Goal: Information Seeking & Learning: Compare options

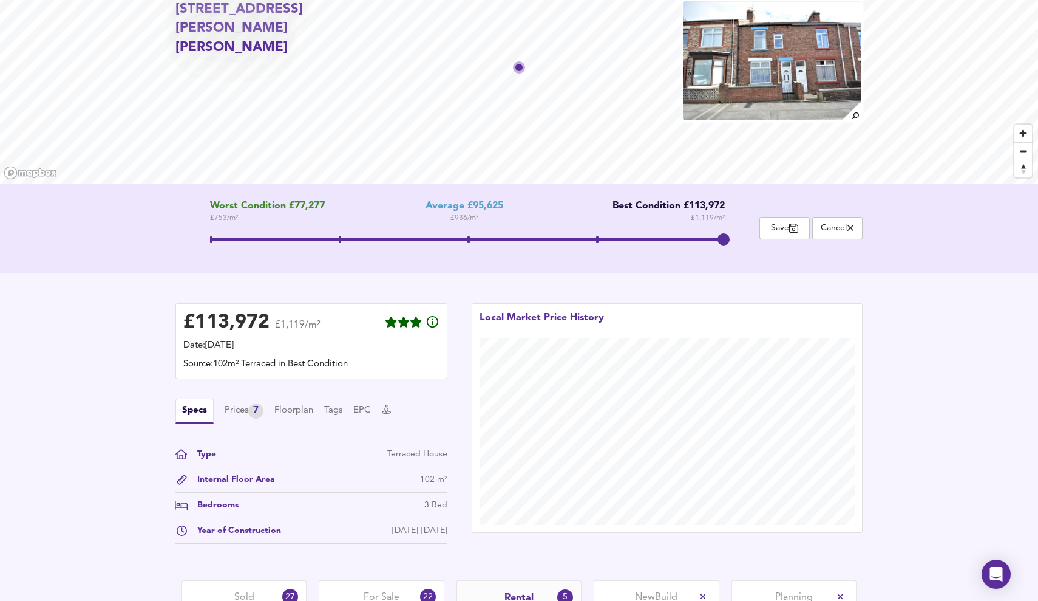
scroll to position [215, 0]
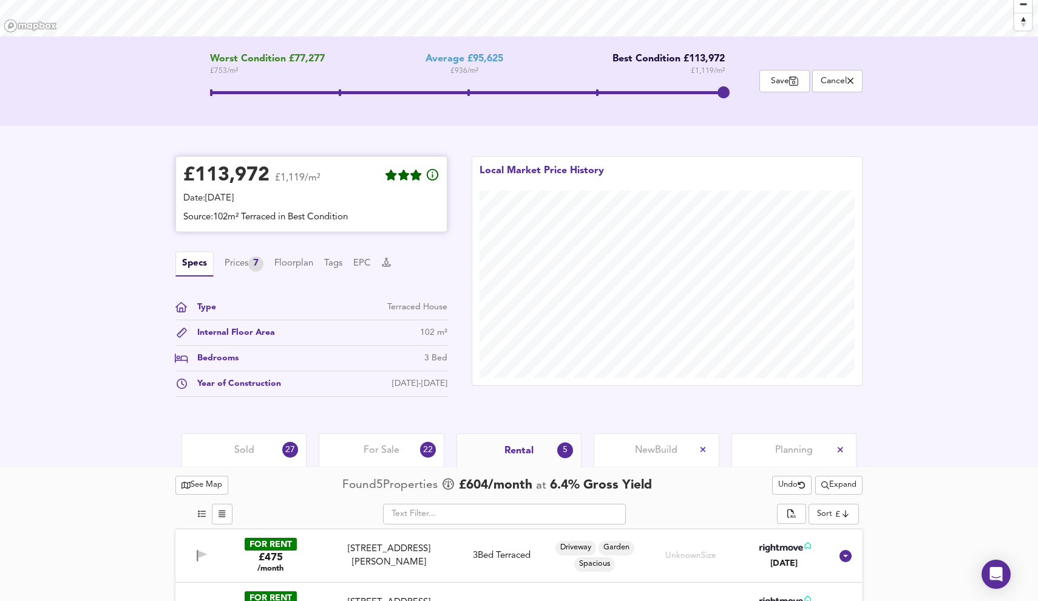
click at [235, 180] on div "£ 113,972" at bounding box center [226, 175] width 86 height 18
click at [226, 177] on div "£ 113,972" at bounding box center [226, 175] width 86 height 18
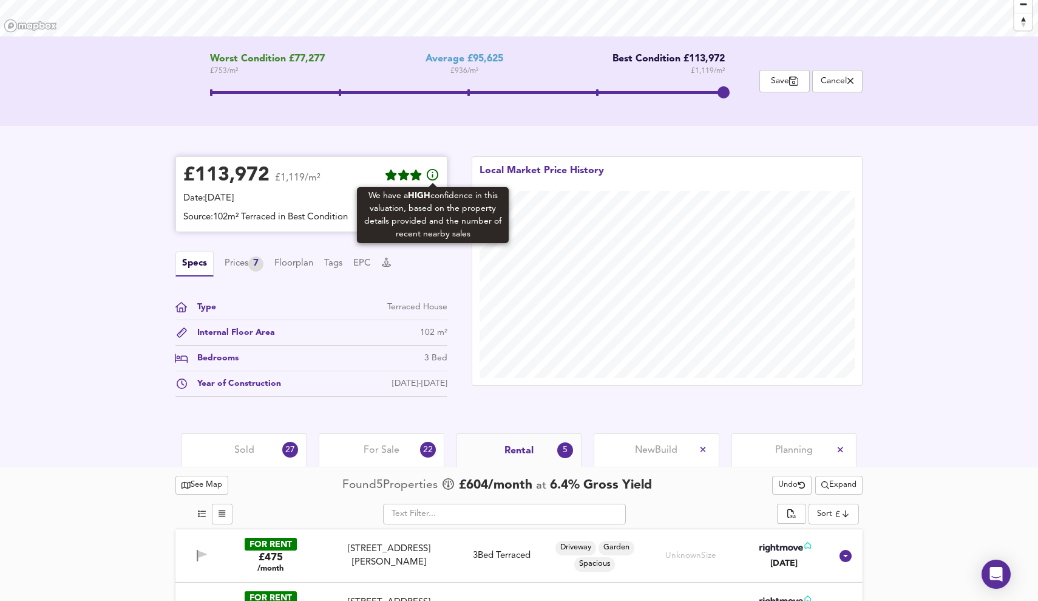
click at [431, 179] on icon at bounding box center [433, 175] width 15 height 15
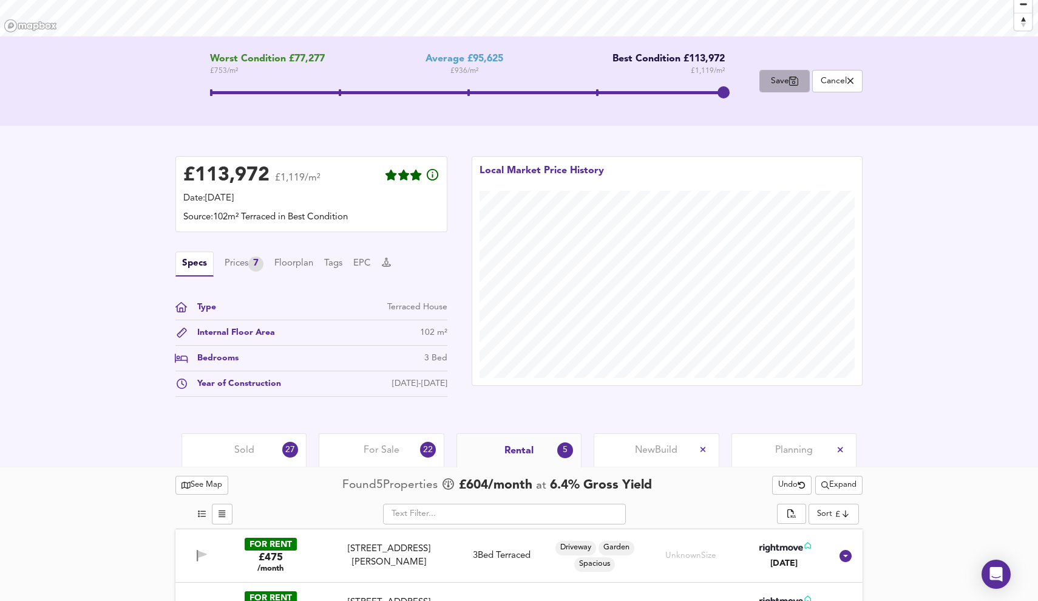
click at [794, 86] on icon "button" at bounding box center [793, 81] width 9 height 10
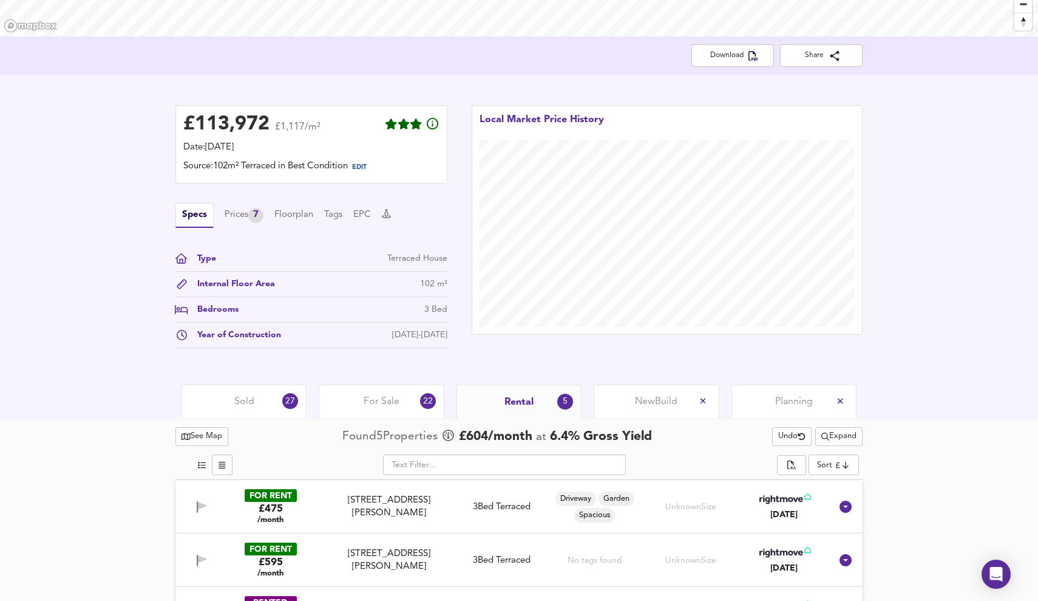
click at [252, 409] on div "Sold 27" at bounding box center [244, 400] width 125 height 33
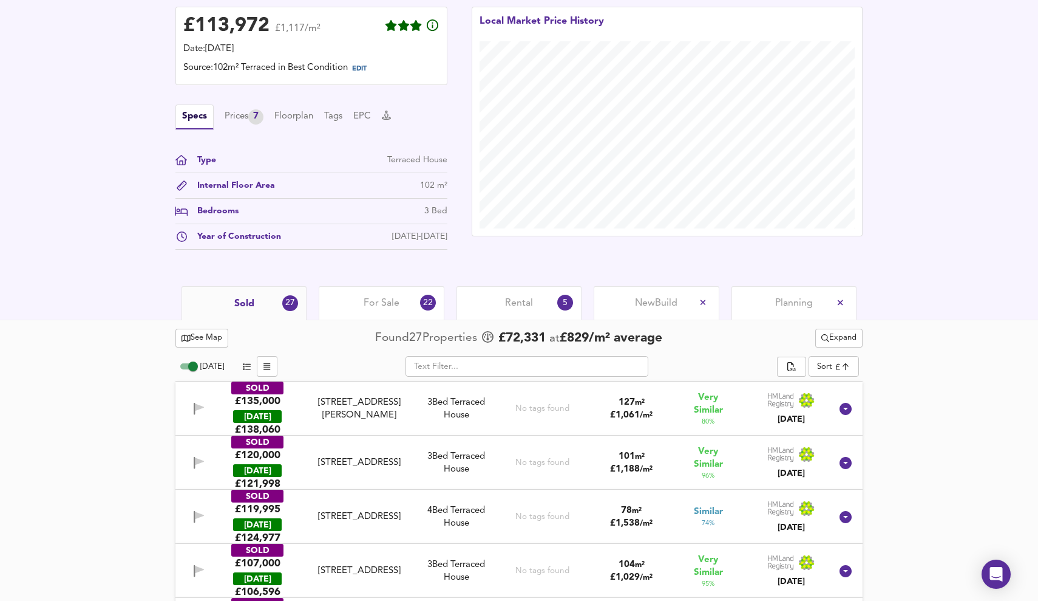
scroll to position [316, 0]
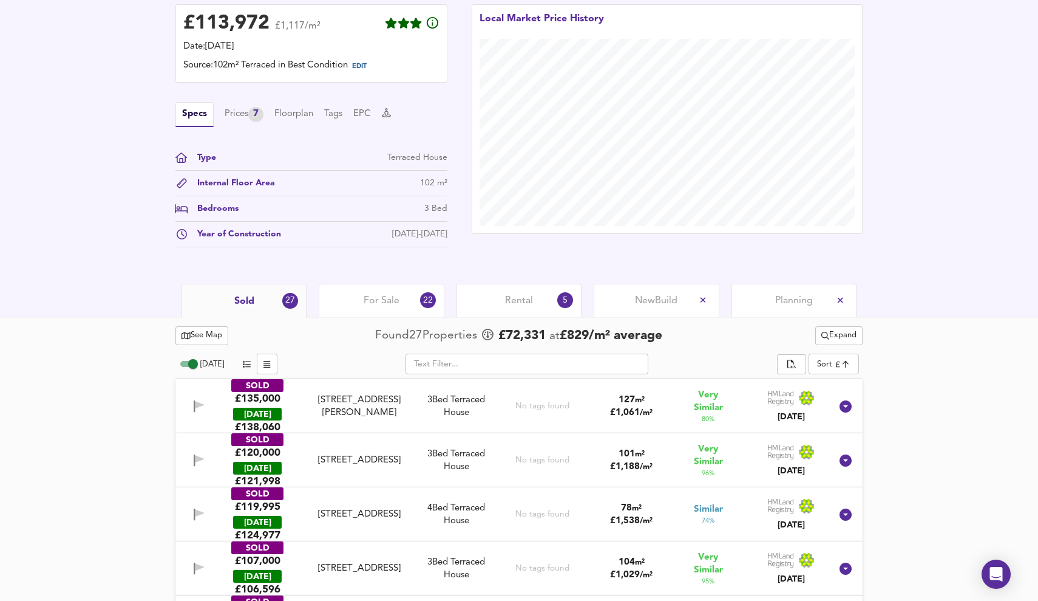
click at [390, 297] on span "For Sale" at bounding box center [382, 300] width 36 height 13
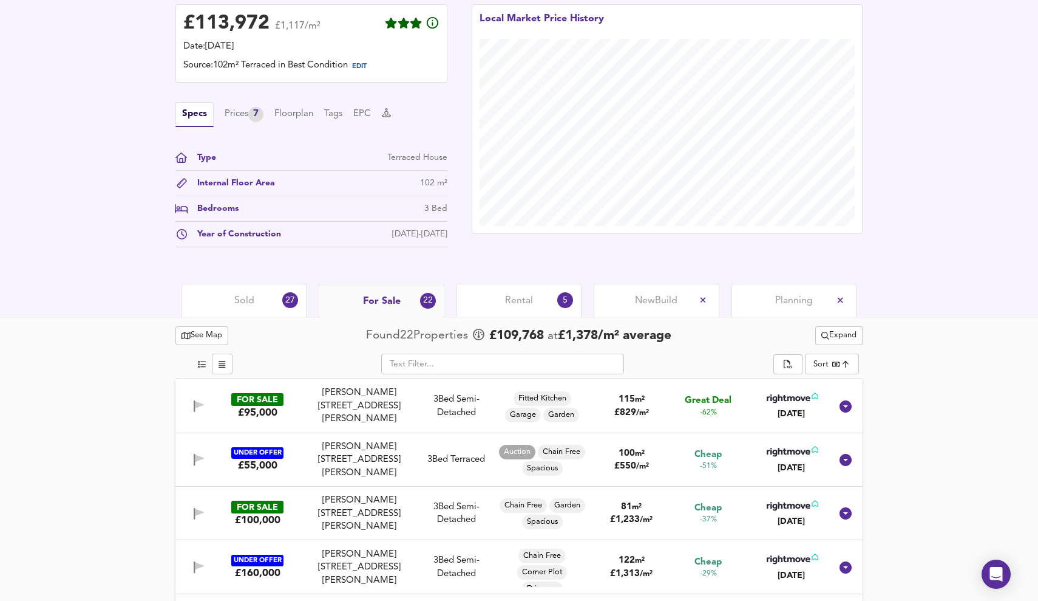
click at [234, 302] on div "Sold 27" at bounding box center [244, 300] width 125 height 33
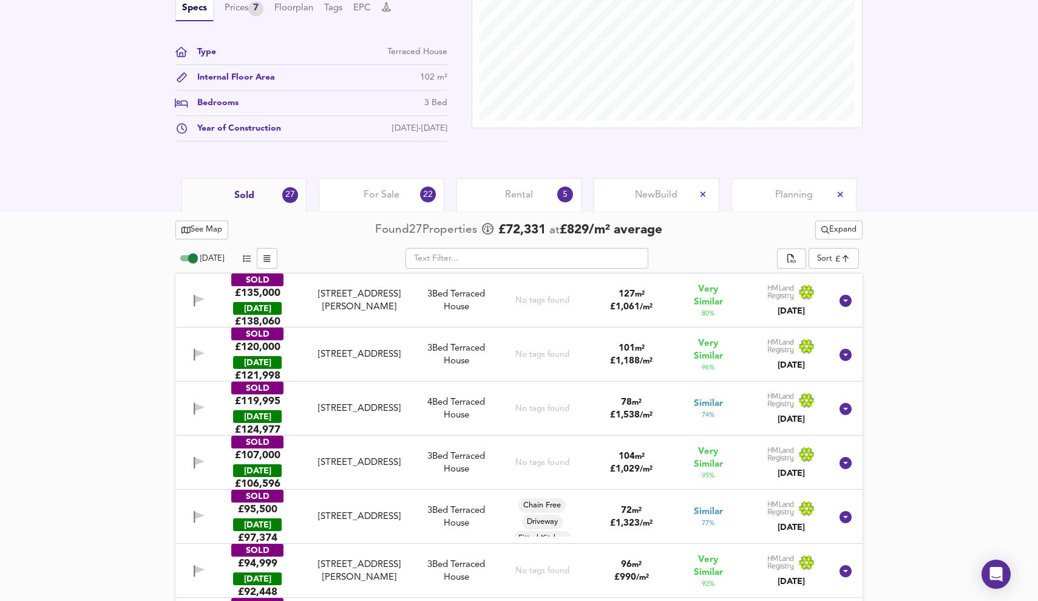
scroll to position [423, 0]
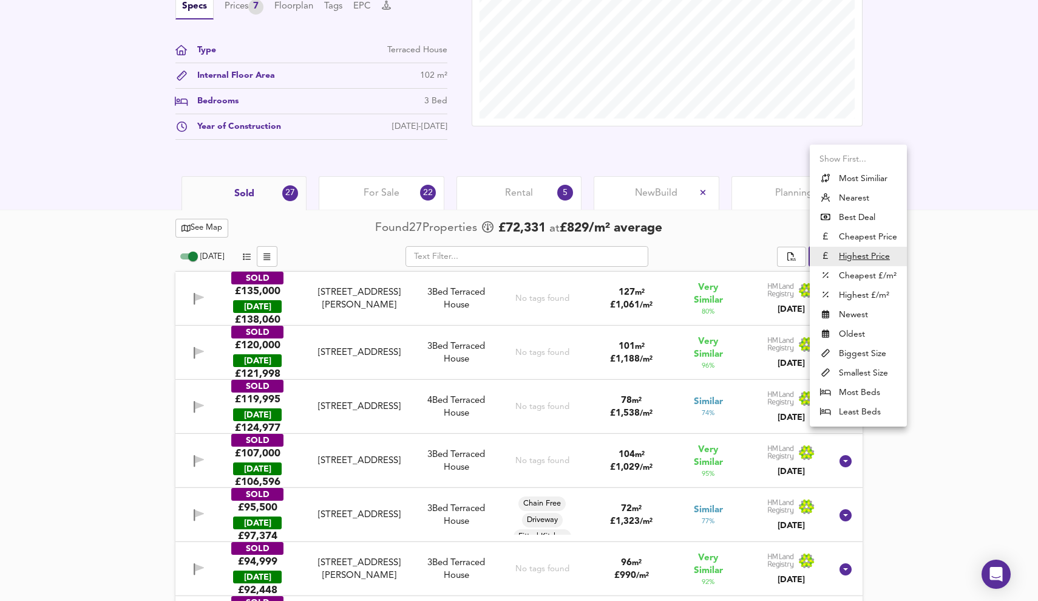
click at [977, 239] on div at bounding box center [519, 300] width 1038 height 601
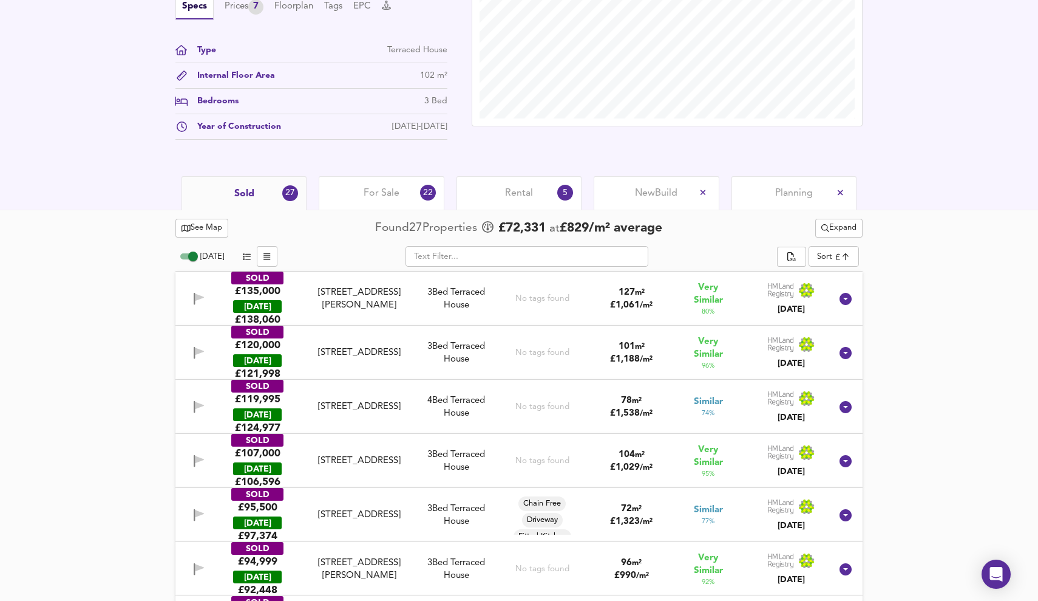
click at [828, 237] on div "See Map Found 27 Propert ies £ 72,331 at £ 829 / m² average Expand" at bounding box center [519, 228] width 687 height 24
click at [835, 232] on span "Expand" at bounding box center [839, 228] width 35 height 14
click at [876, 270] on li "1 year 2 years" at bounding box center [837, 271] width 124 height 19
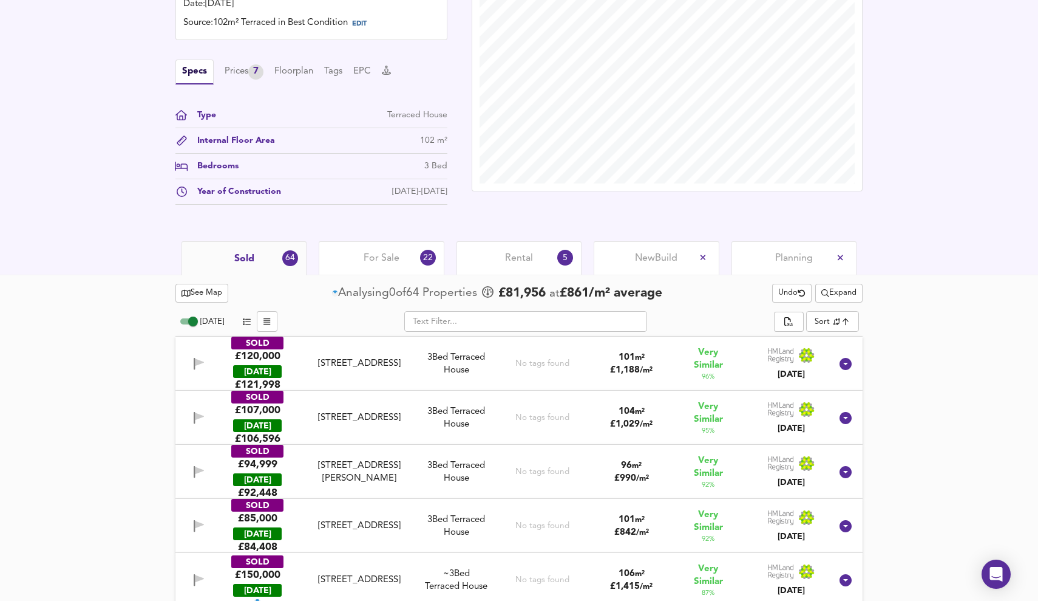
scroll to position [381, 0]
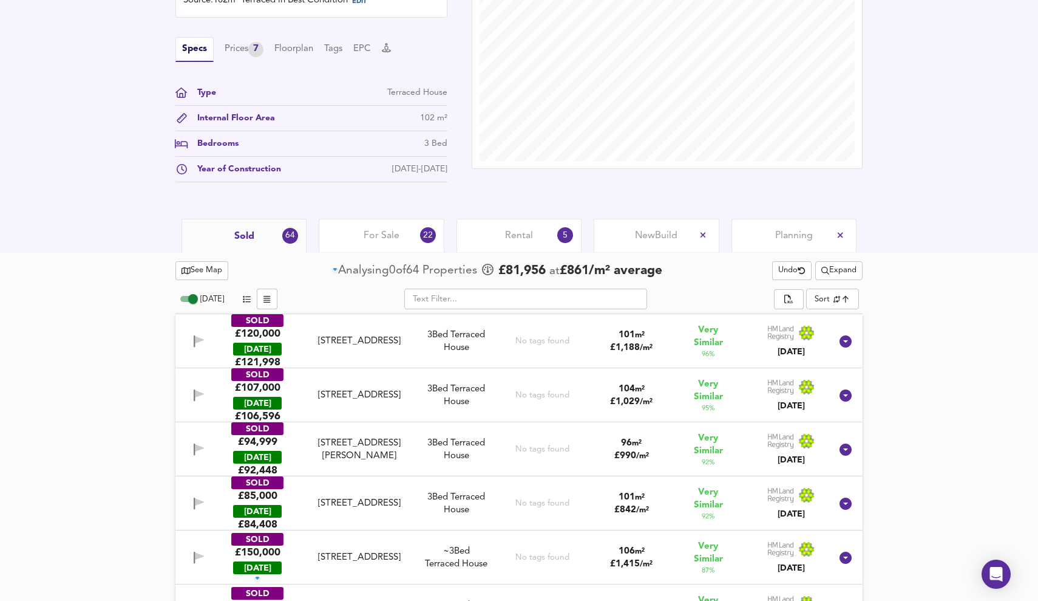
click at [837, 270] on span "Expand" at bounding box center [839, 271] width 35 height 14
click at [849, 290] on li "¼ mile ½ mile" at bounding box center [837, 294] width 124 height 19
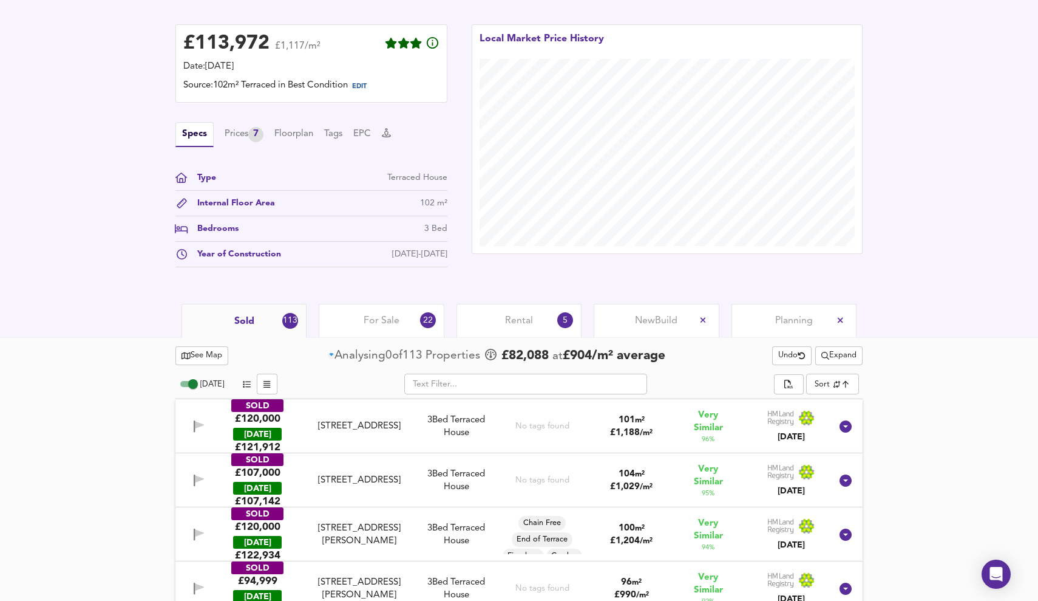
scroll to position [313, 0]
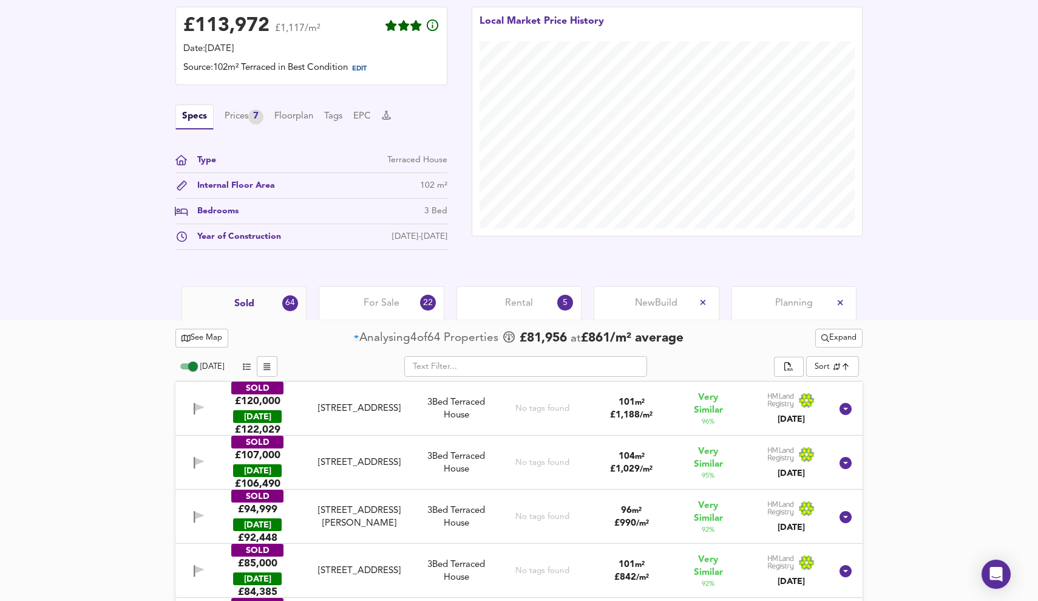
click at [835, 337] on span "Expand" at bounding box center [839, 338] width 35 height 14
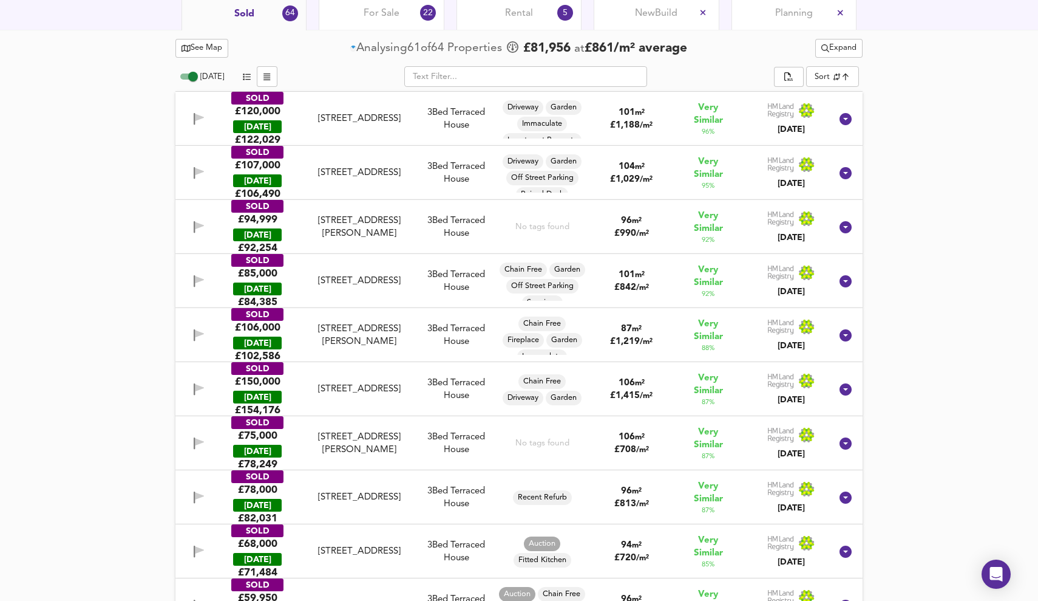
scroll to position [626, 0]
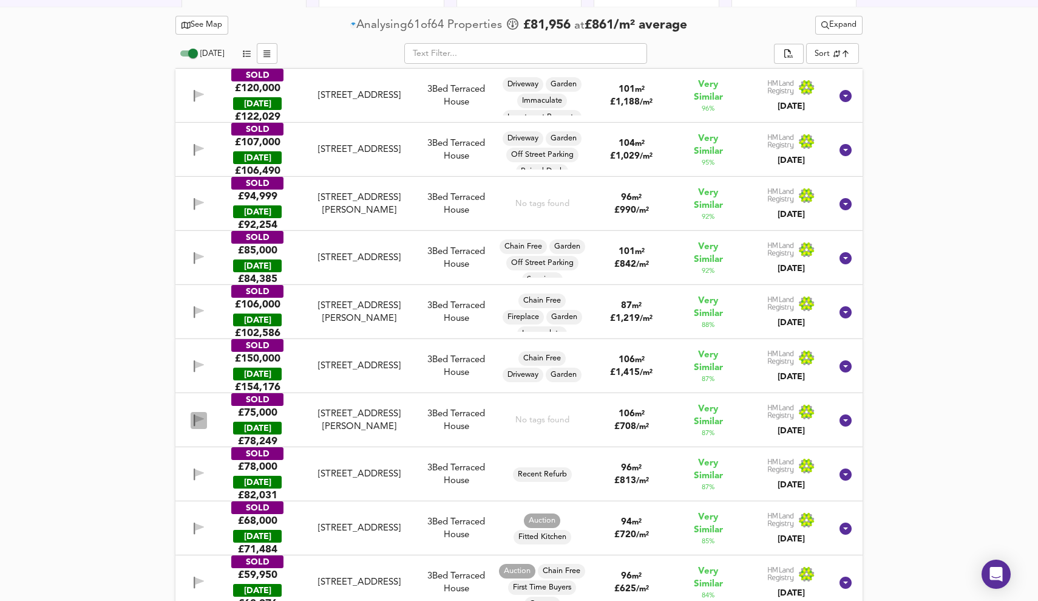
click at [199, 417] on icon "button" at bounding box center [200, 418] width 9 height 7
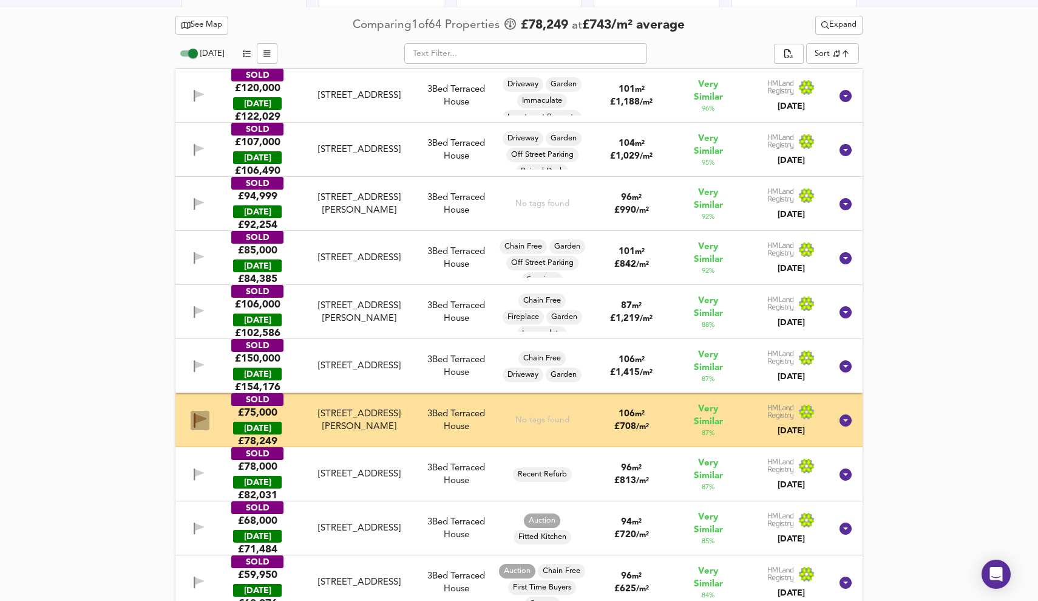
click at [198, 421] on icon "button" at bounding box center [201, 418] width 11 height 9
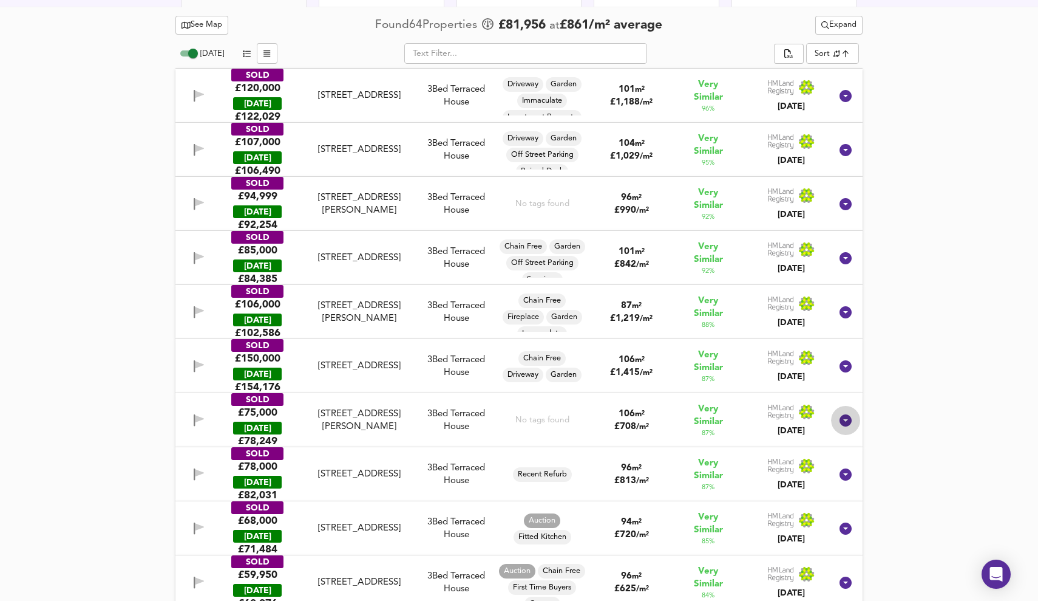
click at [839, 414] on icon at bounding box center [846, 420] width 15 height 15
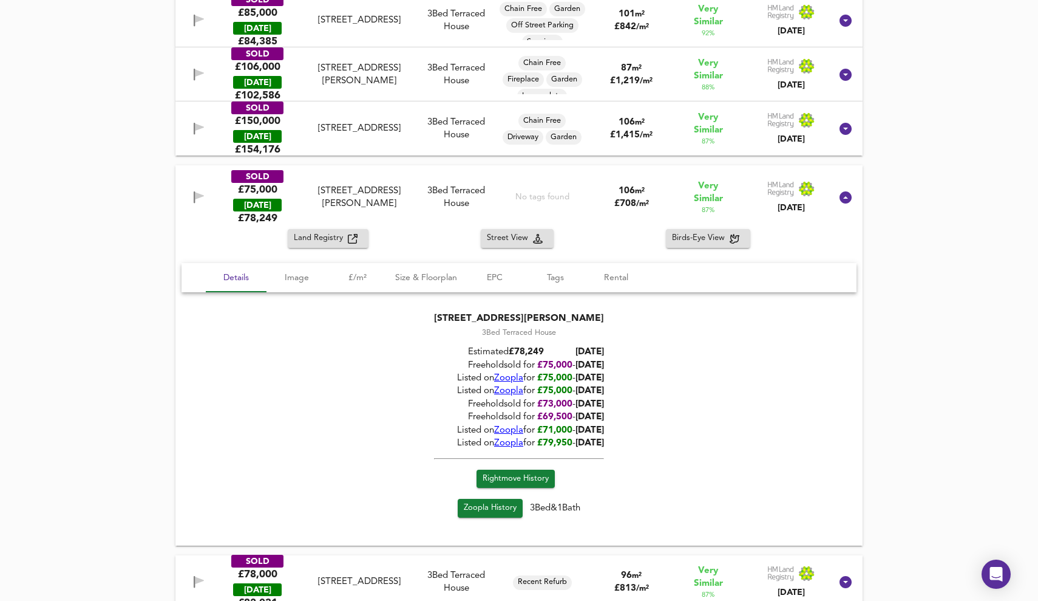
scroll to position [871, 0]
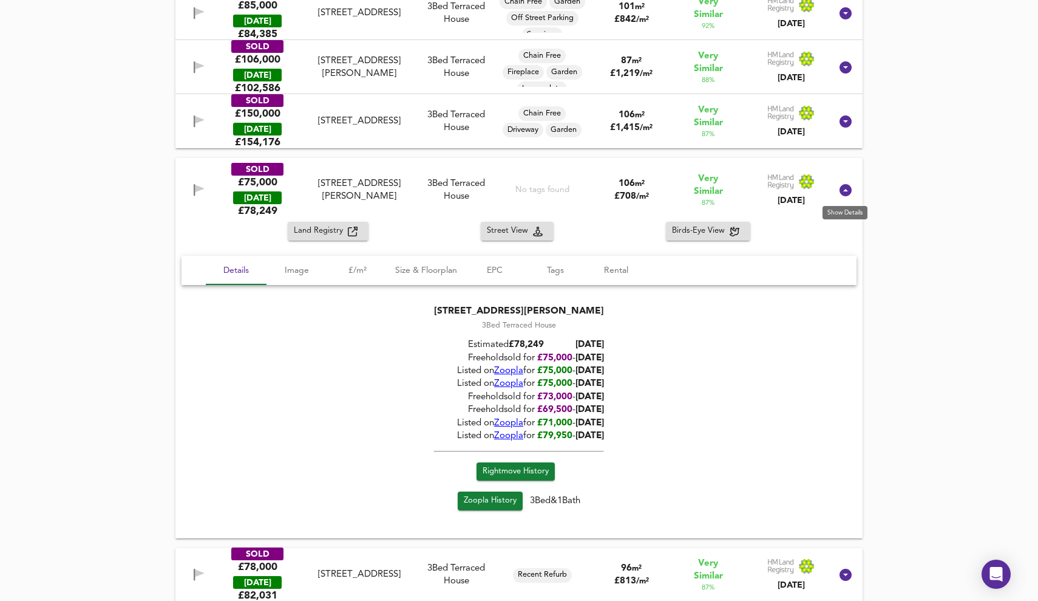
click at [850, 194] on icon at bounding box center [846, 190] width 12 height 12
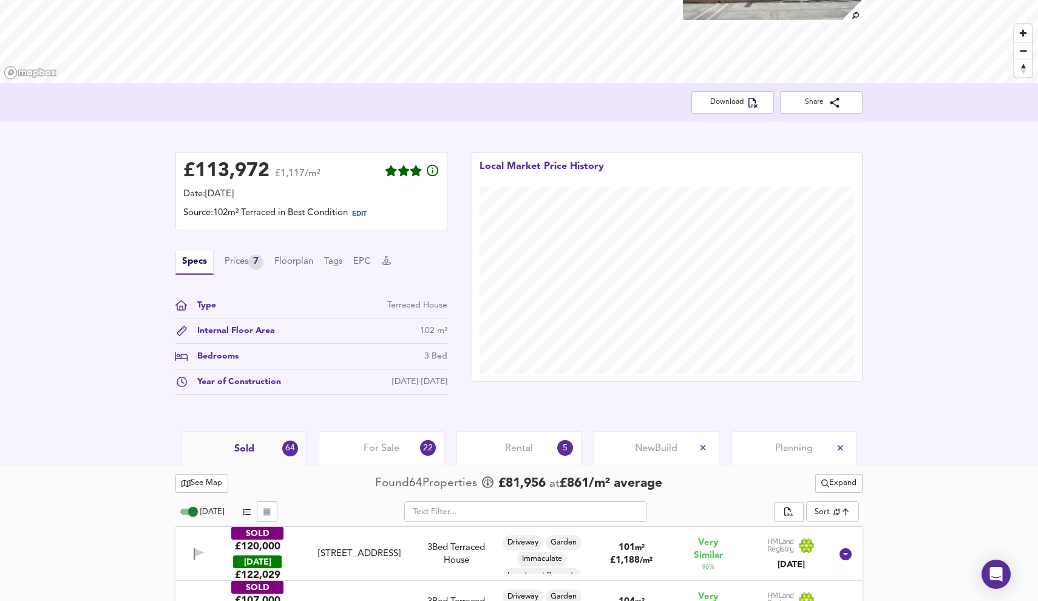
scroll to position [157, 0]
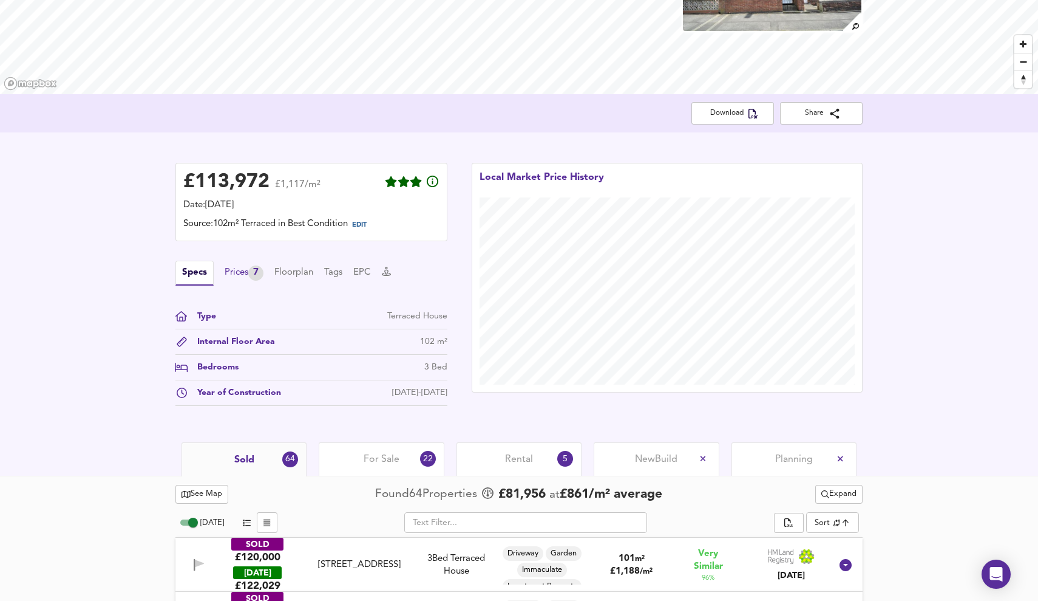
click at [246, 274] on div "Prices 7" at bounding box center [244, 272] width 39 height 15
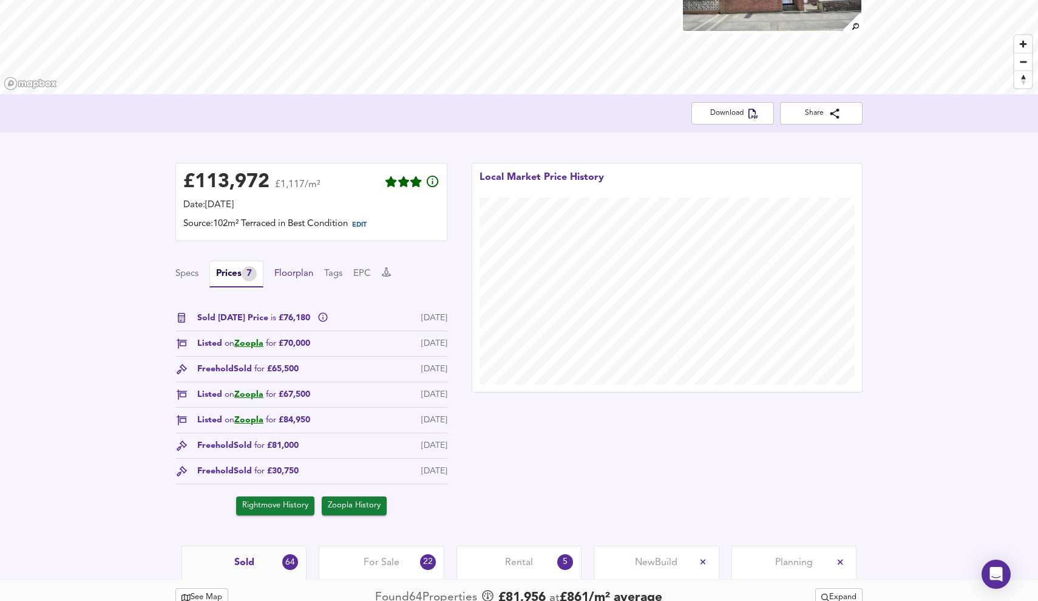
click at [288, 271] on button "Floorplan" at bounding box center [293, 273] width 39 height 13
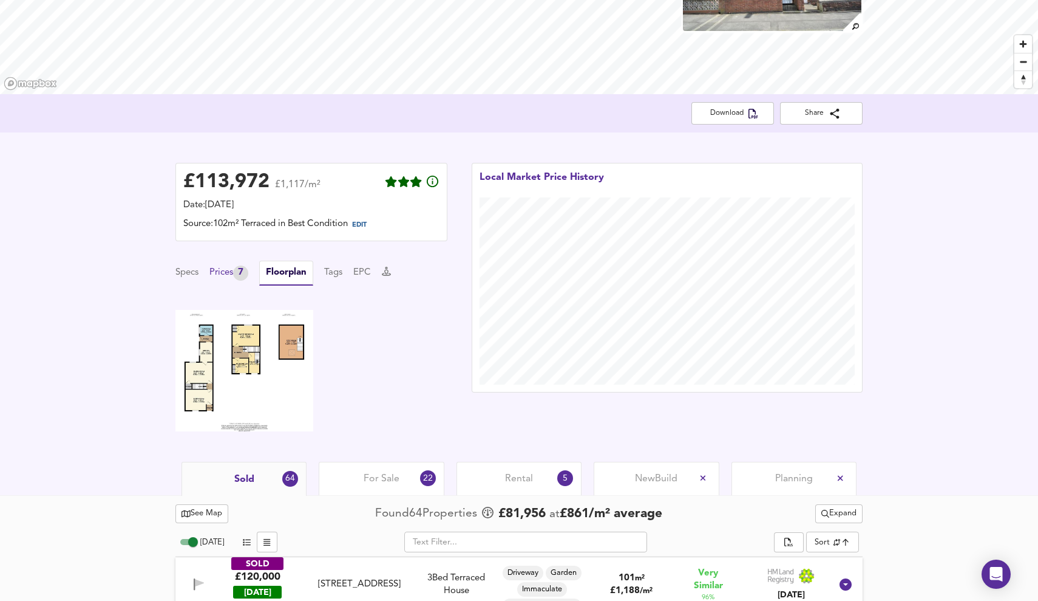
click at [231, 278] on div "Prices 7" at bounding box center [229, 272] width 39 height 15
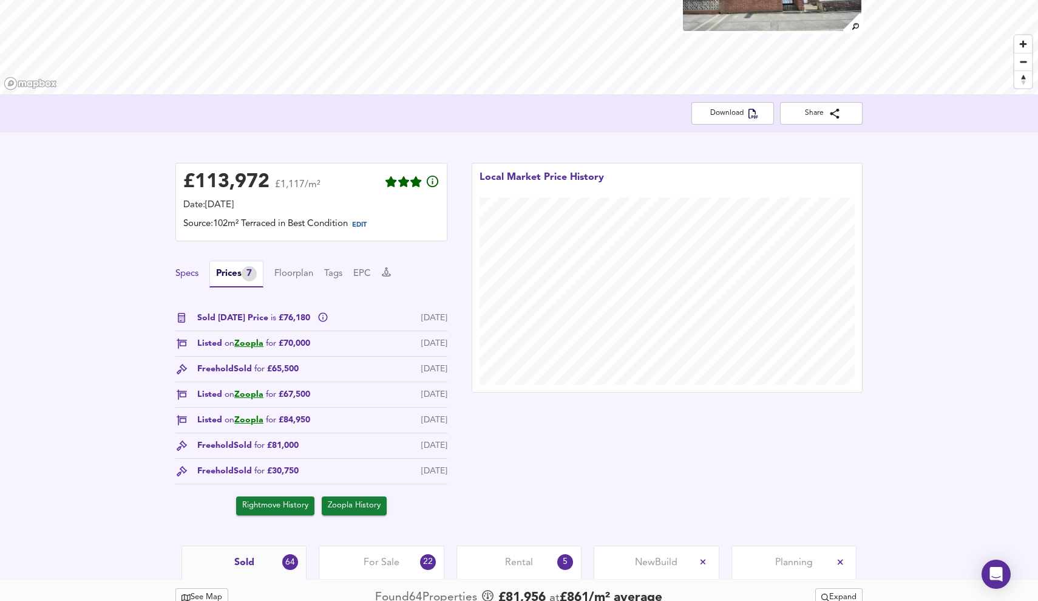
click at [181, 275] on button "Specs" at bounding box center [187, 273] width 23 height 13
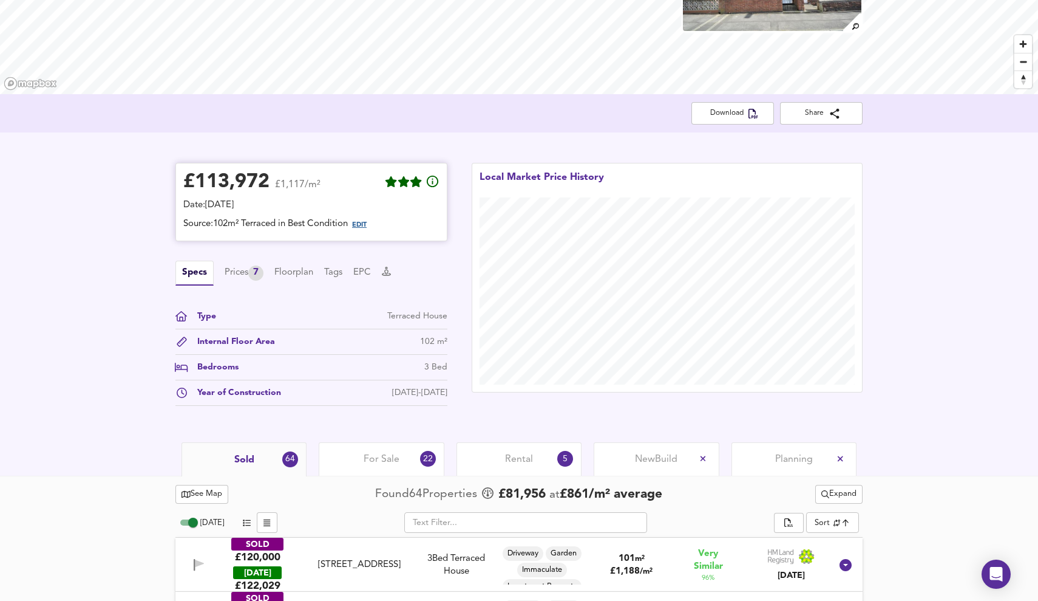
click at [367, 222] on span "EDIT" at bounding box center [359, 225] width 15 height 7
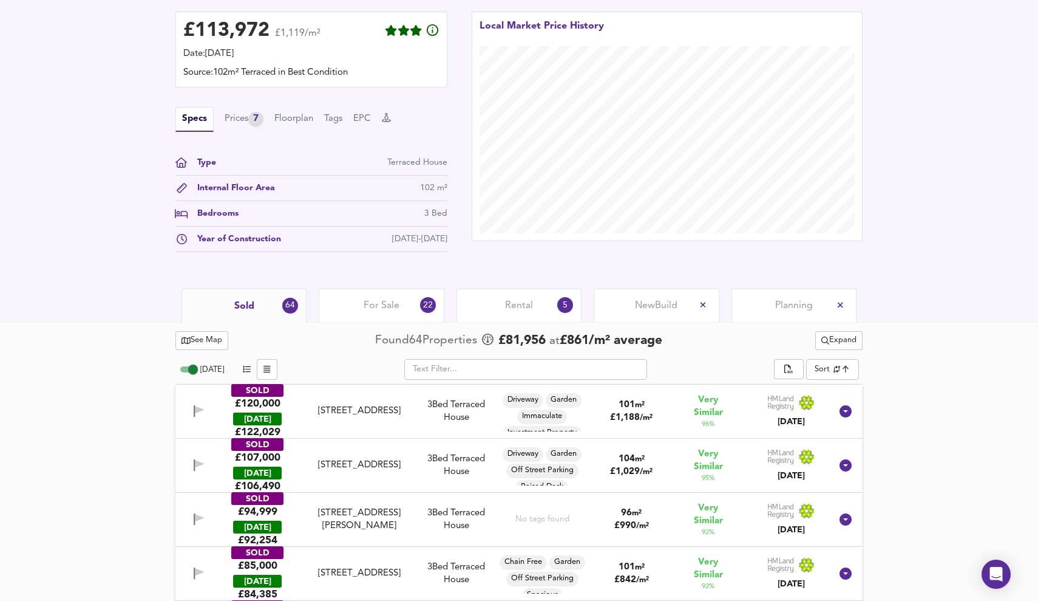
scroll to position [355, 0]
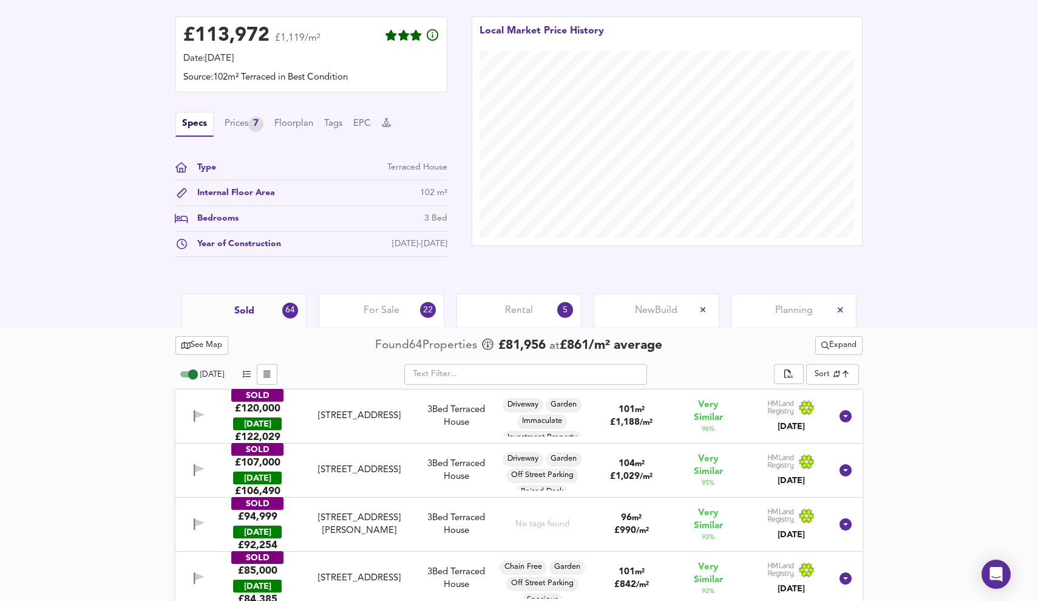
click at [854, 348] on span "Expand" at bounding box center [839, 345] width 35 height 14
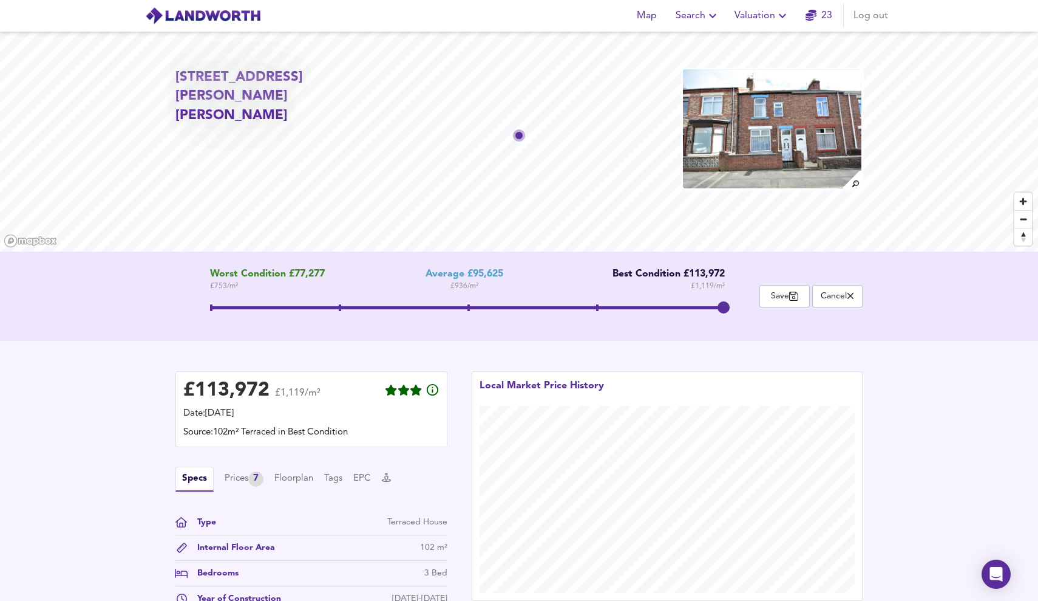
scroll to position [0, 0]
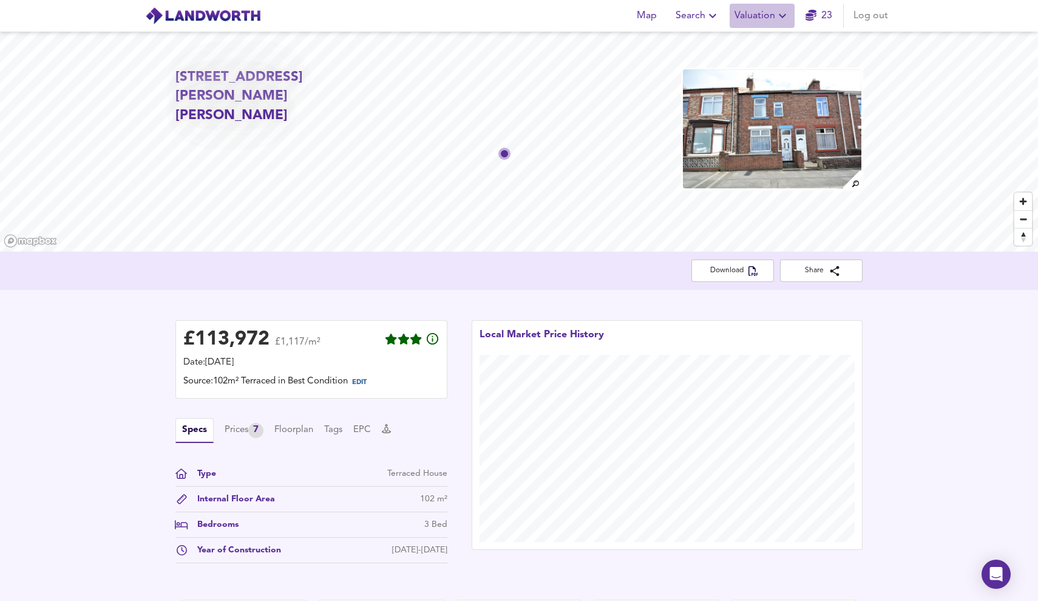
click at [769, 19] on span "Valuation" at bounding box center [762, 15] width 55 height 17
click at [769, 57] on li "Valuation Report History" at bounding box center [762, 66] width 145 height 22
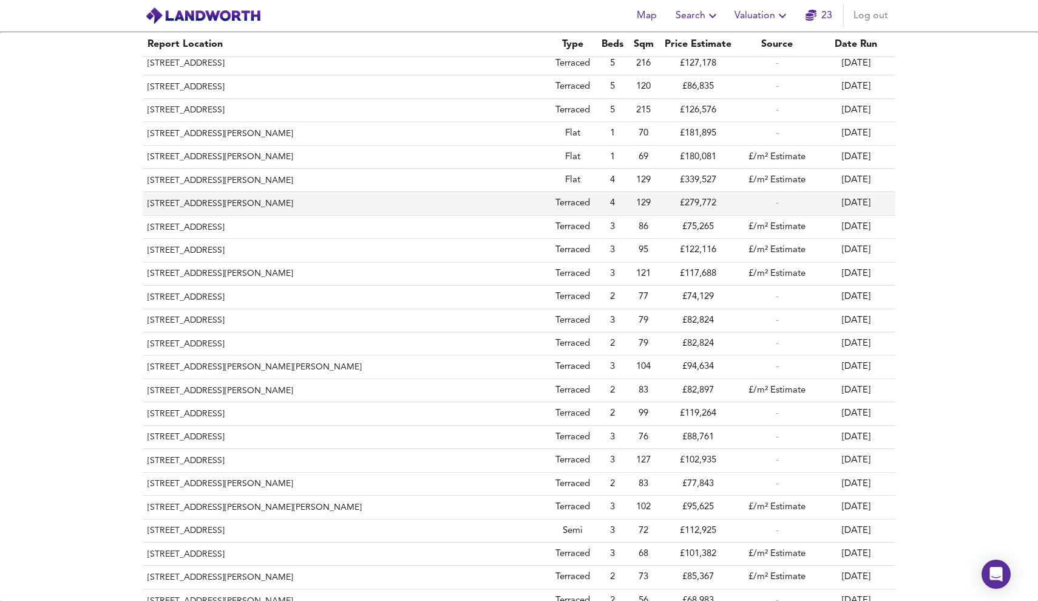
scroll to position [101, 0]
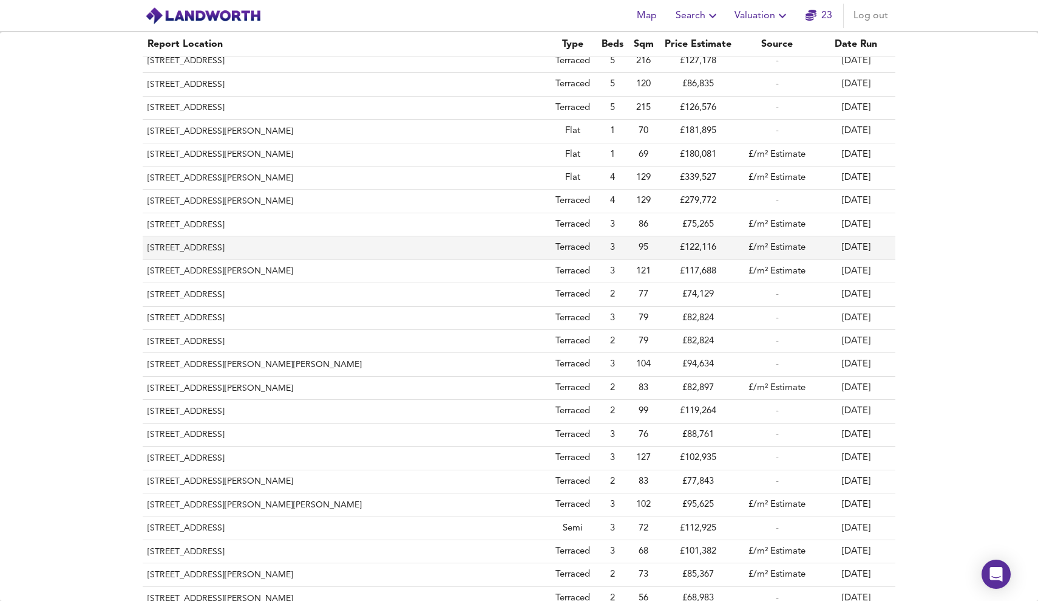
click at [211, 246] on th "[STREET_ADDRESS]" at bounding box center [346, 247] width 406 height 23
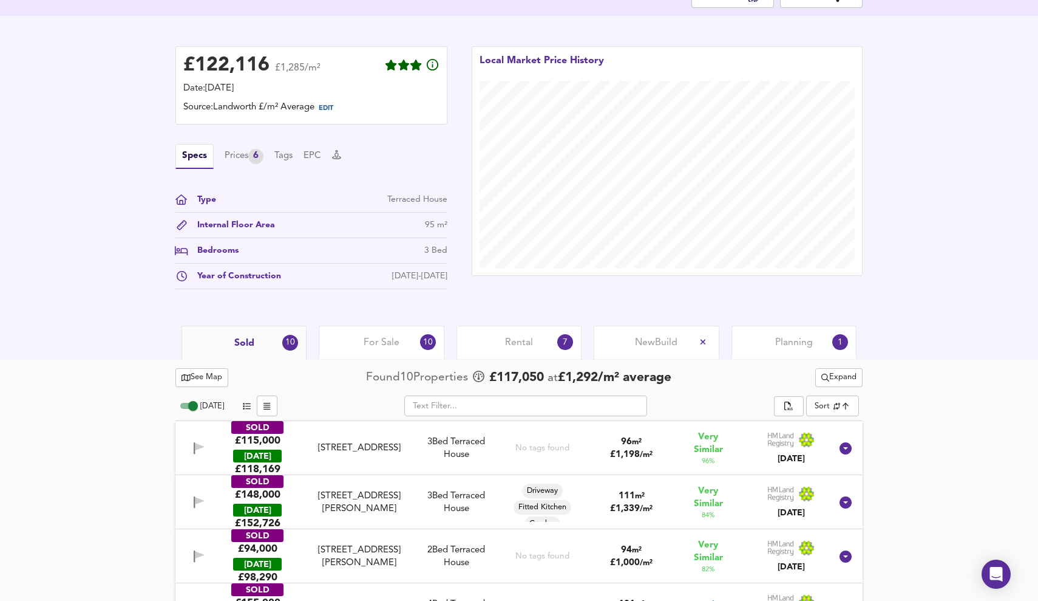
scroll to position [344, 0]
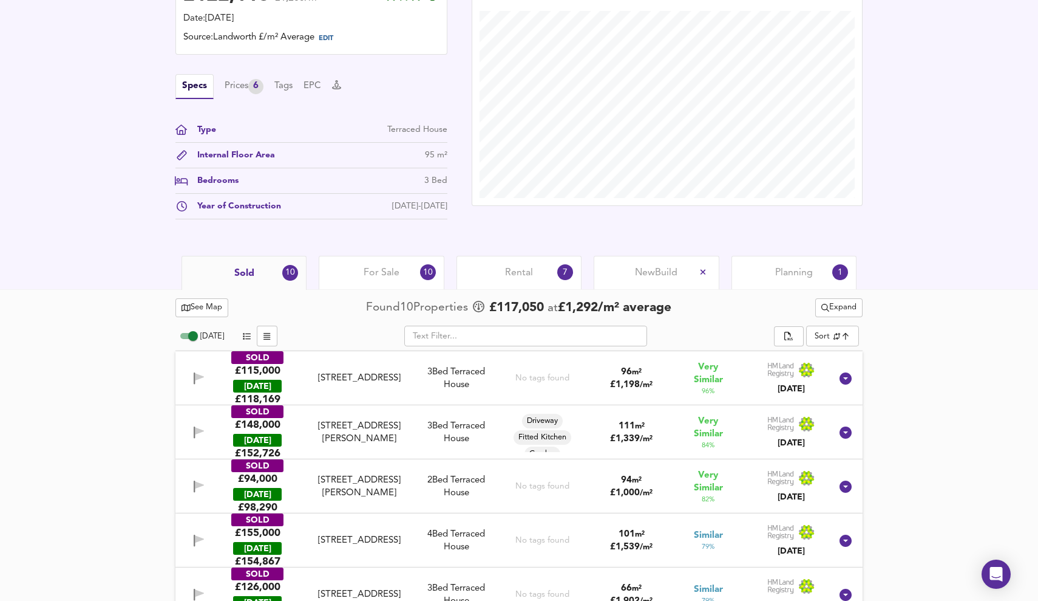
click at [533, 280] on div "Rental 7" at bounding box center [519, 272] width 125 height 33
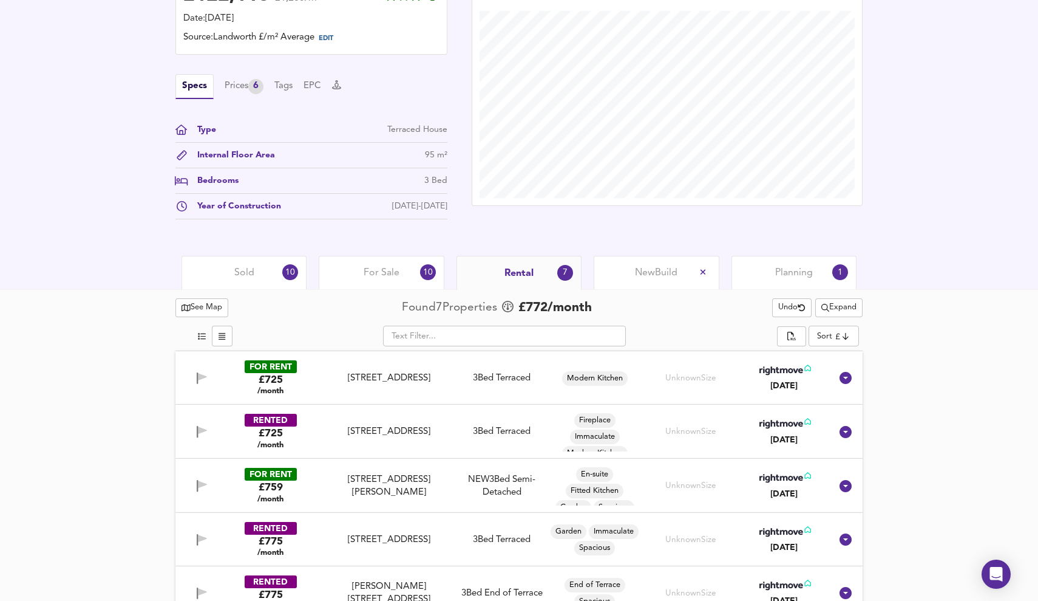
click at [233, 278] on div "Sold 10" at bounding box center [244, 272] width 125 height 33
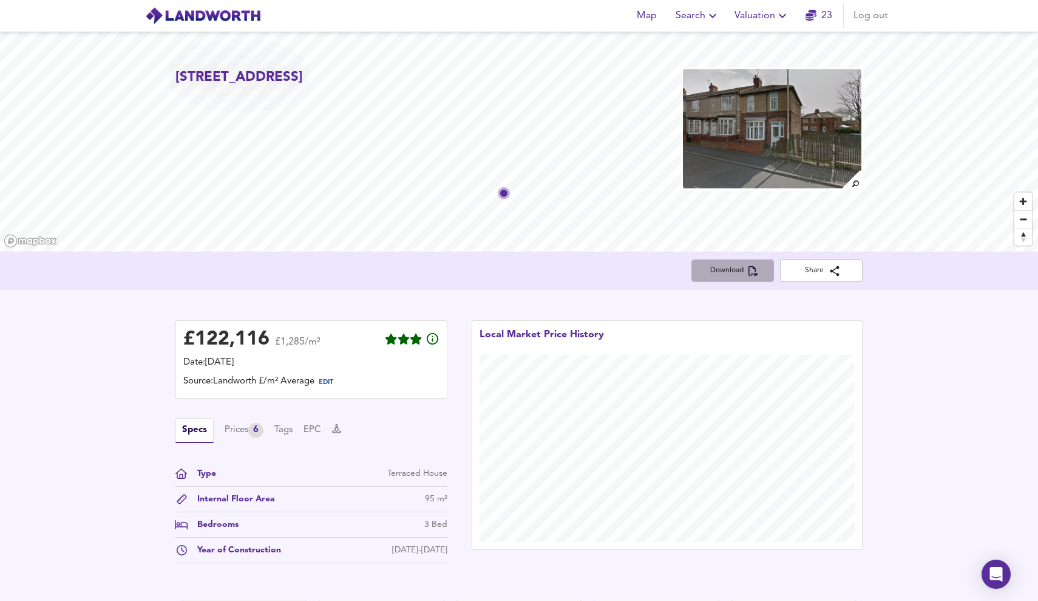
click at [748, 265] on span "Download" at bounding box center [732, 270] width 63 height 13
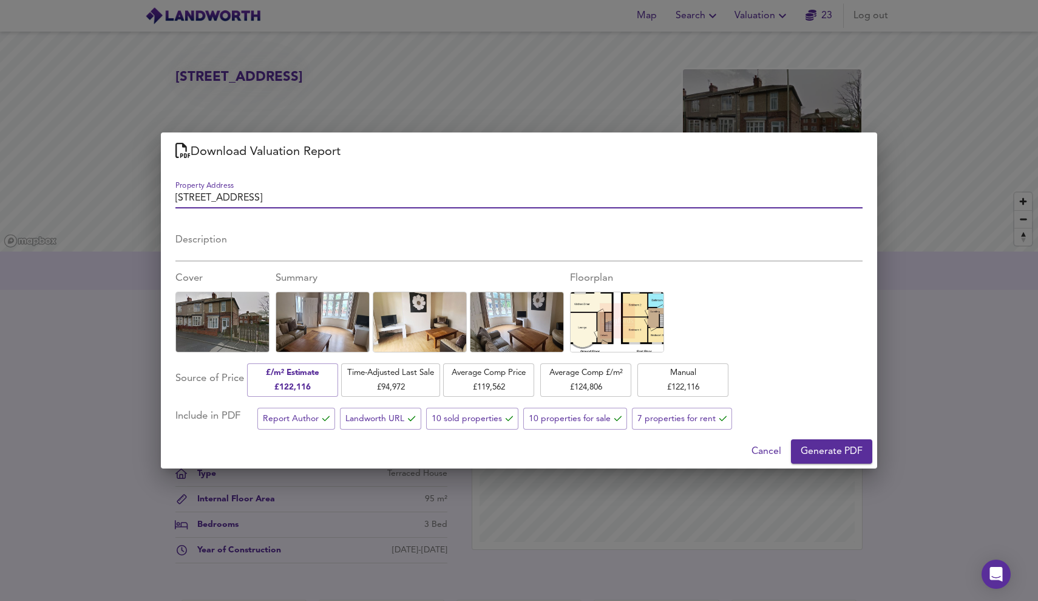
click at [310, 198] on input "[STREET_ADDRESS]" at bounding box center [519, 200] width 687 height 18
click at [260, 196] on input "205 Longfield Road, Darlington" at bounding box center [519, 200] width 687 height 18
type input "[STREET_ADDRESS]"
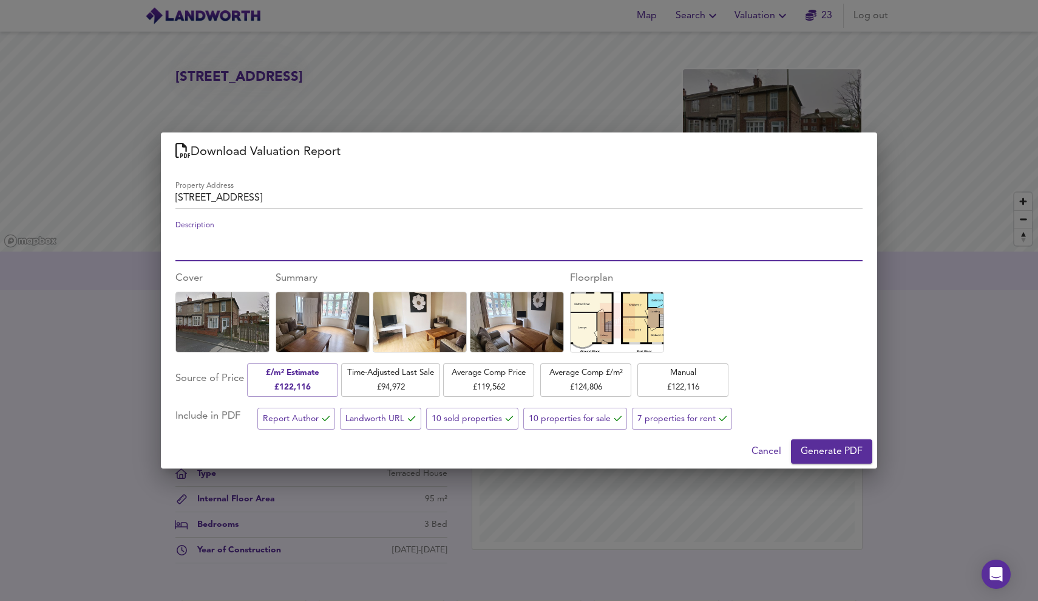
click at [374, 240] on textarea "Description" at bounding box center [519, 245] width 687 height 23
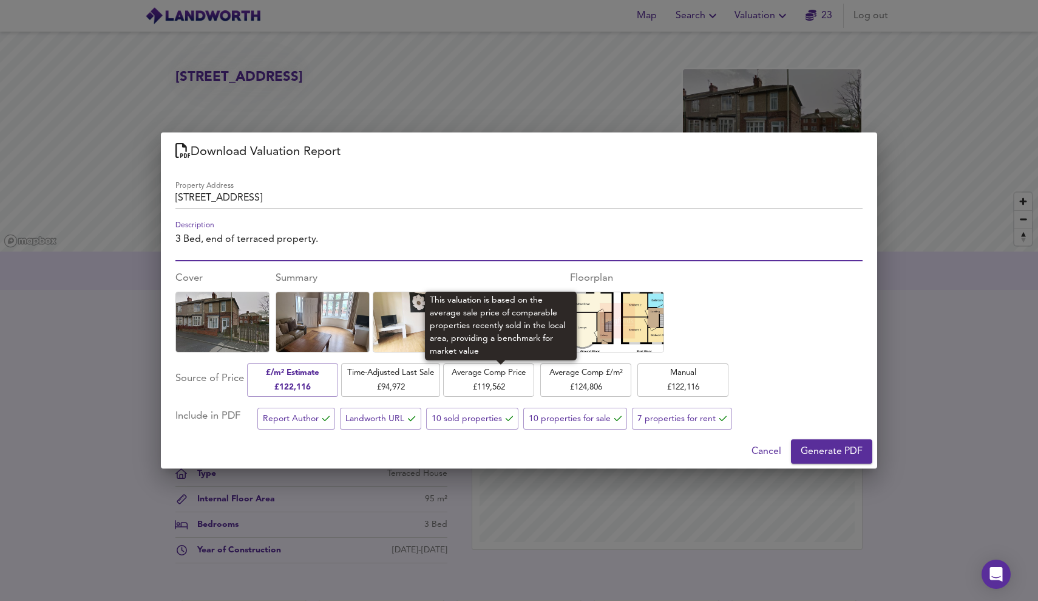
type textarea "3 Bed, end of terraced property."
click at [510, 377] on span "Average Comp Price £ 119,562" at bounding box center [488, 380] width 79 height 29
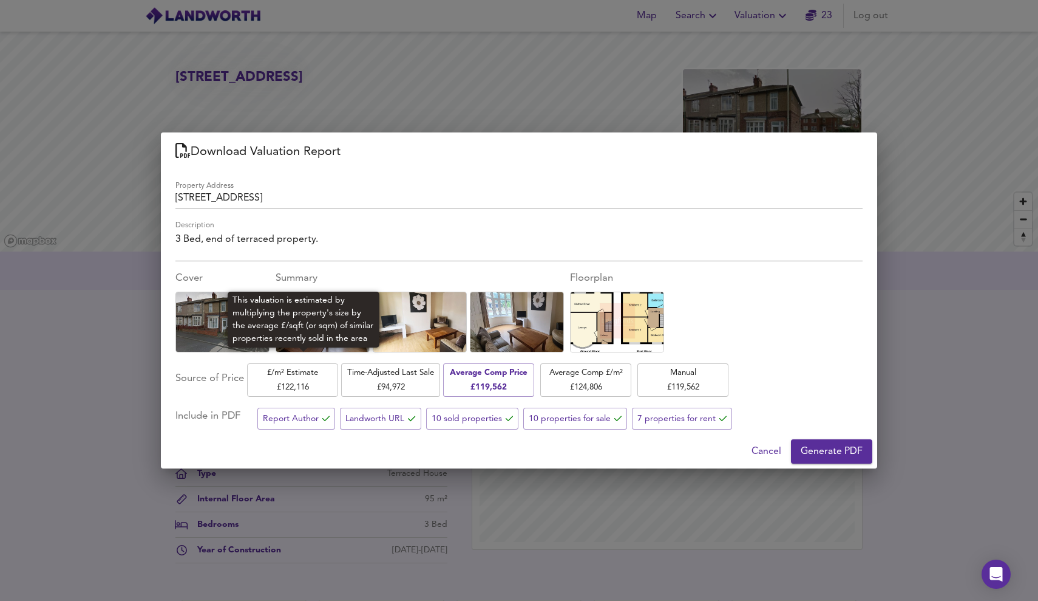
click at [319, 378] on span "£/m² Estimate £ 122,116" at bounding box center [292, 380] width 79 height 29
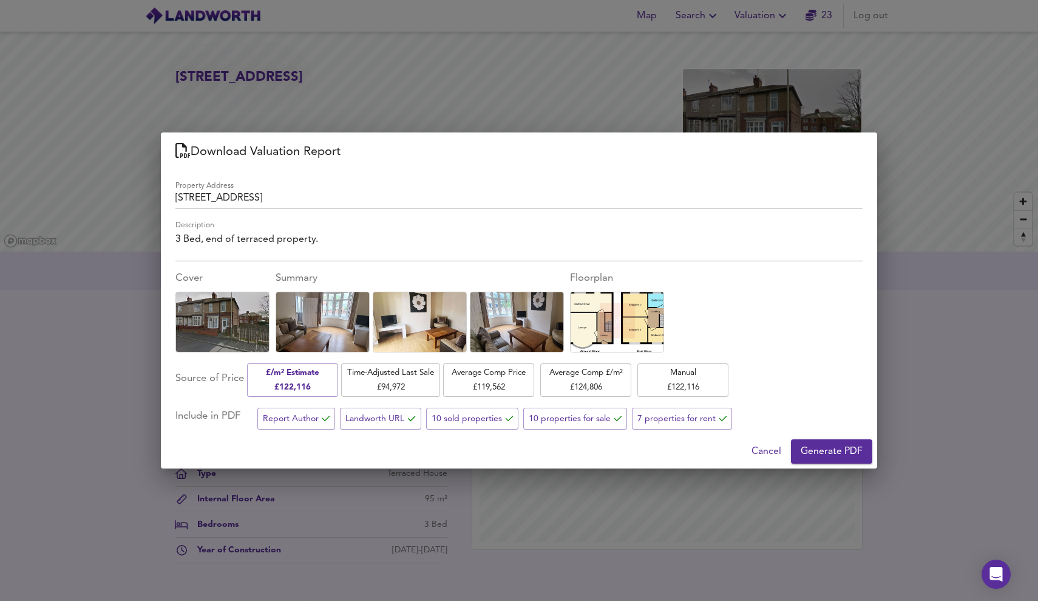
click at [823, 455] on span "Generate PDF" at bounding box center [832, 451] width 62 height 17
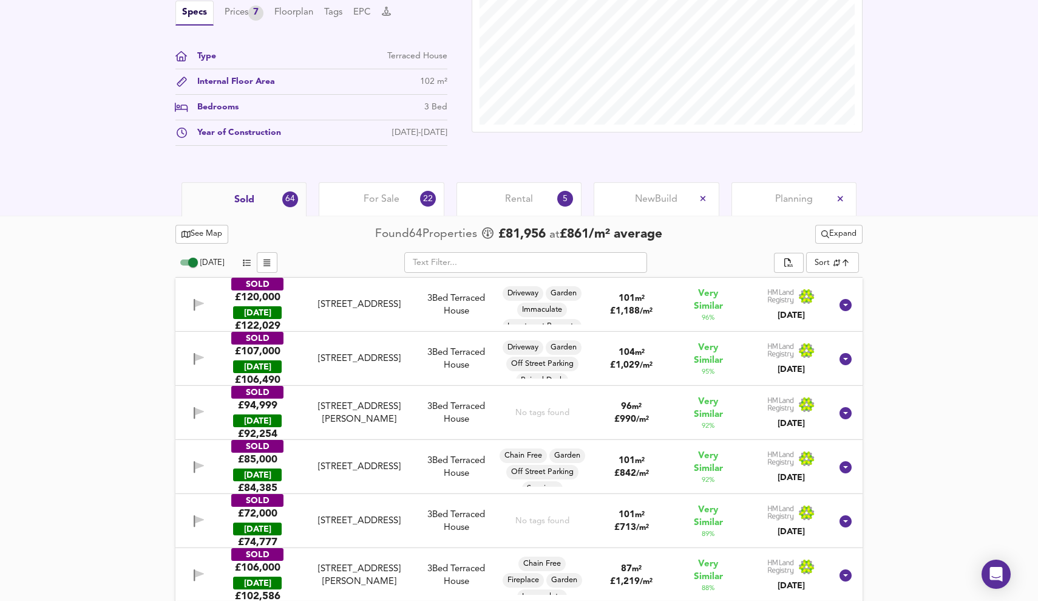
scroll to position [407, 0]
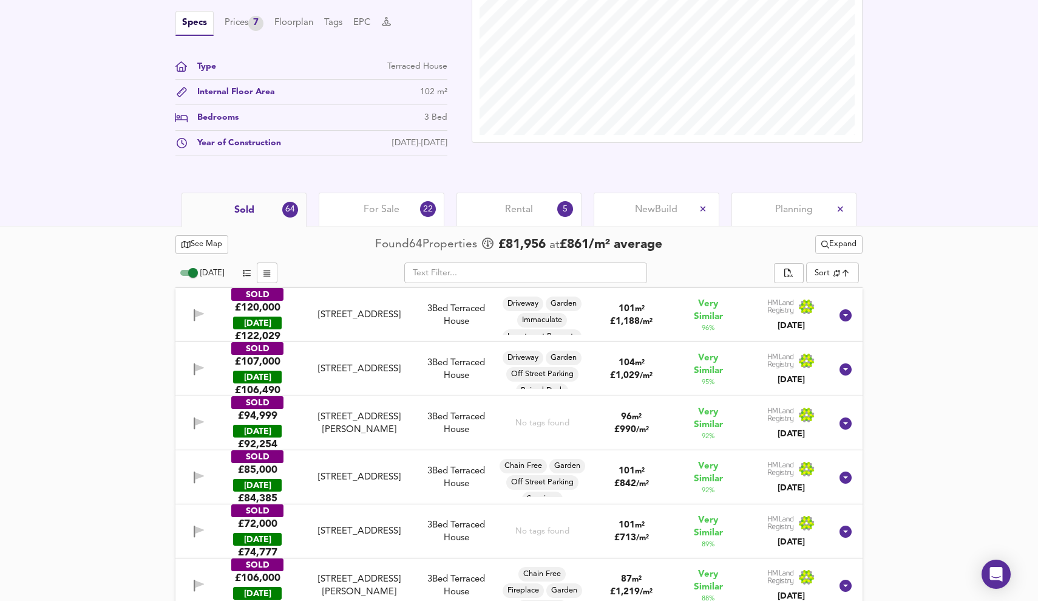
click at [847, 244] on span "Expand" at bounding box center [839, 244] width 35 height 14
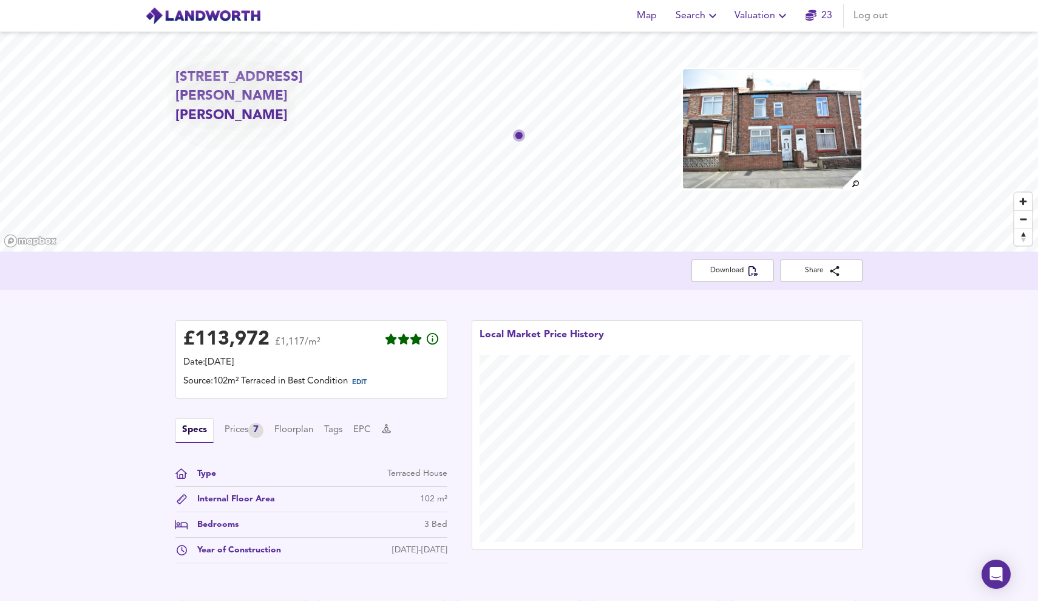
scroll to position [0, 0]
click at [761, 14] on span "Valuation" at bounding box center [762, 15] width 55 height 17
click at [757, 61] on li "Valuation Report History" at bounding box center [762, 66] width 145 height 22
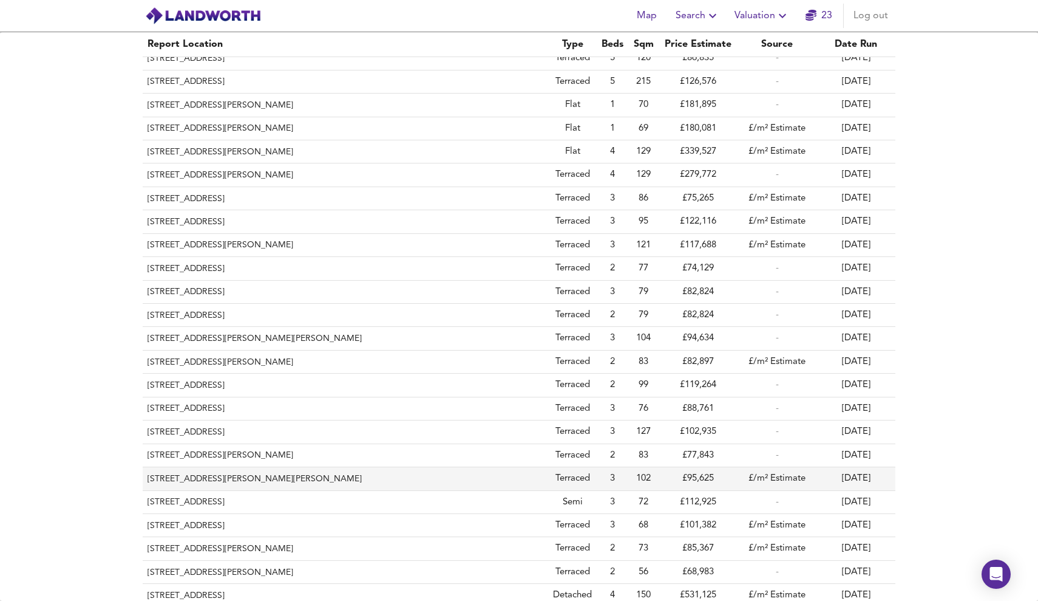
scroll to position [126, 0]
click at [218, 468] on th "[STREET_ADDRESS][PERSON_NAME][PERSON_NAME]" at bounding box center [346, 479] width 406 height 23
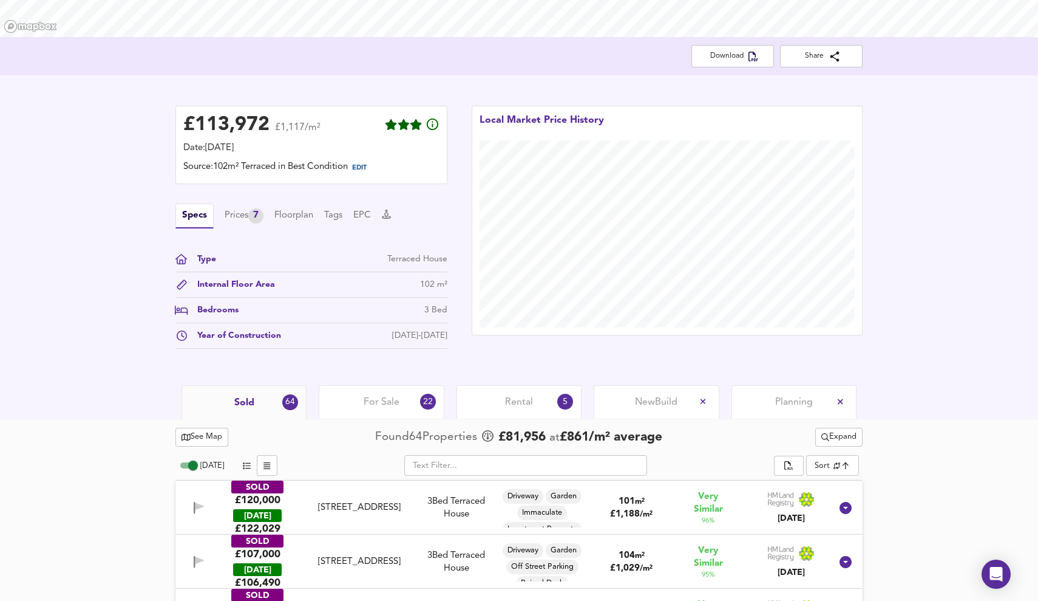
scroll to position [229, 0]
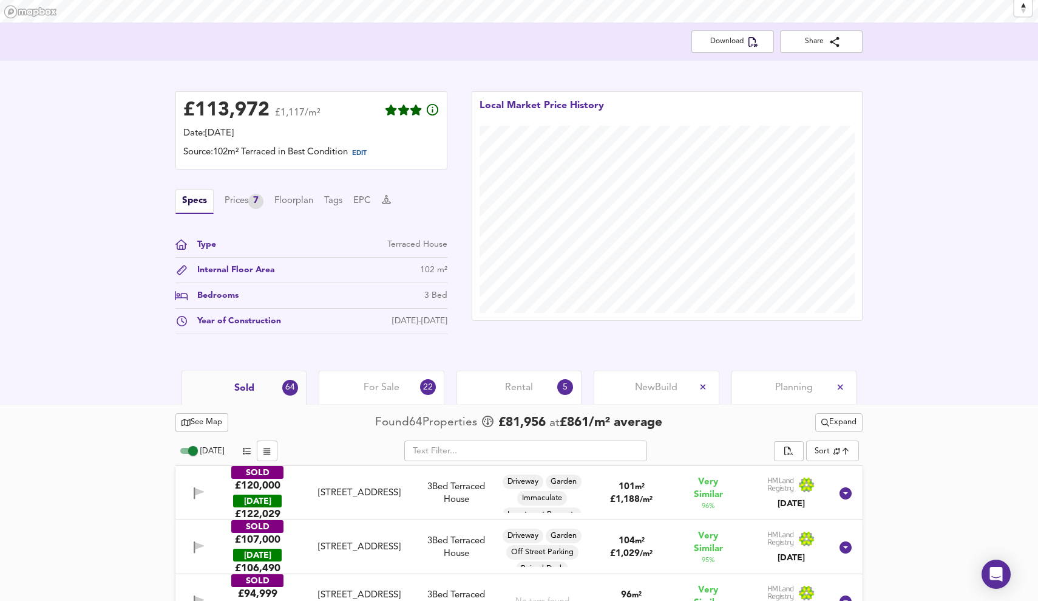
click at [850, 421] on span "Expand" at bounding box center [839, 422] width 35 height 14
click at [837, 457] on li "2 year s 4 years" at bounding box center [837, 465] width 124 height 19
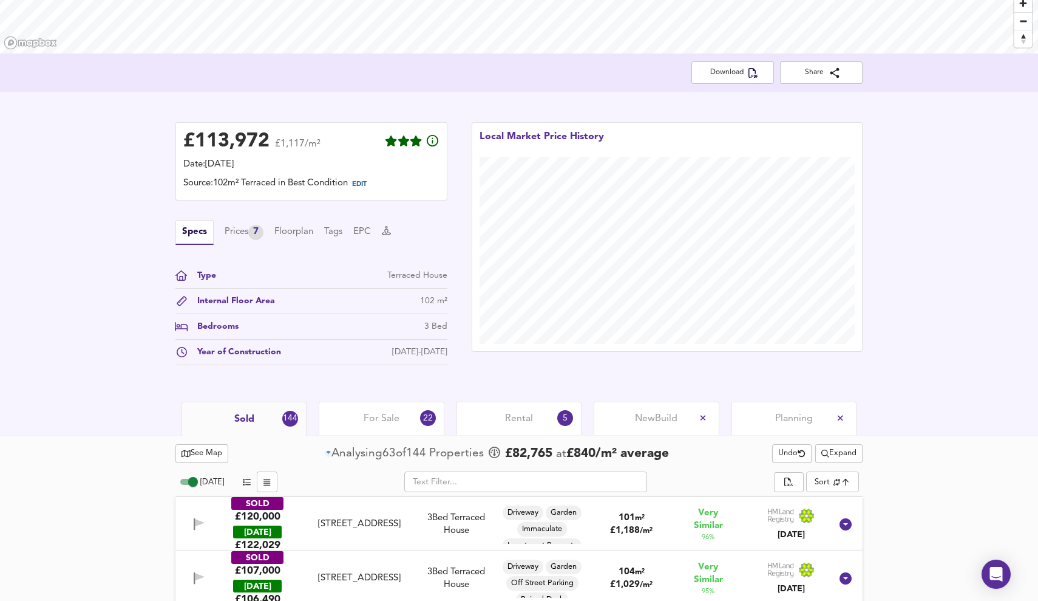
scroll to position [205, 0]
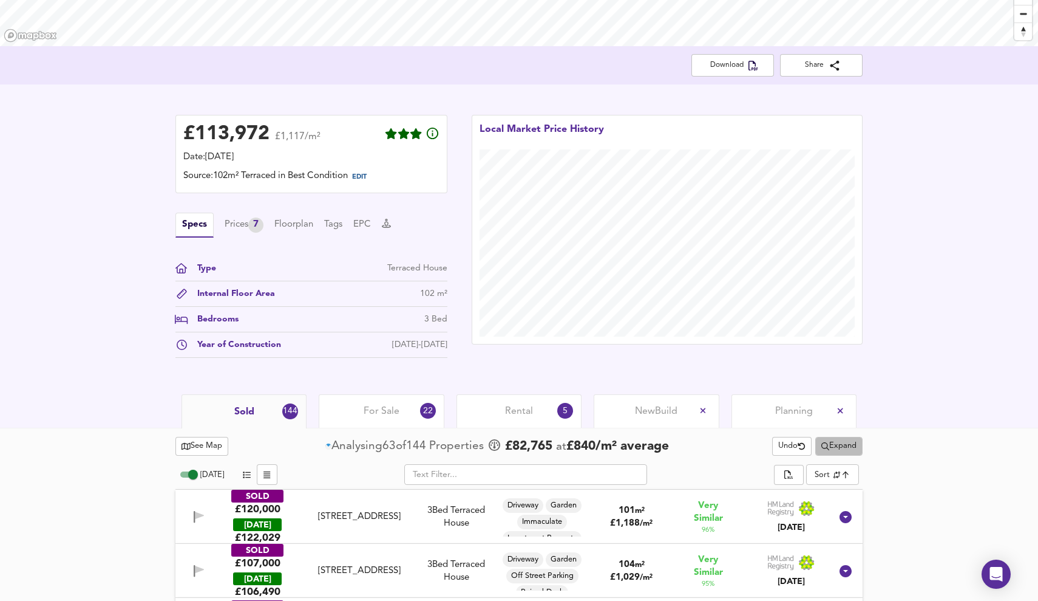
click at [853, 441] on span "Expand" at bounding box center [839, 446] width 35 height 14
click at [878, 489] on li "4 year s 8 years" at bounding box center [837, 489] width 124 height 19
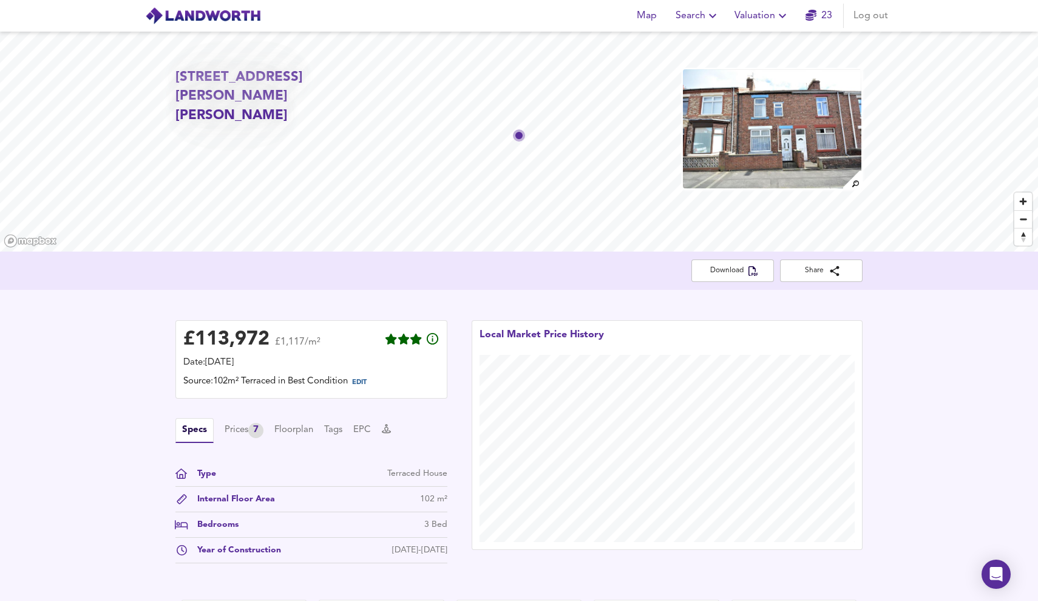
scroll to position [0, 0]
click at [793, 12] on button "Valuation" at bounding box center [762, 16] width 65 height 24
click at [769, 44] on li "New Valuation Report" at bounding box center [762, 44] width 145 height 22
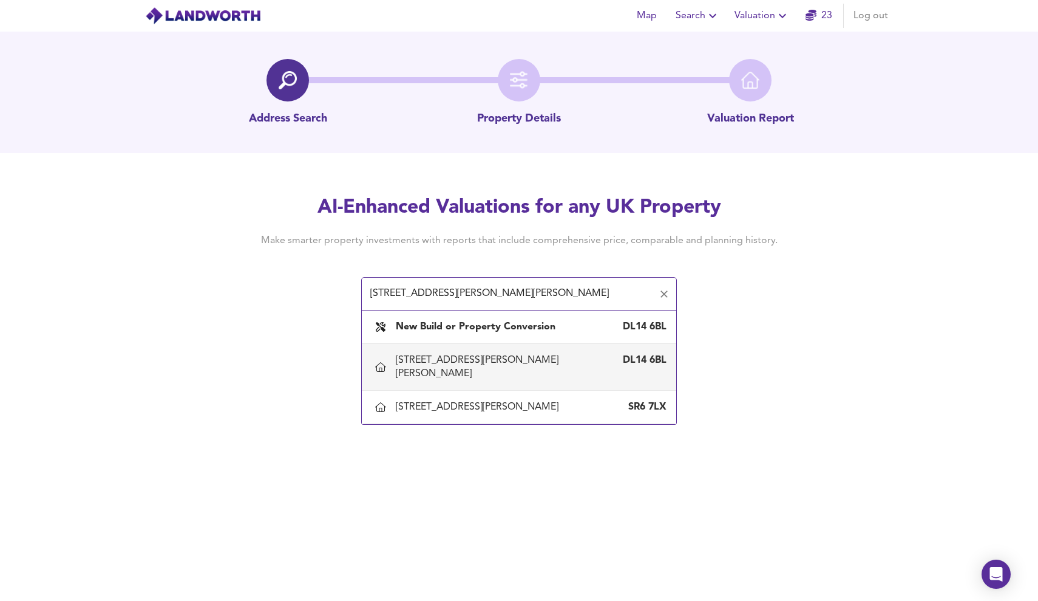
click at [512, 356] on div "11 Arthur Terrace, Bishop Auckland, Durham" at bounding box center [507, 366] width 222 height 27
type input "11 Arthur Terrace, Bishop Auckland, Durham"
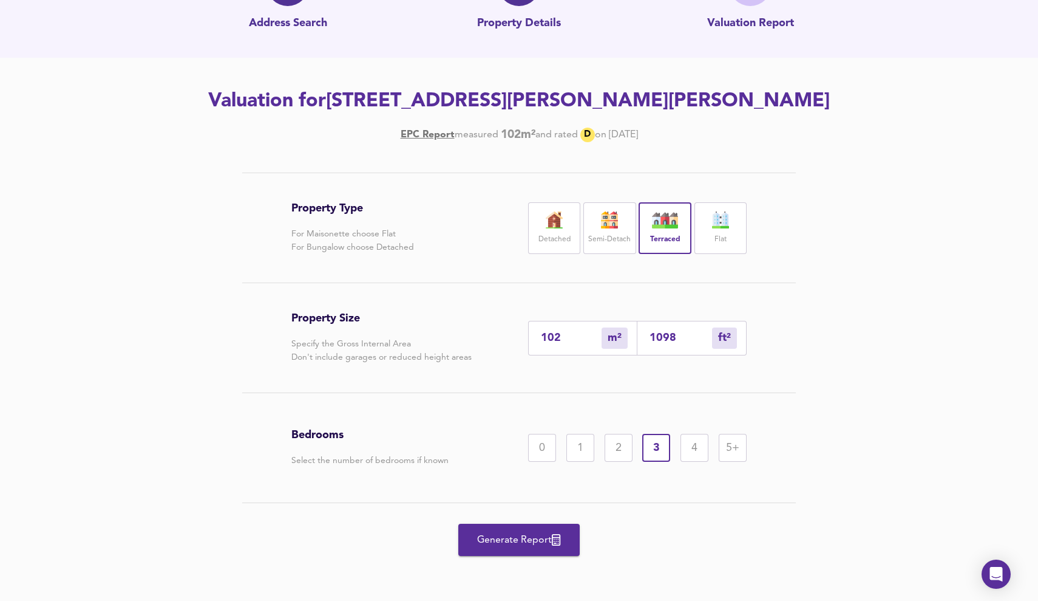
scroll to position [95, 0]
click at [554, 340] on input "102" at bounding box center [571, 338] width 61 height 13
drag, startPoint x: 567, startPoint y: 344, endPoint x: 574, endPoint y: 340, distance: 8.4
click at [567, 344] on div "102 m² sqm" at bounding box center [582, 338] width 109 height 35
click at [569, 336] on input "102" at bounding box center [571, 338] width 61 height 13
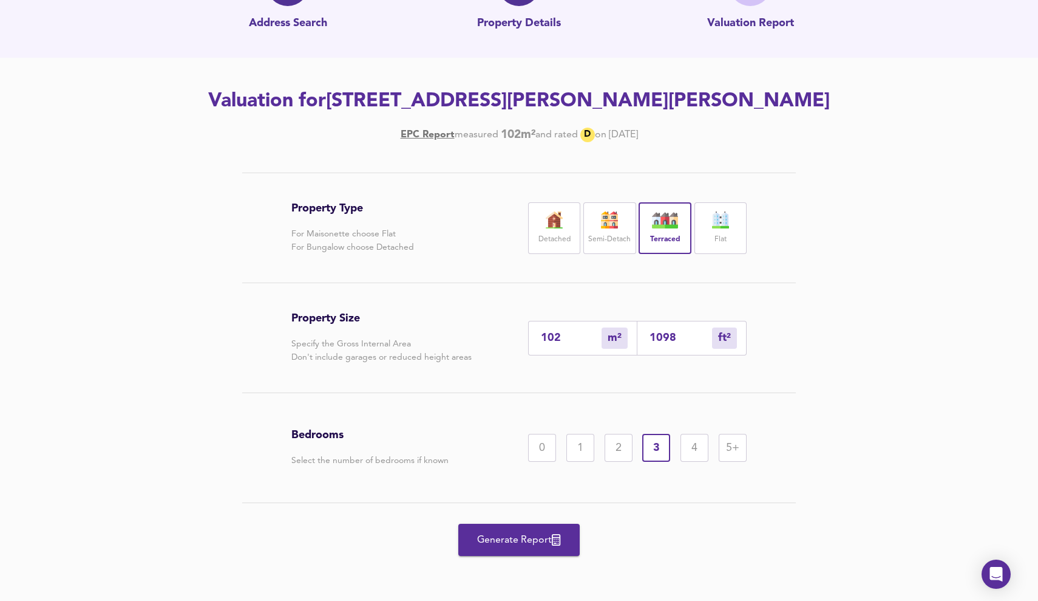
type input "10"
type input "108"
type input "1"
type input "11"
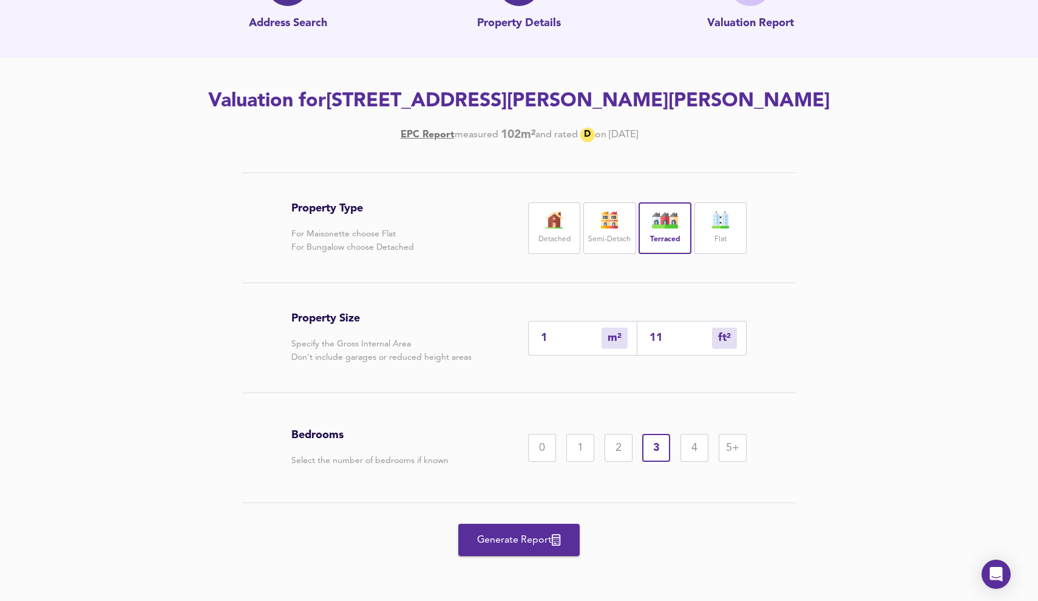
type input "118"
type input "110"
type input "1184"
type input "110"
click at [530, 533] on span "Generate Report" at bounding box center [519, 539] width 97 height 17
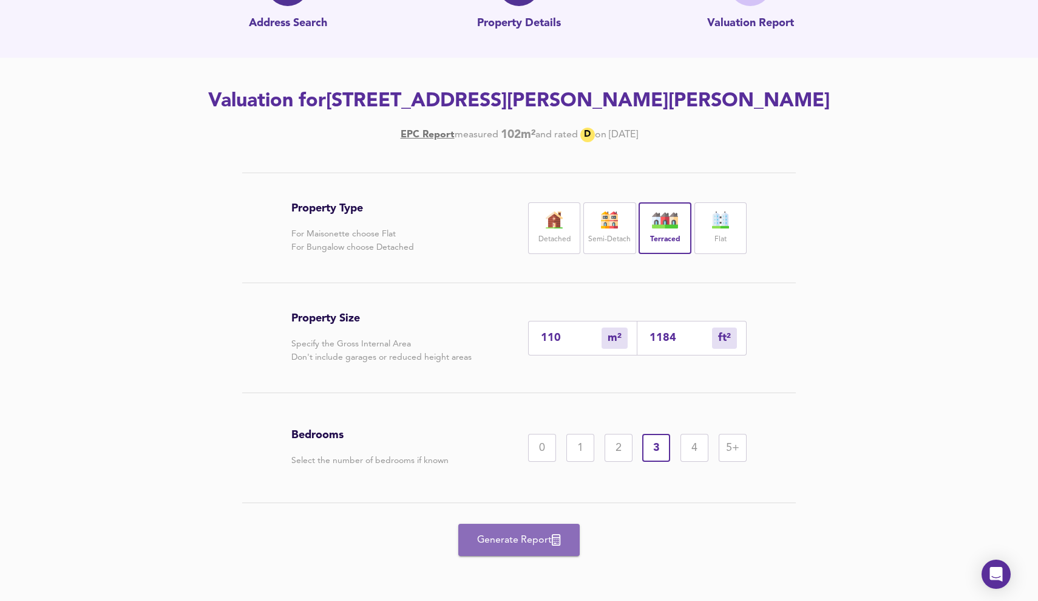
scroll to position [0, 0]
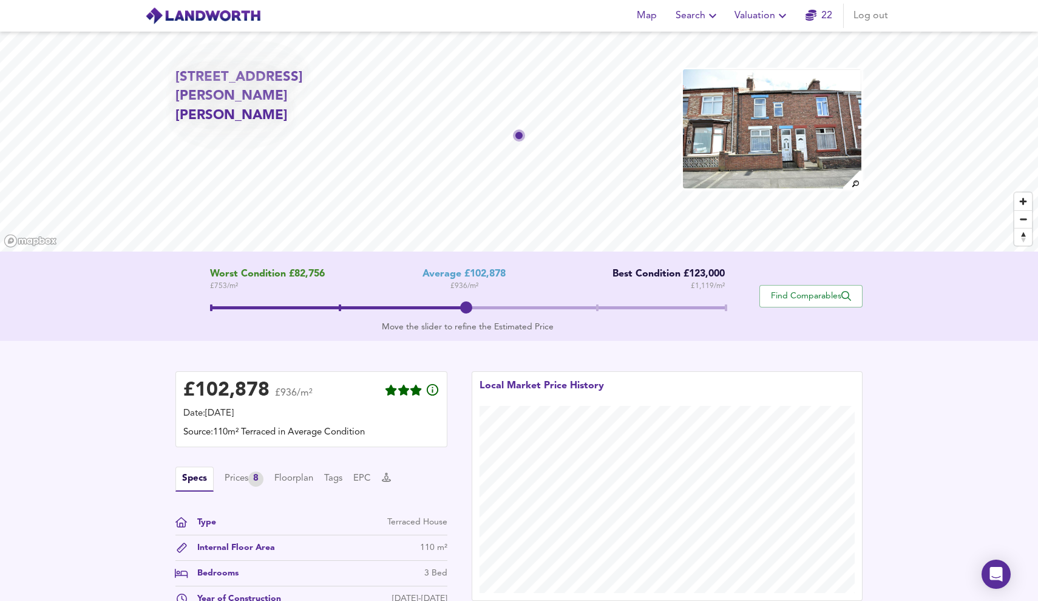
click at [720, 302] on span at bounding box center [468, 309] width 516 height 22
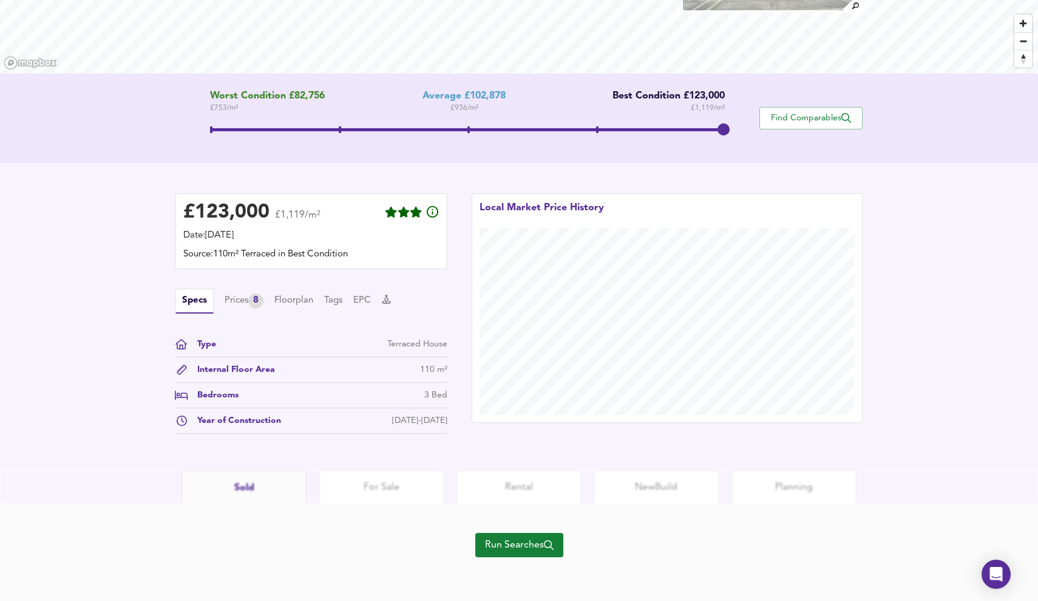
click at [511, 550] on span "Run Searches" at bounding box center [519, 544] width 69 height 17
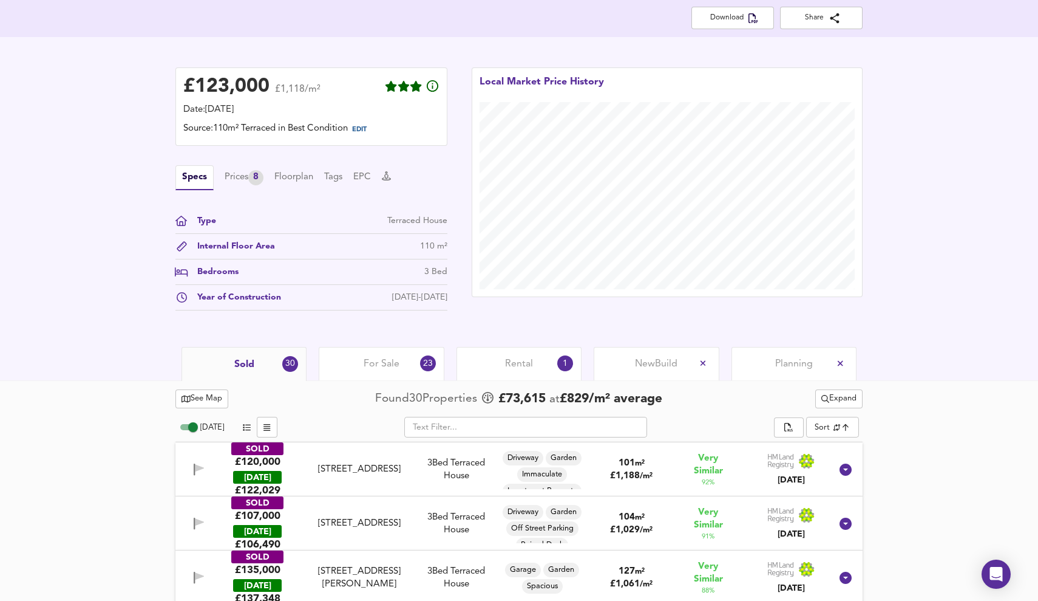
scroll to position [308, 0]
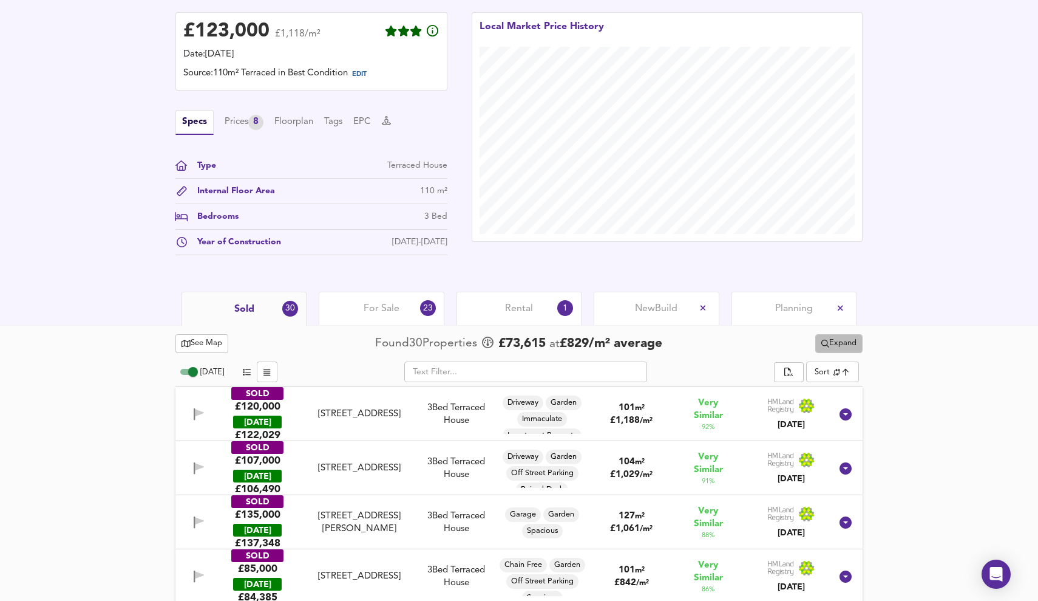
click at [847, 341] on span "Expand" at bounding box center [839, 343] width 35 height 14
click at [850, 360] on li "¼ mile ½ mile" at bounding box center [837, 367] width 124 height 19
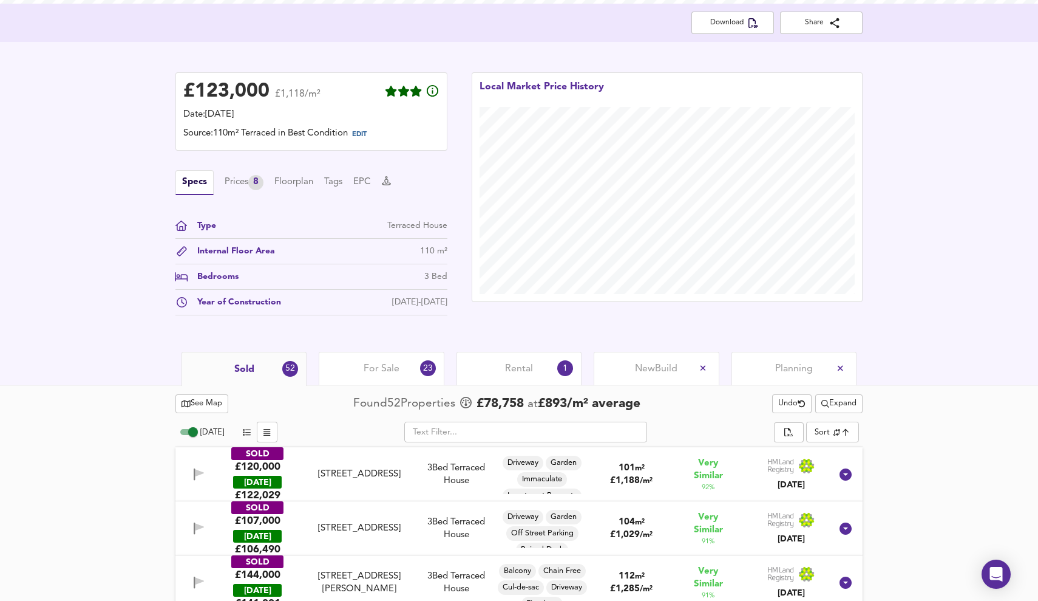
scroll to position [267, 0]
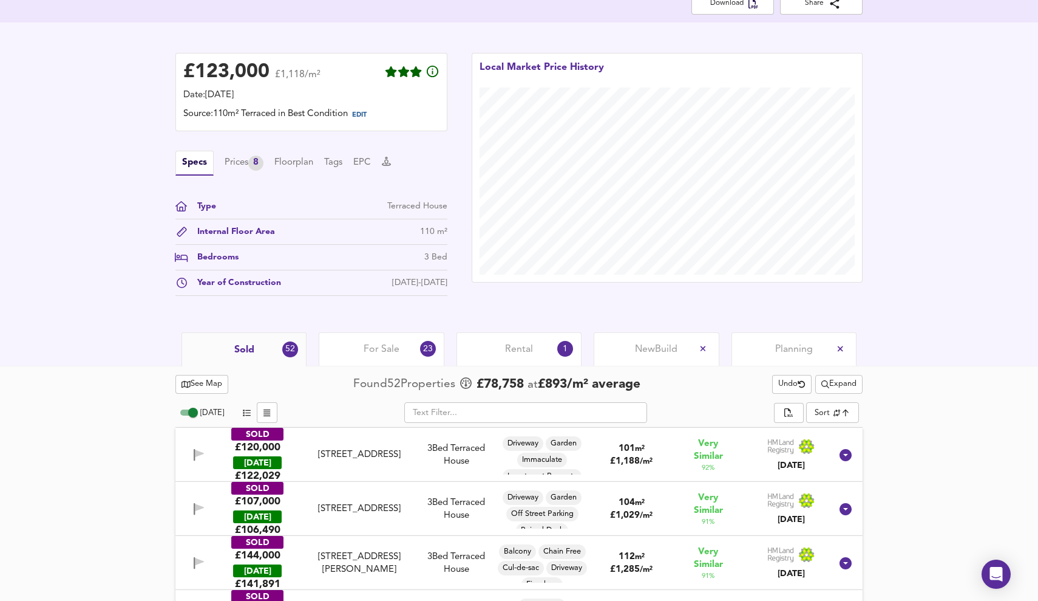
click at [841, 377] on button "Expand" at bounding box center [839, 384] width 47 height 19
click at [379, 347] on span "For Sale" at bounding box center [382, 349] width 36 height 13
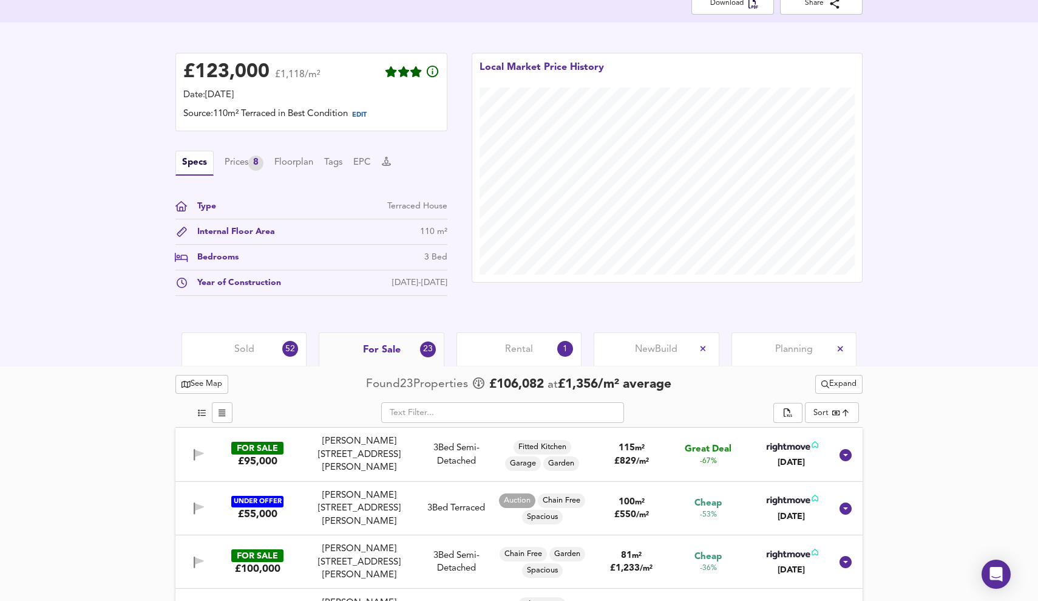
click at [511, 355] on span "Rental" at bounding box center [519, 349] width 28 height 13
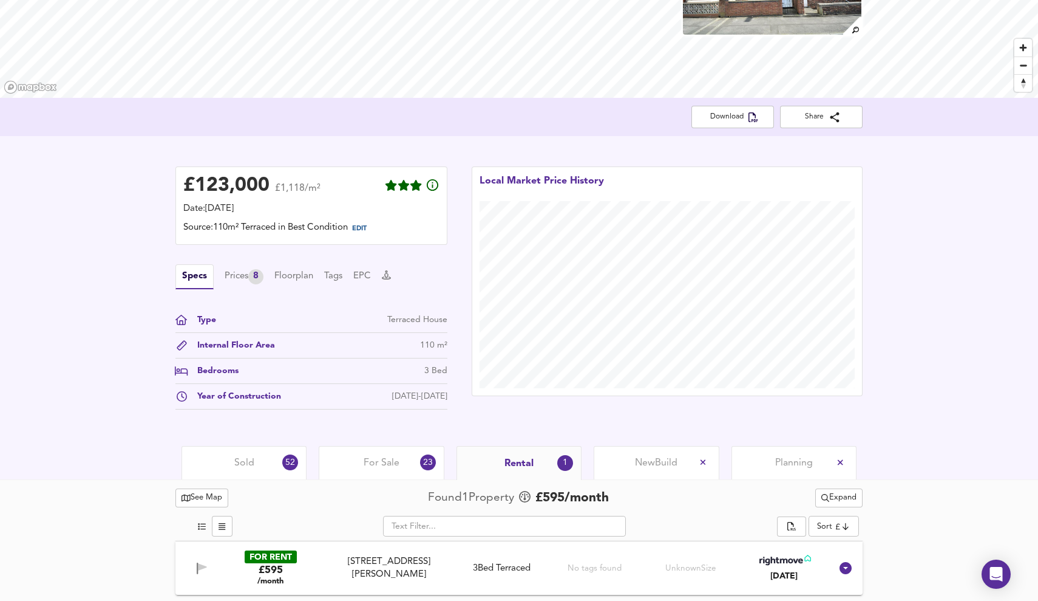
click at [220, 454] on div "Sold 52" at bounding box center [244, 462] width 125 height 33
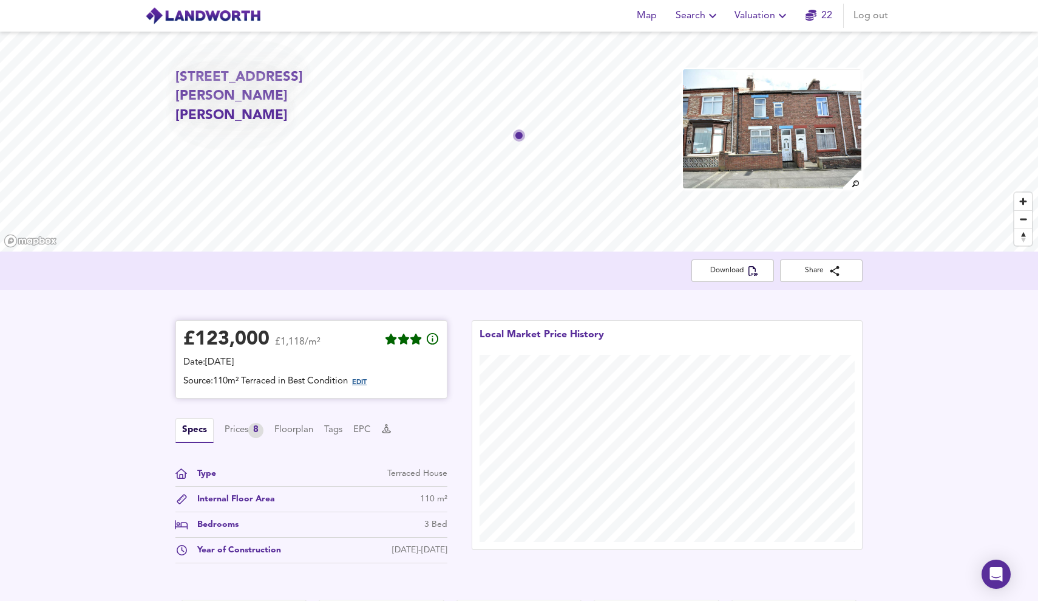
click at [363, 382] on span "EDIT" at bounding box center [359, 382] width 15 height 7
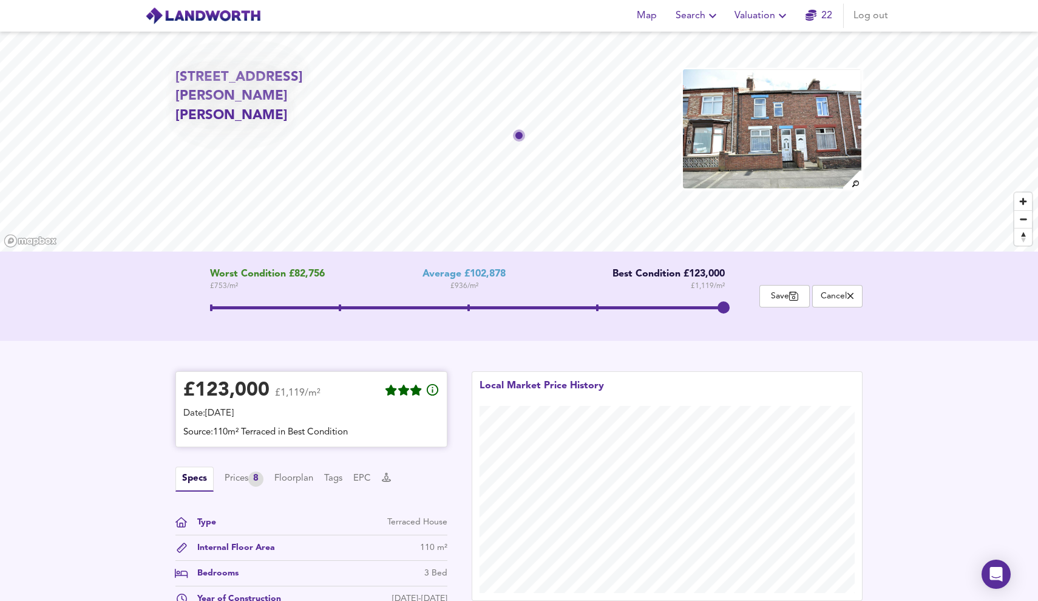
click at [227, 435] on div "Source: 110m² Terraced in Best Condition" at bounding box center [311, 432] width 256 height 13
click at [230, 435] on div "Source: 110m² Terraced in Best Condition" at bounding box center [311, 432] width 256 height 13
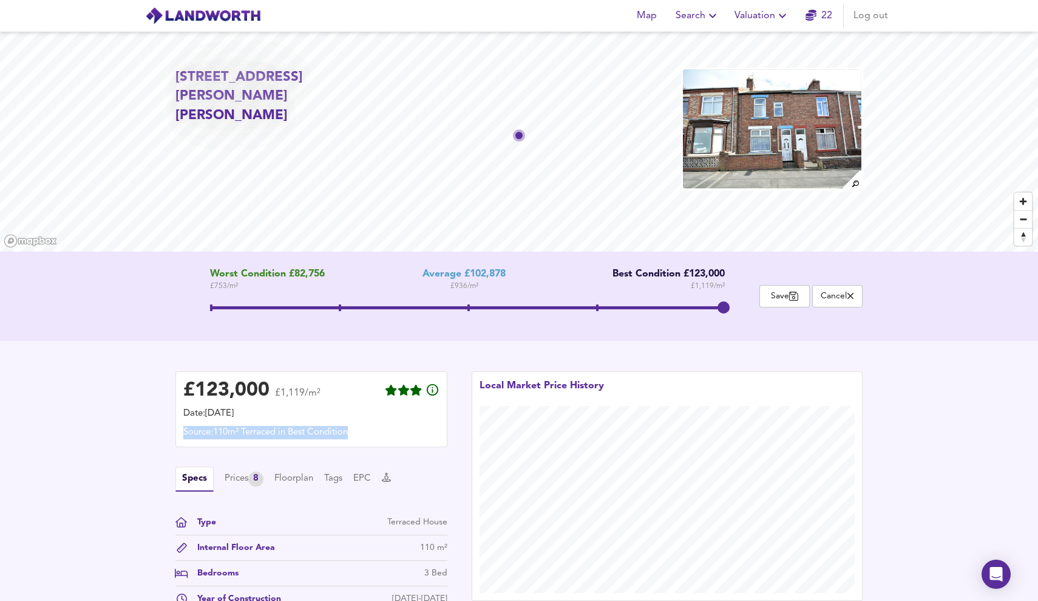
click at [88, 420] on div "£ 123,000 £1,119/m² Date: 7 October 2025 Source: 110m² Terraced in Best Conditi…" at bounding box center [519, 494] width 1038 height 307
click at [203, 547] on div "Internal Floor Area" at bounding box center [231, 547] width 87 height 13
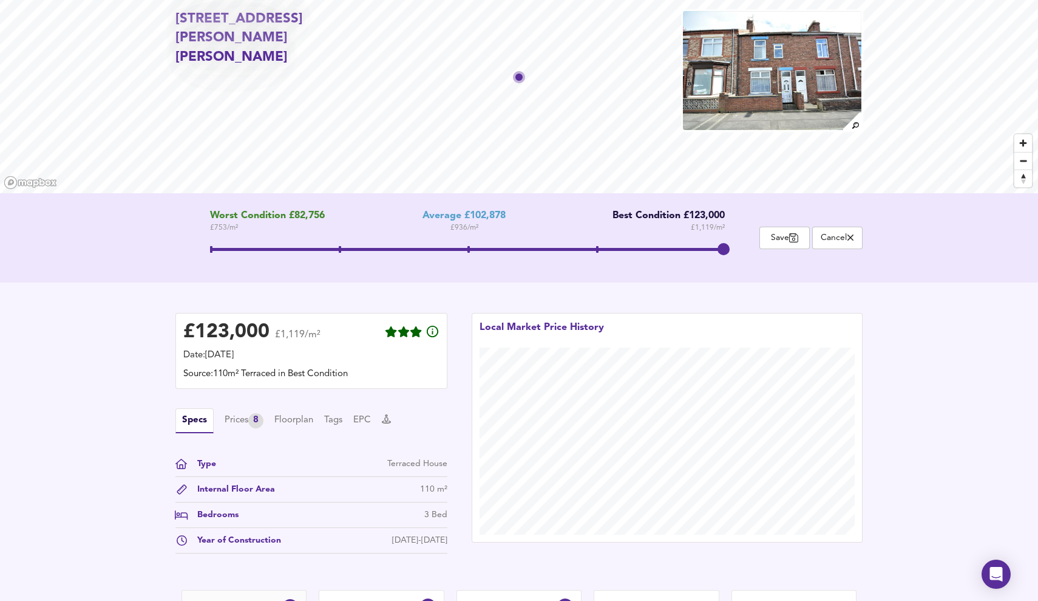
scroll to position [126, 0]
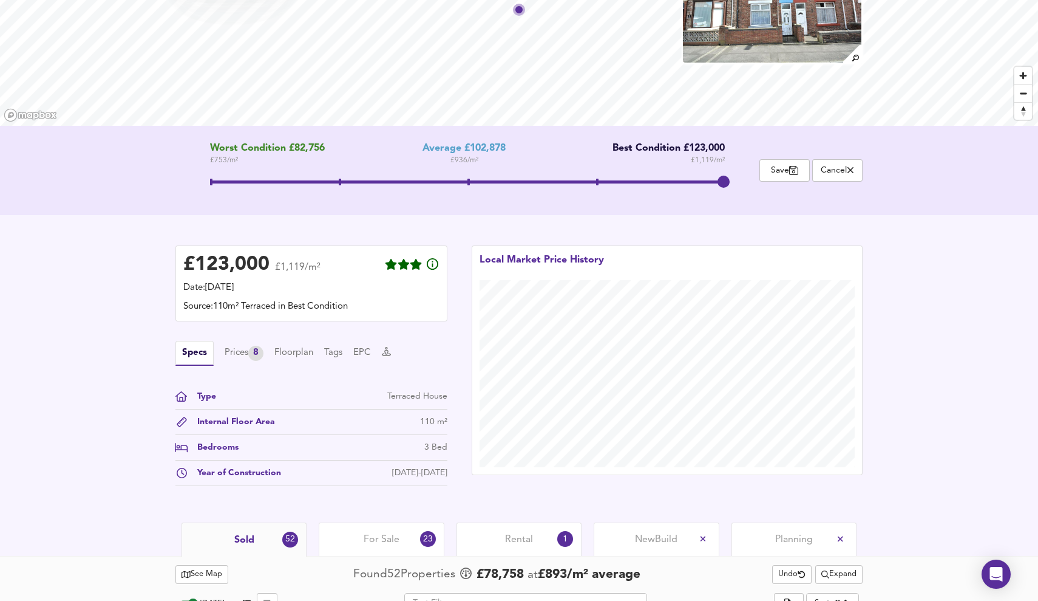
click at [261, 416] on div "Internal Floor Area" at bounding box center [231, 421] width 87 height 13
click at [183, 424] on icon at bounding box center [182, 422] width 10 height 10
click at [233, 424] on div "Internal Floor Area" at bounding box center [231, 421] width 87 height 13
click at [177, 421] on icon at bounding box center [182, 422] width 10 height 10
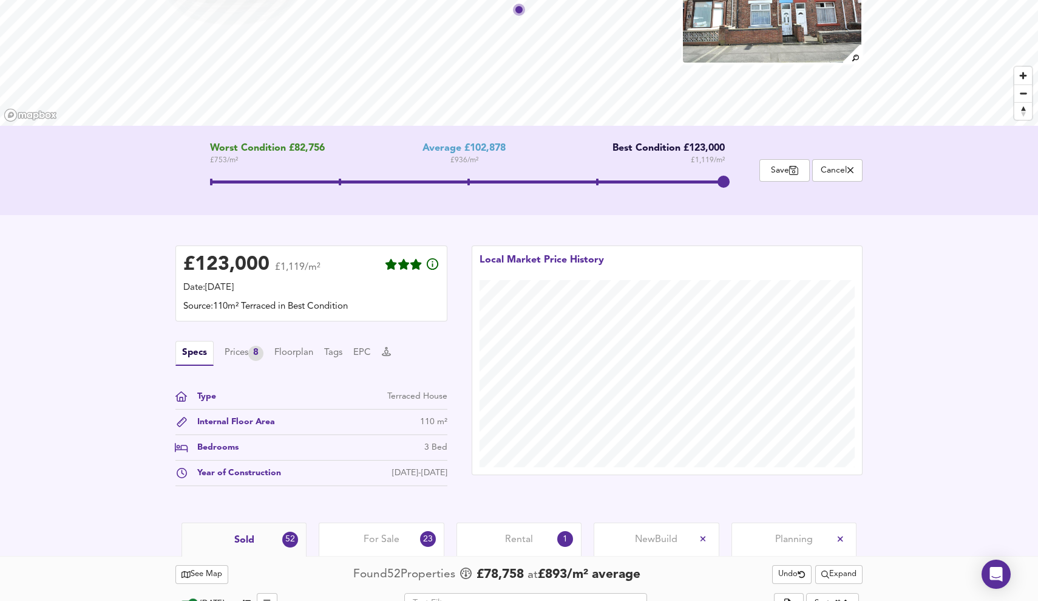
click at [147, 432] on div "£ 123,000 £1,119/m² Date: 7 October 2025 Source: 110m² Terraced in Best Conditi…" at bounding box center [519, 368] width 1038 height 307
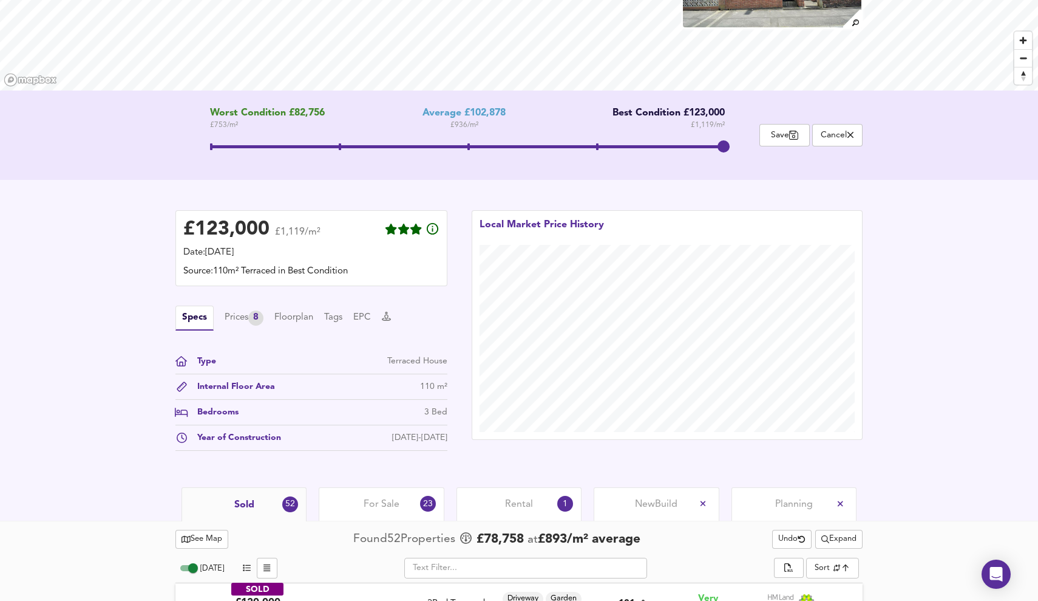
scroll to position [0, 0]
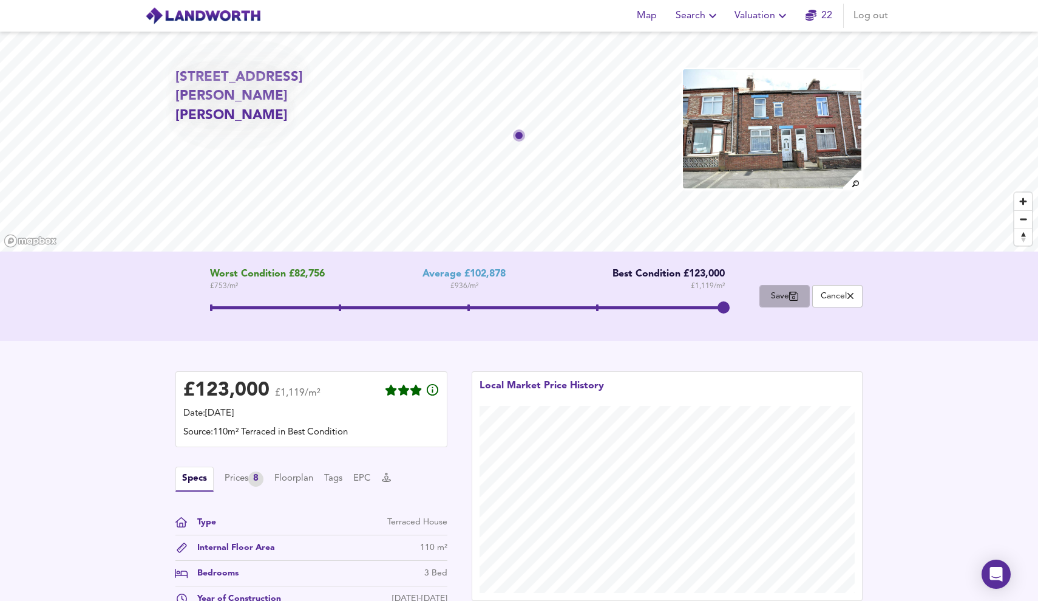
click at [783, 300] on span "Save" at bounding box center [784, 296] width 37 height 12
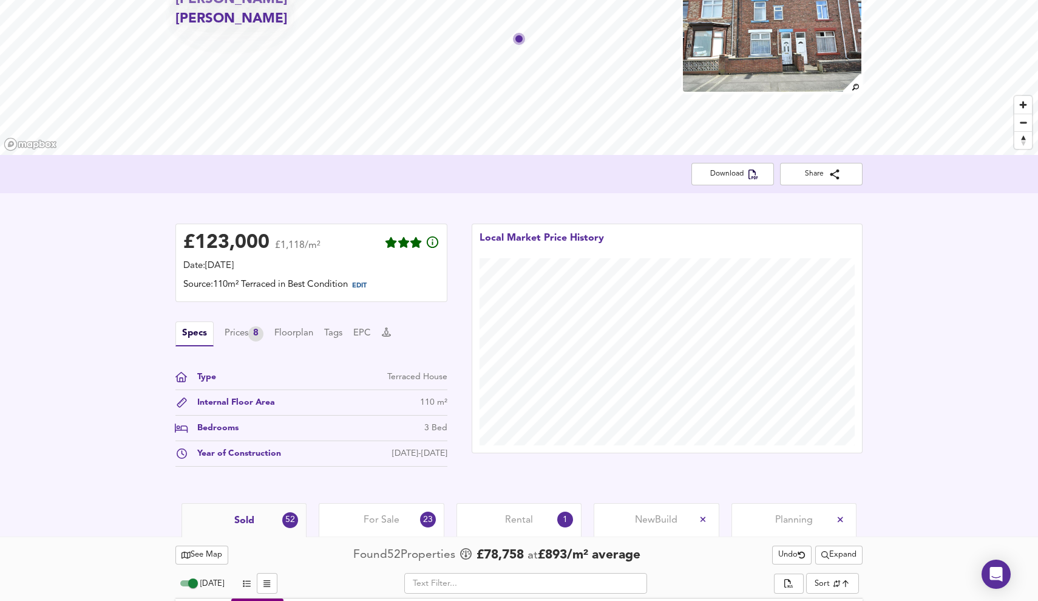
scroll to position [106, 0]
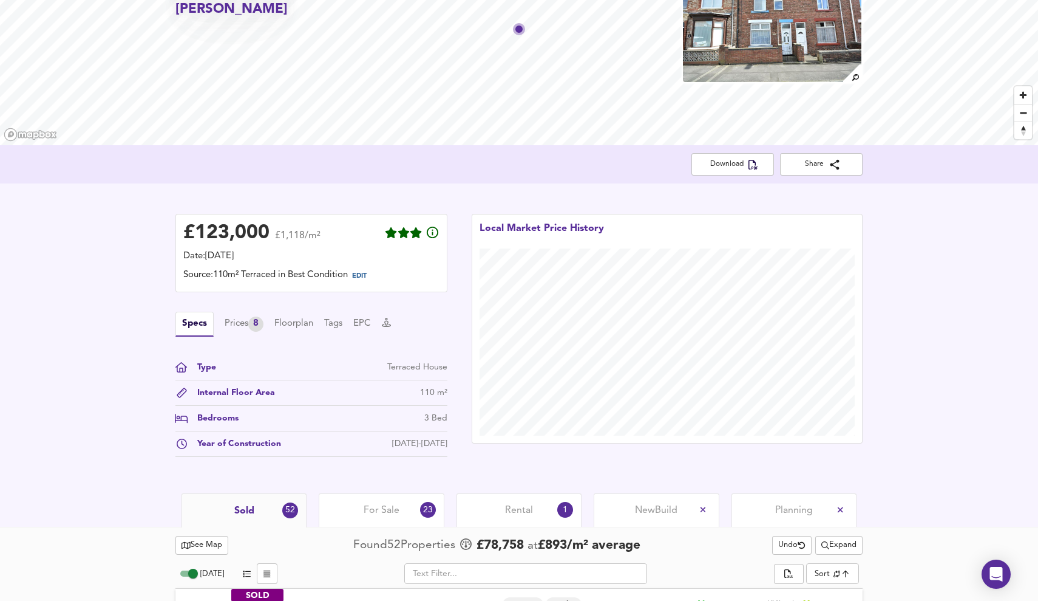
click at [515, 505] on span "Rental" at bounding box center [519, 509] width 28 height 13
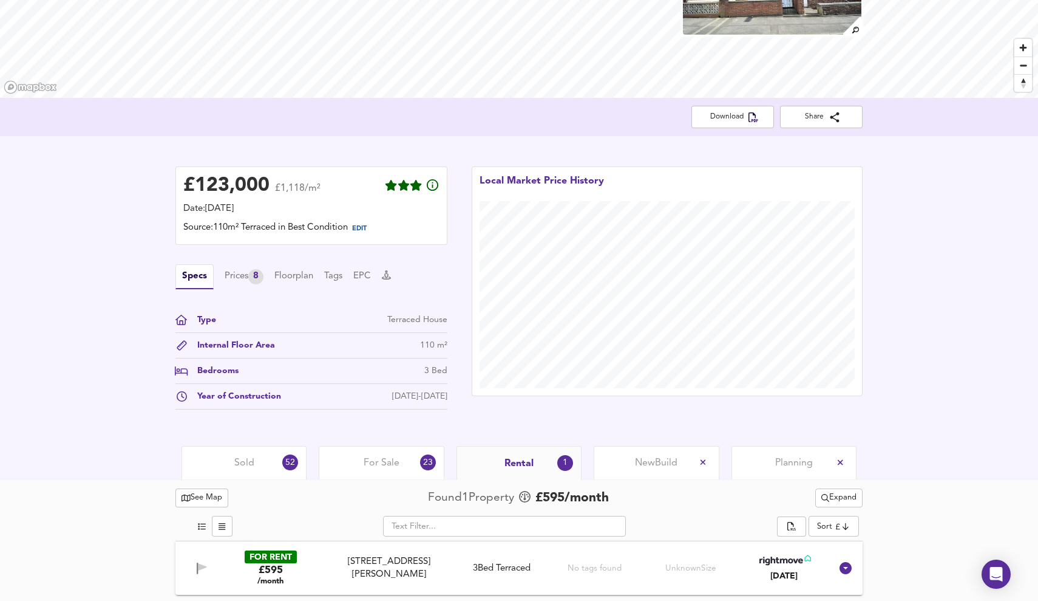
scroll to position [154, 0]
click at [847, 493] on span "Expand" at bounding box center [839, 498] width 35 height 14
click at [855, 517] on li "¼ mile ½ mile" at bounding box center [837, 521] width 115 height 19
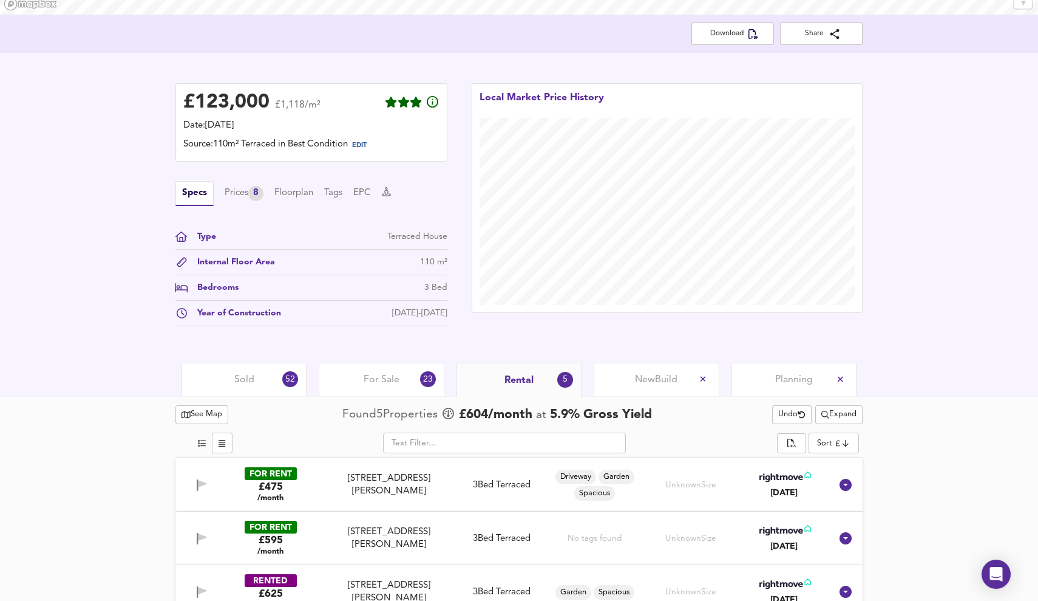
scroll to position [240, 0]
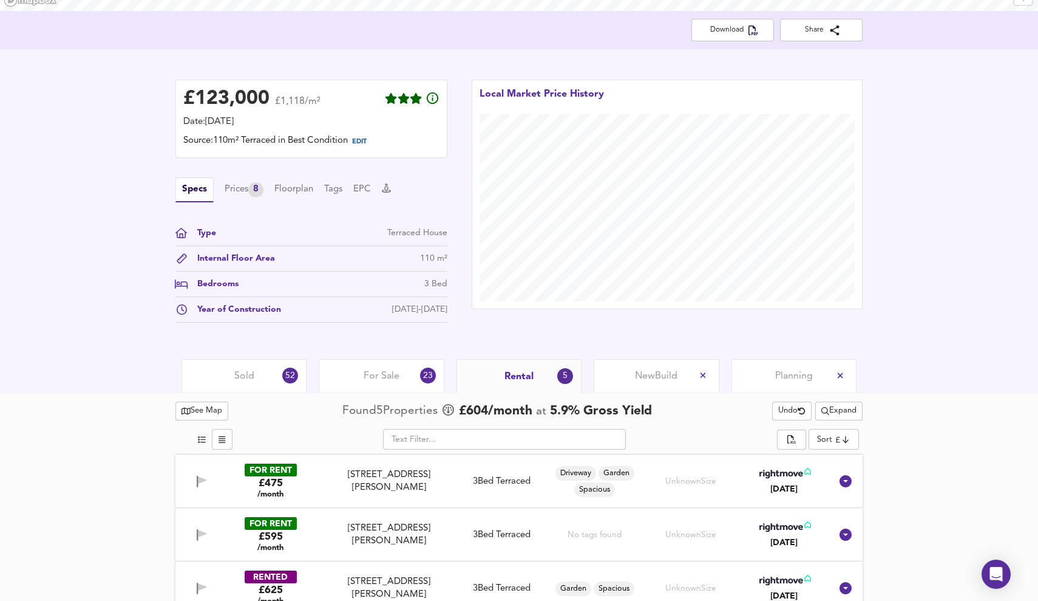
click at [850, 360] on body "Map Search Valuation 22 Log out 11 Arthur Terrace, Bishop Auckland, Durham, DL1…" at bounding box center [519, 60] width 1038 height 601
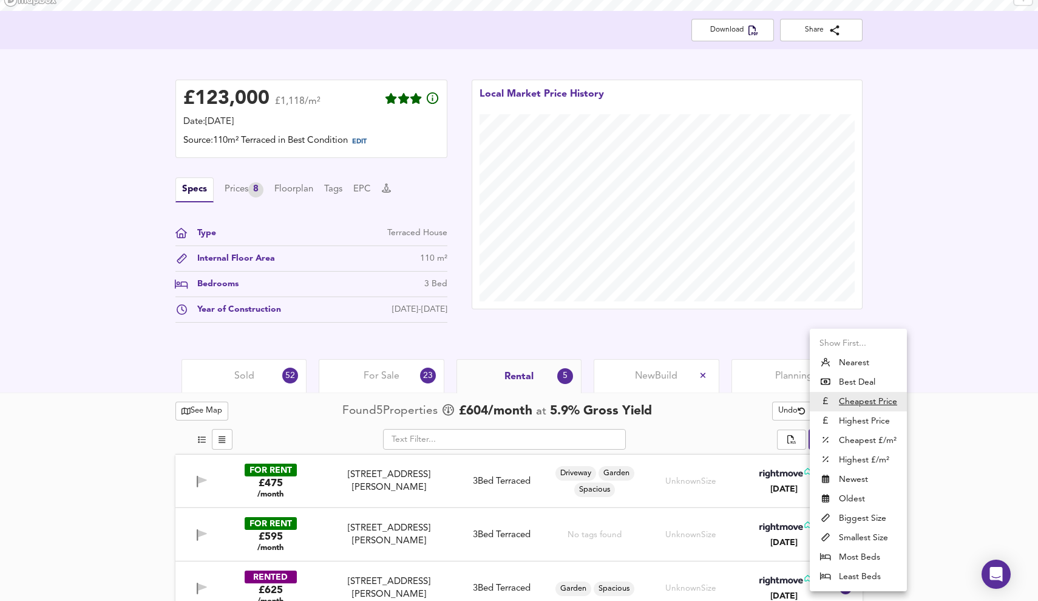
click at [941, 431] on div at bounding box center [519, 300] width 1038 height 601
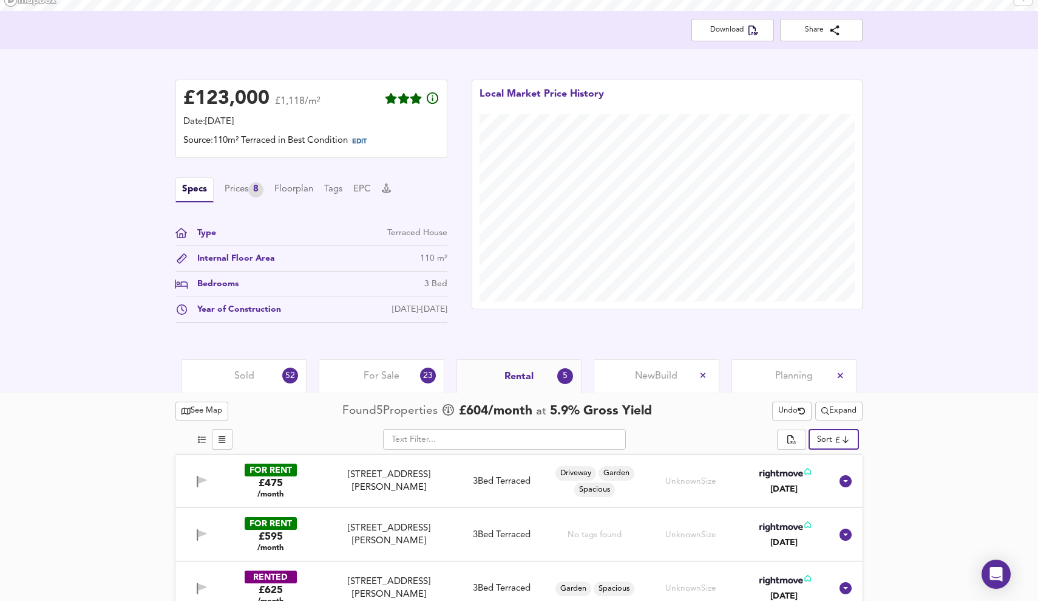
click at [850, 406] on span "Expand" at bounding box center [839, 411] width 35 height 14
click at [860, 440] on li "½ mile 1 mile" at bounding box center [837, 434] width 115 height 19
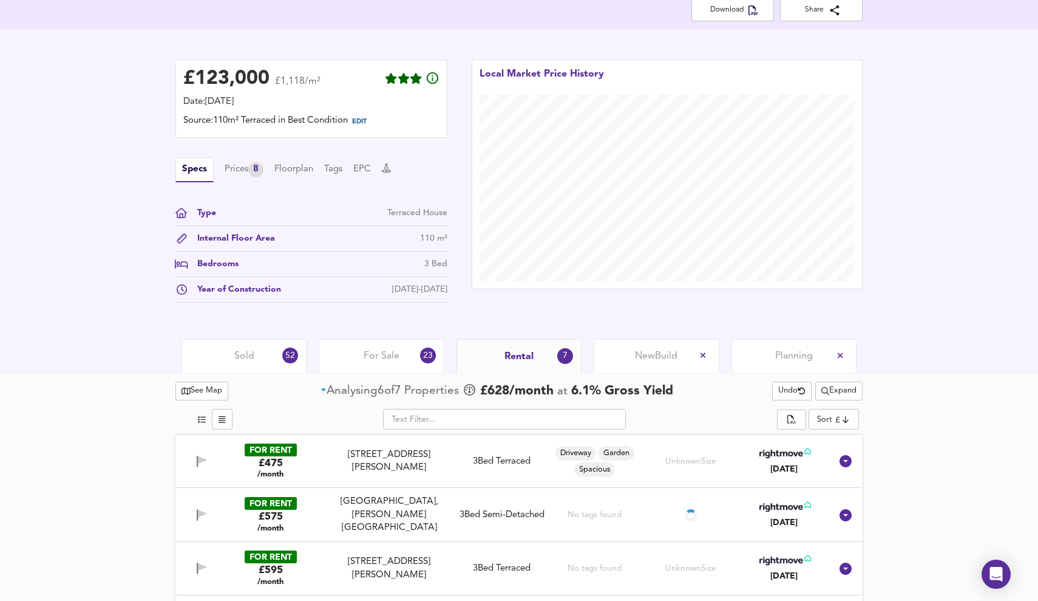
scroll to position [424, 0]
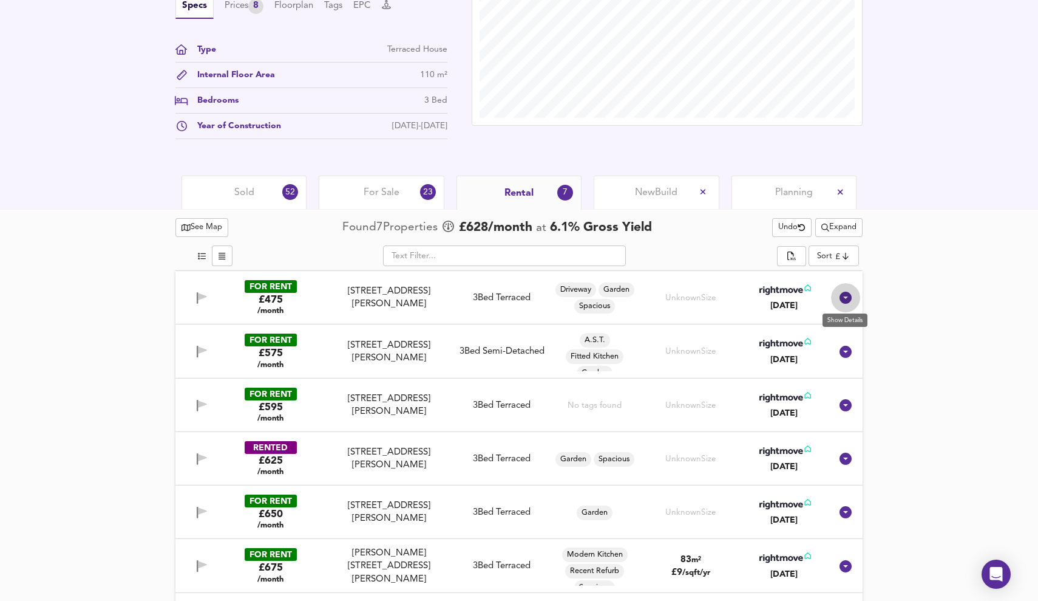
click at [845, 296] on icon at bounding box center [846, 298] width 12 height 12
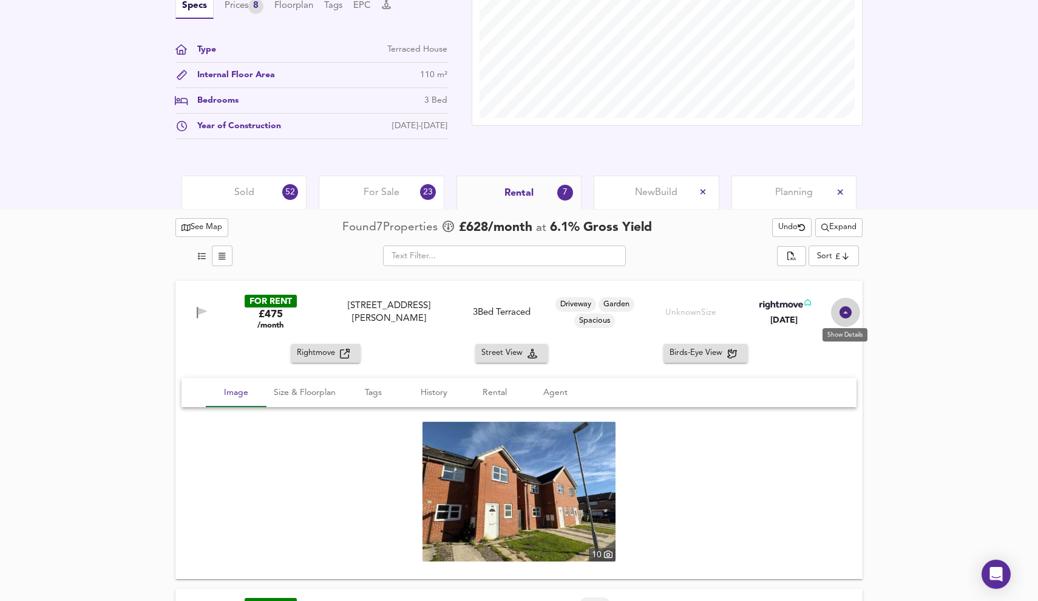
click at [845, 307] on icon at bounding box center [846, 312] width 12 height 12
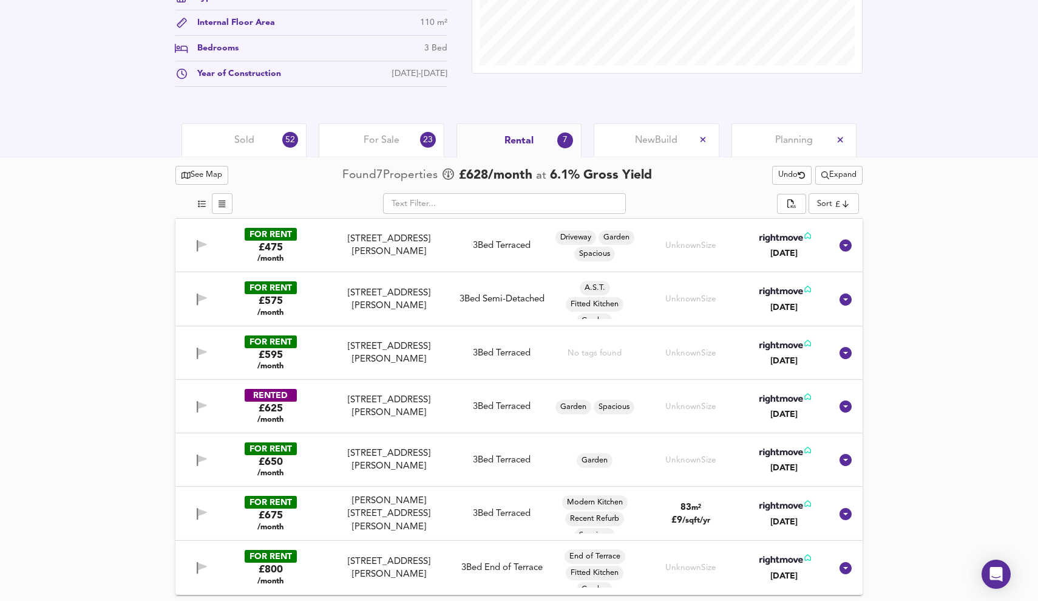
scroll to position [476, 0]
click at [389, 138] on span "For Sale" at bounding box center [382, 140] width 36 height 13
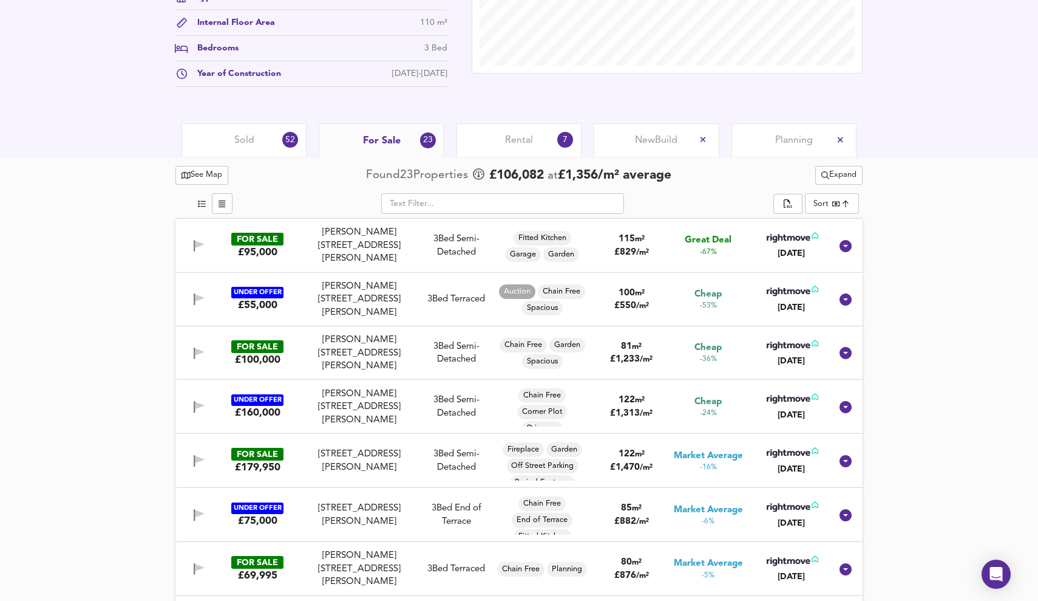
click at [547, 144] on div "Rental 7" at bounding box center [519, 139] width 125 height 33
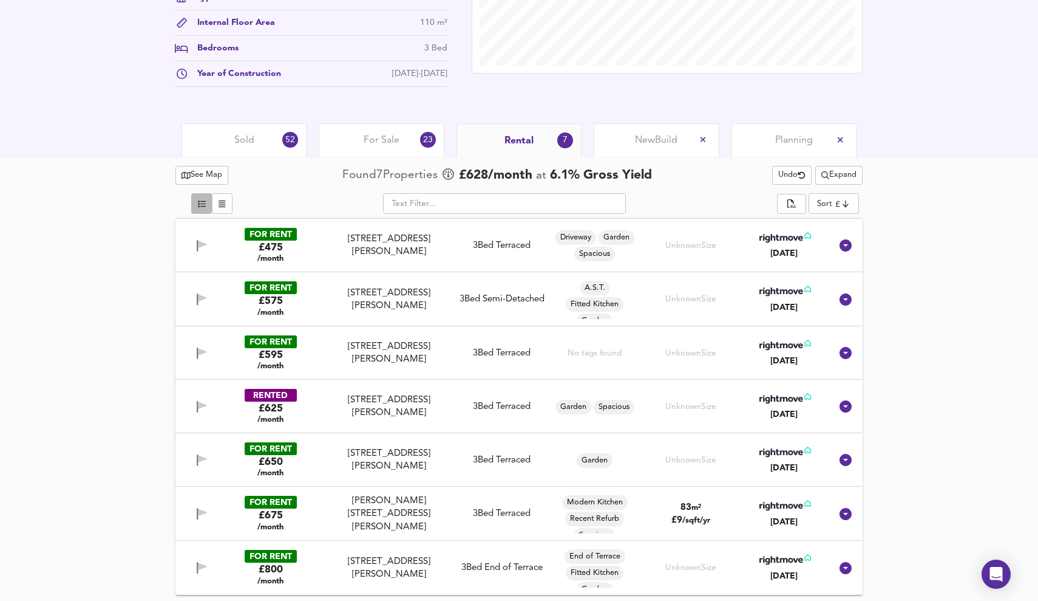
click at [199, 204] on icon "button" at bounding box center [202, 203] width 8 height 7
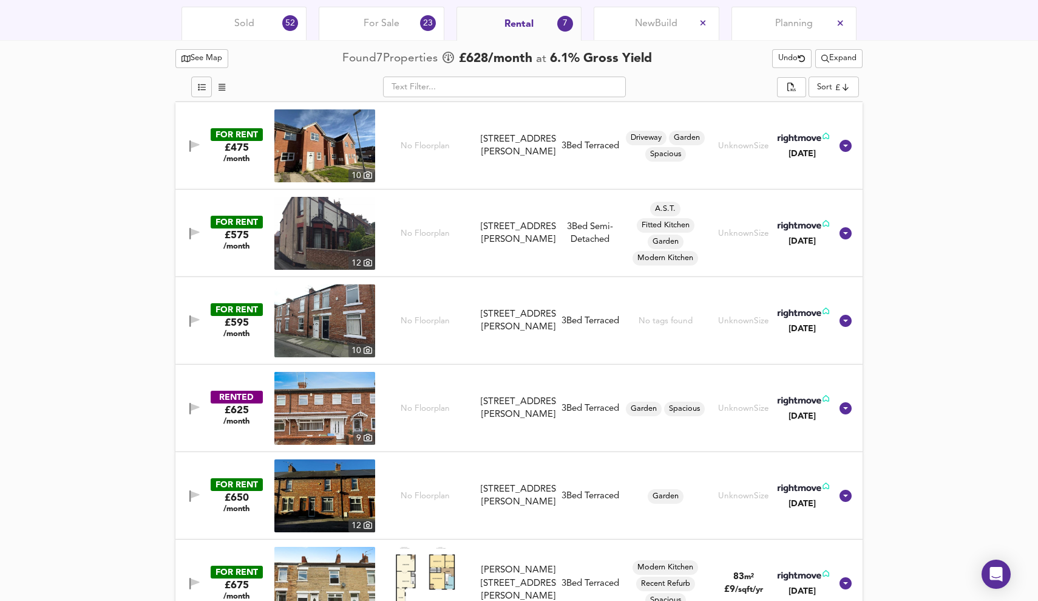
scroll to position [593, 0]
click at [524, 326] on div "Bell Street , Bishop Auckland , County Durham,, DL14 6BA" at bounding box center [519, 320] width 76 height 26
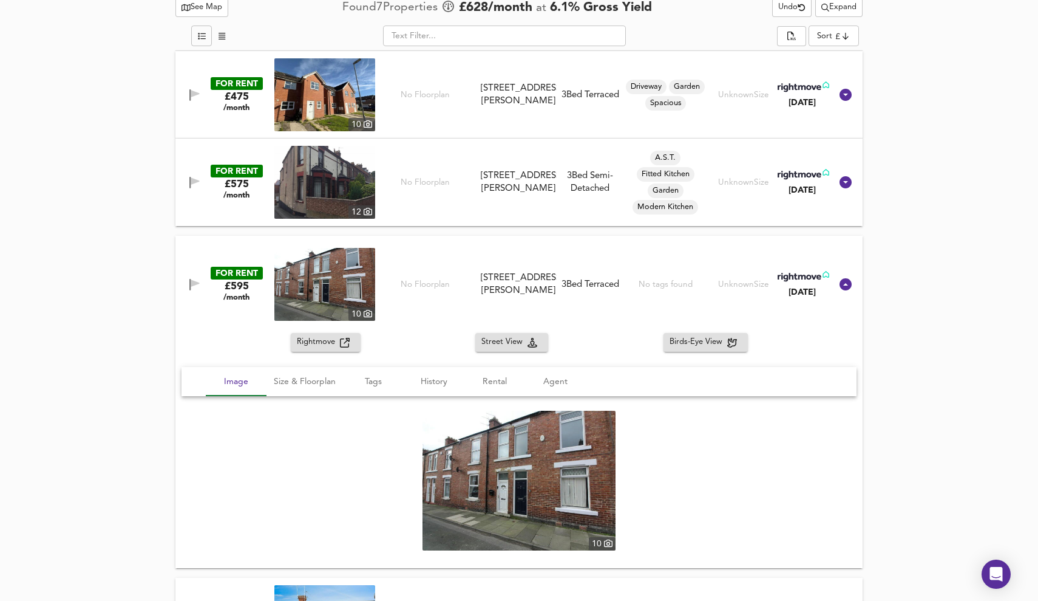
scroll to position [657, 0]
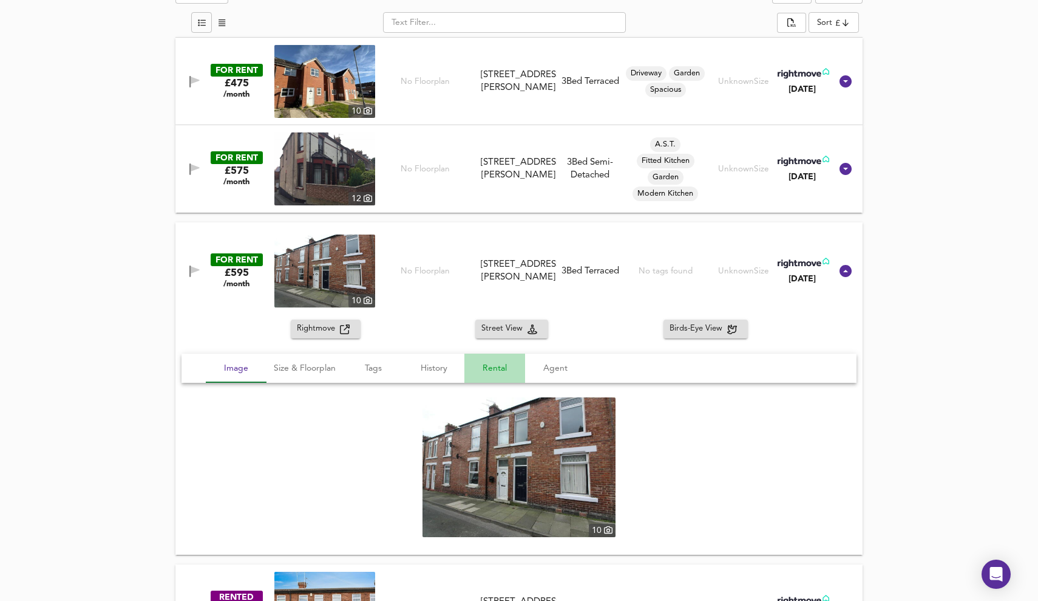
click at [488, 377] on button "Rental" at bounding box center [495, 367] width 61 height 29
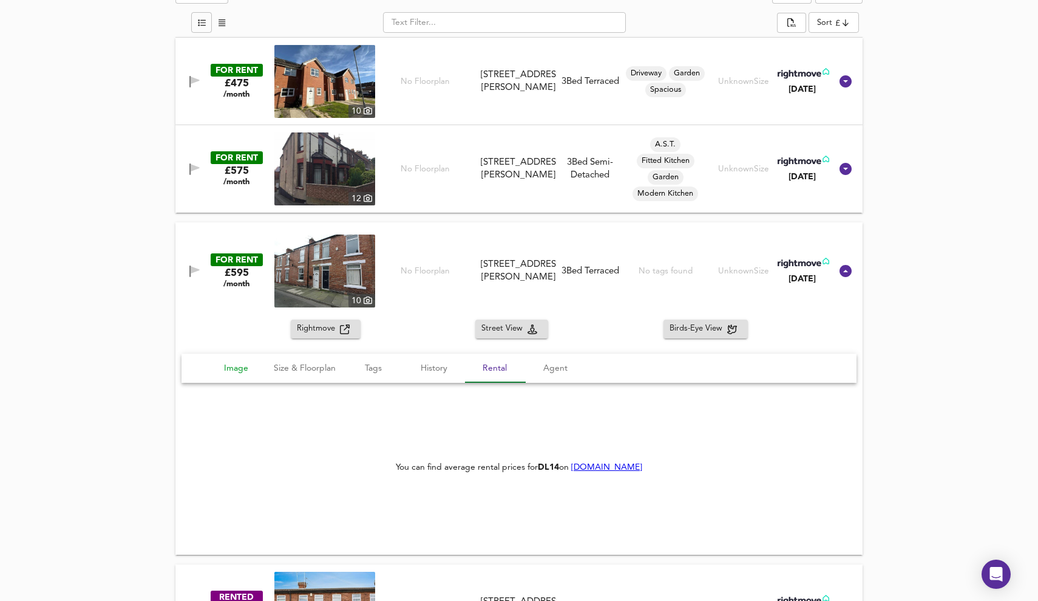
click at [234, 364] on span "Image" at bounding box center [236, 368] width 46 height 15
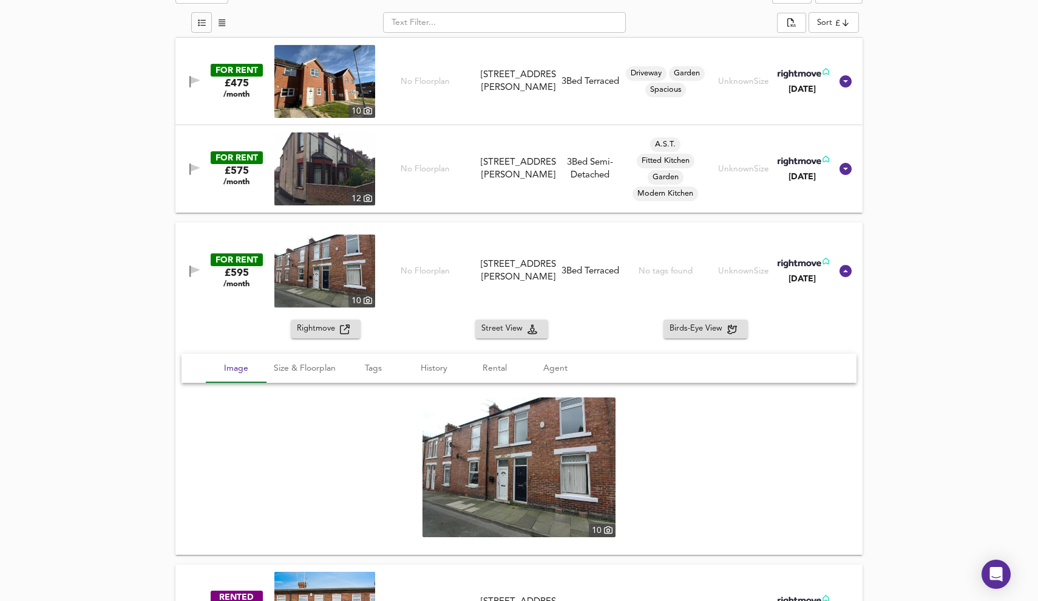
click at [552, 488] on img at bounding box center [519, 467] width 193 height 140
click at [312, 364] on span "Size & Floorplan" at bounding box center [305, 368] width 62 height 15
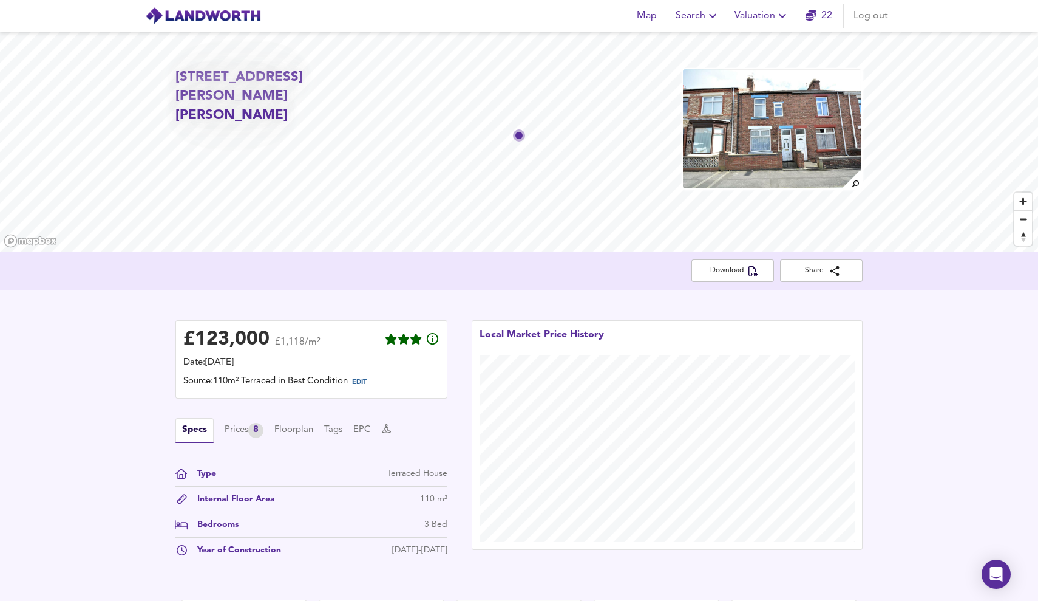
scroll to position [0, 0]
click at [292, 433] on button "Floorplan" at bounding box center [293, 429] width 39 height 13
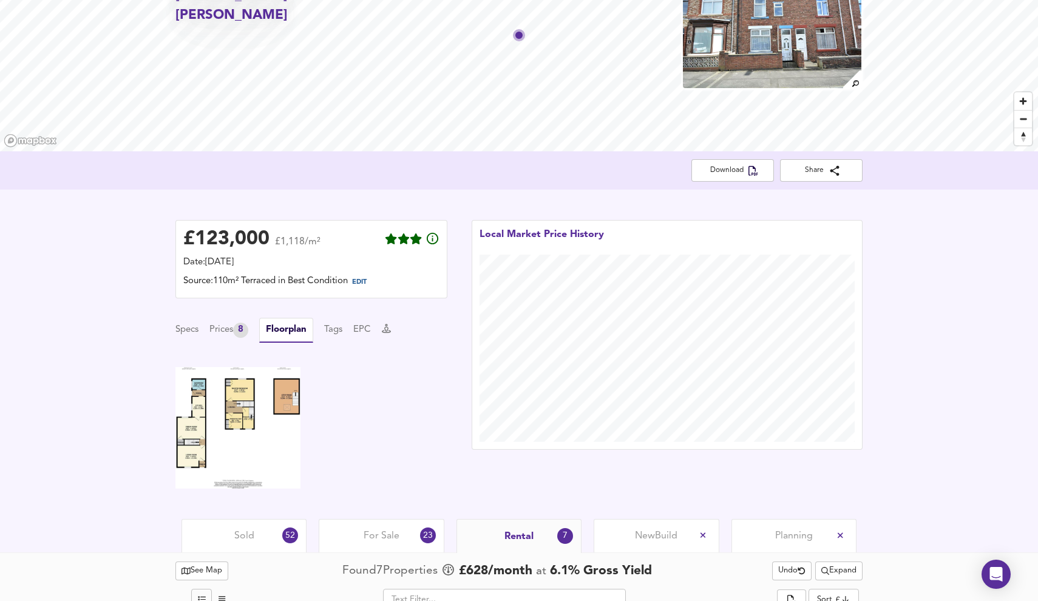
scroll to position [101, 0]
click at [190, 332] on button "Specs" at bounding box center [187, 328] width 23 height 13
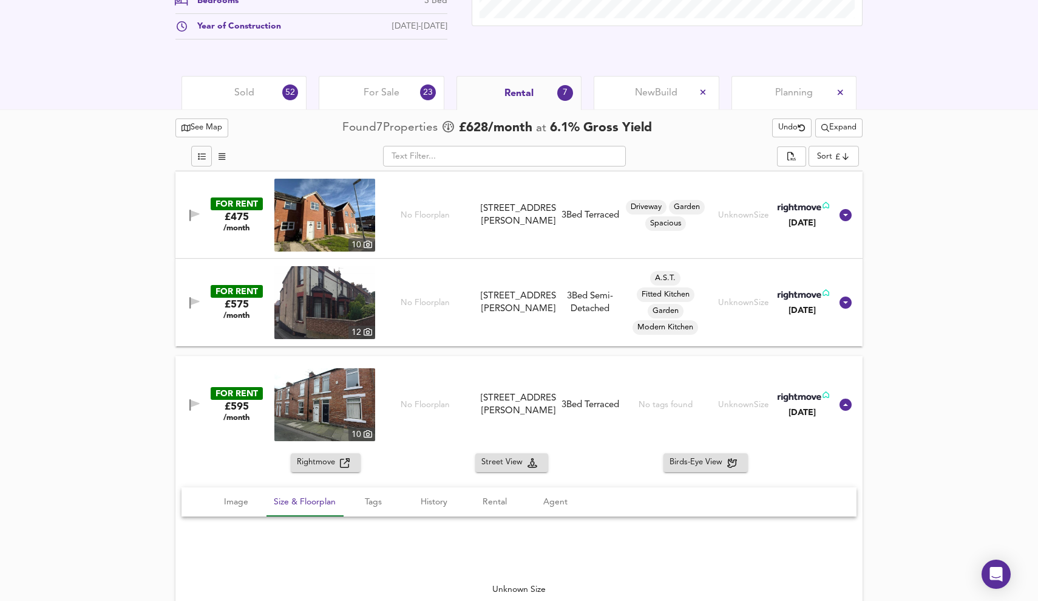
scroll to position [601, 0]
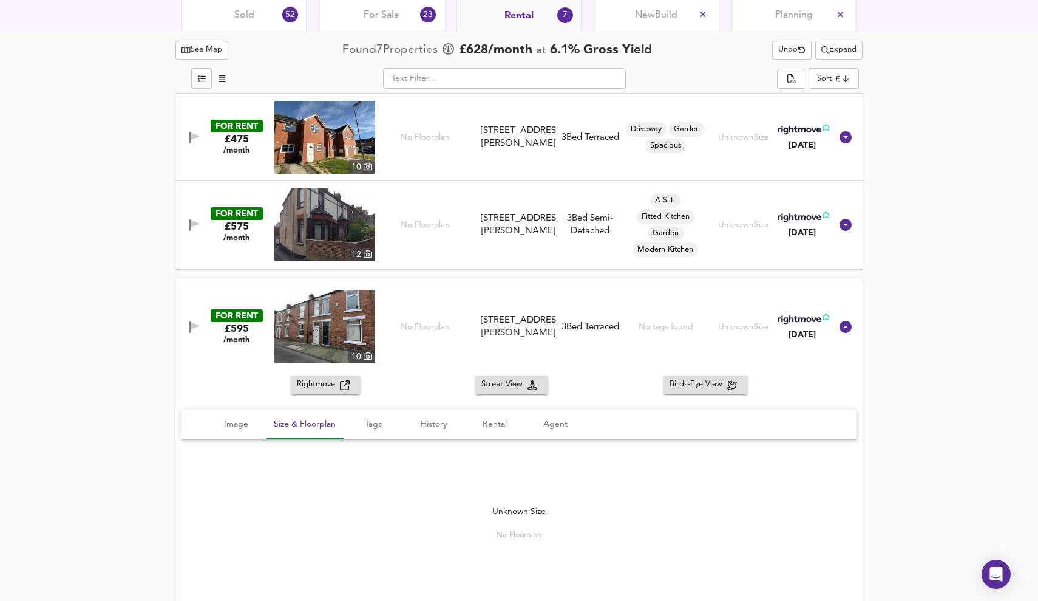
click at [205, 347] on div "FOR RENT £595 /month 10 No Floorplan Bell Street , Bishop Auckland , County Dur…" at bounding box center [504, 326] width 653 height 73
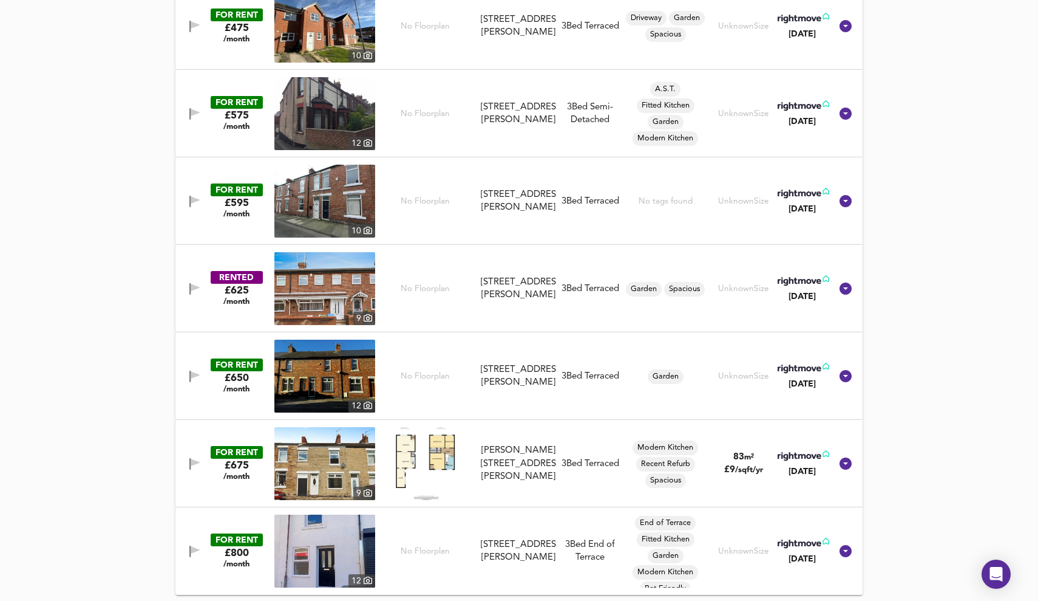
scroll to position [712, 0]
click at [468, 435] on div at bounding box center [425, 463] width 101 height 73
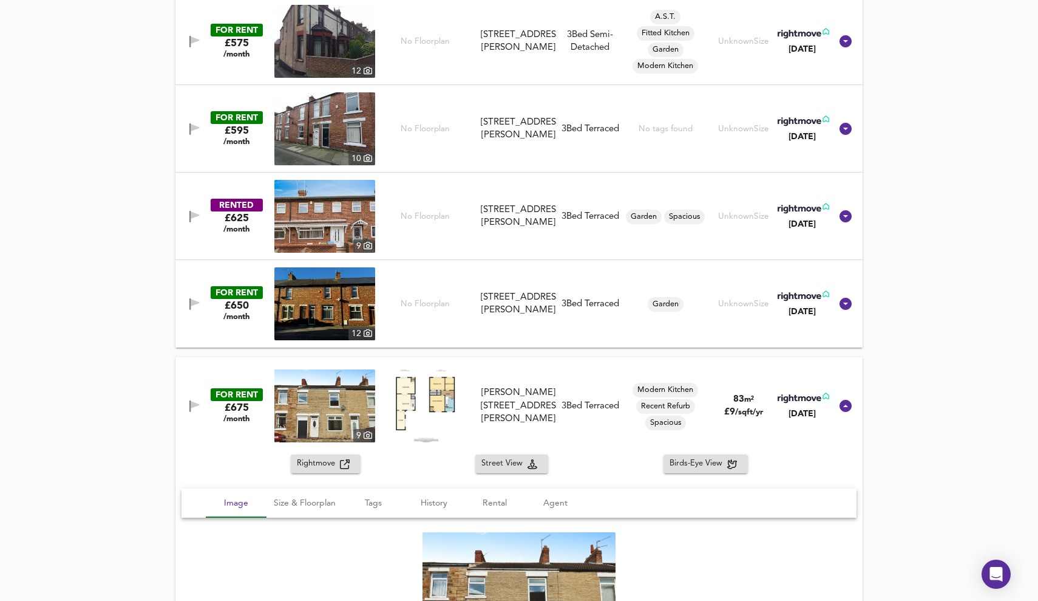
scroll to position [907, 0]
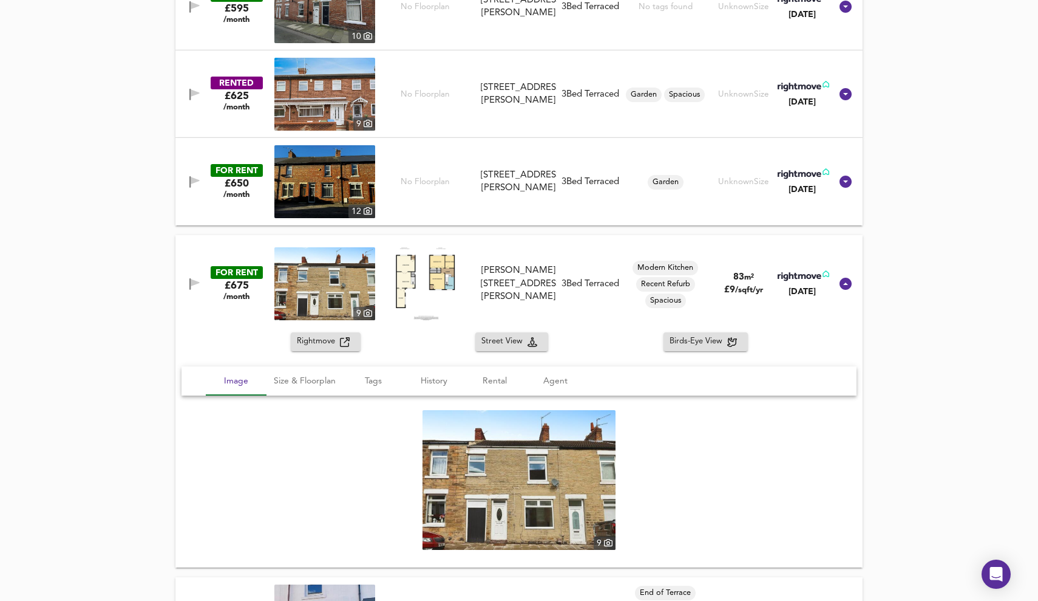
click at [329, 344] on span "Rightmove" at bounding box center [318, 342] width 43 height 14
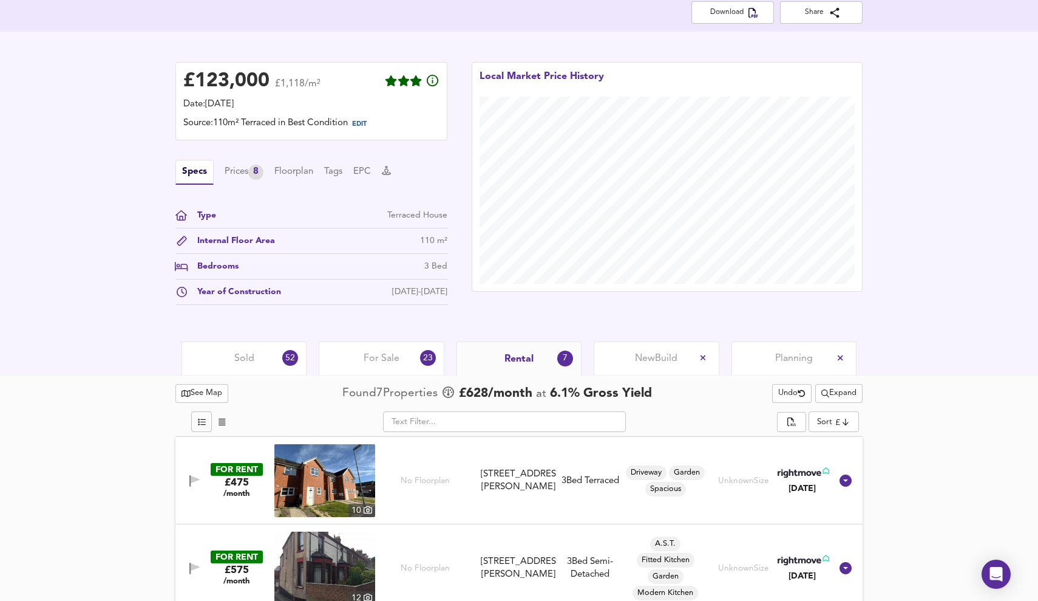
scroll to position [271, 0]
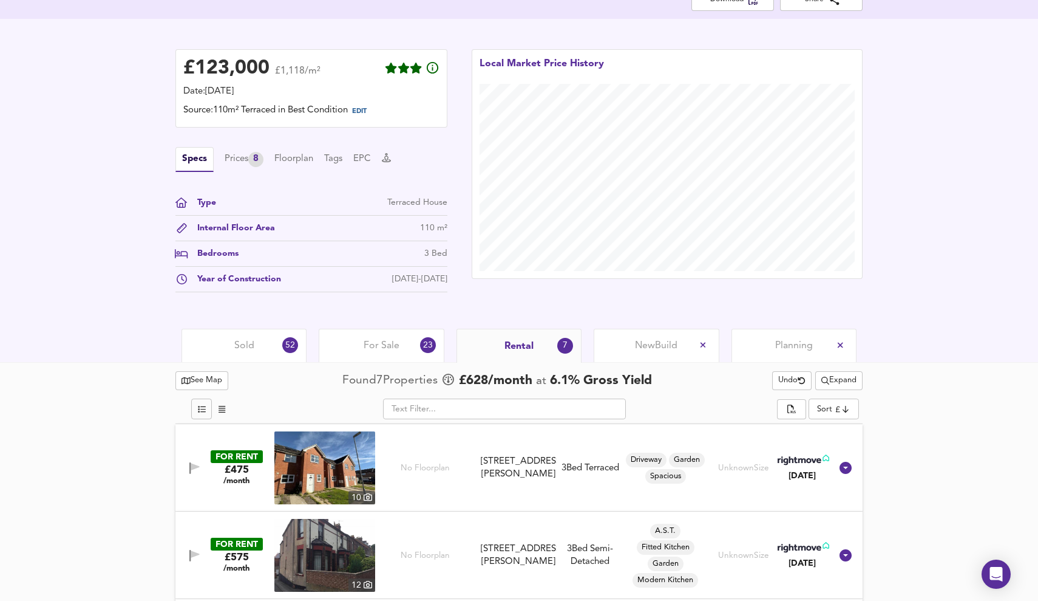
click at [253, 336] on div "Sold 52" at bounding box center [244, 345] width 125 height 33
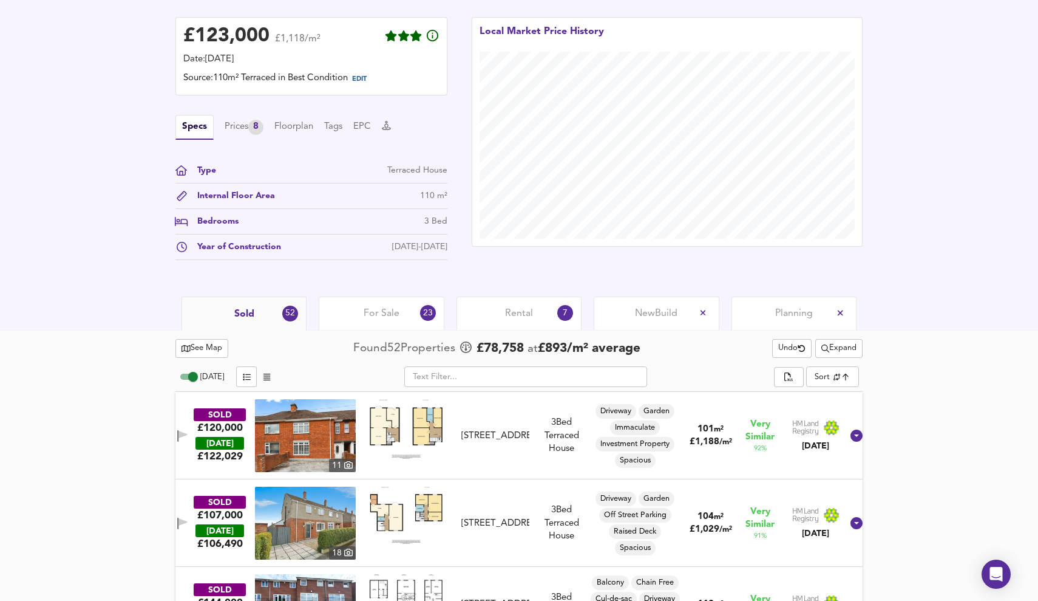
scroll to position [316, 0]
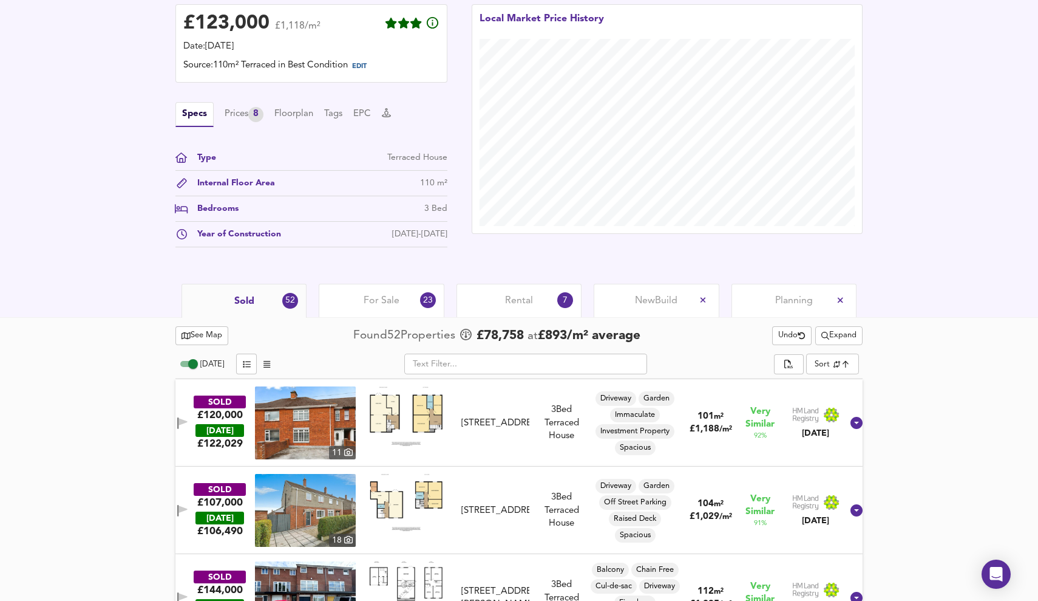
click at [833, 336] on span "Expand" at bounding box center [839, 336] width 35 height 14
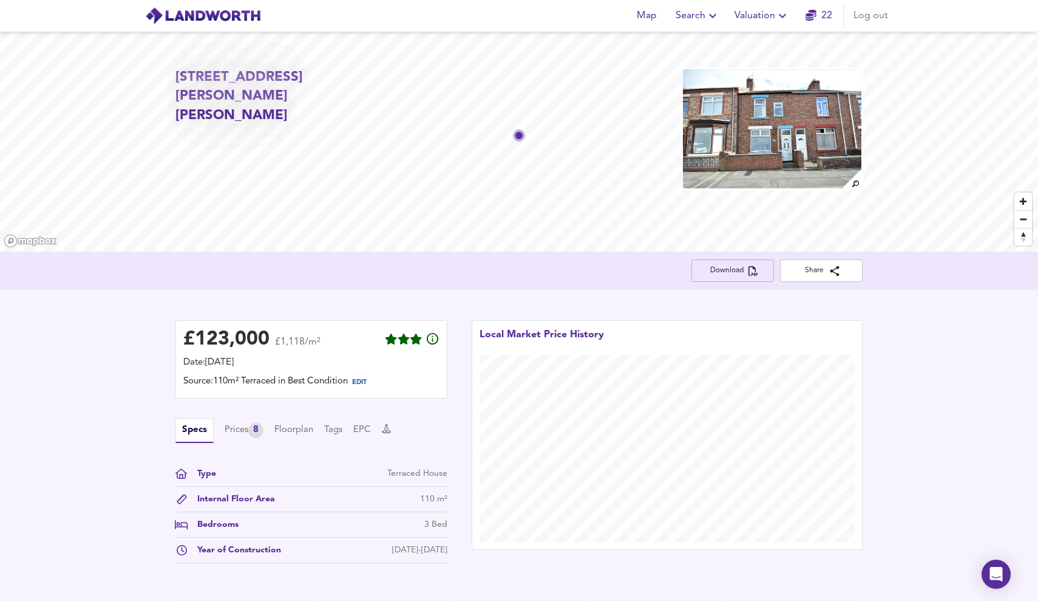
scroll to position [0, 0]
click at [731, 266] on span "Download" at bounding box center [732, 270] width 63 height 13
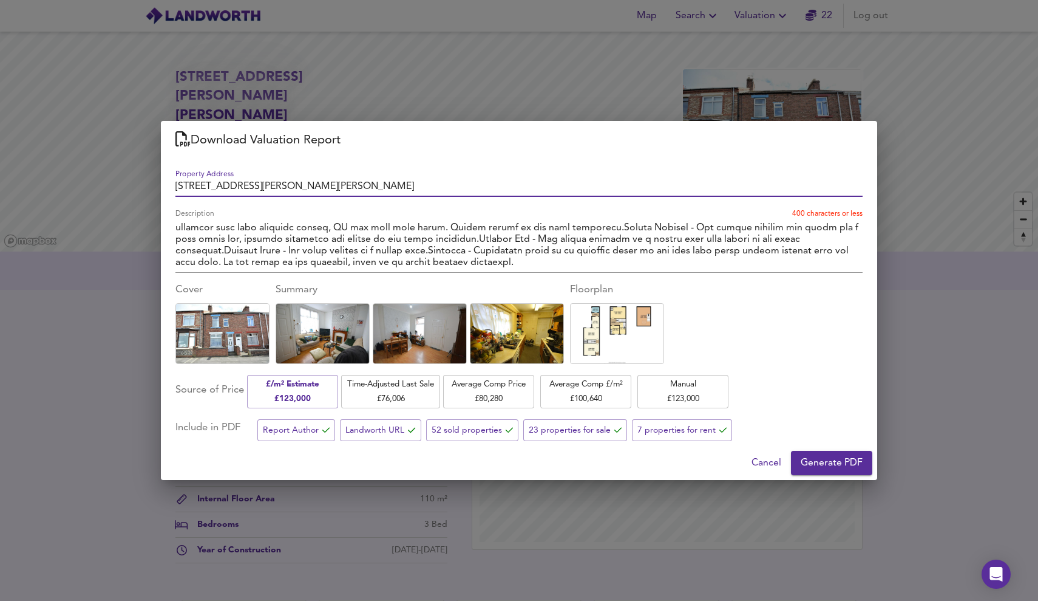
click at [468, 265] on textarea "Description" at bounding box center [519, 245] width 687 height 46
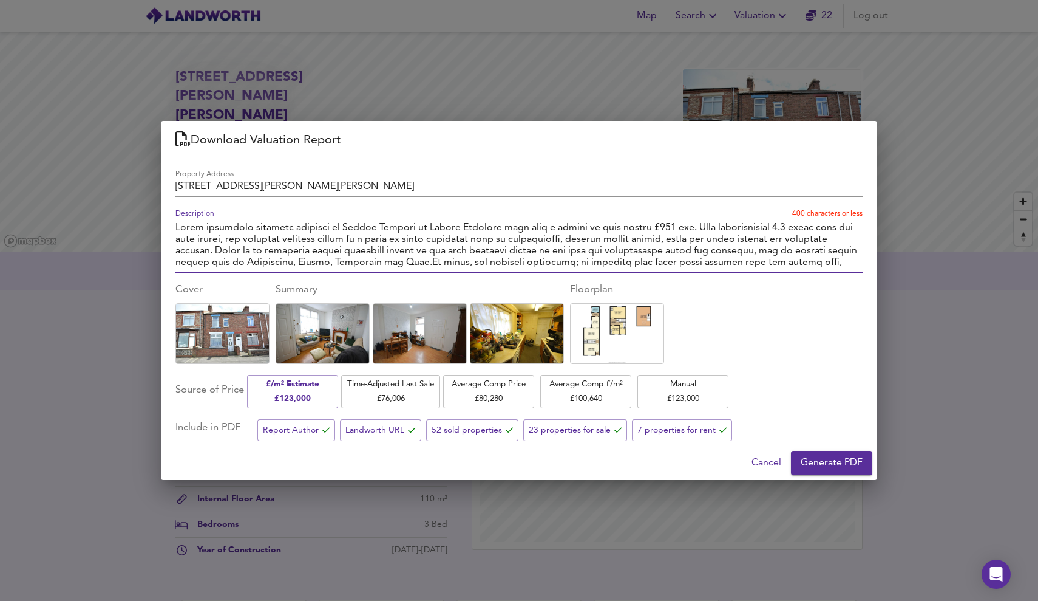
drag, startPoint x: 500, startPoint y: 227, endPoint x: 535, endPoint y: 227, distance: 35.2
click at [500, 227] on textarea "Description" at bounding box center [519, 245] width 687 height 46
click at [686, 227] on textarea "Description" at bounding box center [519, 245] width 687 height 46
click at [197, 238] on textarea "Description" at bounding box center [519, 245] width 687 height 46
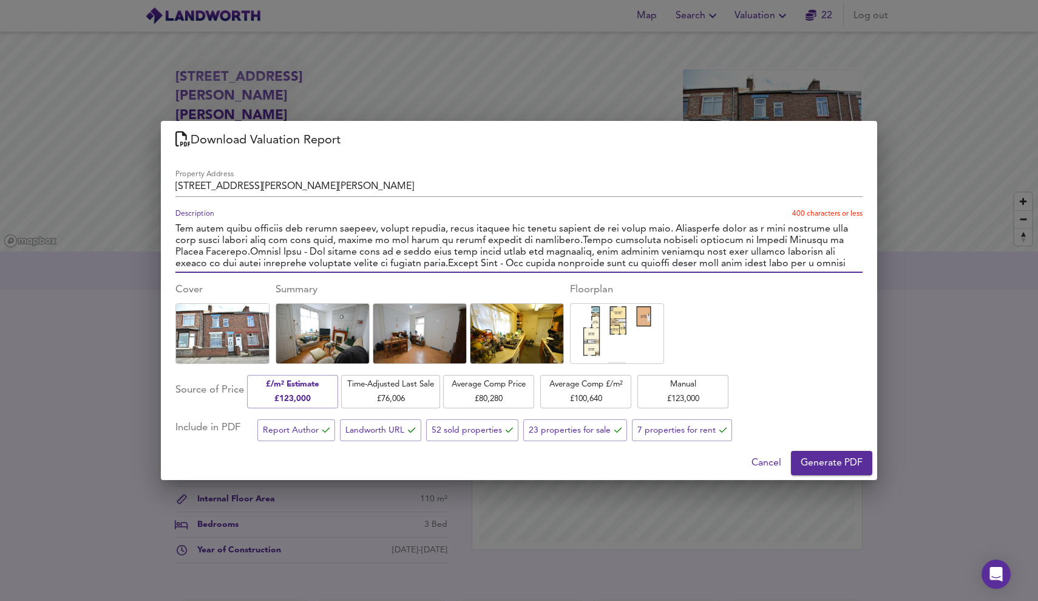
scroll to position [47, 0]
click at [429, 240] on textarea "Description" at bounding box center [519, 245] width 687 height 46
click at [223, 265] on textarea "Description" at bounding box center [519, 245] width 687 height 46
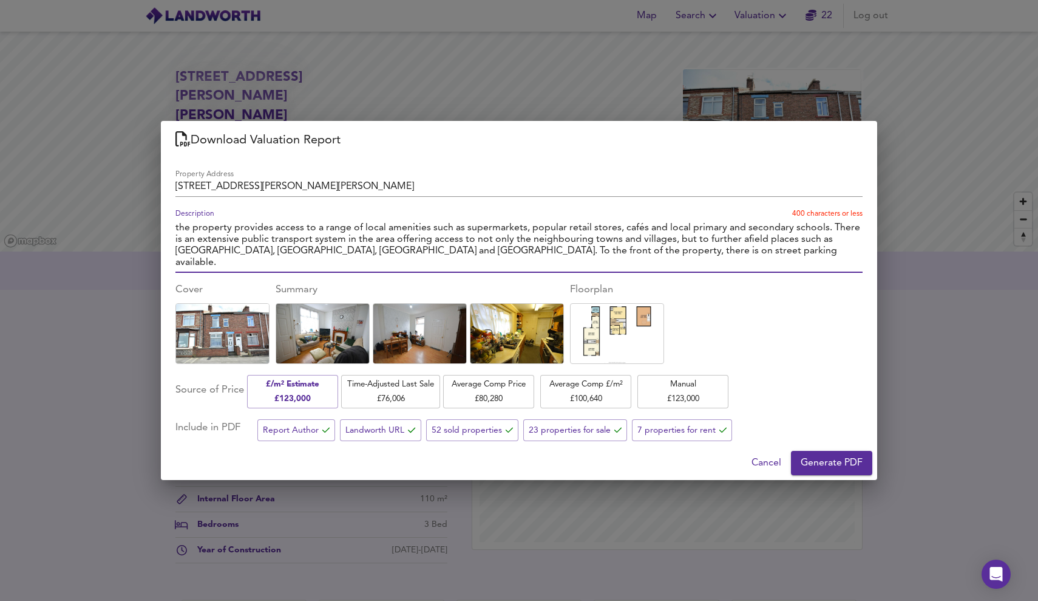
scroll to position [0, 0]
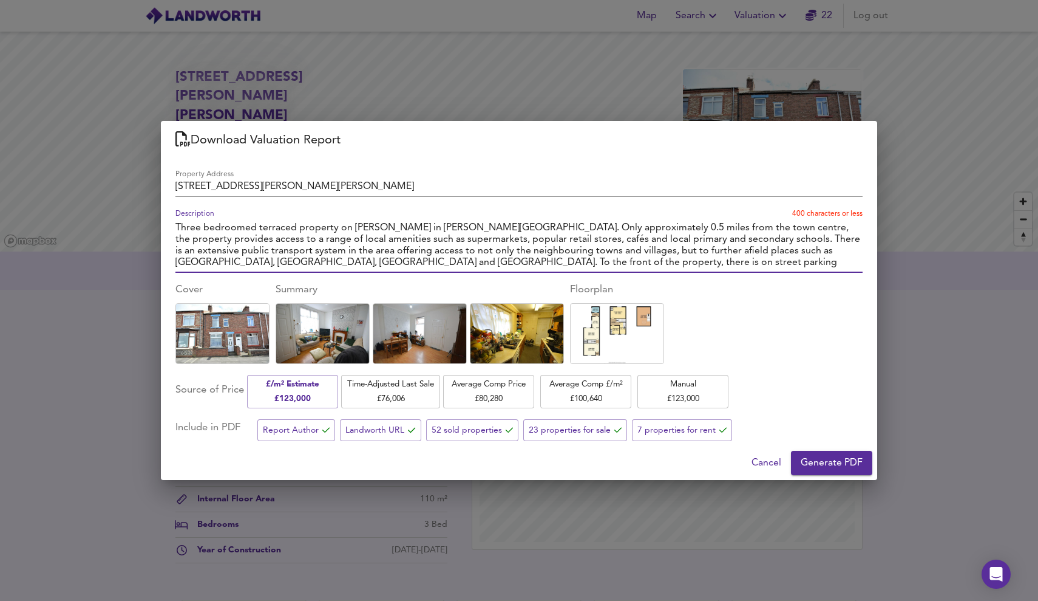
click at [504, 262] on textarea "Three bedroomed terraced property on Arthur Terrace in Bishop Auckland. Only ap…" at bounding box center [519, 245] width 687 height 46
type textarea "Three bedroomed terraced property on Arthur Terrace in Bishop Auckland. Only ap…"
click at [713, 390] on span "Manual £ 123,000" at bounding box center [683, 391] width 79 height 29
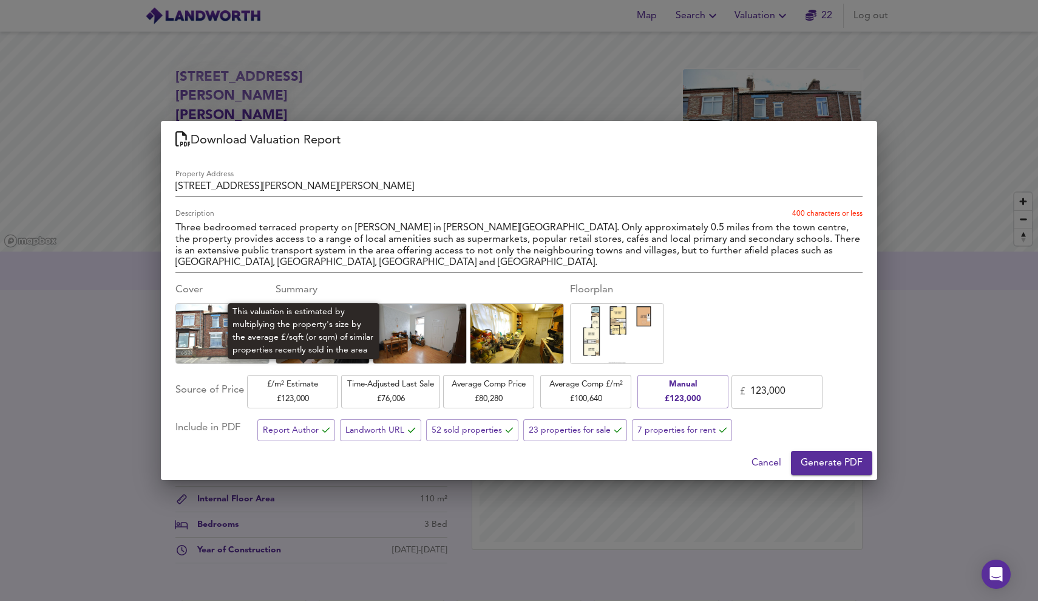
click at [304, 395] on span "£/m² Estimate £ 123,000" at bounding box center [292, 391] width 79 height 29
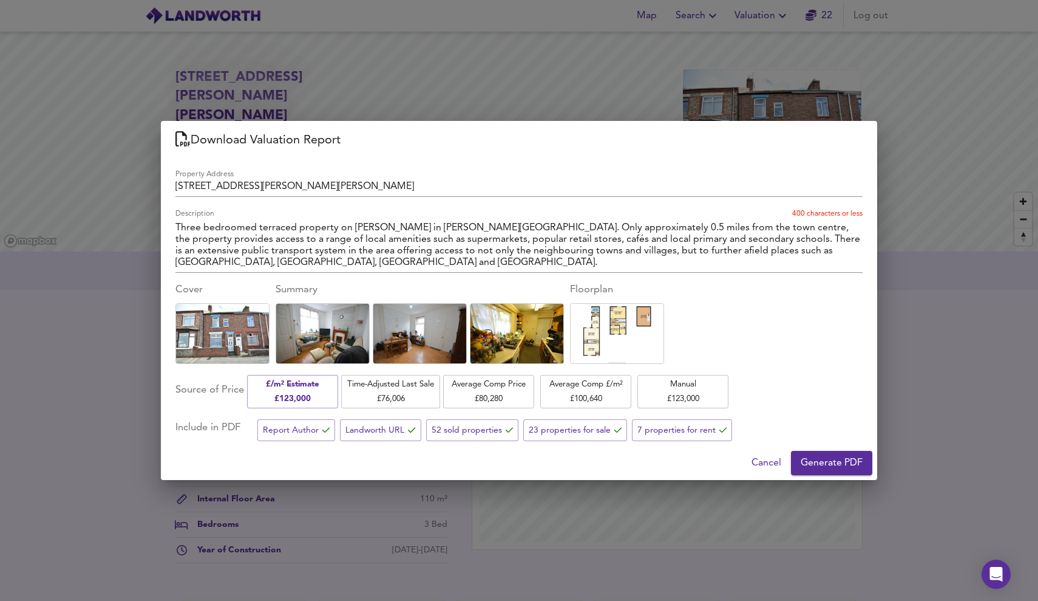
click at [843, 455] on span "Generate PDF" at bounding box center [832, 462] width 62 height 17
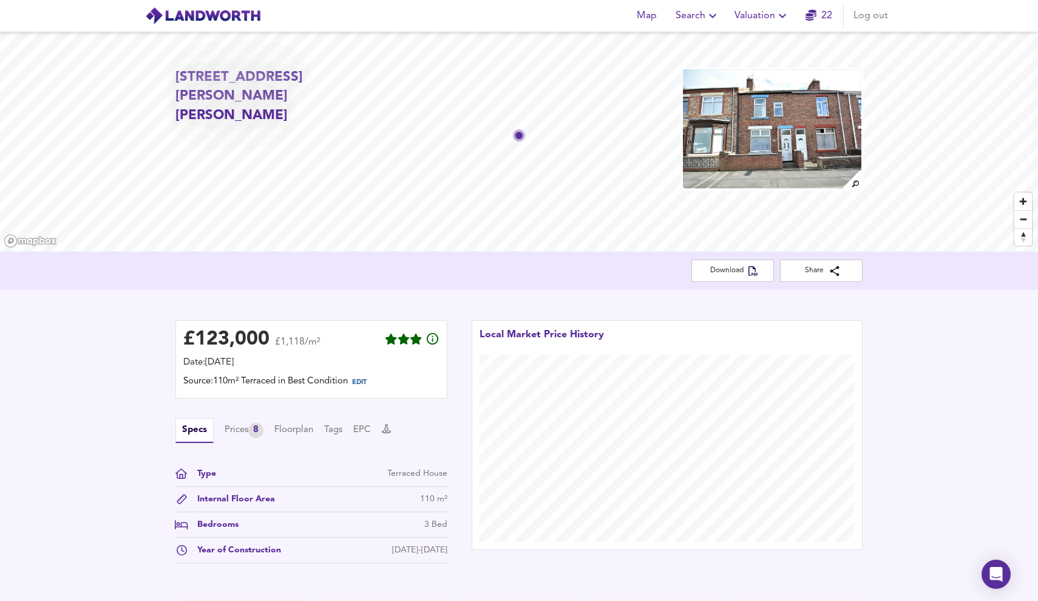
click at [616, 9] on div "Map Search Valuation 22 Log out" at bounding box center [519, 16] width 777 height 30
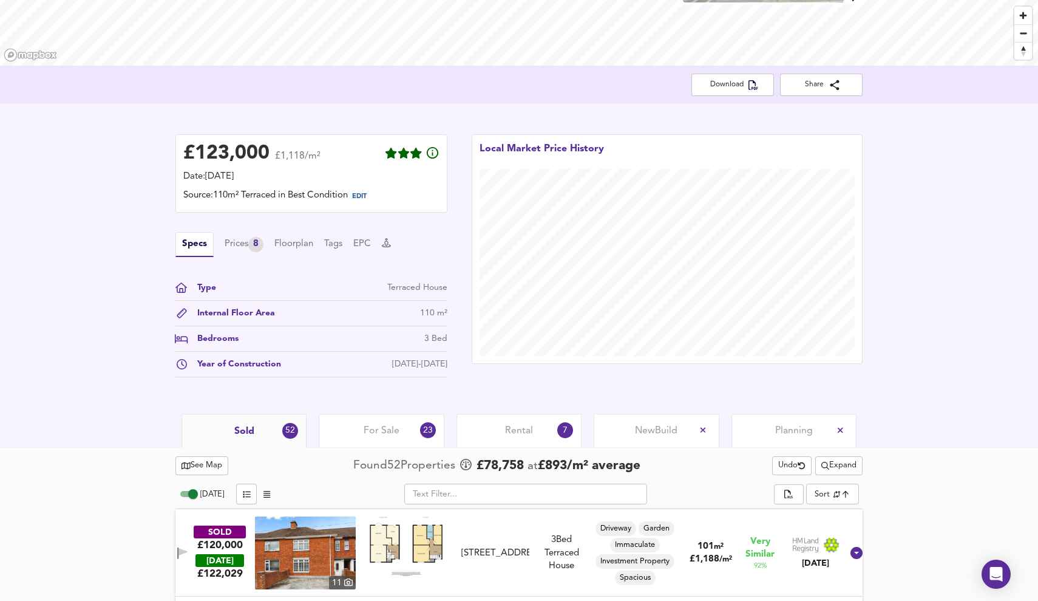
scroll to position [213, 0]
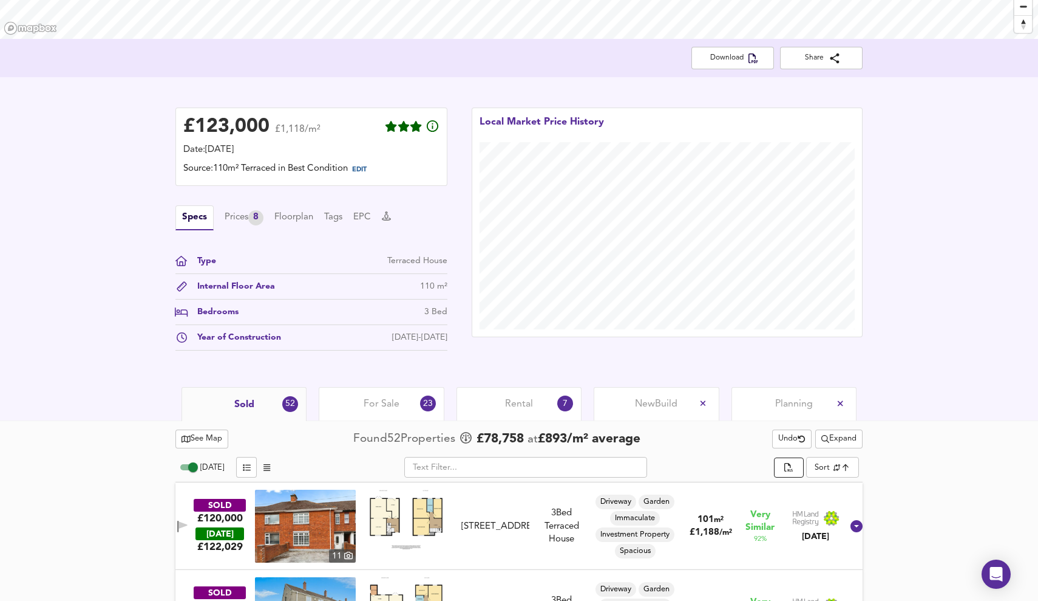
click at [793, 464] on icon "split button" at bounding box center [789, 468] width 9 height 11
click at [920, 330] on div "£ 123,000 £1,118/m² Date: 7 October 2025 Source: 110m² Terraced in Best Conditi…" at bounding box center [519, 232] width 1038 height 310
click at [296, 217] on button "Floorplan" at bounding box center [293, 217] width 39 height 13
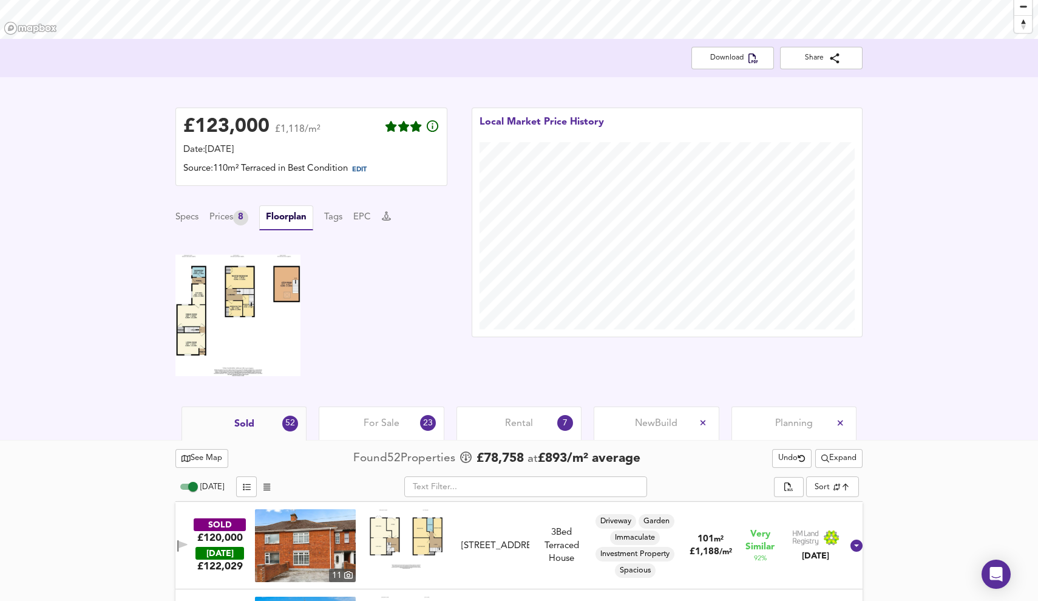
click at [253, 293] on img at bounding box center [238, 314] width 125 height 121
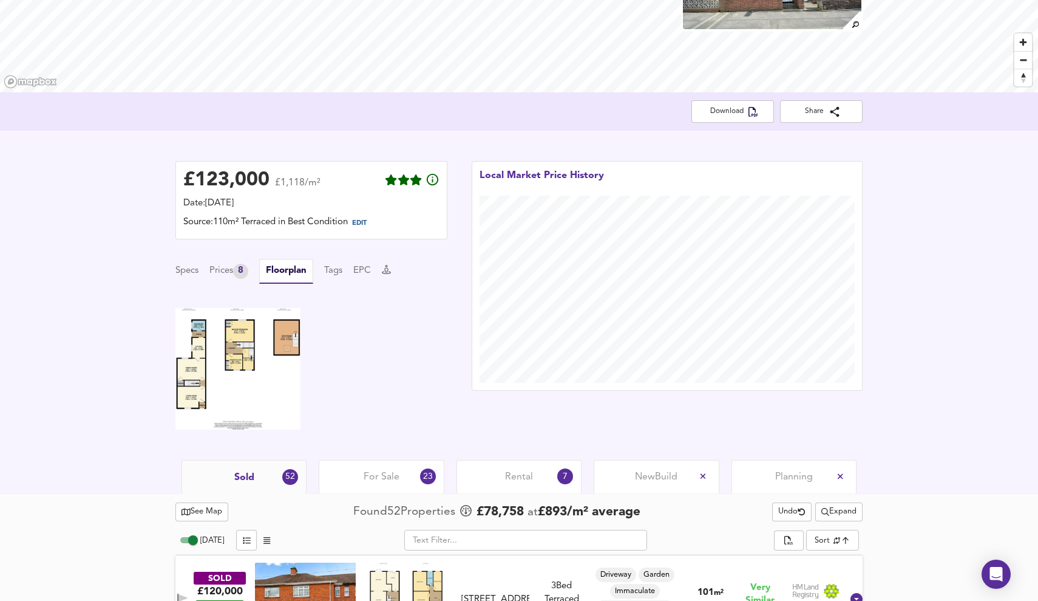
scroll to position [170, 0]
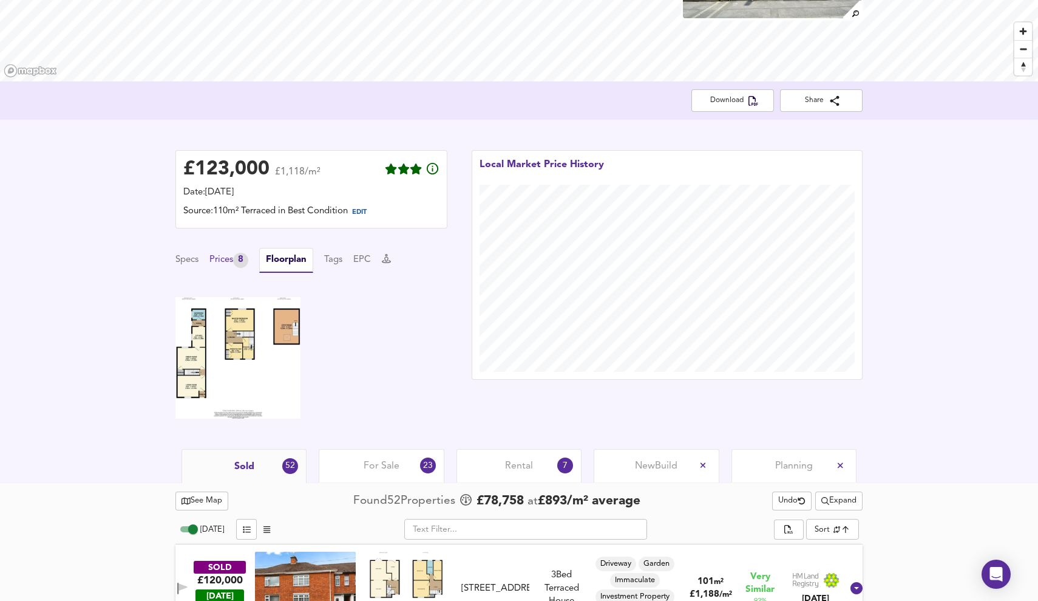
click at [239, 264] on div "Prices 8" at bounding box center [229, 260] width 39 height 15
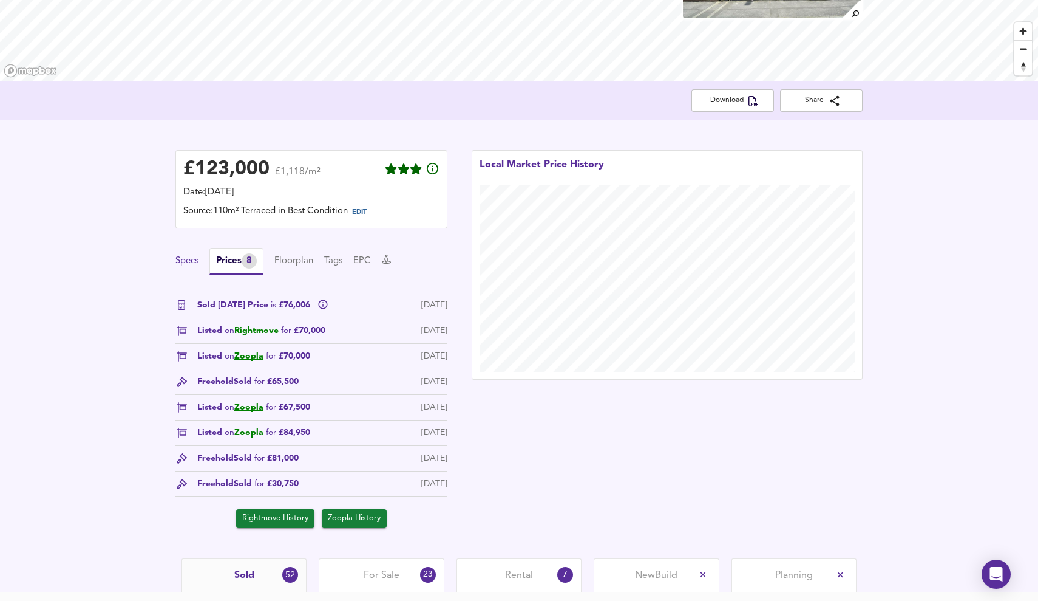
click at [188, 254] on button "Specs" at bounding box center [187, 260] width 23 height 13
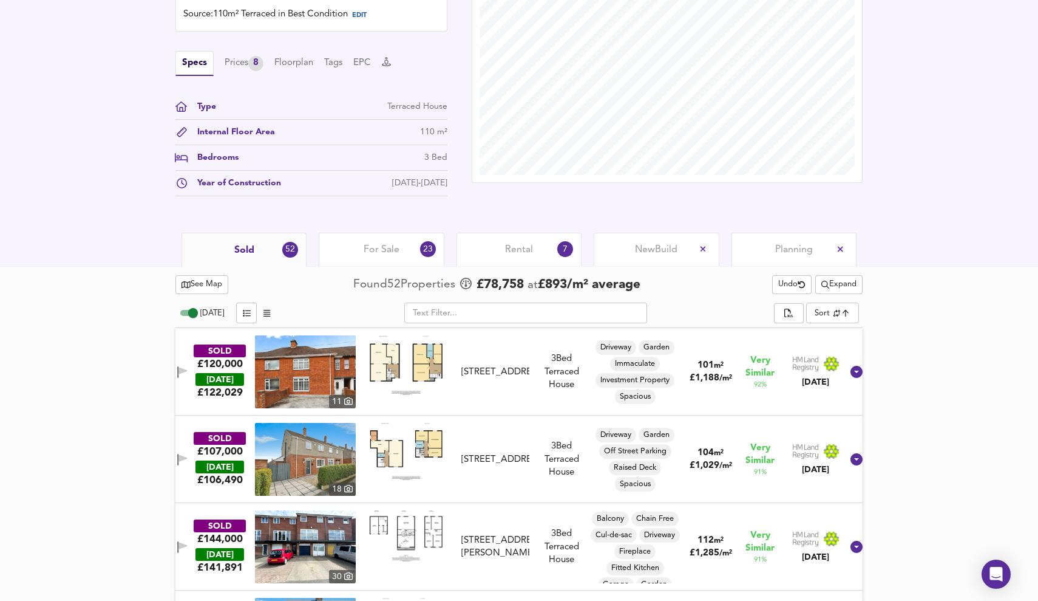
scroll to position [372, 0]
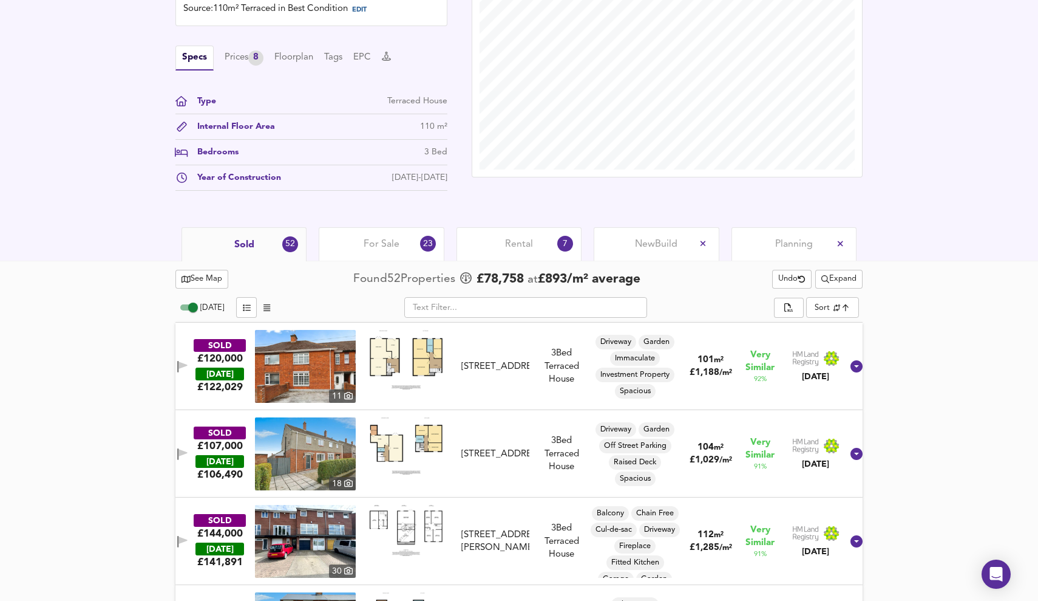
click at [701, 242] on icon at bounding box center [703, 243] width 5 height 5
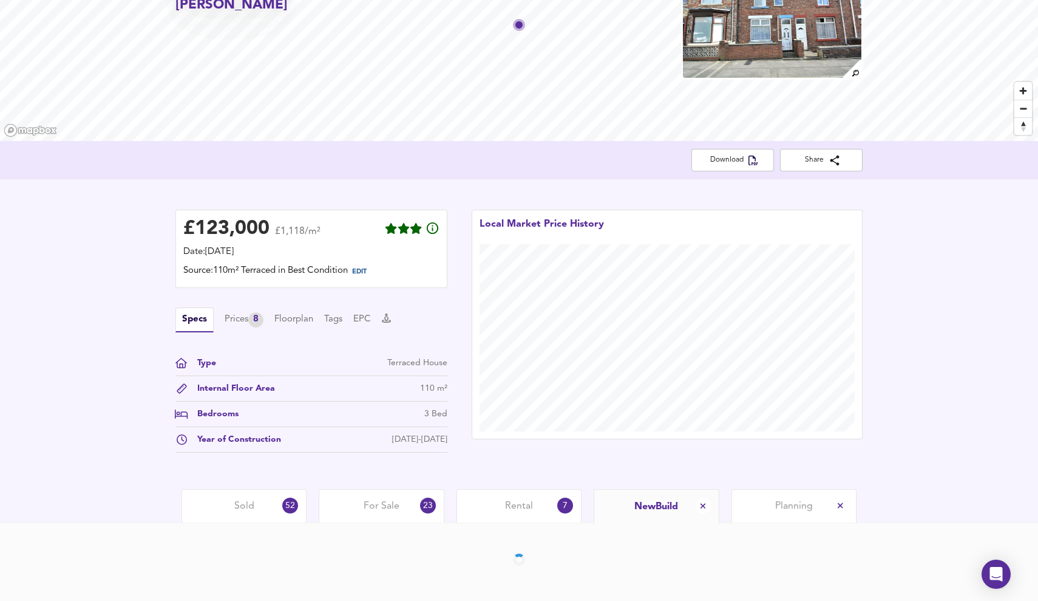
scroll to position [111, 0]
click at [502, 512] on div "Rental 7" at bounding box center [519, 504] width 125 height 33
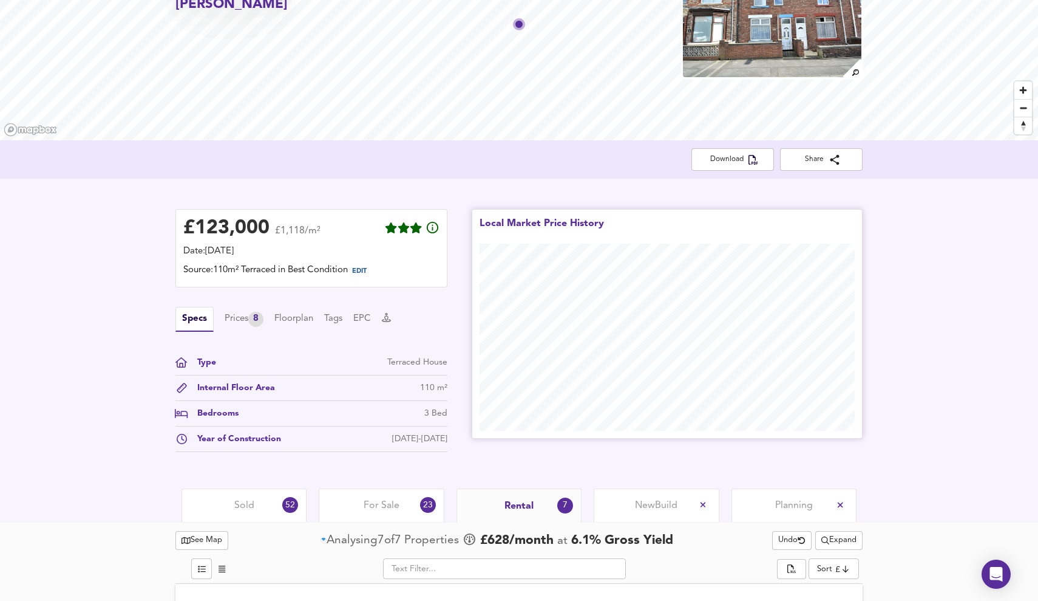
click at [378, 500] on span "For Sale" at bounding box center [382, 505] width 36 height 13
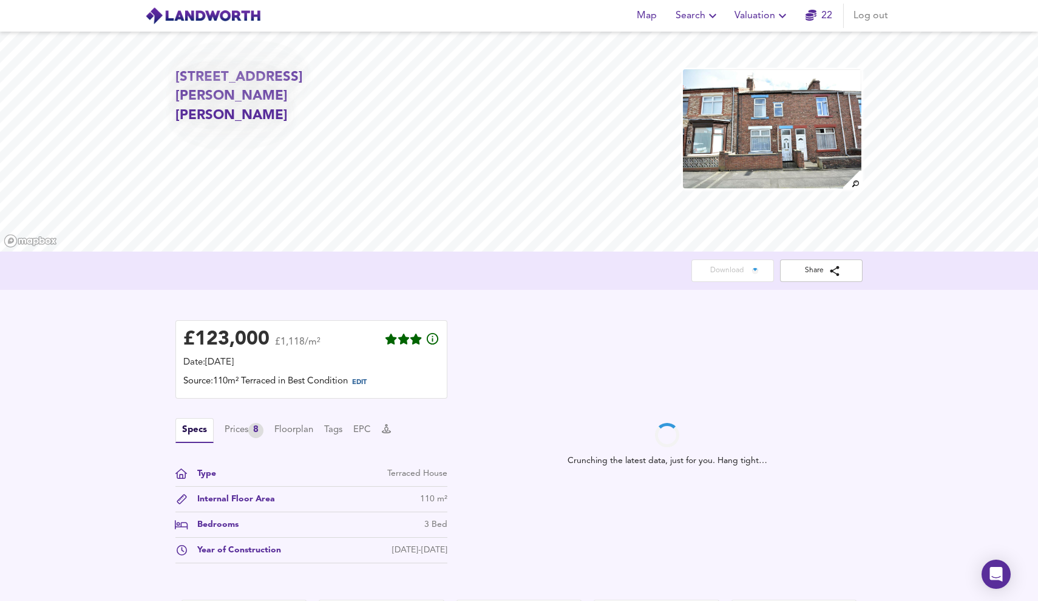
click at [813, 18] on icon "button" at bounding box center [811, 15] width 11 height 11
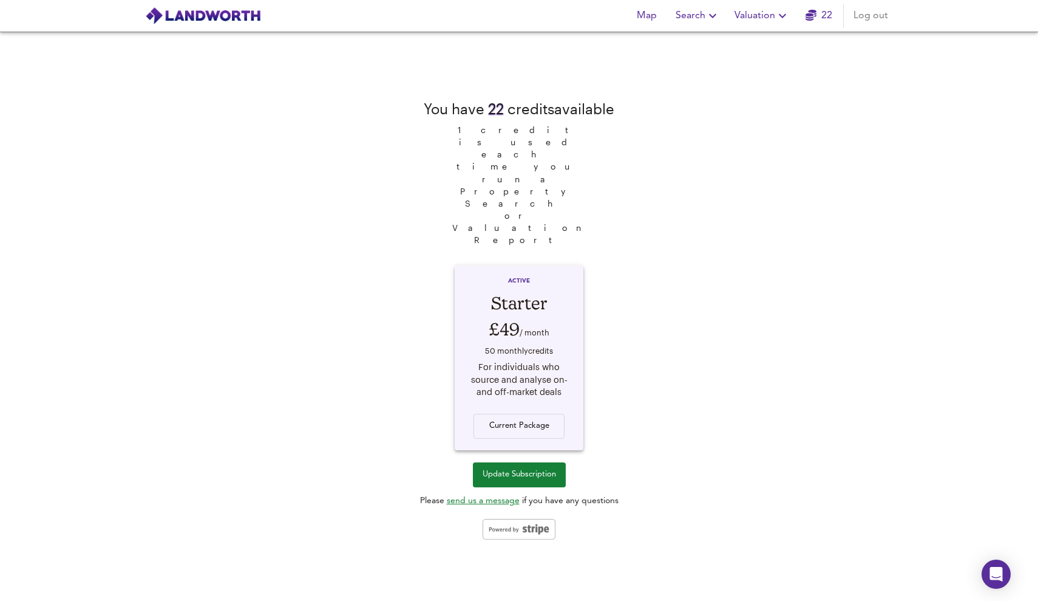
click at [758, 18] on span "Valuation" at bounding box center [762, 15] width 55 height 17
click at [749, 37] on li "New Valuation Report" at bounding box center [762, 44] width 145 height 22
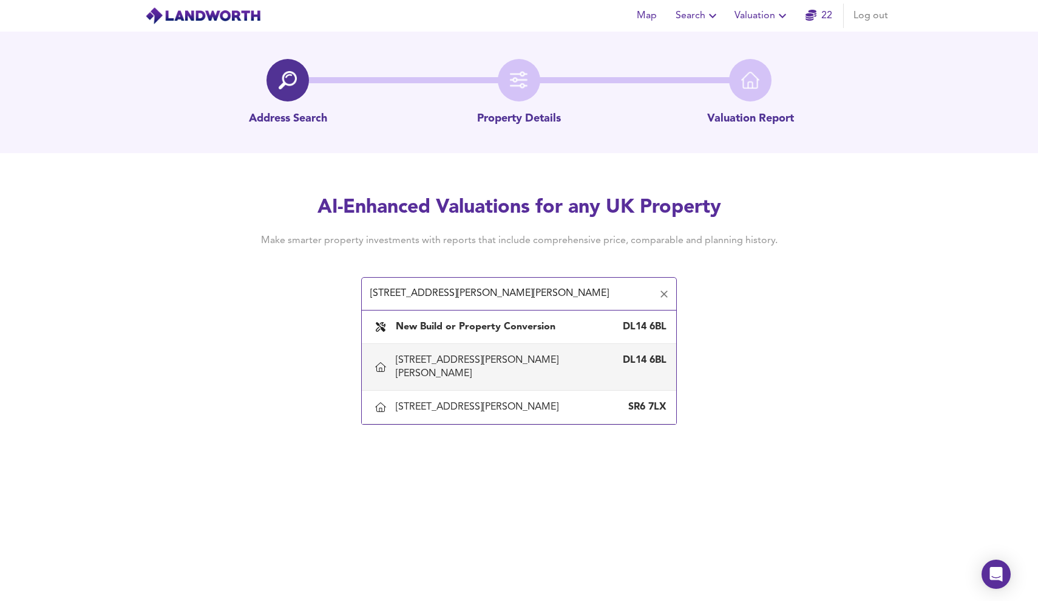
click at [580, 359] on div "[STREET_ADDRESS][PERSON_NAME][PERSON_NAME]" at bounding box center [507, 366] width 222 height 27
type input "[STREET_ADDRESS][PERSON_NAME][PERSON_NAME]"
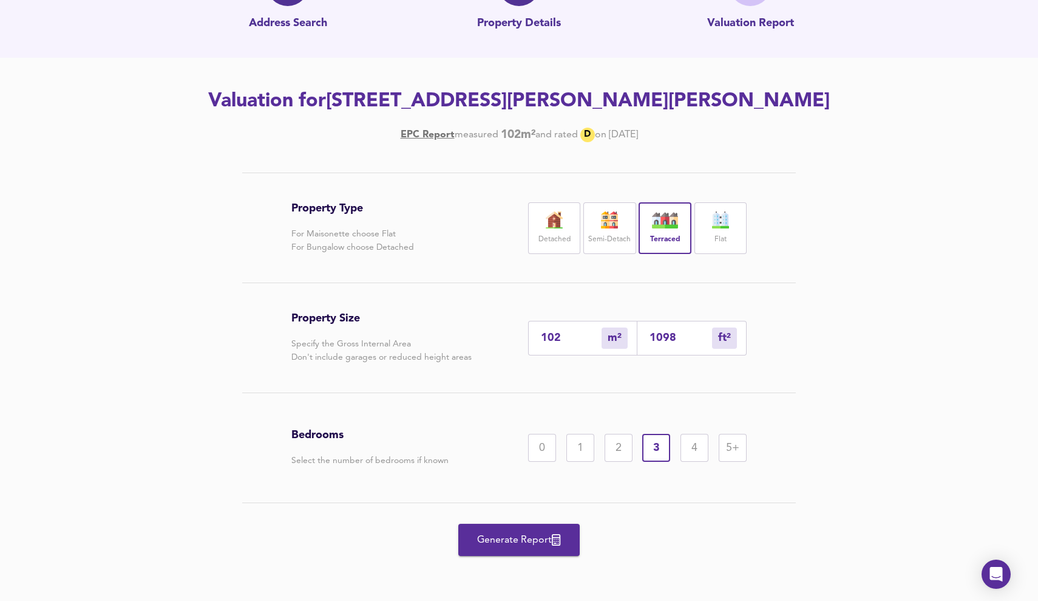
scroll to position [95, 0]
click at [561, 332] on input "102" at bounding box center [571, 338] width 61 height 13
type input "10"
type input "108"
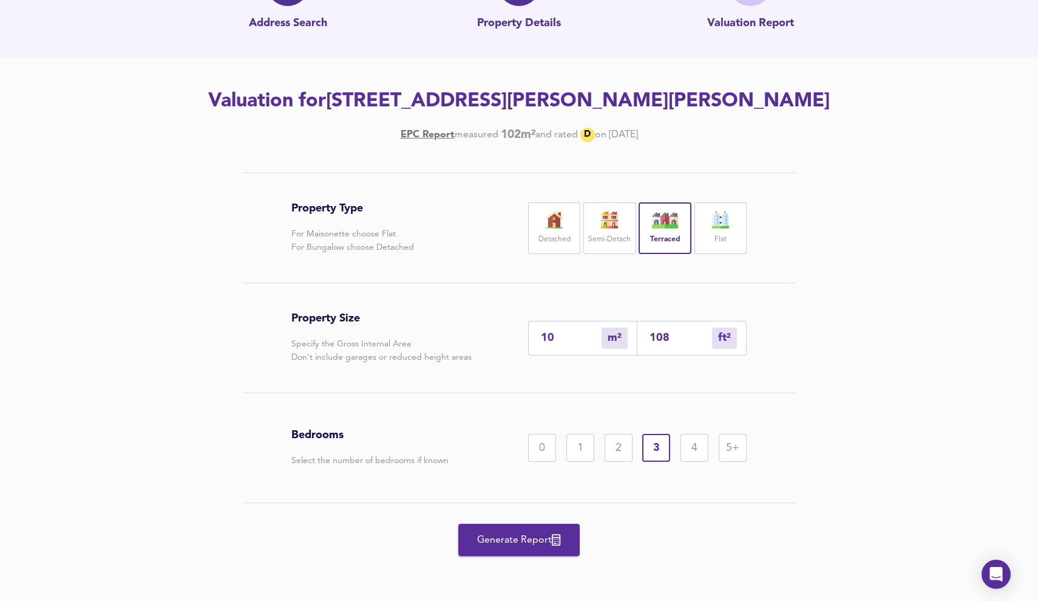
type input "1163"
type input "108"
click at [850, 369] on div "Property Type For Maisonette choose Flat For Bungalow choose Detached Detached …" at bounding box center [519, 386] width 1038 height 428
click at [498, 544] on span "Generate Report" at bounding box center [519, 539] width 97 height 17
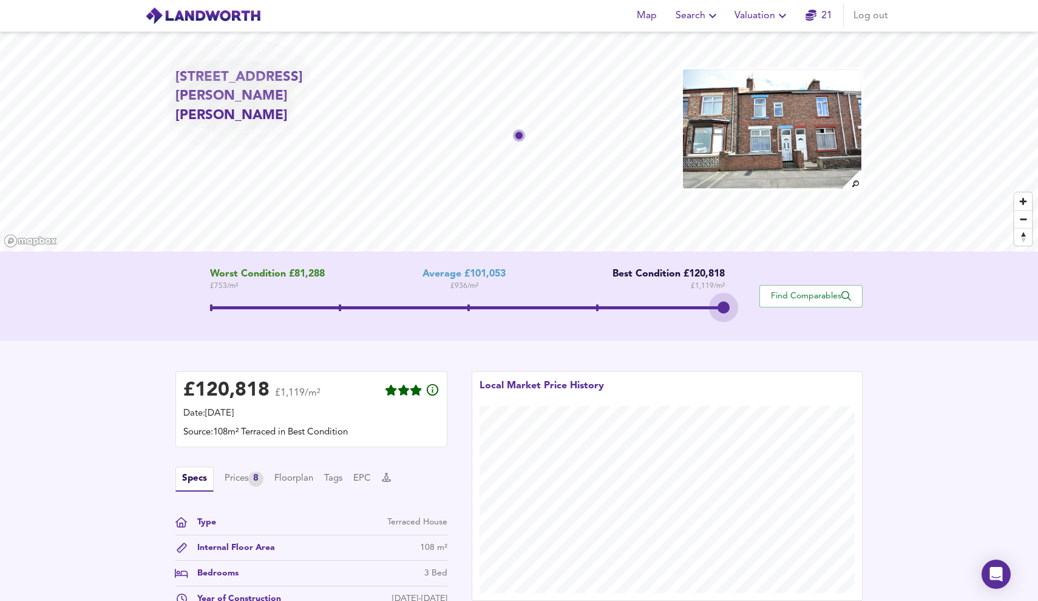
click at [723, 298] on span at bounding box center [468, 309] width 516 height 22
click at [697, 15] on span "Search" at bounding box center [698, 15] width 44 height 17
click at [690, 36] on li "New Search" at bounding box center [698, 44] width 120 height 22
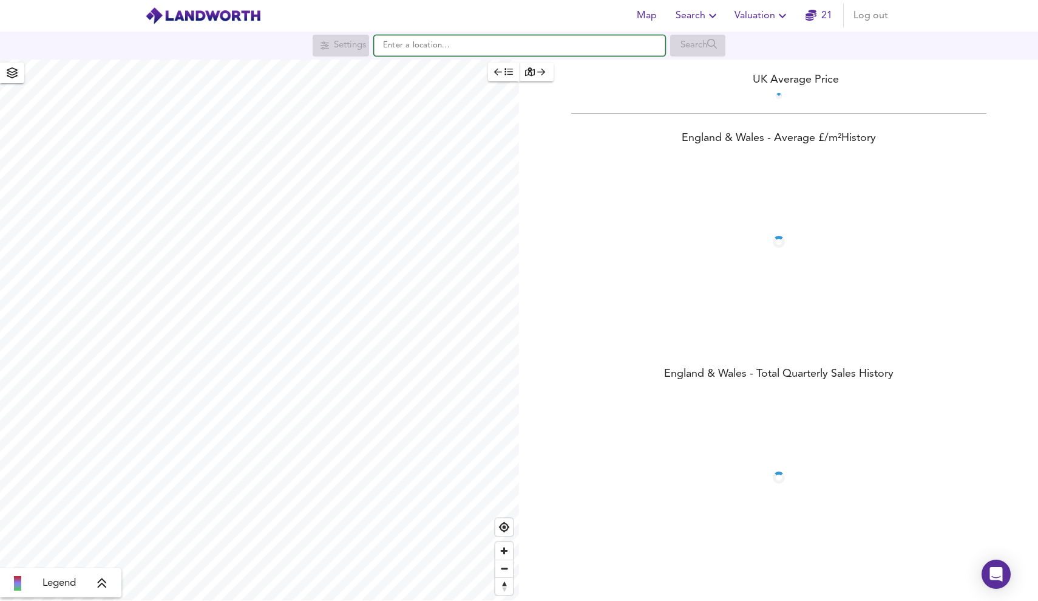
click at [505, 41] on input "text" at bounding box center [520, 45] width 292 height 21
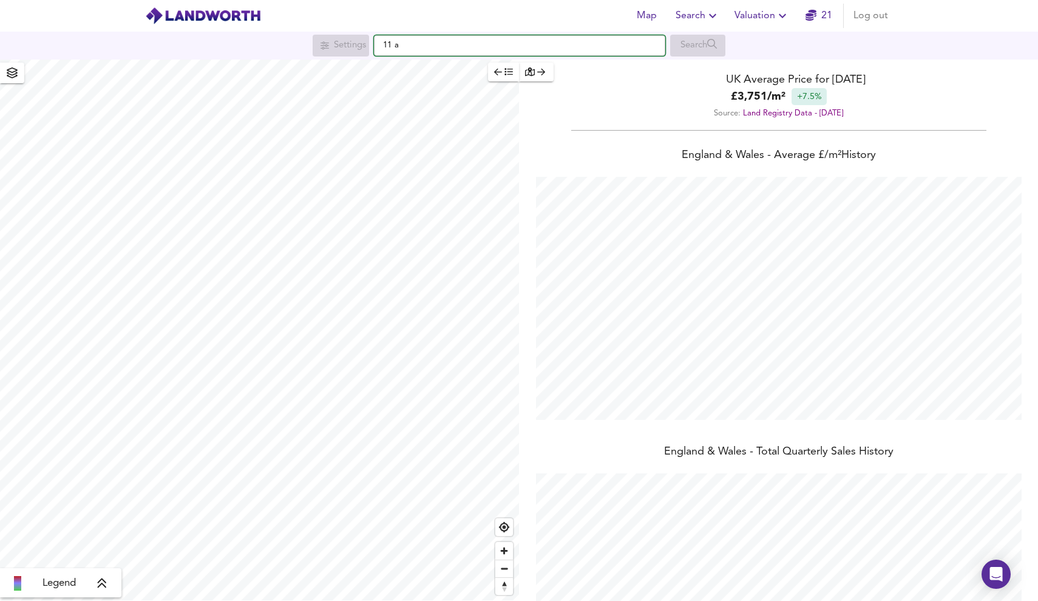
scroll to position [601, 1038]
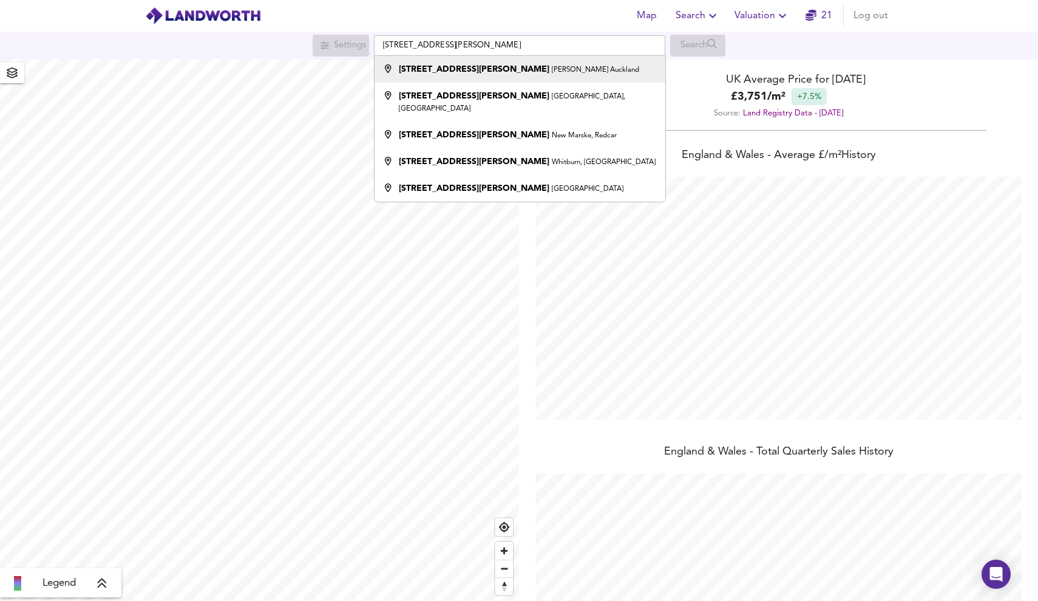
click at [527, 67] on div "[STREET_ADDRESS][PERSON_NAME][PERSON_NAME]" at bounding box center [517, 69] width 279 height 12
type input "[STREET_ADDRESS][PERSON_NAME][PERSON_NAME]"
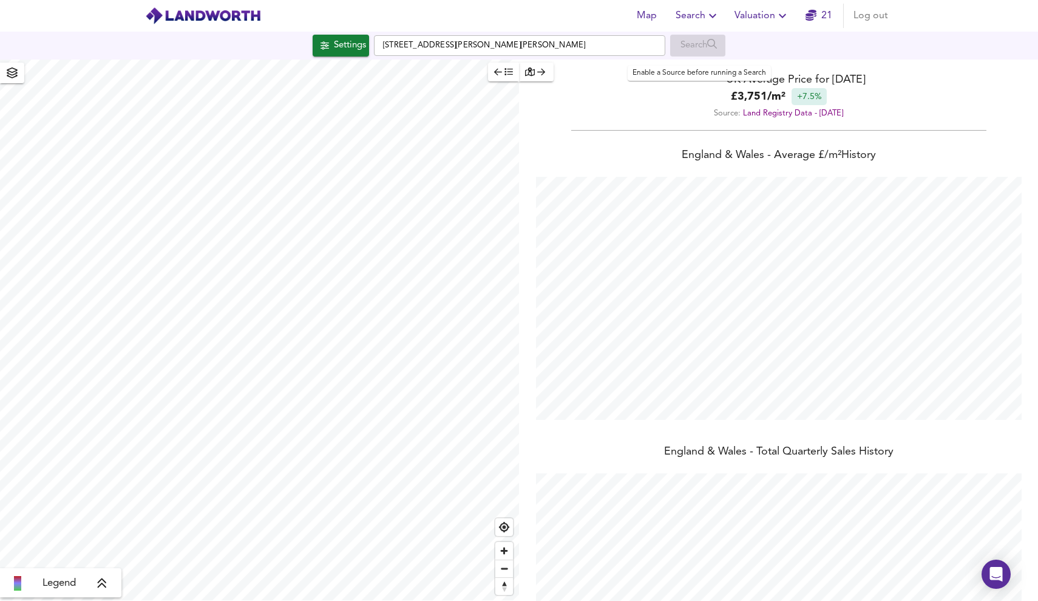
checkbox input "false"
checkbox input "true"
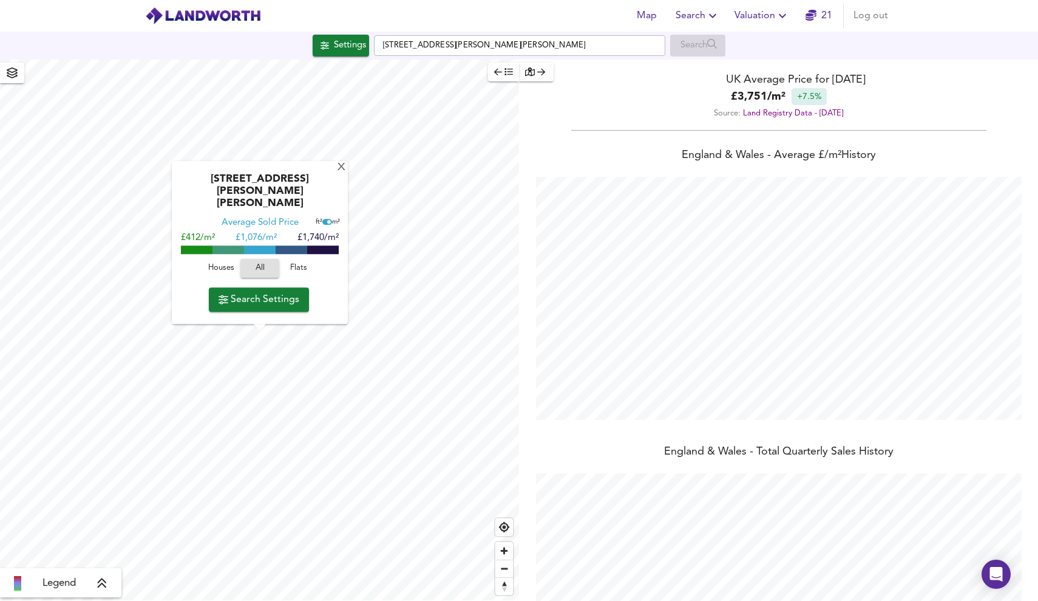
click at [227, 268] on span "Houses" at bounding box center [221, 269] width 33 height 14
click at [281, 296] on span "Search Settings" at bounding box center [259, 299] width 81 height 17
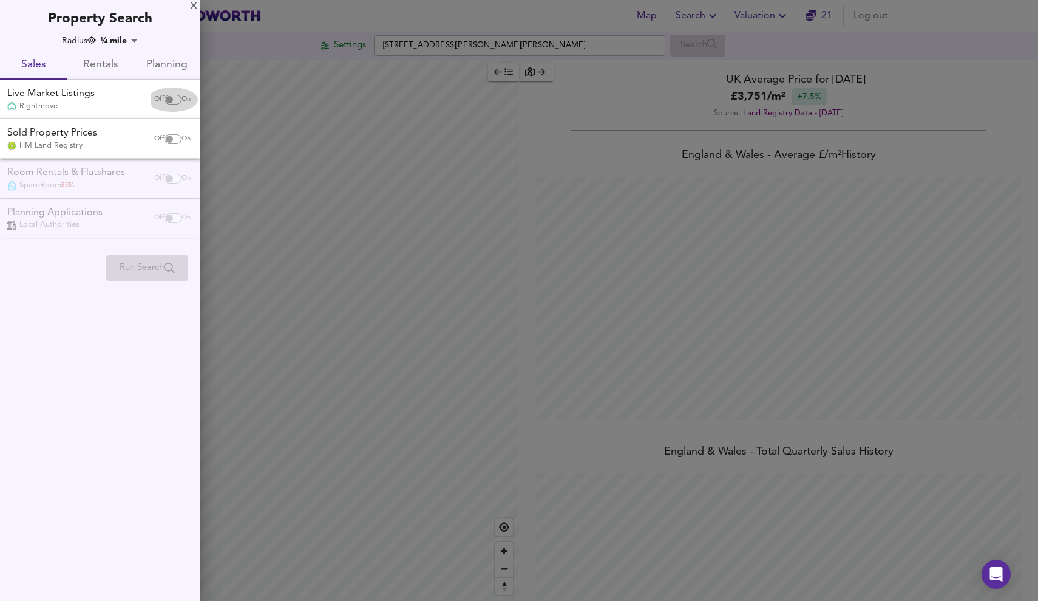
click at [166, 105] on div "Off On" at bounding box center [172, 99] width 51 height 24
checkbox input "true"
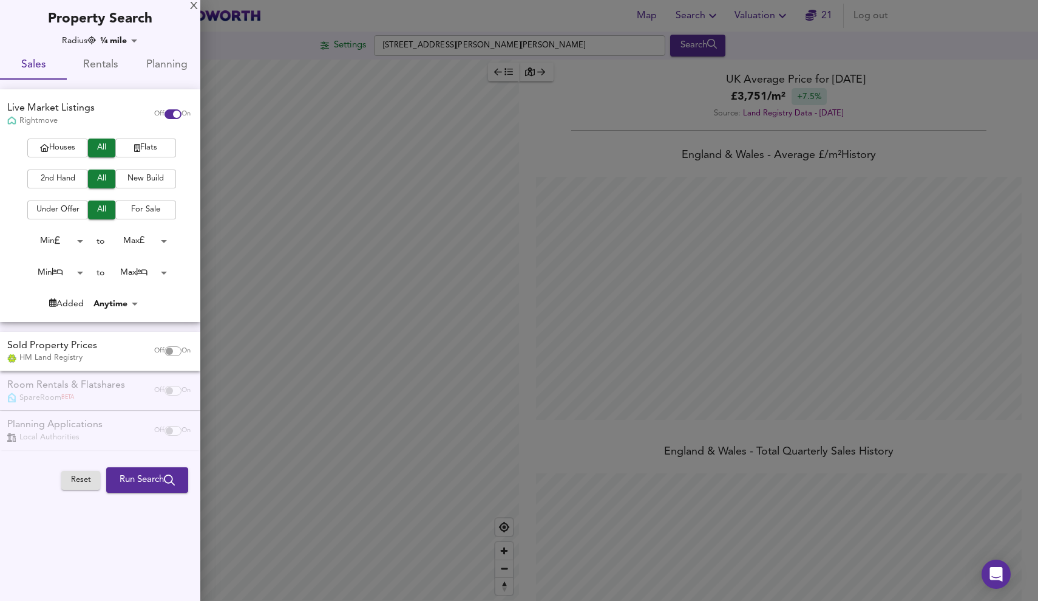
click at [70, 149] on span "Houses" at bounding box center [57, 148] width 49 height 14
click at [80, 212] on span "Under Offer" at bounding box center [57, 210] width 49 height 14
click at [72, 270] on body "Map Search Valuation 21 Log out Settings [STREET_ADDRESS][PERSON_NAME][PERSON_N…" at bounding box center [519, 300] width 1038 height 601
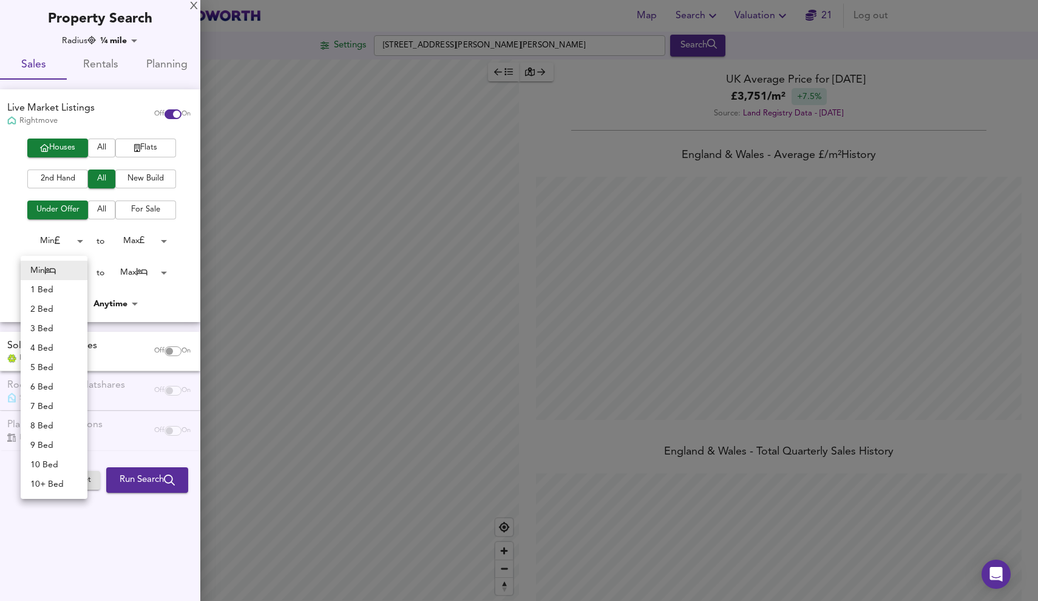
click at [67, 330] on li "3 Bed" at bounding box center [54, 328] width 67 height 19
type input "3"
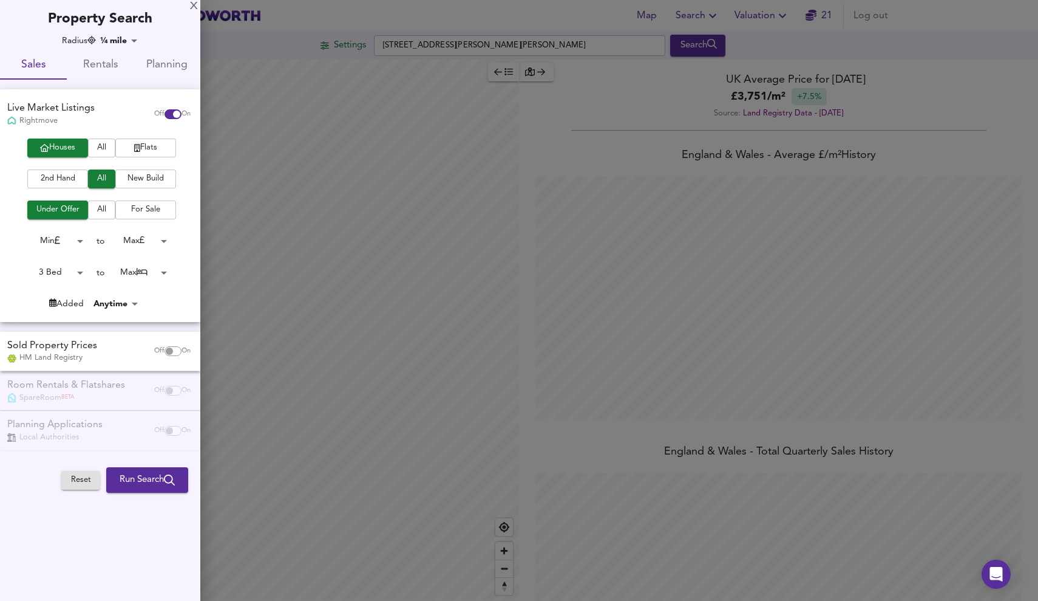
click at [151, 475] on span "Run Search" at bounding box center [147, 480] width 55 height 16
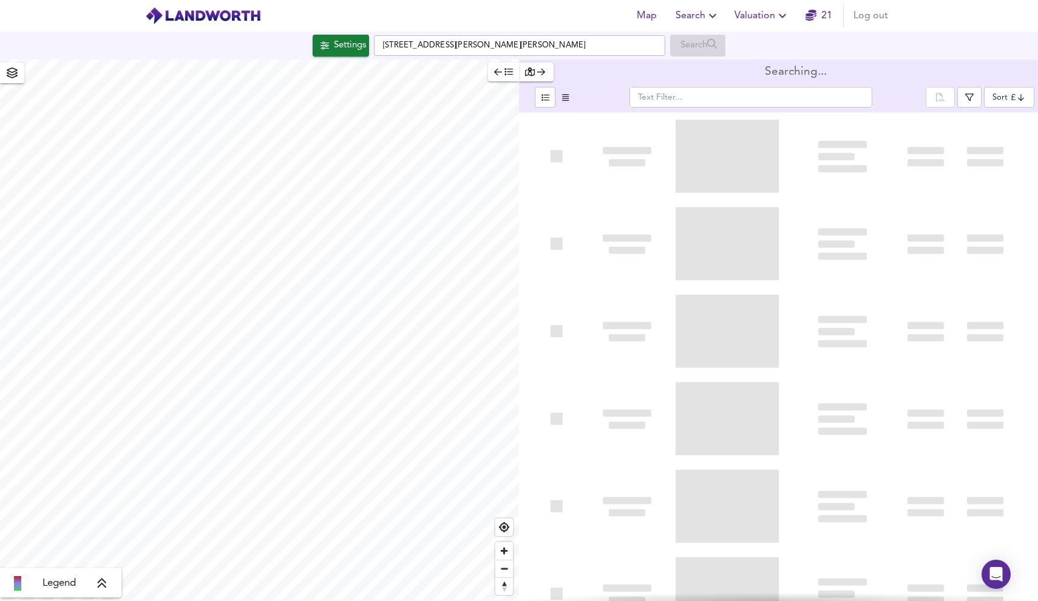
type input "bestdeal"
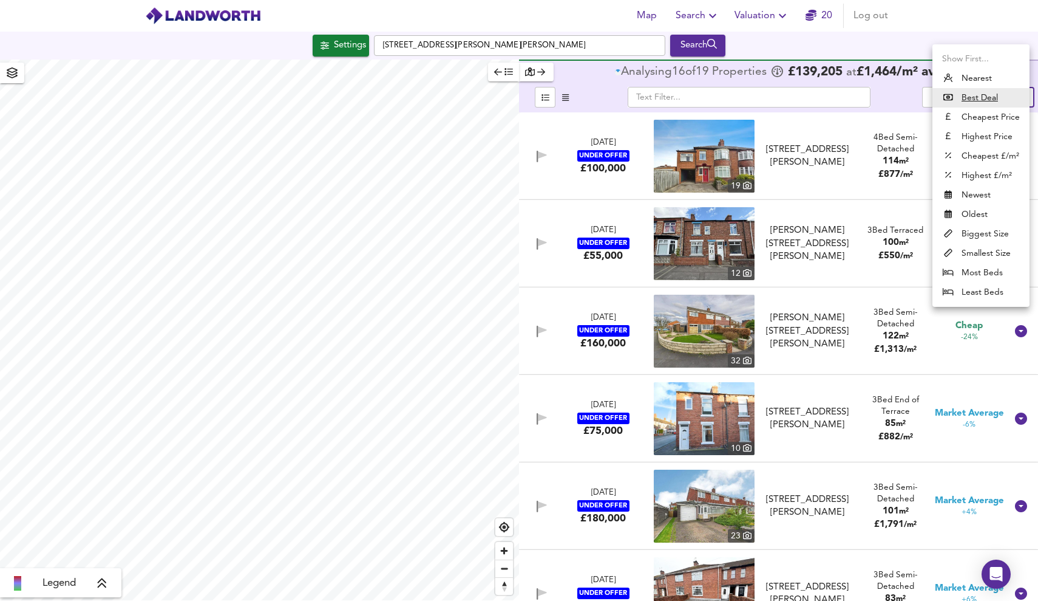
click at [1000, 93] on body "Map Search Valuation 20 Log out Settings [STREET_ADDRESS][PERSON_NAME][PERSON_N…" at bounding box center [519, 300] width 1038 height 601
click at [600, 95] on div at bounding box center [519, 300] width 1038 height 601
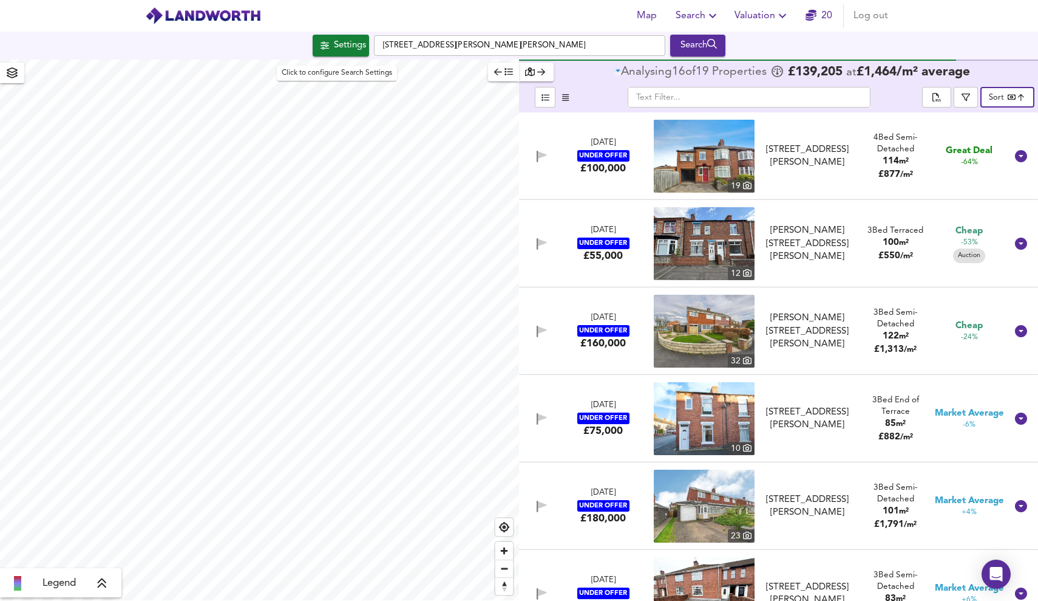
click at [335, 48] on div "Settings" at bounding box center [350, 46] width 32 height 16
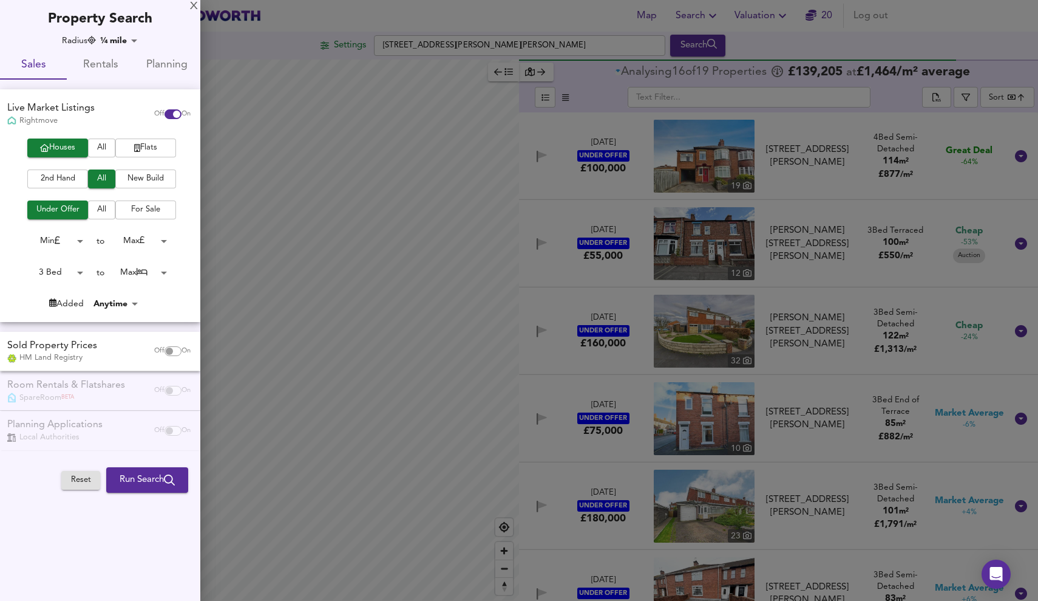
click at [62, 244] on body "Map Search Valuation 20 Log out Settings 11 Arthur Terrace, Bishop Auckland Sea…" at bounding box center [519, 300] width 1038 height 601
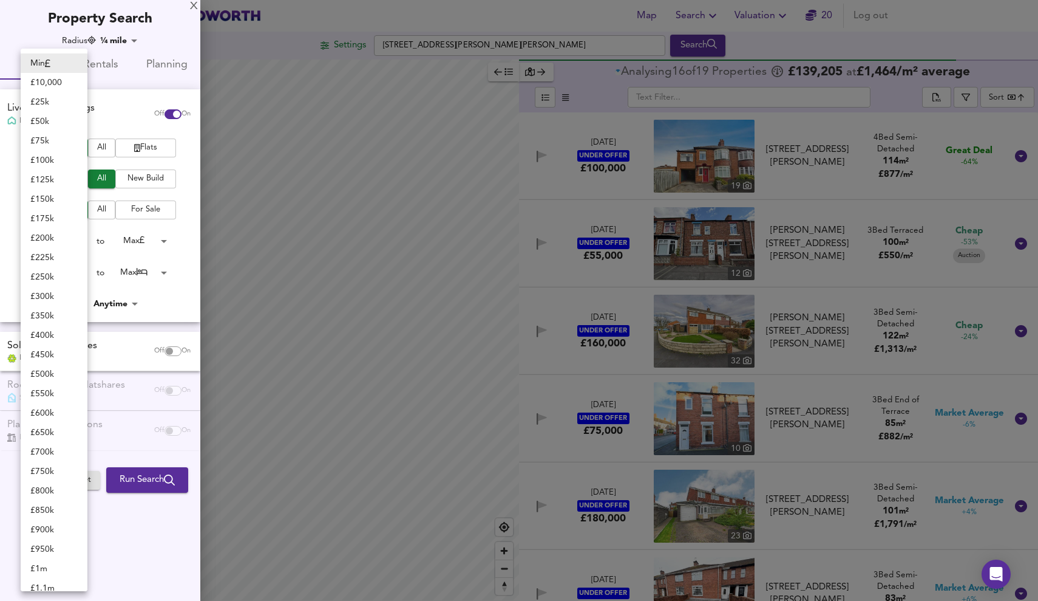
click at [56, 155] on li "£ 100k" at bounding box center [54, 160] width 67 height 19
type input "100000"
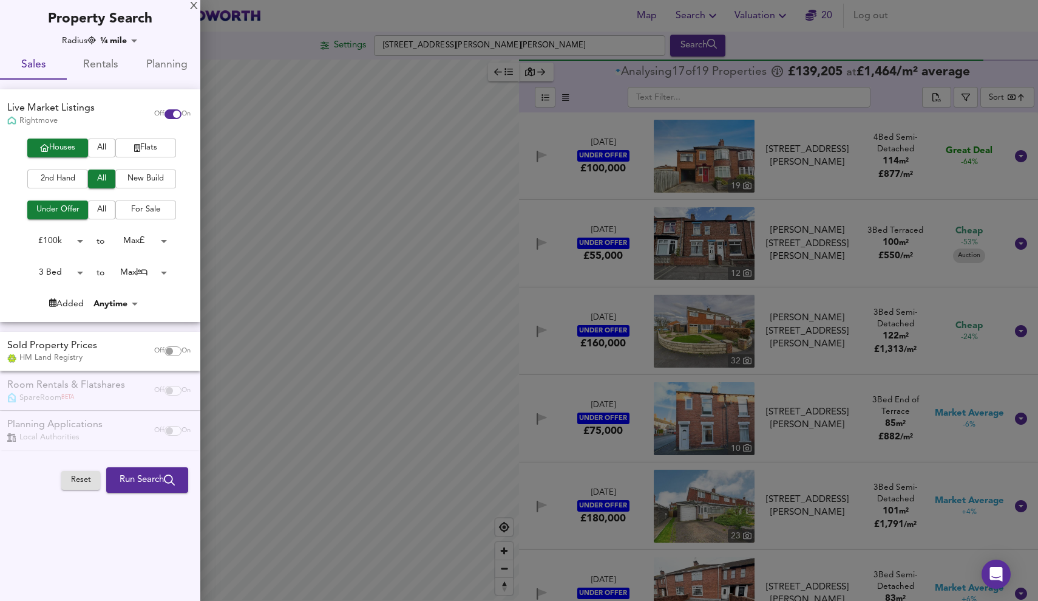
click at [69, 239] on body "Map Search Valuation 20 Log out Settings 11 Arthur Terrace, Bishop Auckland Sea…" at bounding box center [519, 300] width 1038 height 601
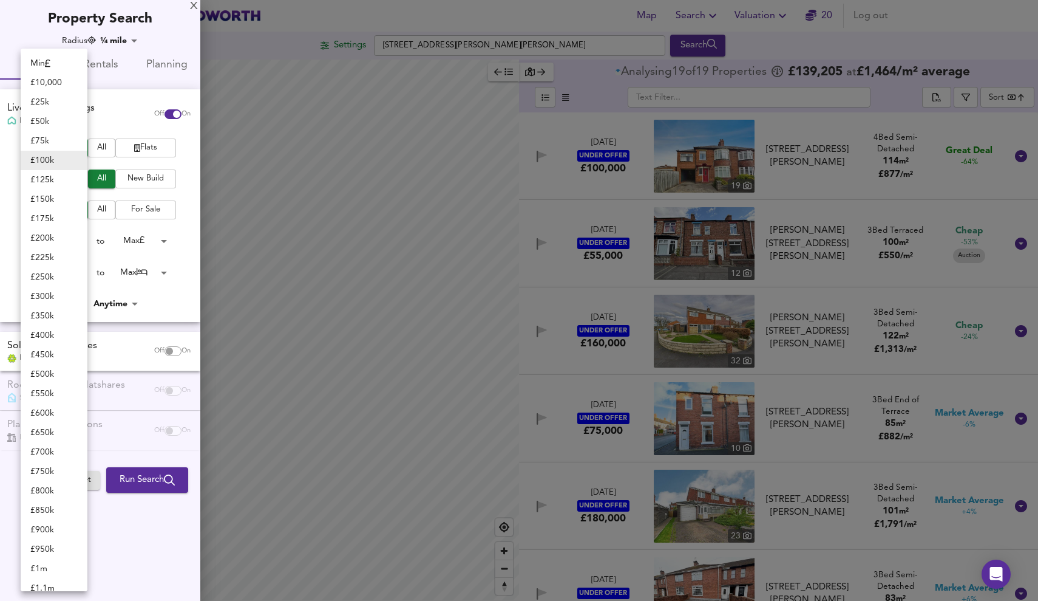
click at [152, 481] on div at bounding box center [519, 300] width 1038 height 601
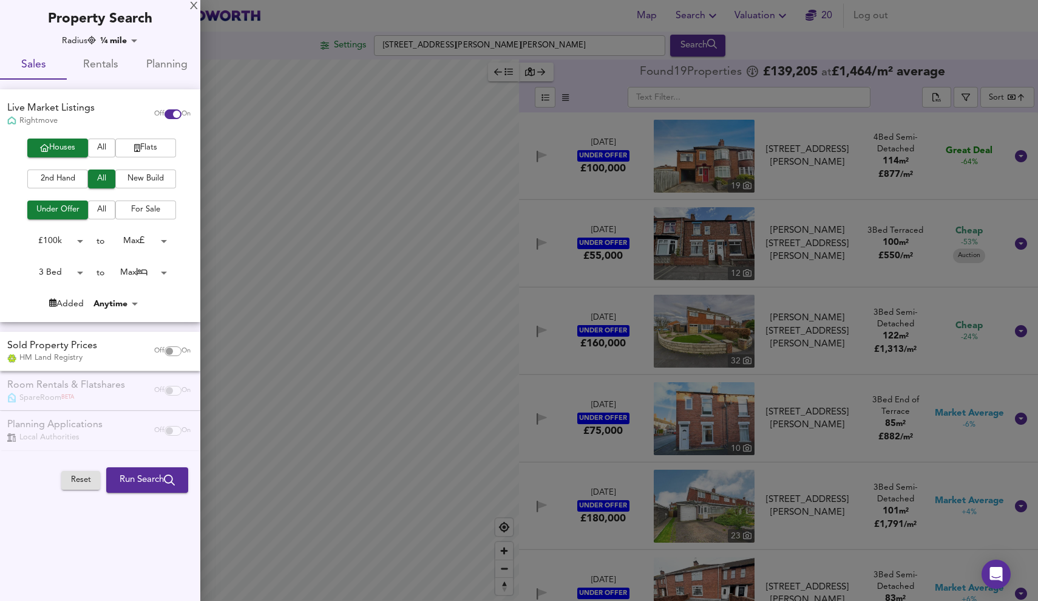
click at [154, 472] on span "Run Search" at bounding box center [147, 480] width 55 height 16
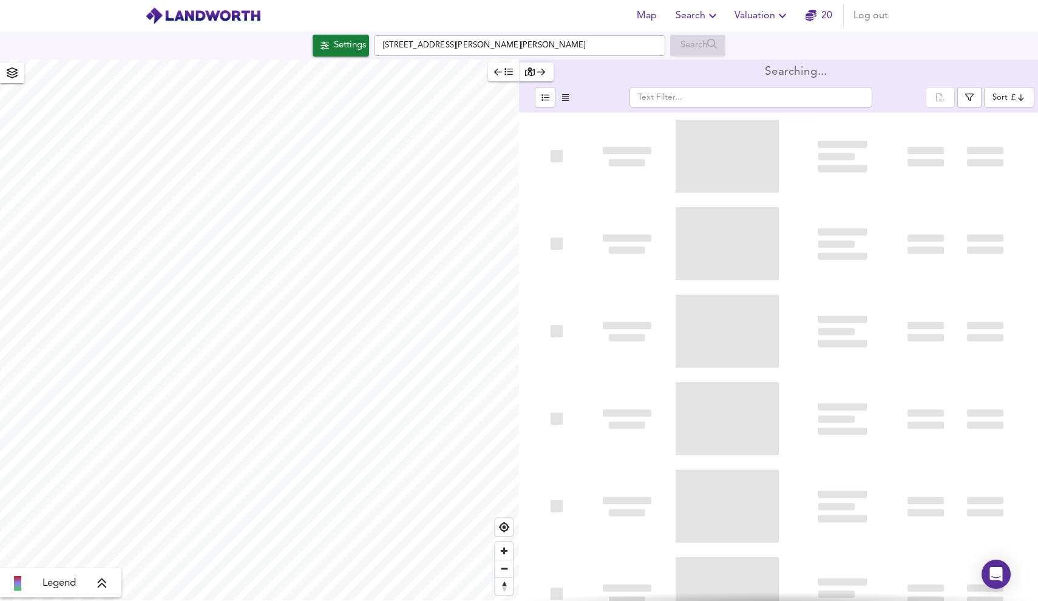
type input "bestdeal"
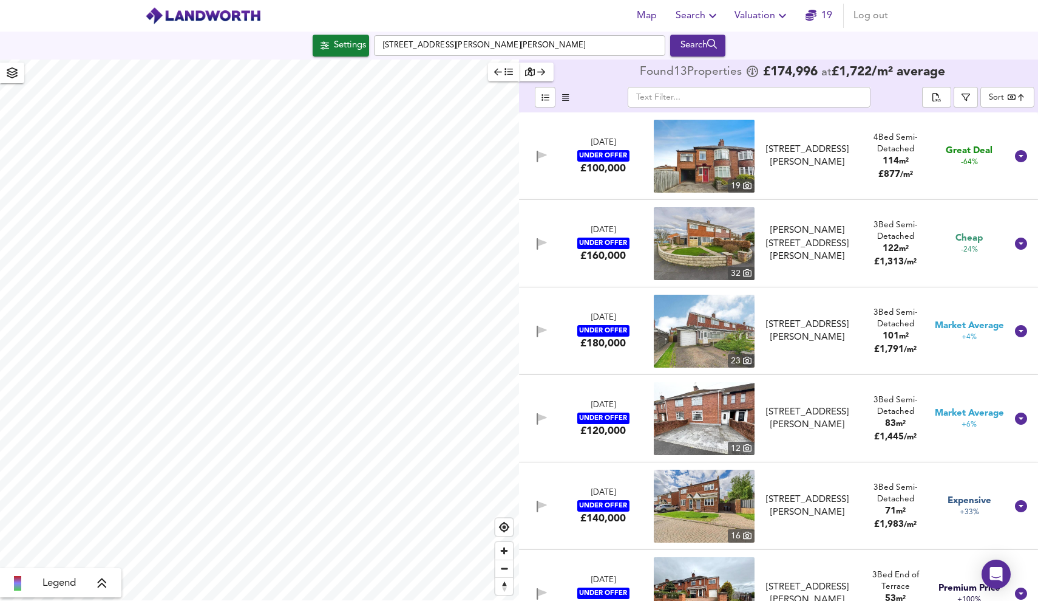
click at [760, 12] on span "Valuation" at bounding box center [762, 15] width 55 height 17
click at [748, 59] on li "Valuation Report History" at bounding box center [762, 66] width 145 height 22
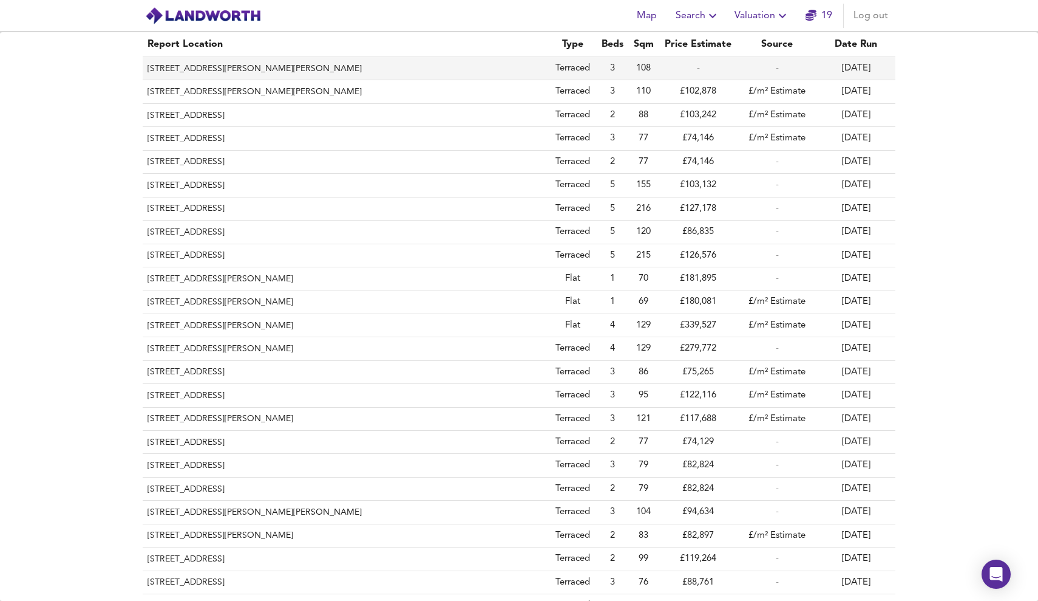
click at [514, 60] on th "[STREET_ADDRESS][PERSON_NAME][PERSON_NAME]" at bounding box center [346, 68] width 406 height 23
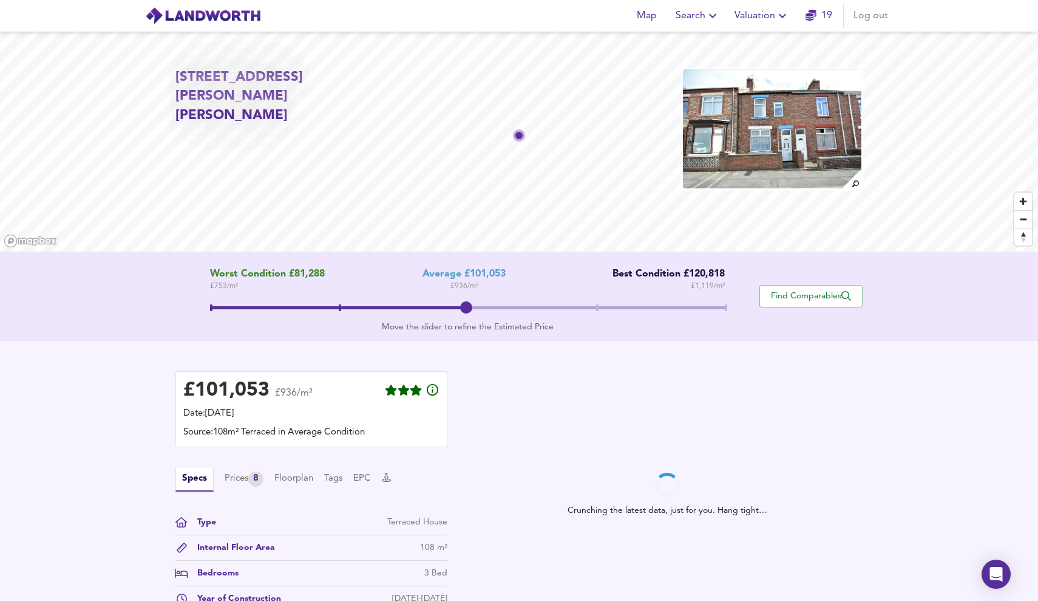
click at [715, 305] on span at bounding box center [468, 309] width 516 height 22
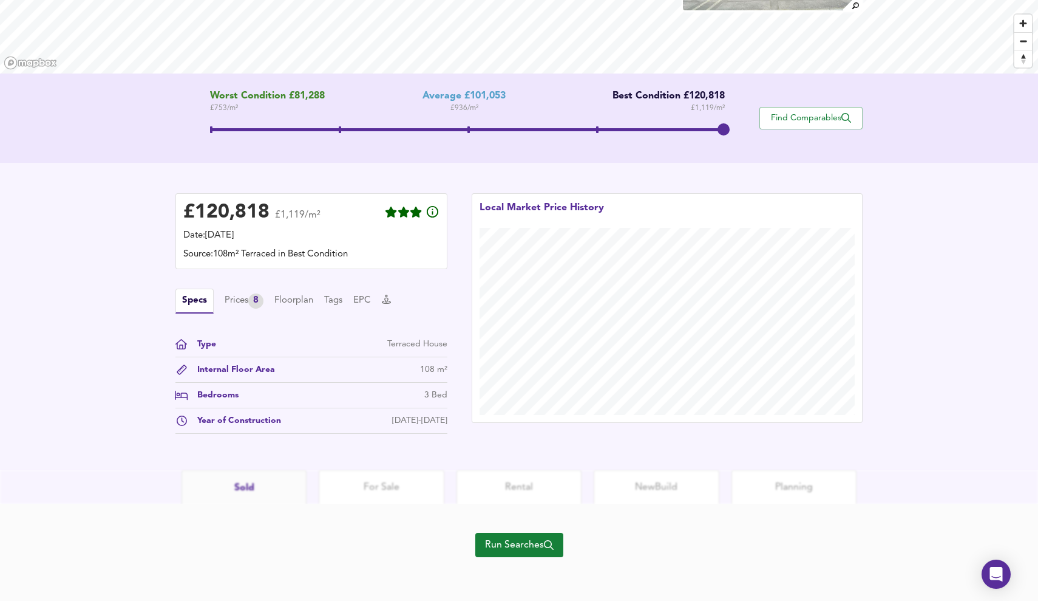
scroll to position [179, 0]
click at [804, 121] on span "Find Comparables" at bounding box center [811, 118] width 90 height 12
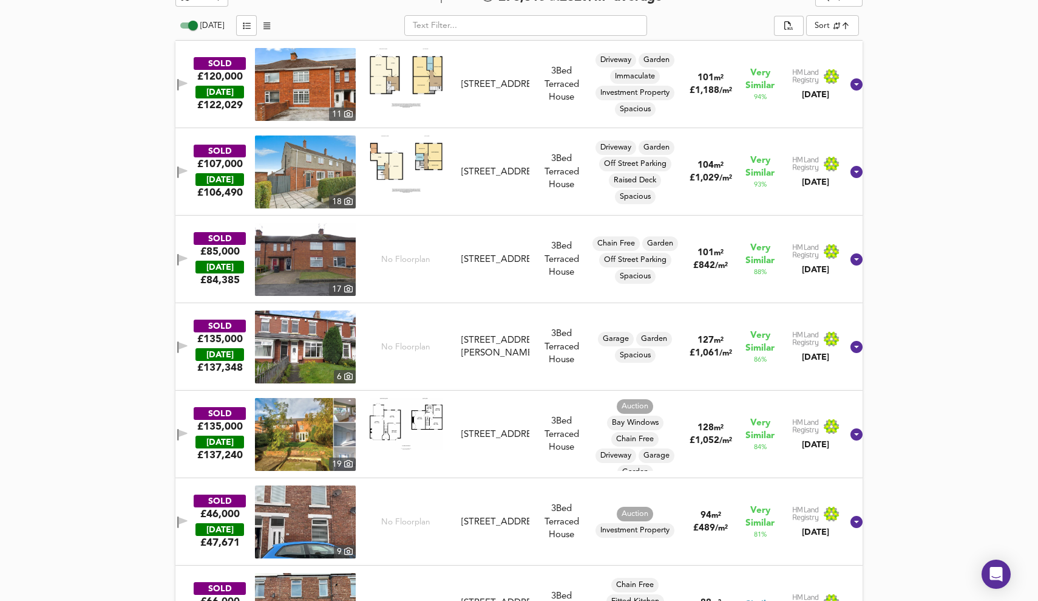
scroll to position [858, 0]
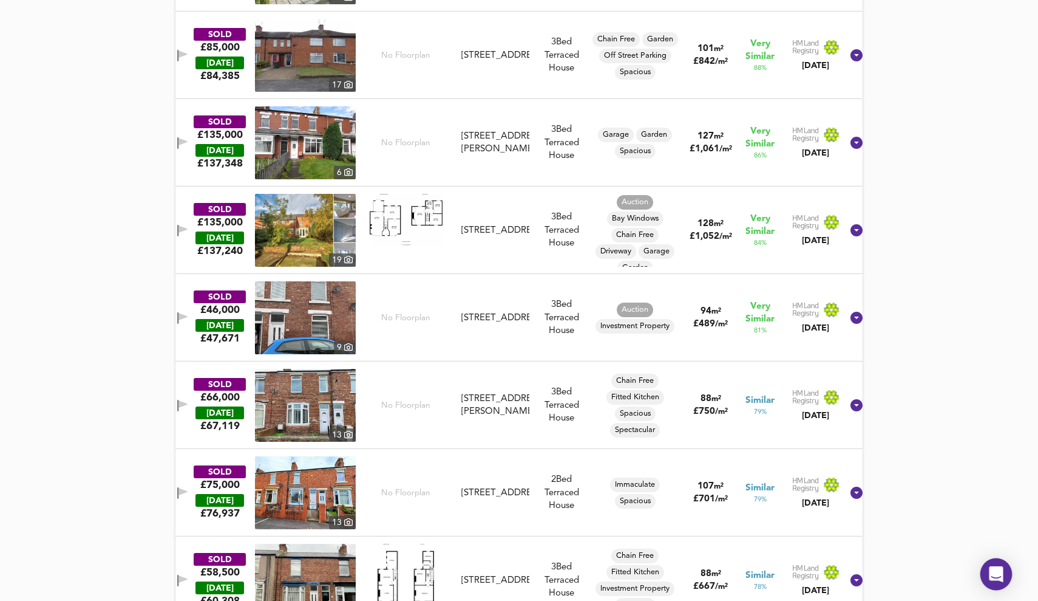
click at [1001, 571] on icon "Open Intercom Messenger" at bounding box center [996, 574] width 14 height 16
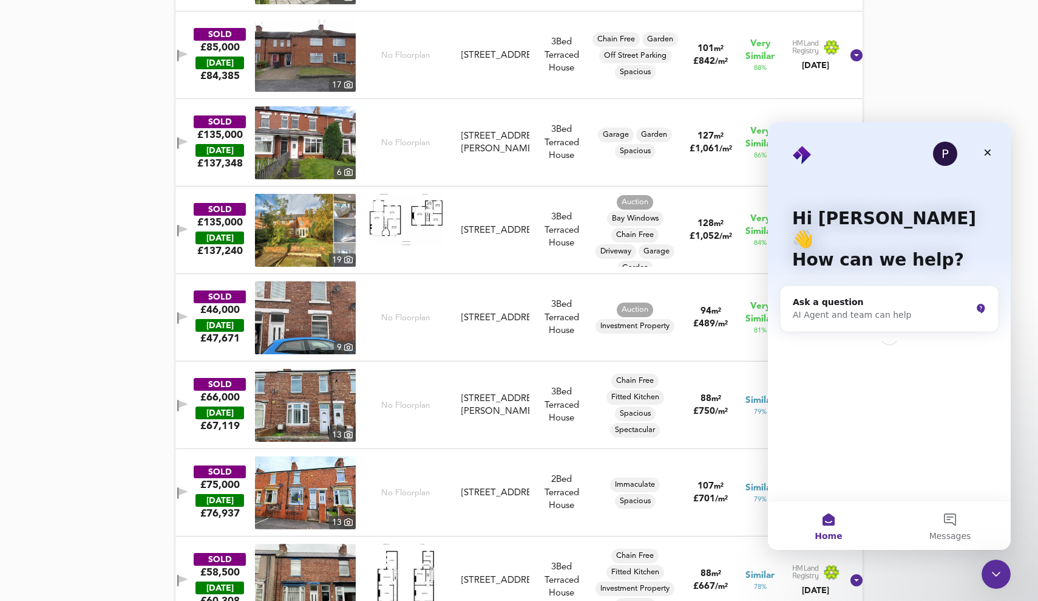
scroll to position [0, 0]
click at [908, 309] on div "AI Agent and team can help" at bounding box center [882, 315] width 179 height 13
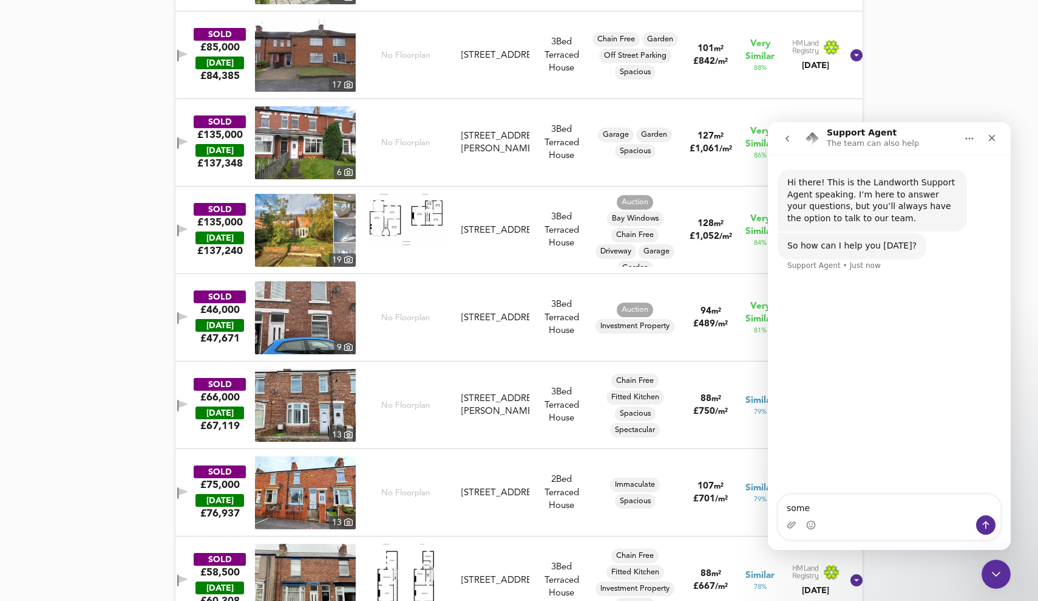
type textarea "some"
type textarea "I would like to remove some of these sold comparable before I download the repo…"
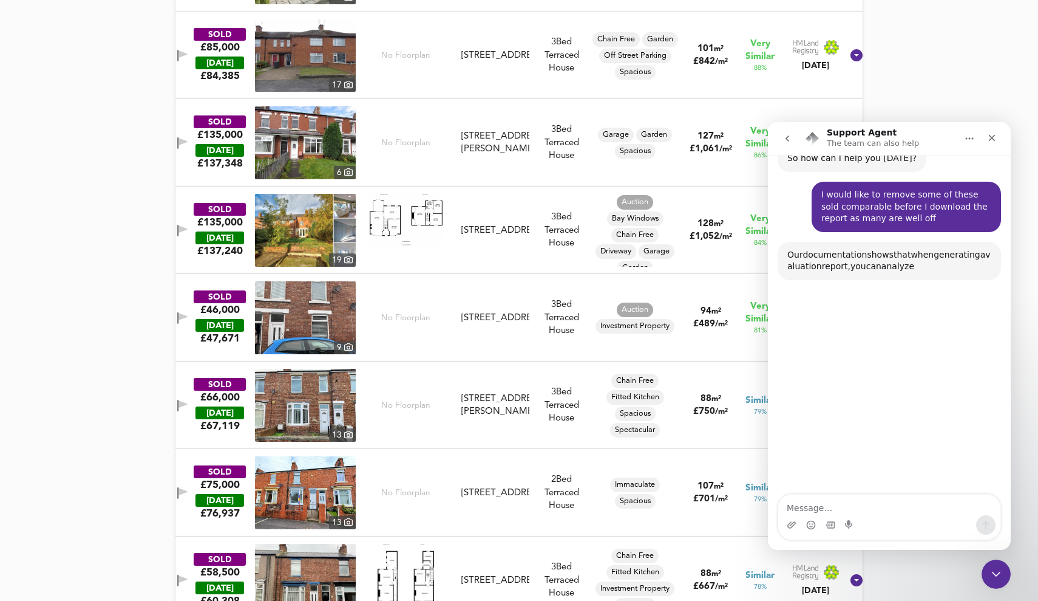
scroll to position [115, 0]
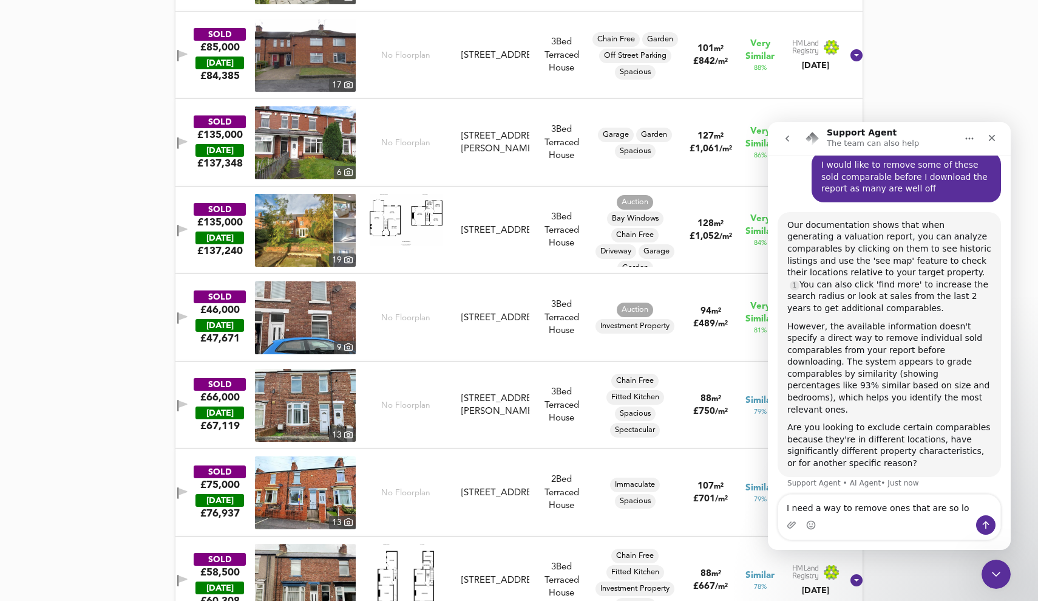
type textarea "I need a way to remove ones that are so low"
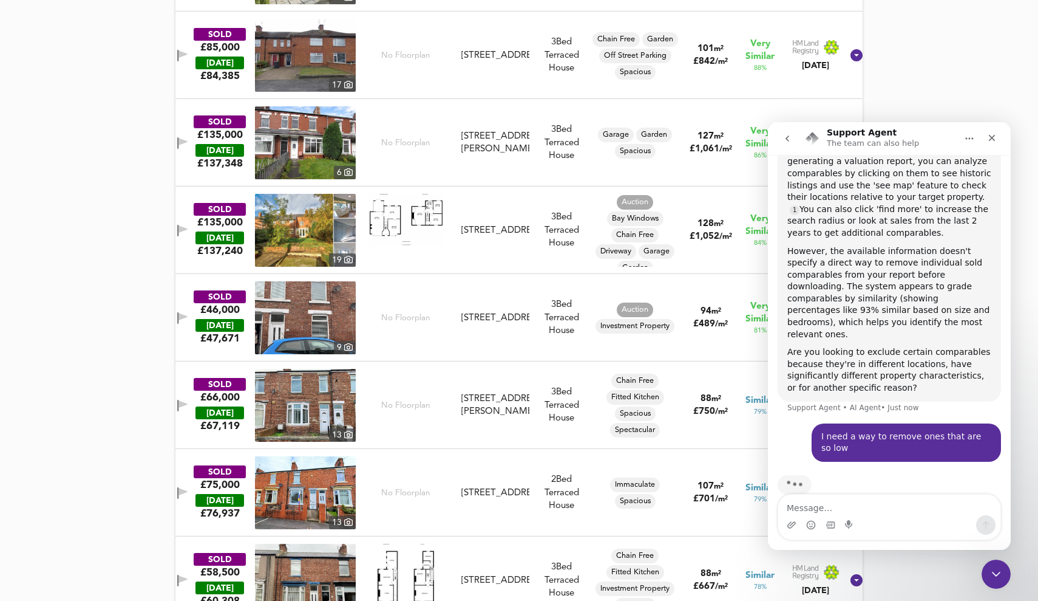
scroll to position [190, 0]
click at [974, 146] on button "Home" at bounding box center [969, 138] width 23 height 23
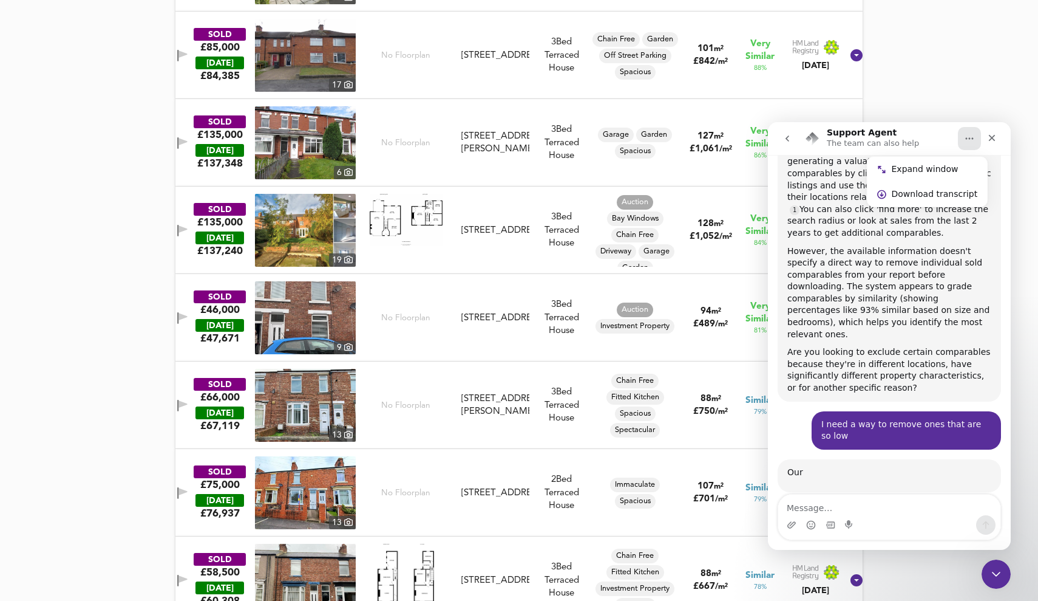
click at [970, 141] on icon "Home" at bounding box center [970, 139] width 10 height 10
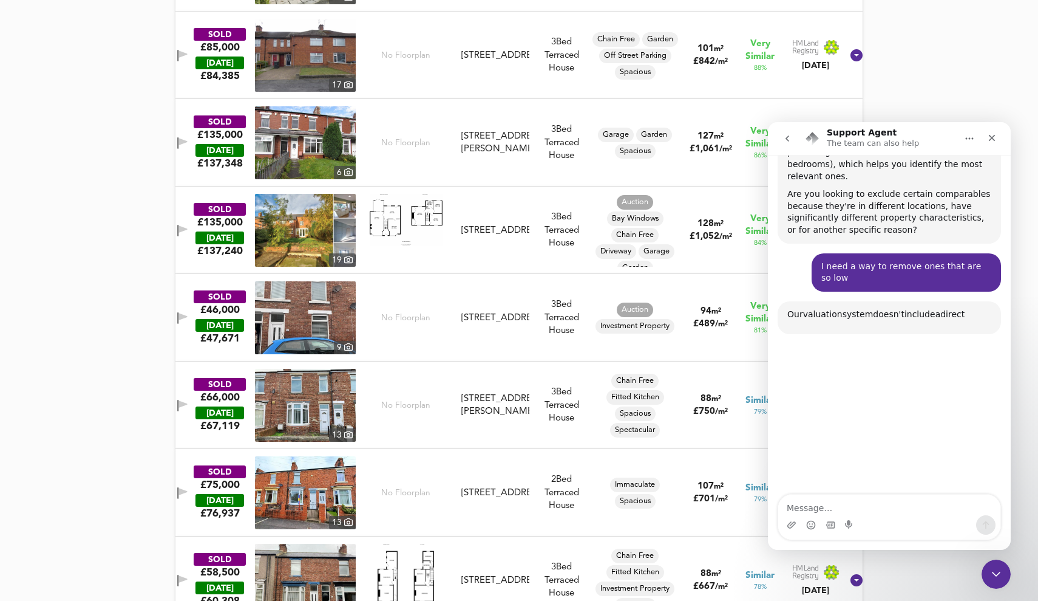
scroll to position [429, 0]
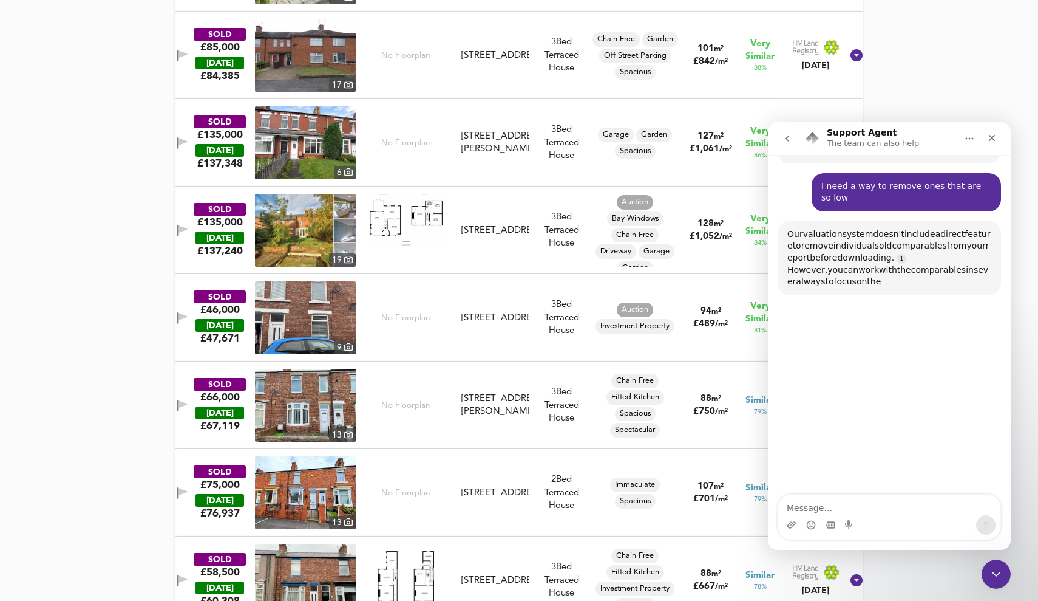
click at [925, 320] on div "Hi there! This is the Landworth Support Agent speaking. I’m here to answer your…" at bounding box center [889, 108] width 243 height 769
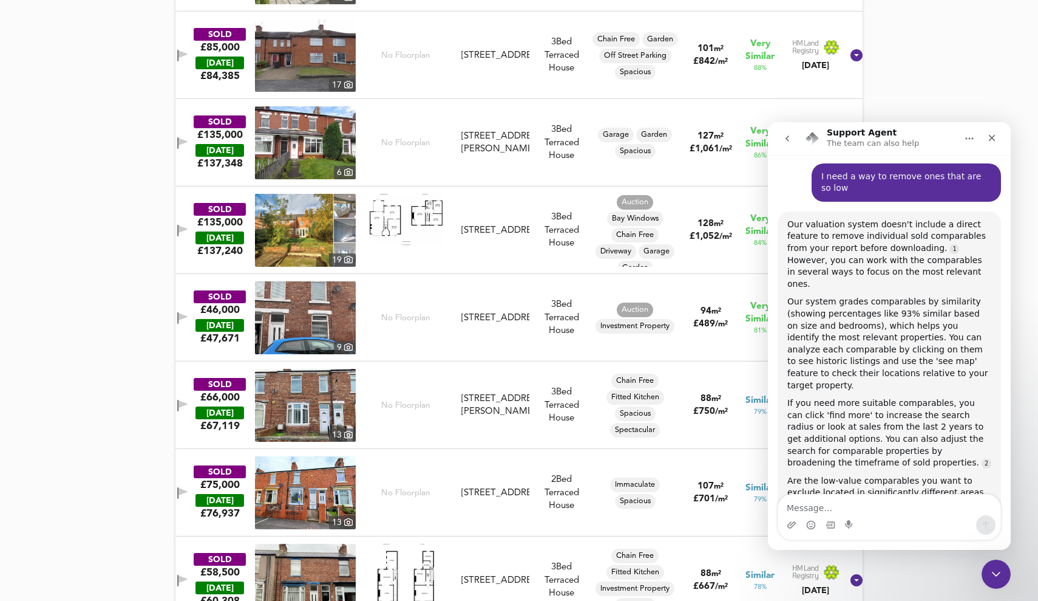
scroll to position [459, 0]
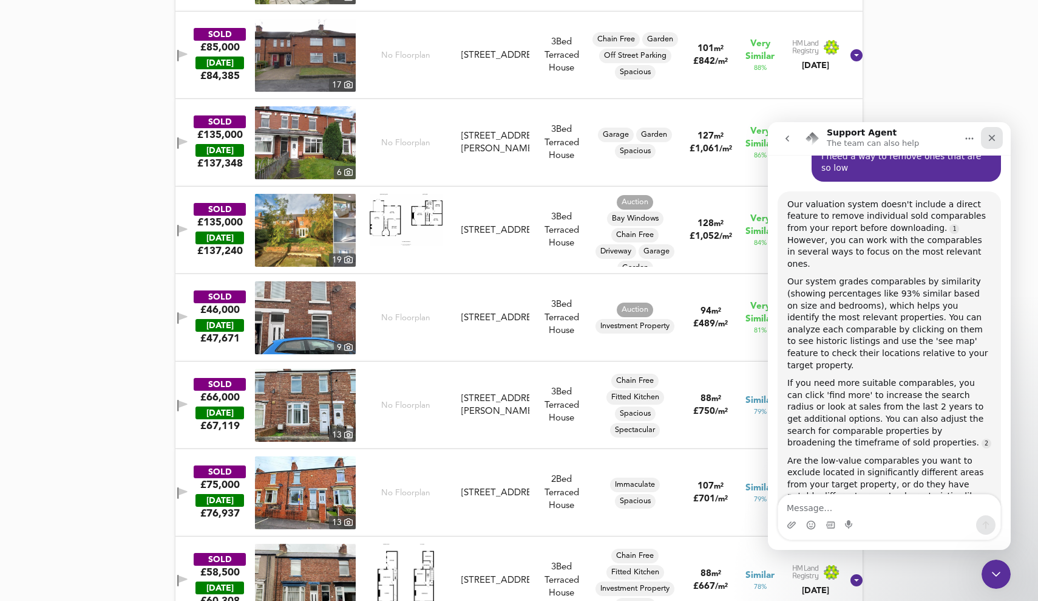
click at [994, 135] on icon "Close" at bounding box center [992, 138] width 7 height 7
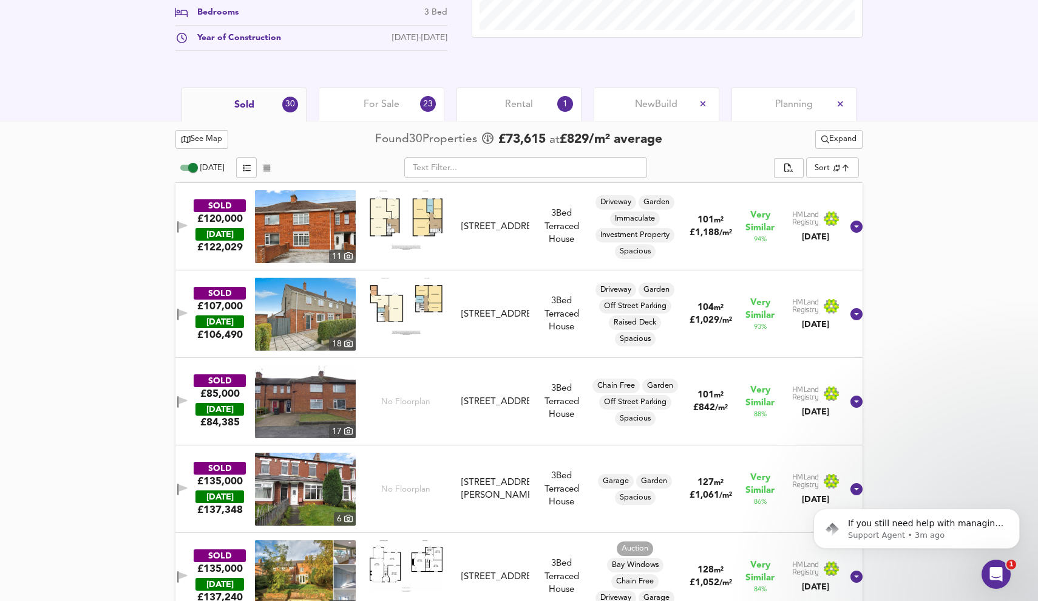
scroll to position [178, 0]
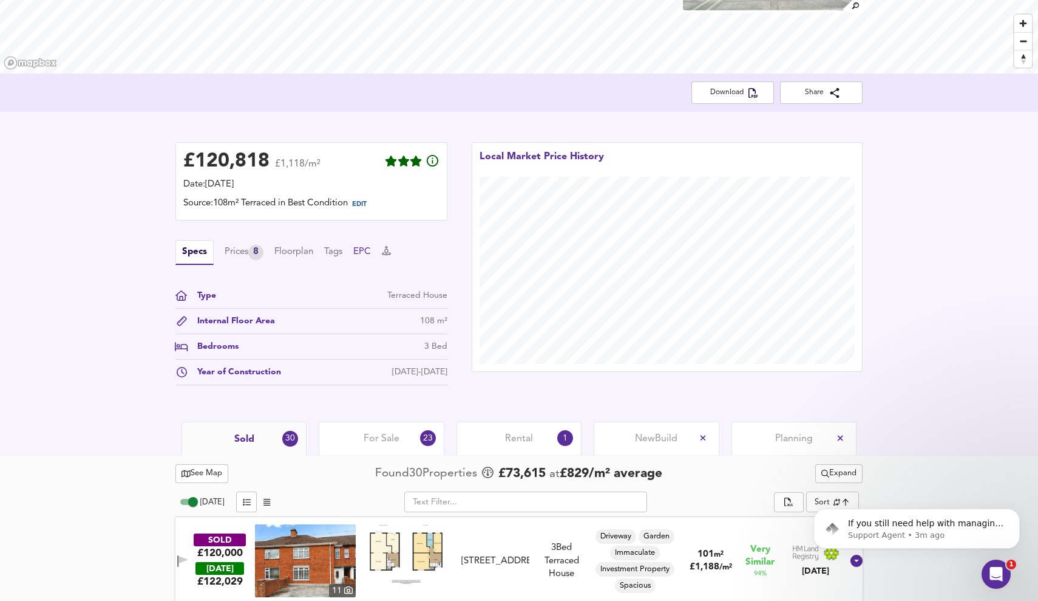
click at [371, 255] on button "EPC" at bounding box center [362, 251] width 18 height 13
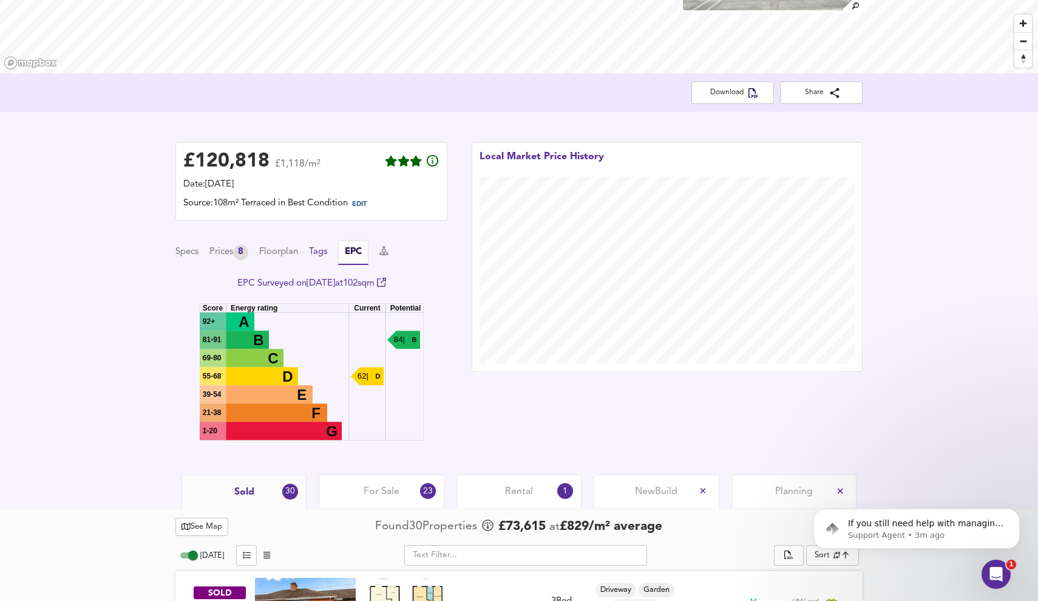
click at [327, 250] on button "Tags" at bounding box center [318, 251] width 18 height 13
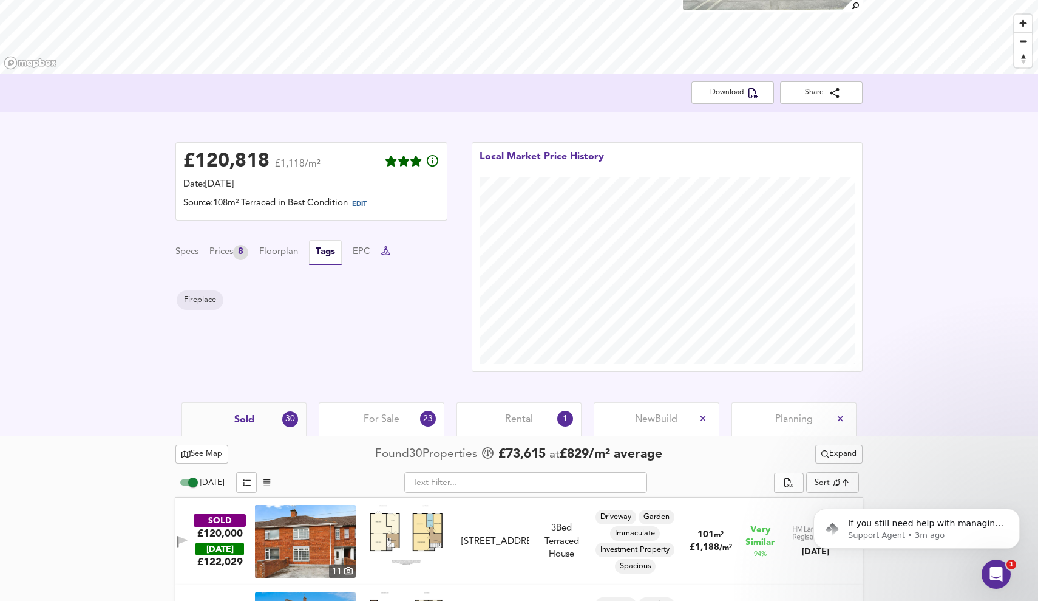
click at [389, 254] on icon at bounding box center [385, 250] width 9 height 9
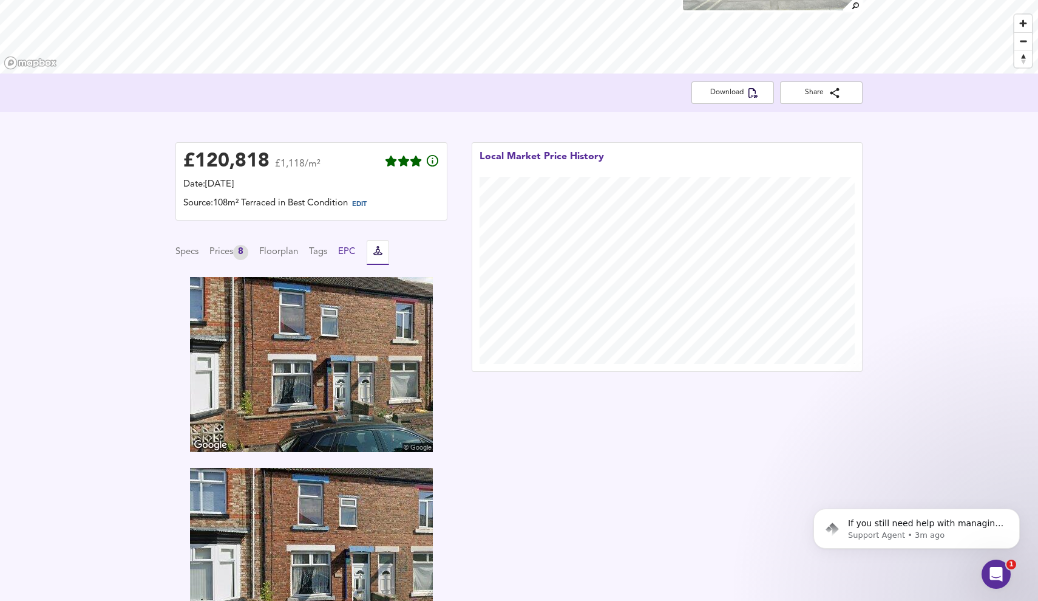
click at [356, 254] on button "EPC" at bounding box center [347, 251] width 18 height 13
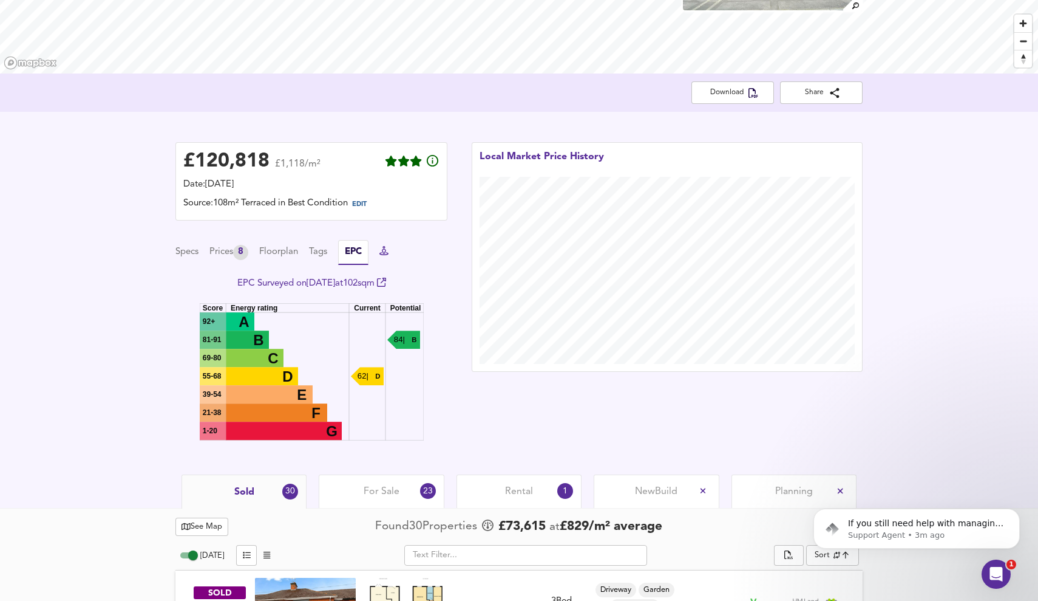
click at [389, 251] on icon at bounding box center [384, 250] width 9 height 9
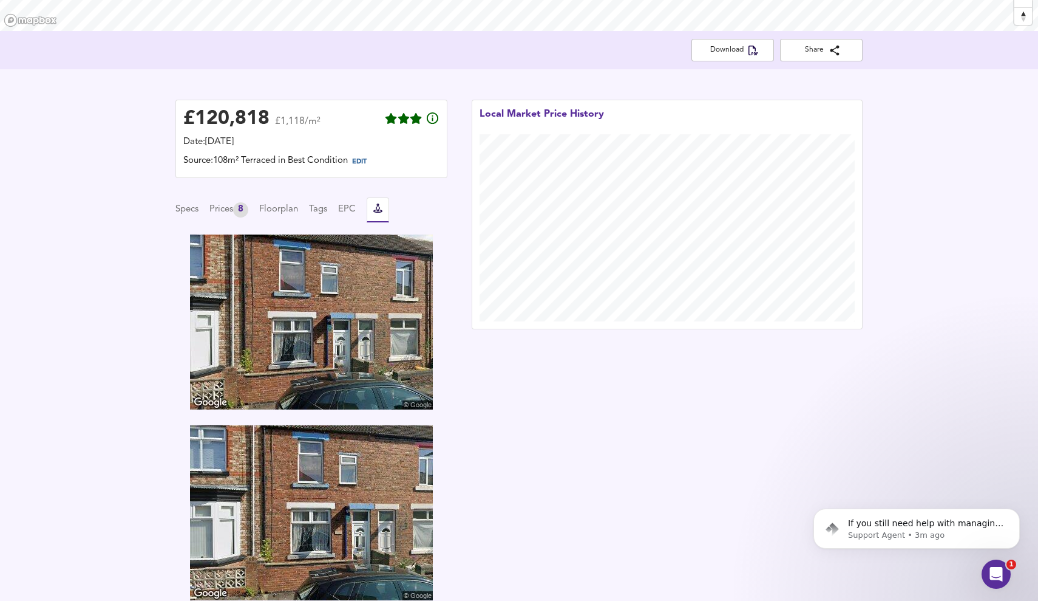
scroll to position [174, 0]
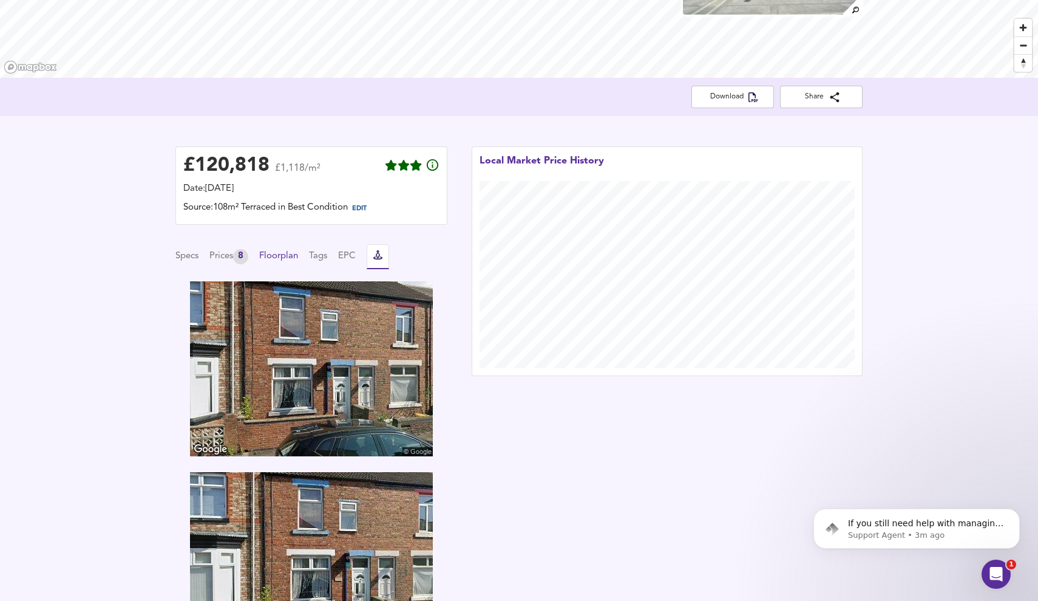
click at [278, 253] on button "Floorplan" at bounding box center [278, 256] width 39 height 13
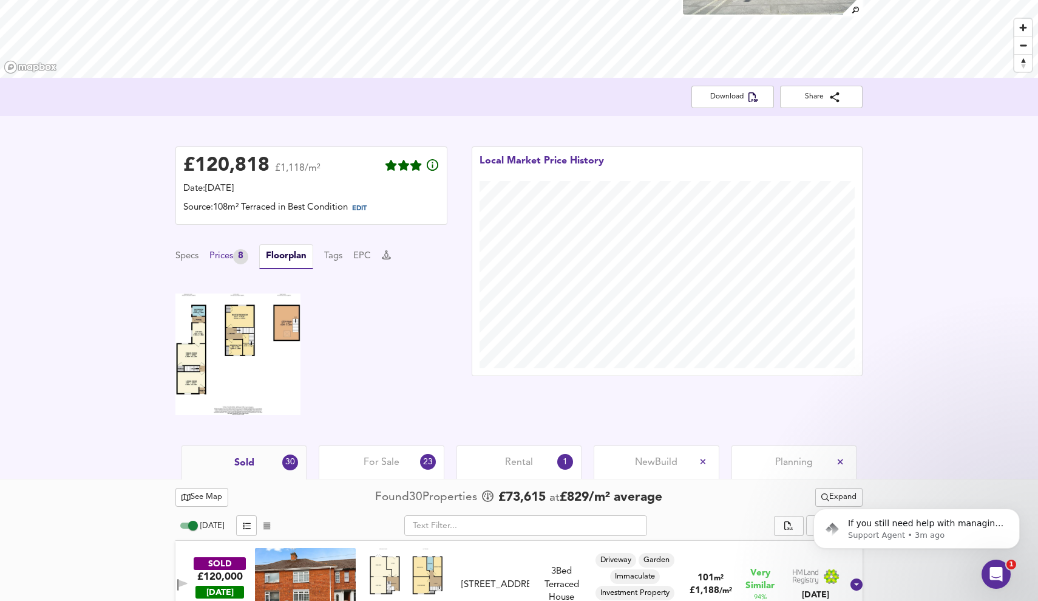
click at [234, 256] on div "Prices 8" at bounding box center [229, 256] width 39 height 15
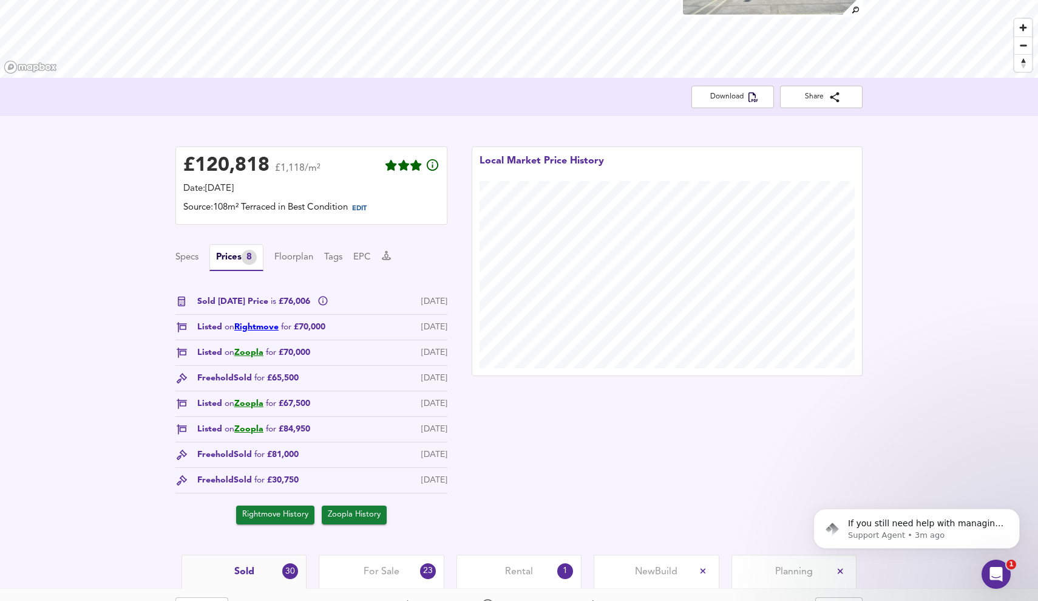
click at [264, 329] on link "Rightmove" at bounding box center [256, 326] width 44 height 9
click at [266, 330] on link "Rightmove" at bounding box center [256, 326] width 44 height 9
click at [178, 253] on button "Specs" at bounding box center [187, 257] width 23 height 13
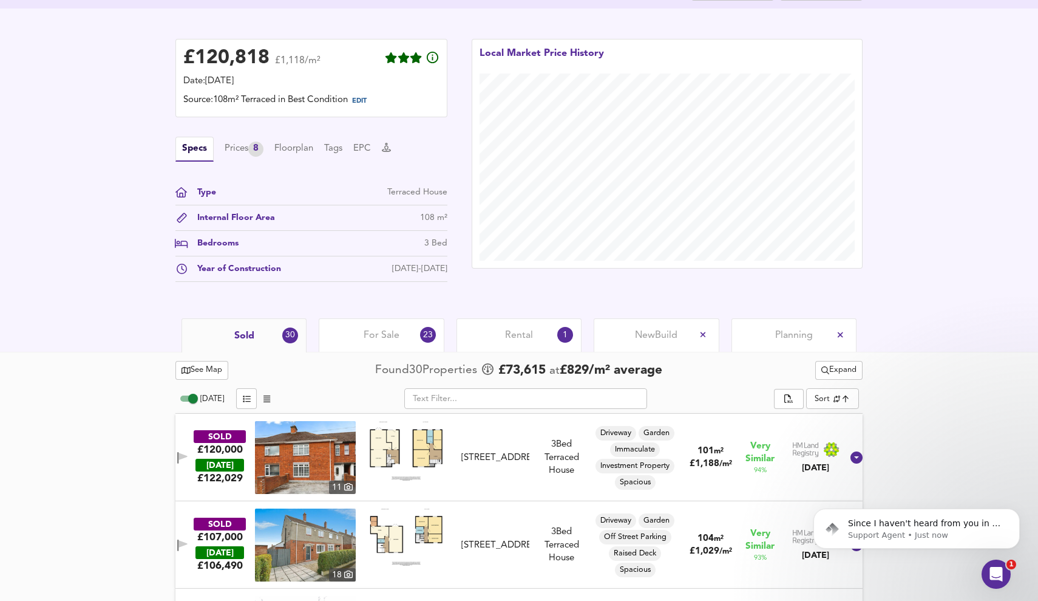
scroll to position [295, 0]
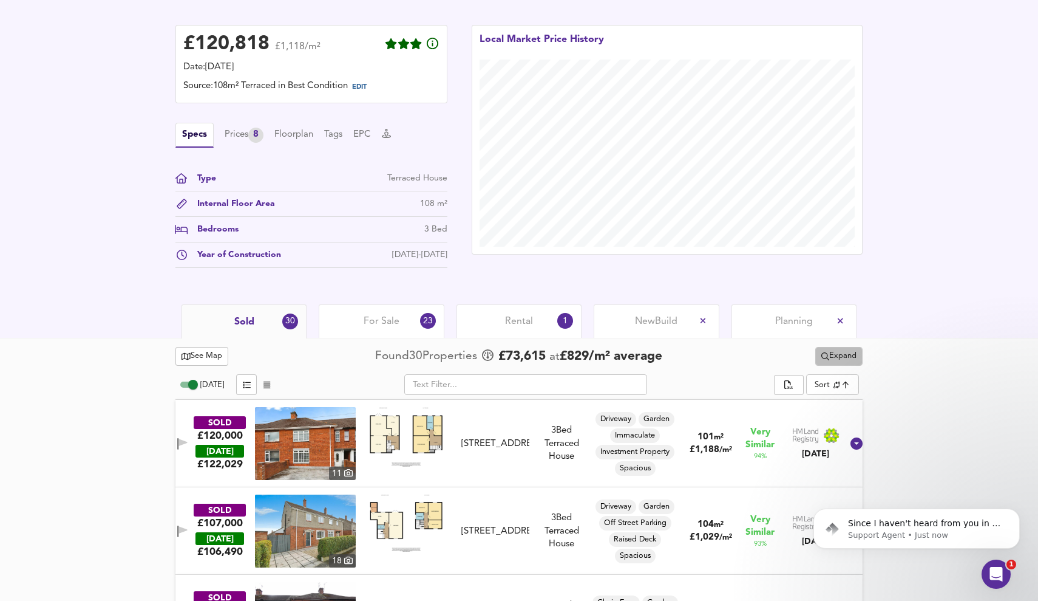
click at [853, 352] on span "Expand" at bounding box center [839, 356] width 35 height 14
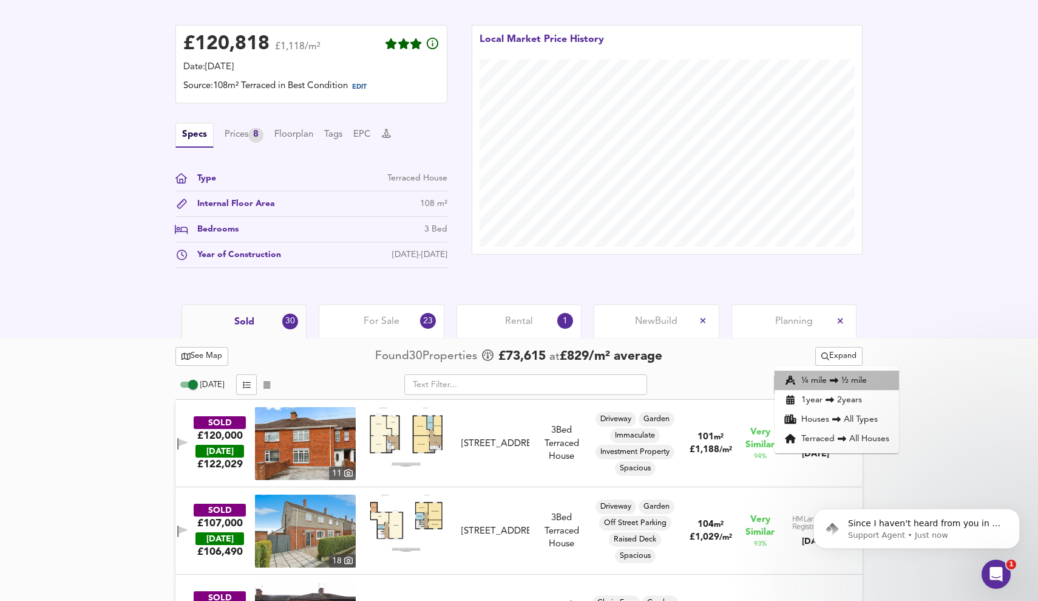
click at [844, 377] on li "¼ mile ½ mile" at bounding box center [837, 379] width 124 height 19
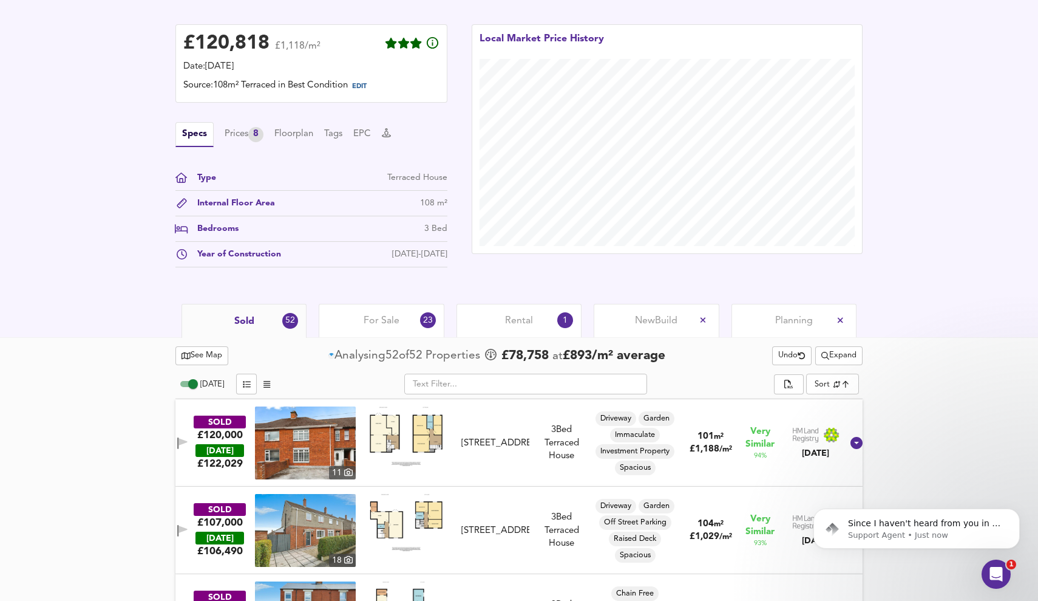
scroll to position [307, 0]
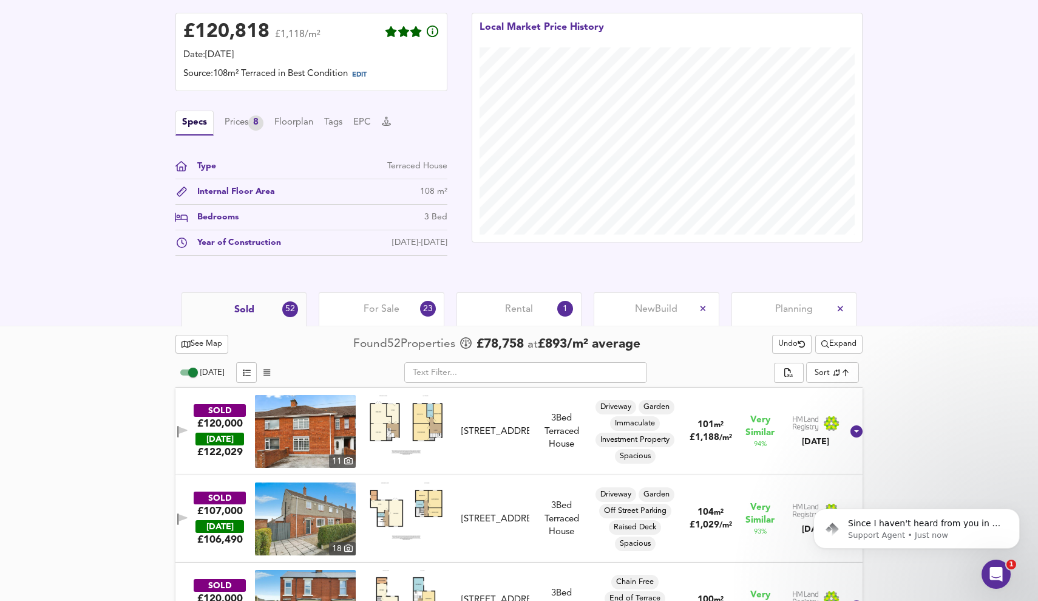
click at [853, 339] on span "Expand" at bounding box center [839, 344] width 35 height 14
click at [862, 422] on li "Terraced All Houses" at bounding box center [837, 426] width 124 height 19
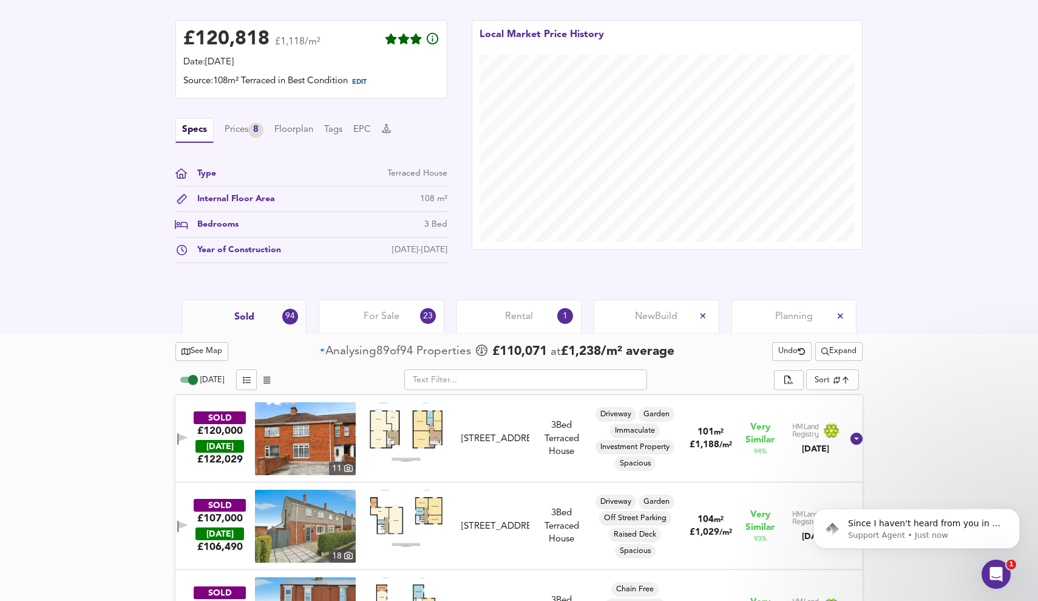
scroll to position [247, 0]
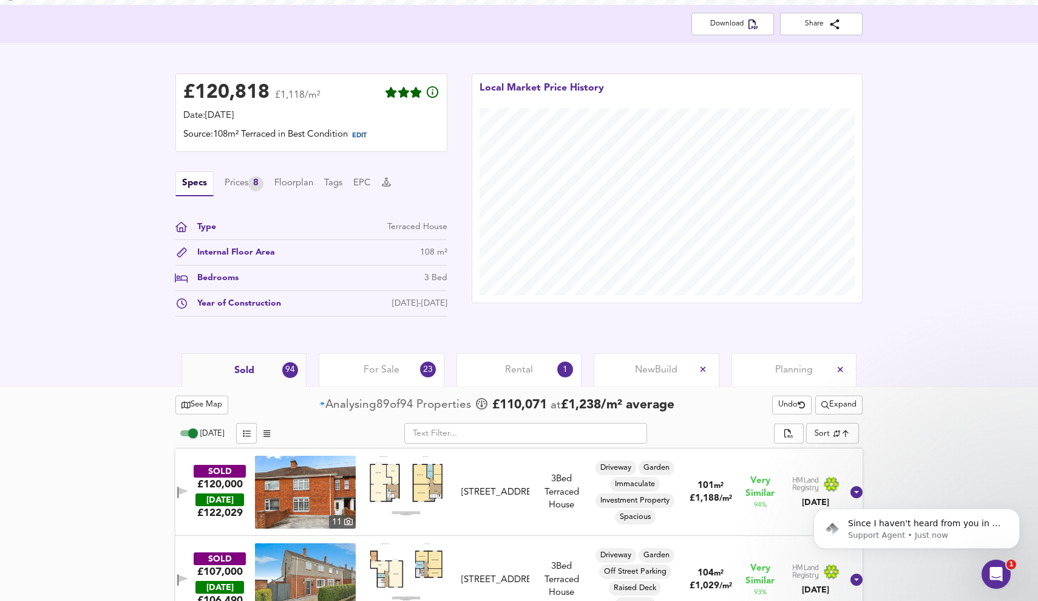
click at [528, 367] on span "Rental" at bounding box center [519, 369] width 28 height 13
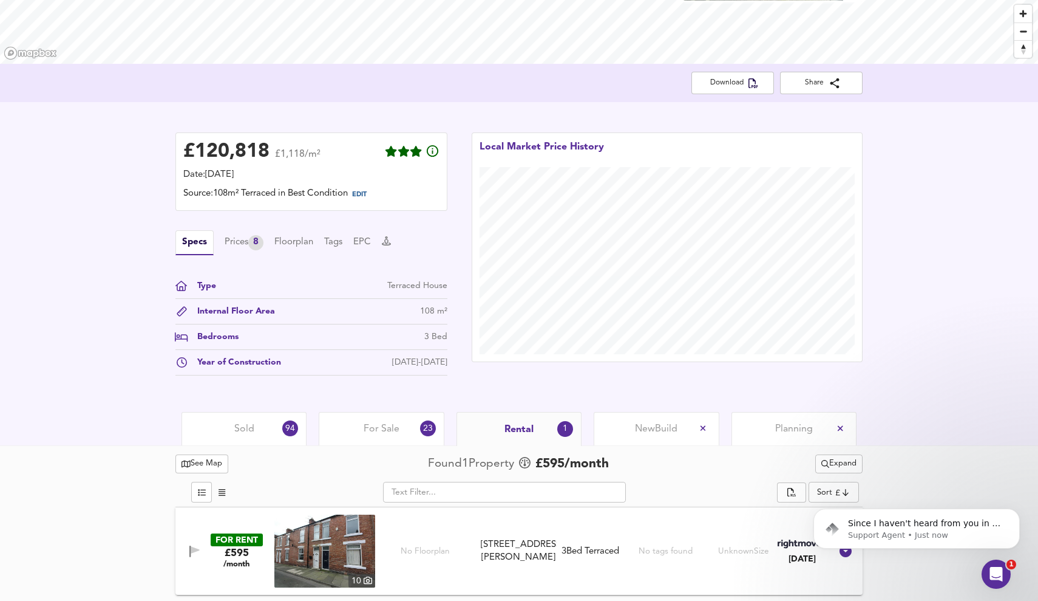
scroll to position [188, 0]
click at [845, 460] on span "Expand" at bounding box center [839, 464] width 35 height 14
click at [876, 482] on li "¼ mile ½ mile" at bounding box center [837, 487] width 115 height 19
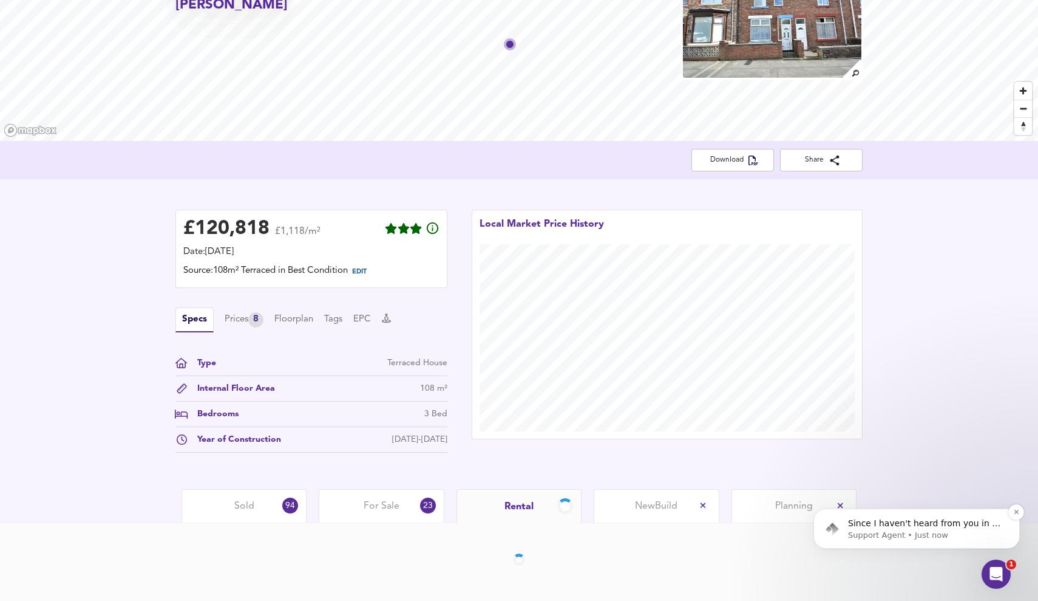
scroll to position [111, 0]
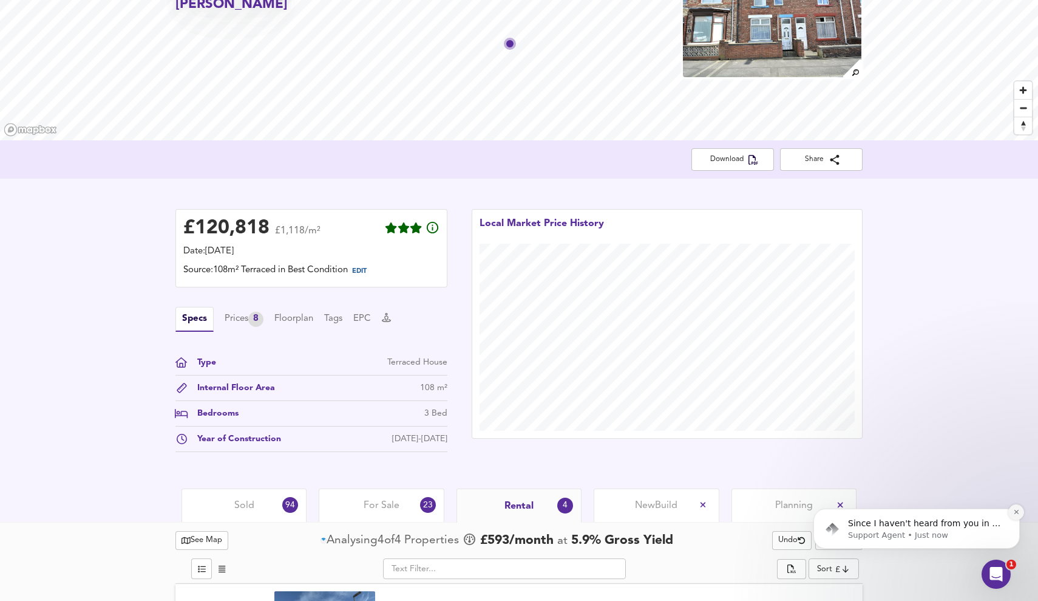
click at [1015, 509] on icon "Dismiss notification" at bounding box center [1017, 511] width 7 height 7
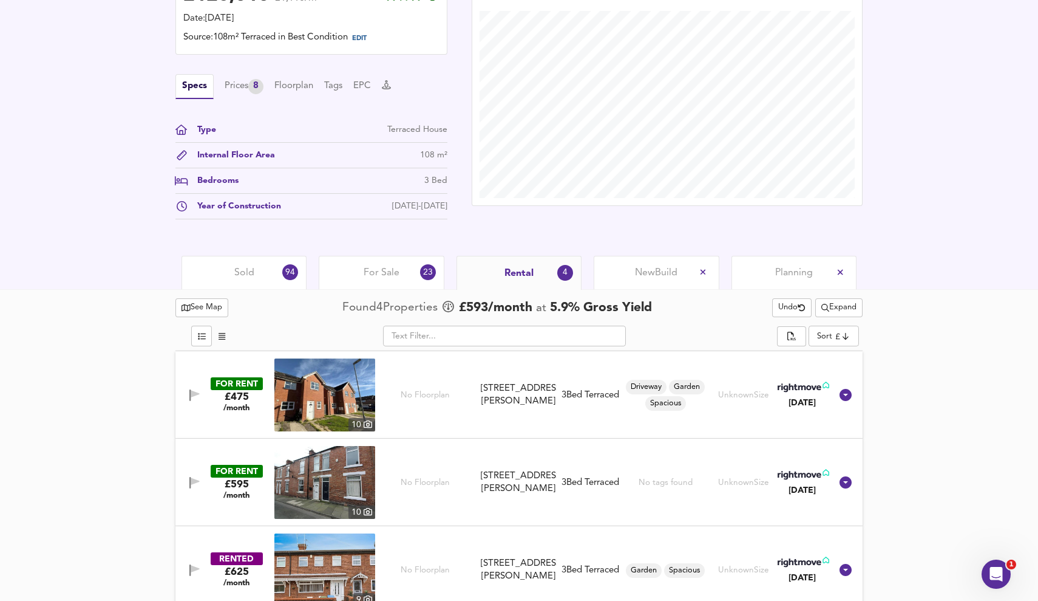
scroll to position [414, 0]
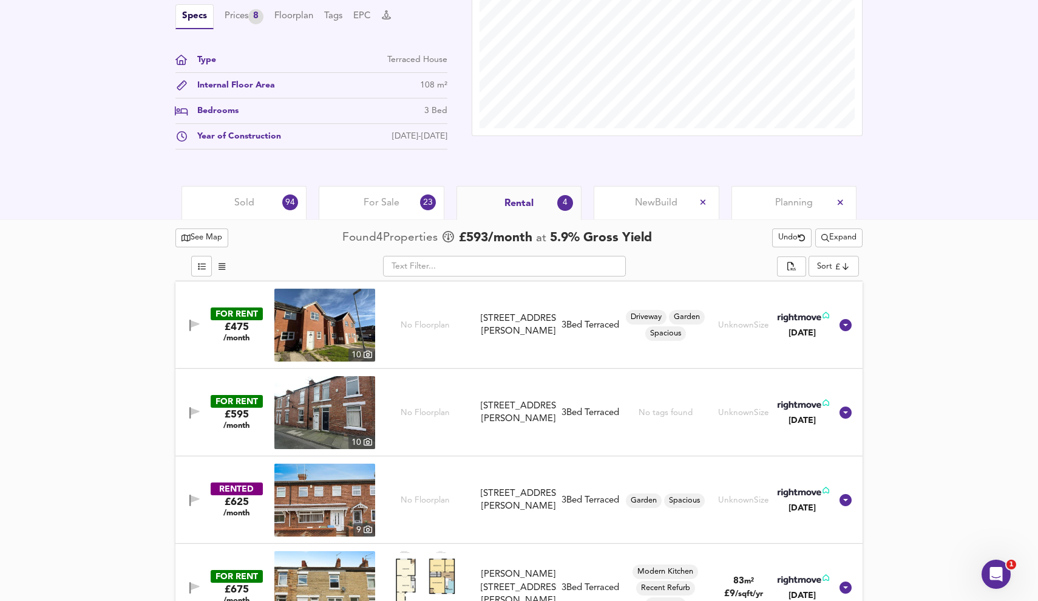
click at [842, 240] on span "Expand" at bounding box center [839, 238] width 35 height 14
click at [853, 264] on li "½ mile 1 mile" at bounding box center [837, 261] width 115 height 19
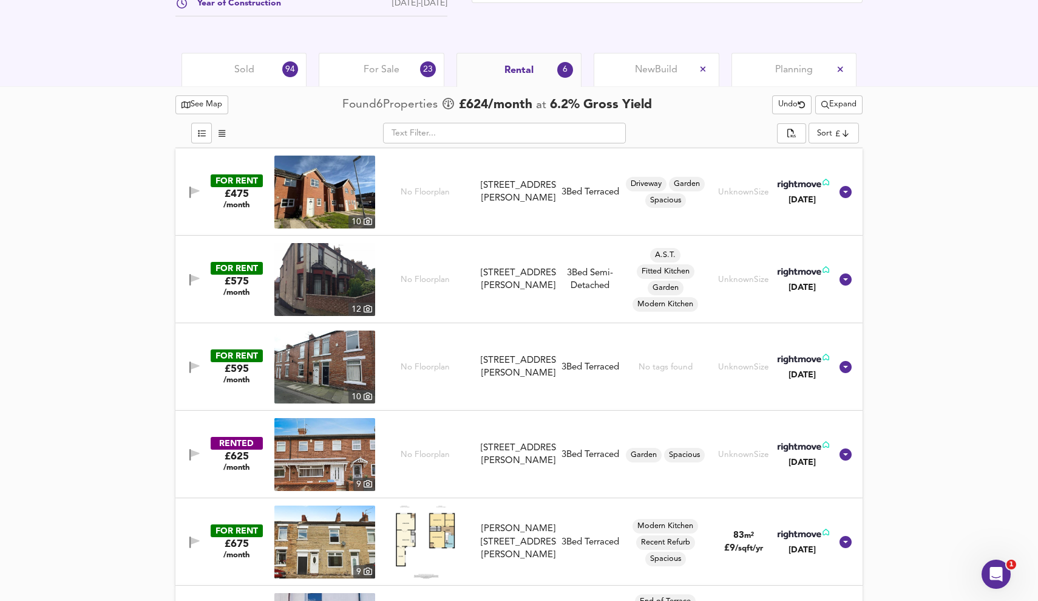
scroll to position [548, 0]
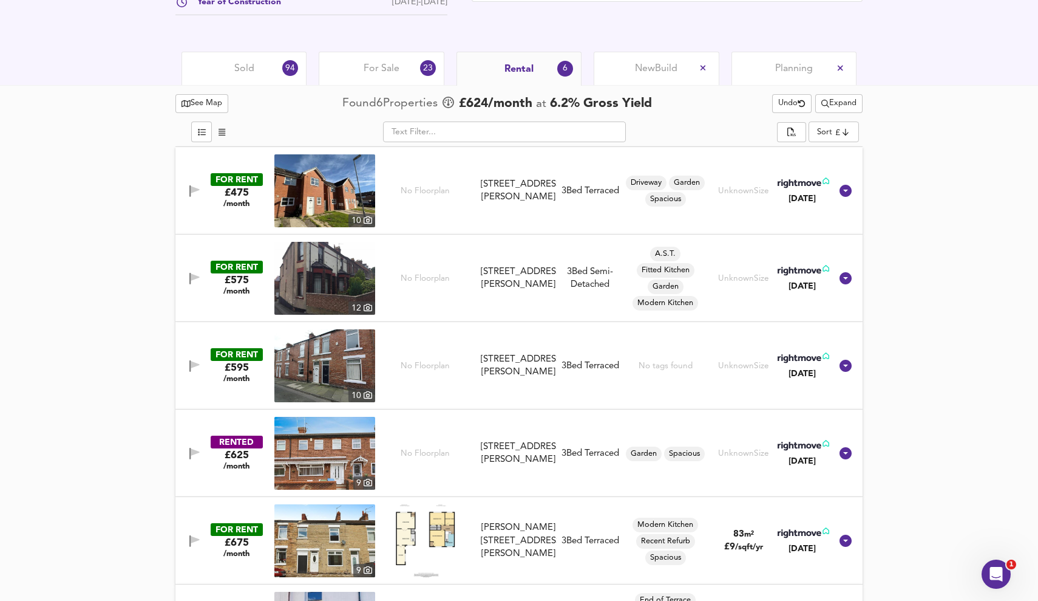
click at [366, 361] on img at bounding box center [324, 365] width 101 height 73
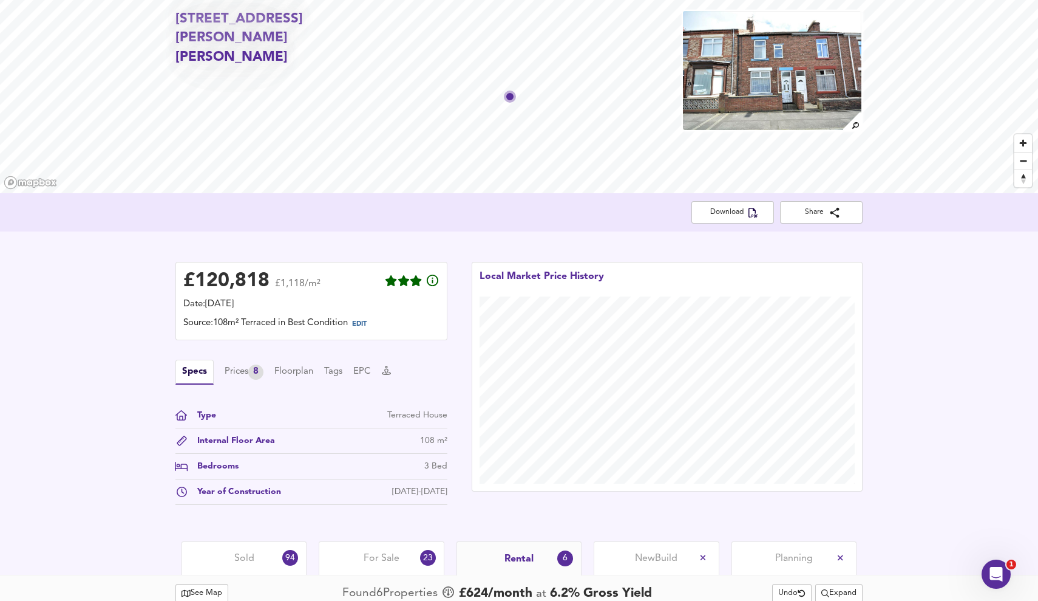
scroll to position [113, 0]
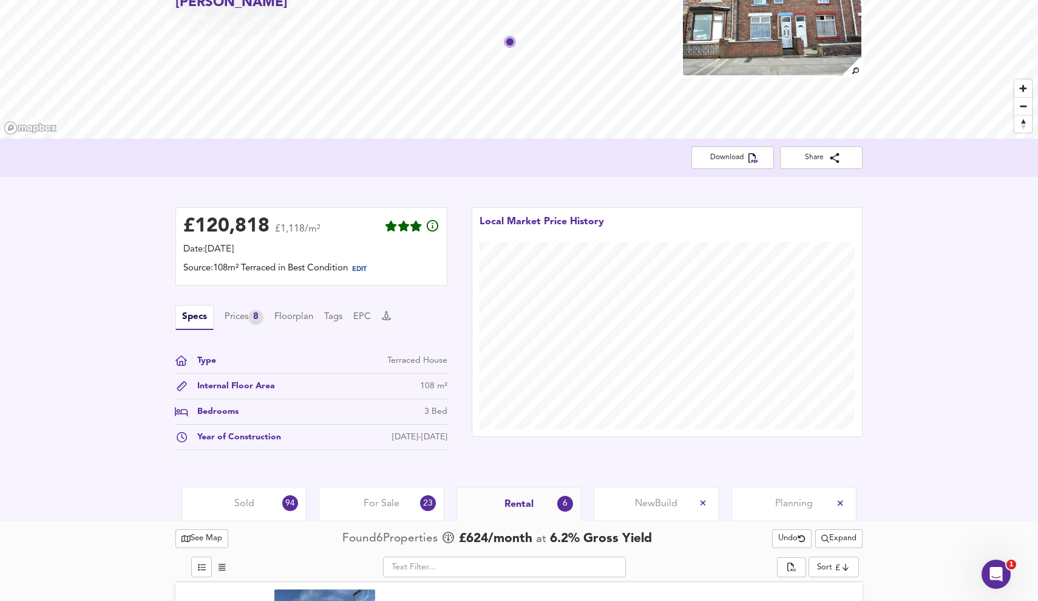
click at [250, 505] on span "Sold" at bounding box center [244, 503] width 20 height 13
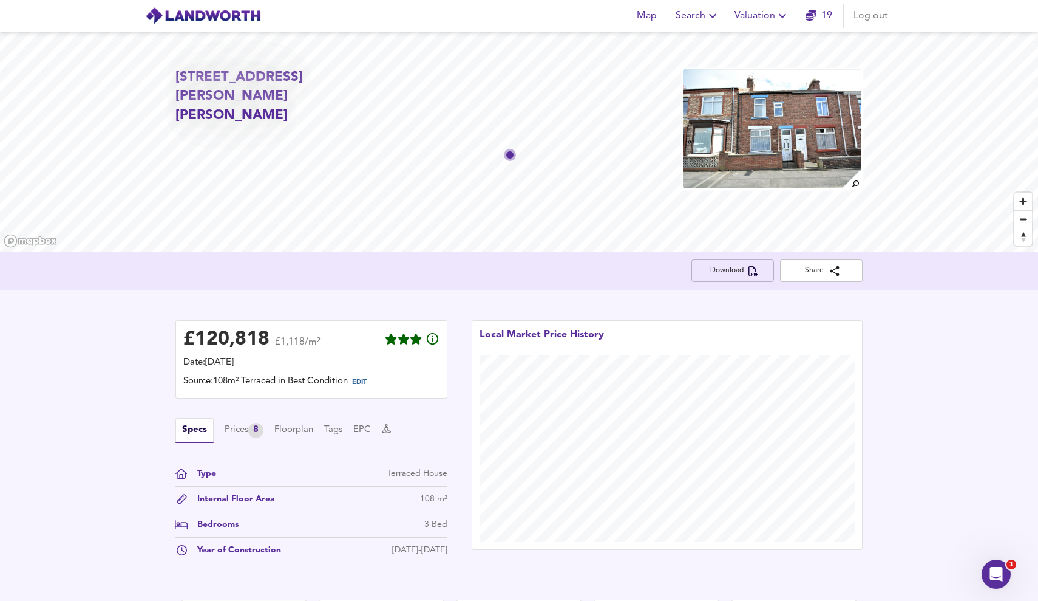
click at [756, 273] on icon "button" at bounding box center [754, 271] width 10 height 10
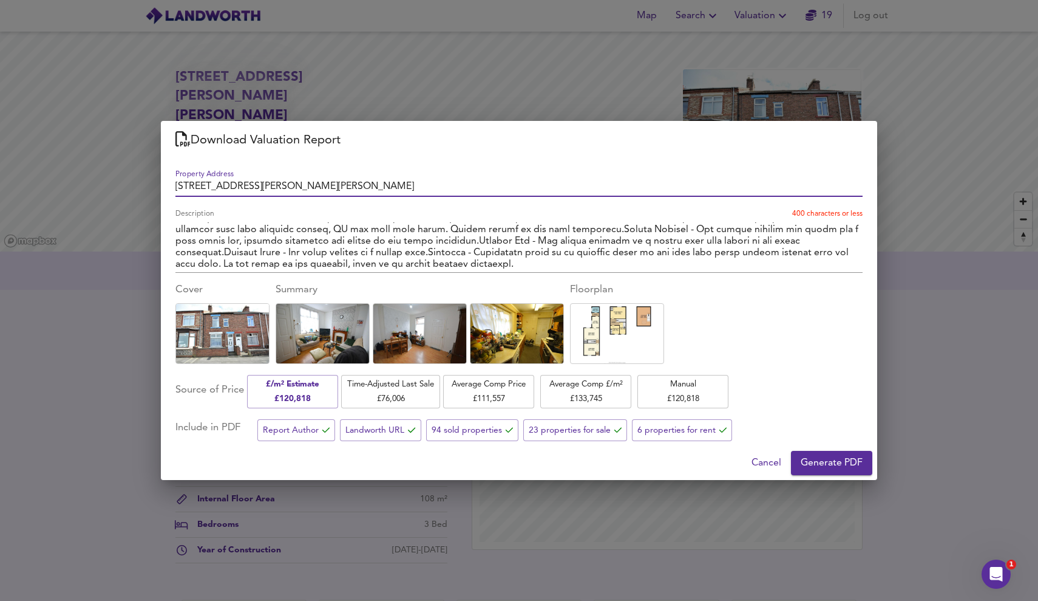
scroll to position [123, 0]
click at [640, 265] on textarea "Description" at bounding box center [519, 245] width 687 height 46
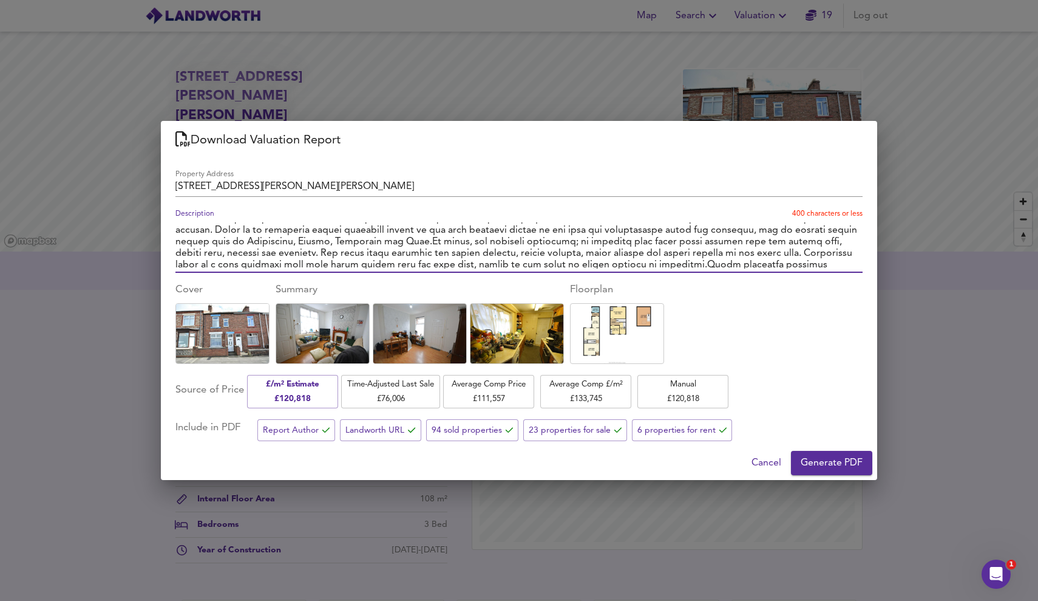
scroll to position [24, 0]
drag, startPoint x: 390, startPoint y: 237, endPoint x: 366, endPoint y: 246, distance: 26.5
click at [390, 237] on textarea "Description" at bounding box center [519, 245] width 687 height 46
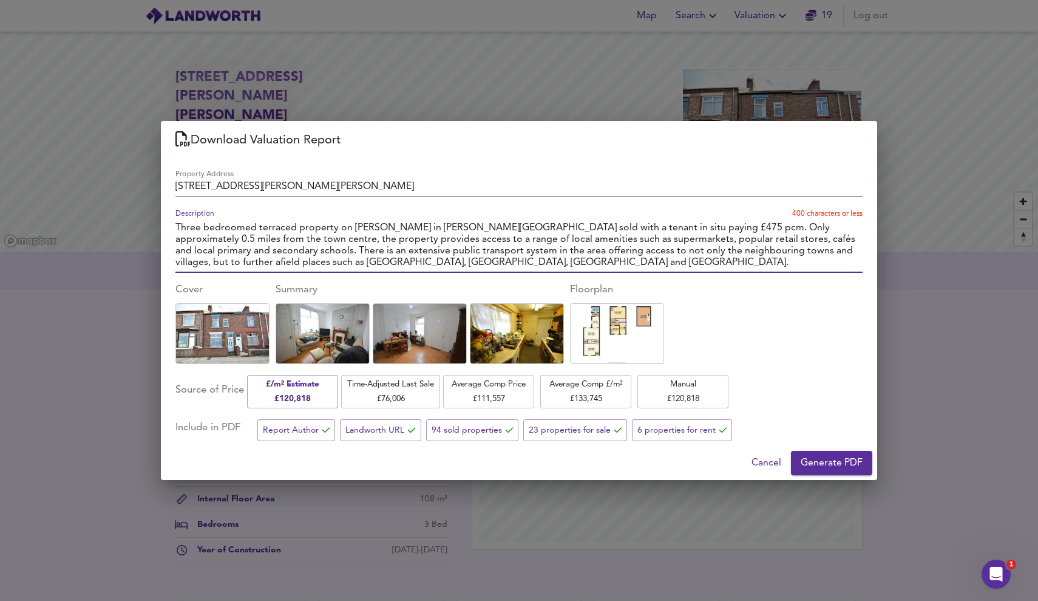
scroll to position [0, 0]
click at [500, 228] on textarea "Three bedroomed terraced property on Arthur Terrace in Bishop Auckland sold wit…" at bounding box center [519, 245] width 687 height 46
click at [683, 228] on textarea "Three bedroomed terraced property on Arthur Terrace in Bishop Auckland sold wit…" at bounding box center [519, 245] width 687 height 46
type textarea "Three bedroomed terraced property on [PERSON_NAME] in [PERSON_NAME][GEOGRAPHIC_…"
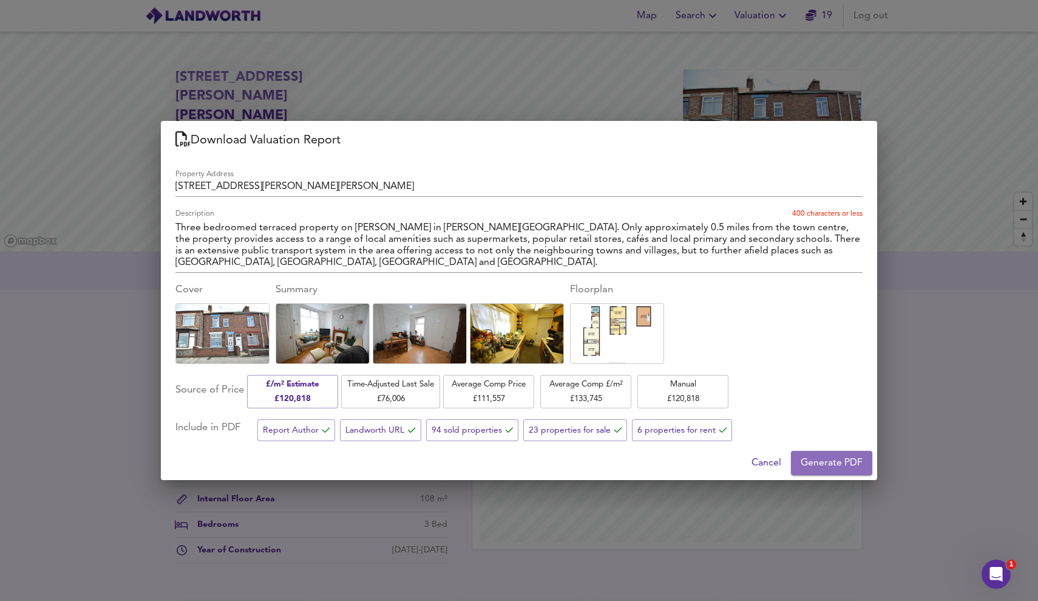
click at [823, 463] on span "Generate PDF" at bounding box center [832, 462] width 62 height 17
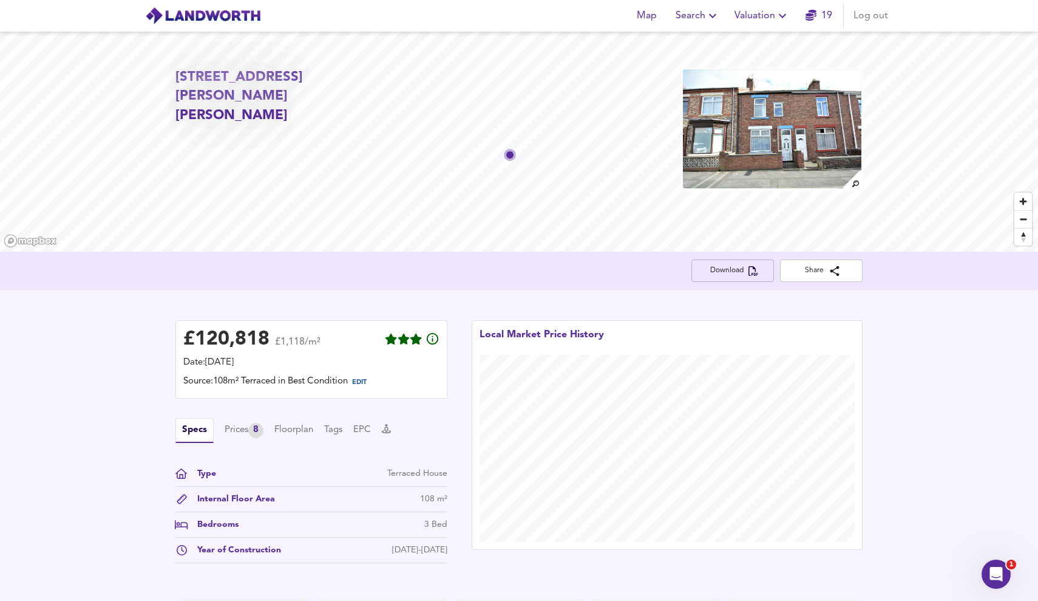
click at [742, 274] on span "Download" at bounding box center [732, 270] width 63 height 13
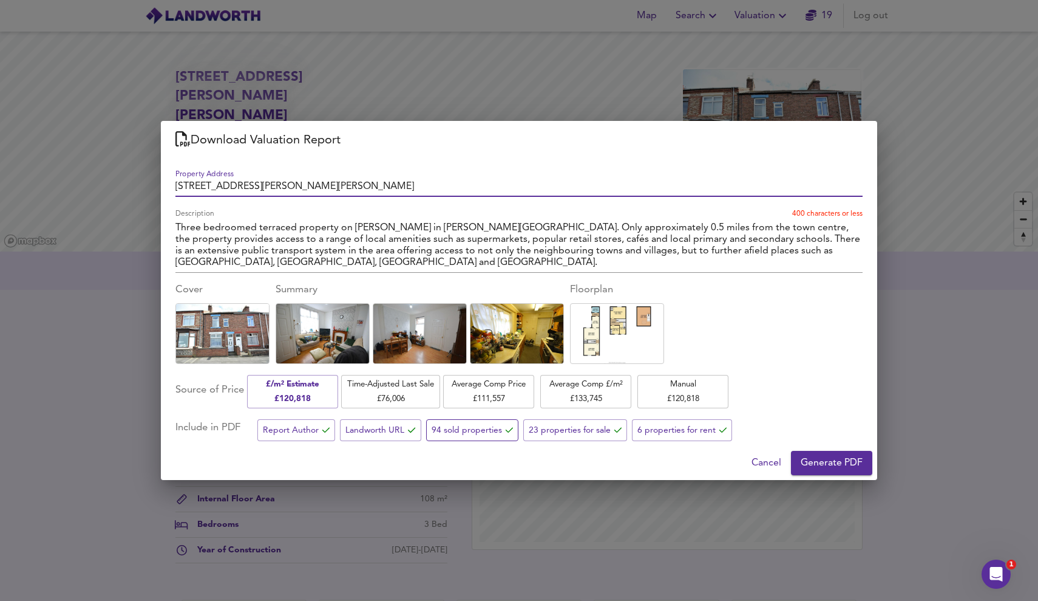
click at [468, 429] on span "94 sold properties" at bounding box center [472, 430] width 81 height 15
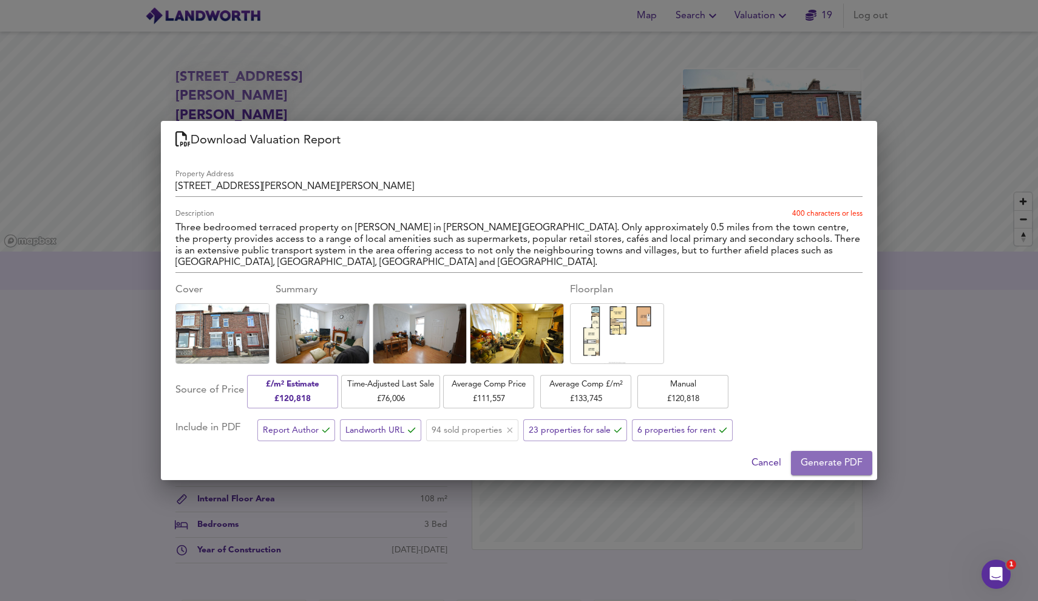
click at [840, 466] on span "Generate PDF" at bounding box center [832, 462] width 62 height 17
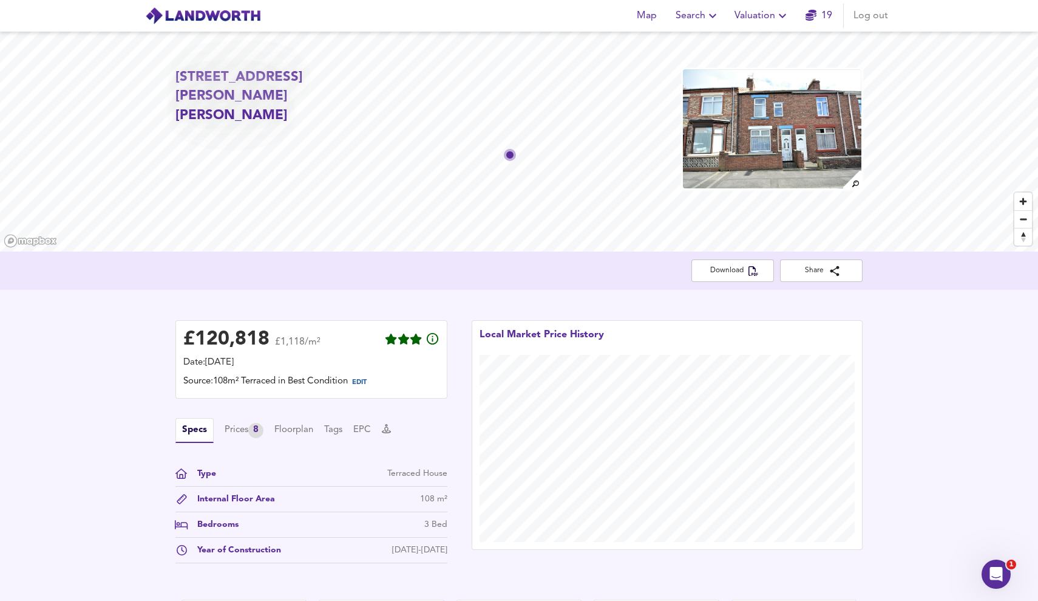
click at [816, 10] on link "19" at bounding box center [819, 15] width 27 height 17
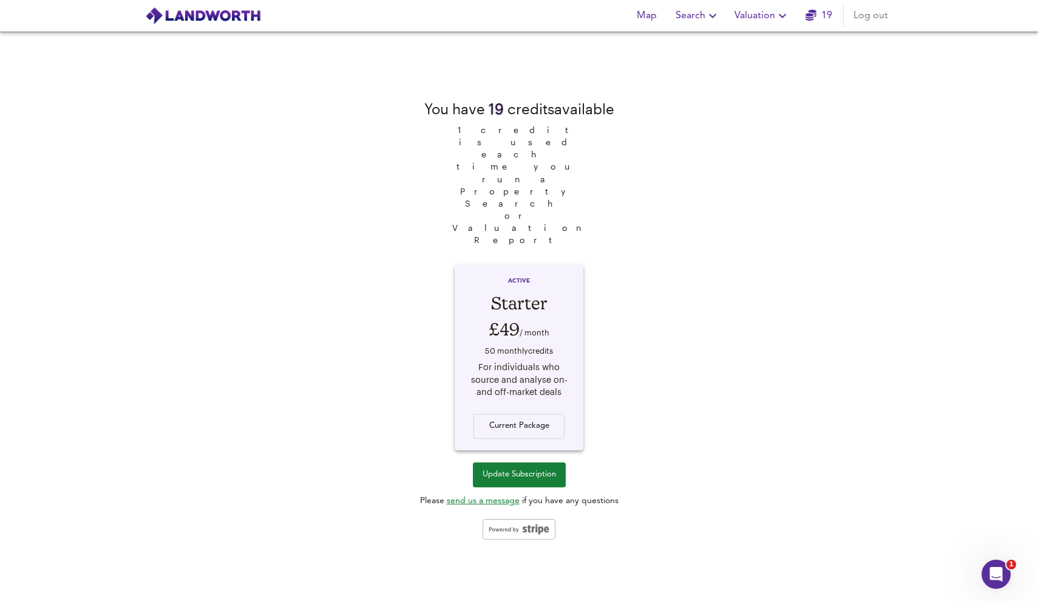
click at [426, 120] on div "You have 19 credit s available 1 credit is used each time you run a Property Se…" at bounding box center [519, 316] width 199 height 568
click at [757, 18] on span "Valuation" at bounding box center [762, 15] width 55 height 17
click at [773, 61] on li "Valuation Report History" at bounding box center [762, 66] width 145 height 22
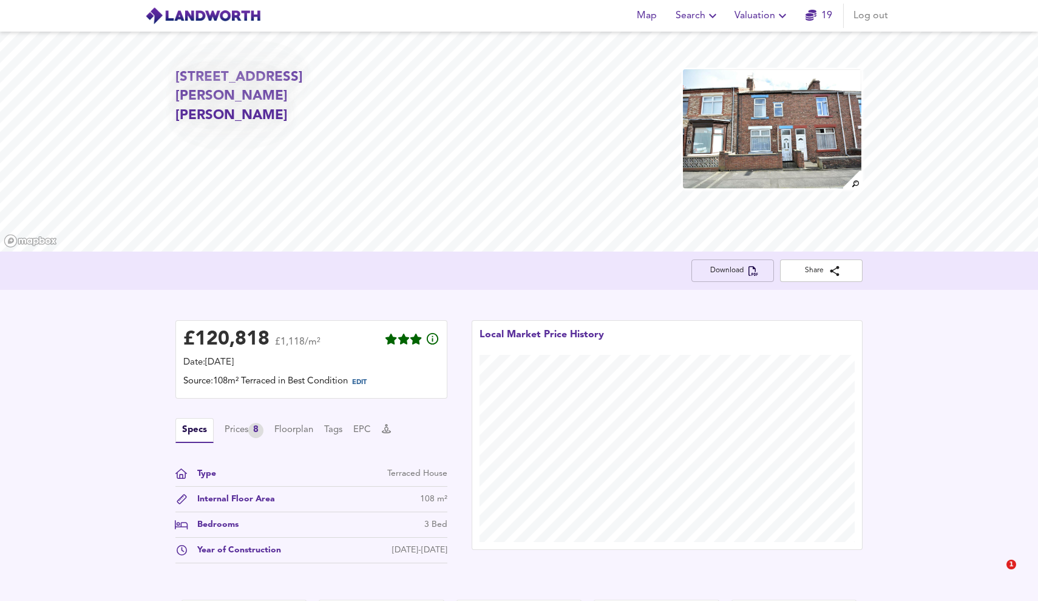
click at [758, 265] on span "Download" at bounding box center [732, 270] width 63 height 13
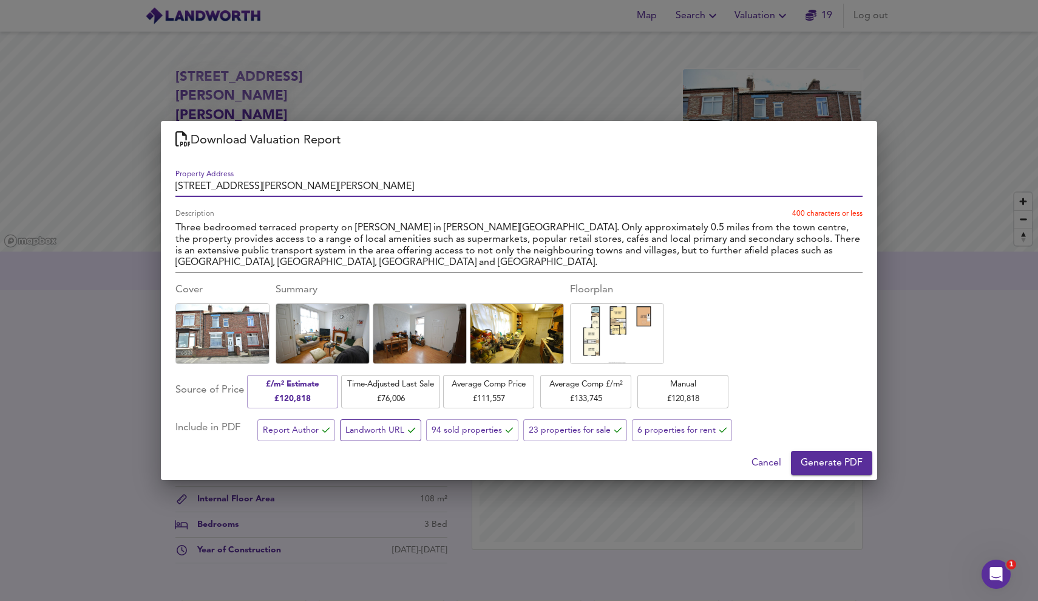
click at [387, 433] on span "Landworth URL" at bounding box center [381, 430] width 70 height 15
click at [391, 424] on span "Landworth URL" at bounding box center [381, 430] width 70 height 15
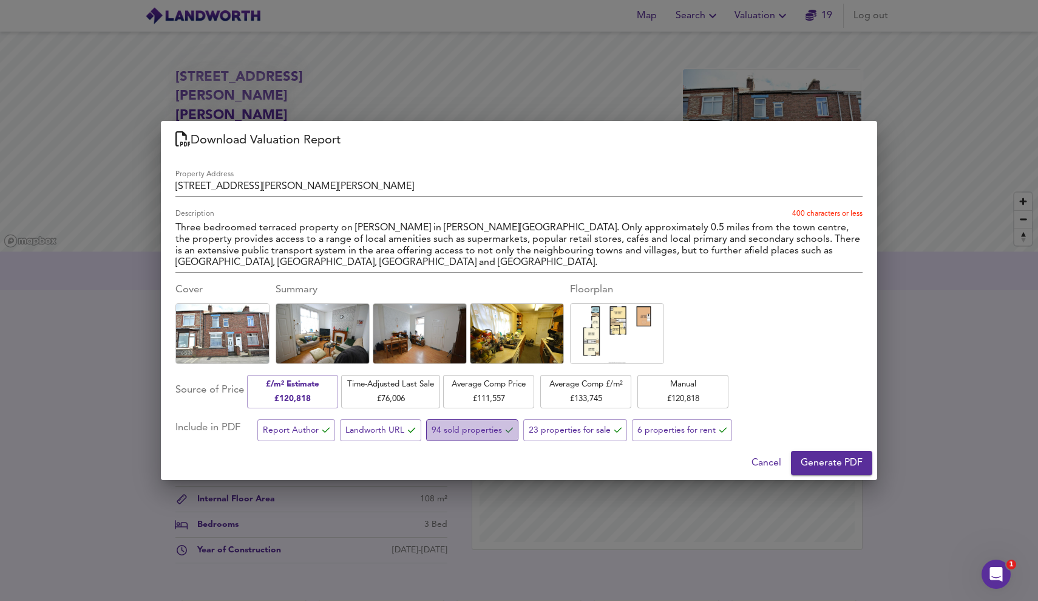
click at [465, 426] on span "94 sold properties" at bounding box center [472, 430] width 81 height 15
click at [553, 425] on span "23 properties for sale" at bounding box center [575, 430] width 93 height 15
click at [638, 426] on span "6 properties for rent" at bounding box center [682, 430] width 89 height 15
click at [823, 462] on span "Generate PDF" at bounding box center [832, 462] width 62 height 17
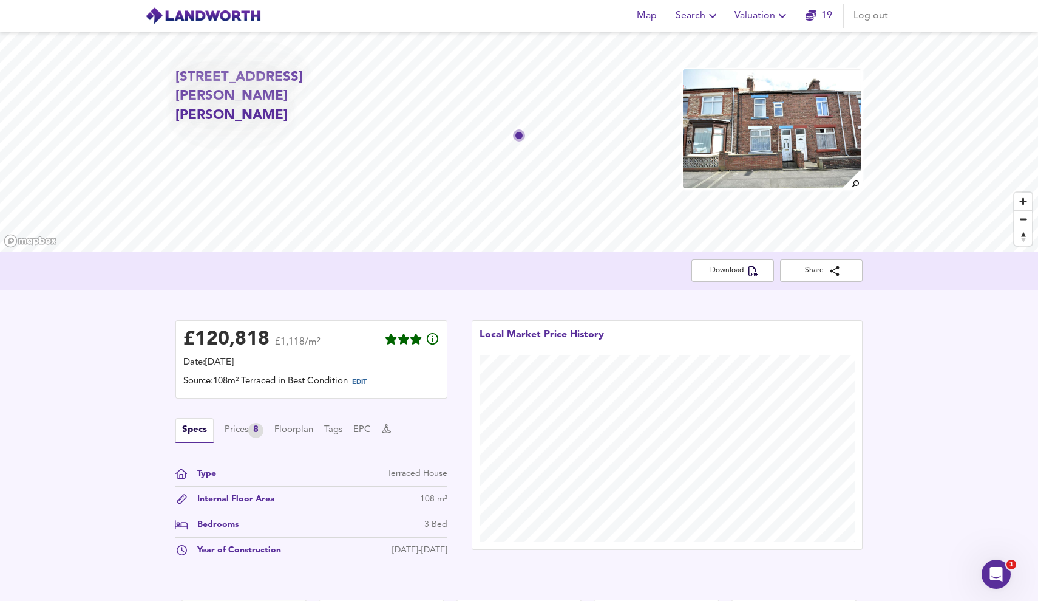
click at [910, 411] on div "£ 120,818 £1,118/m² Date: [DATE] Source: 108m² Terraced in Best Condition EDIT …" at bounding box center [519, 445] width 1038 height 310
click at [758, 270] on icon "button" at bounding box center [754, 271] width 10 height 10
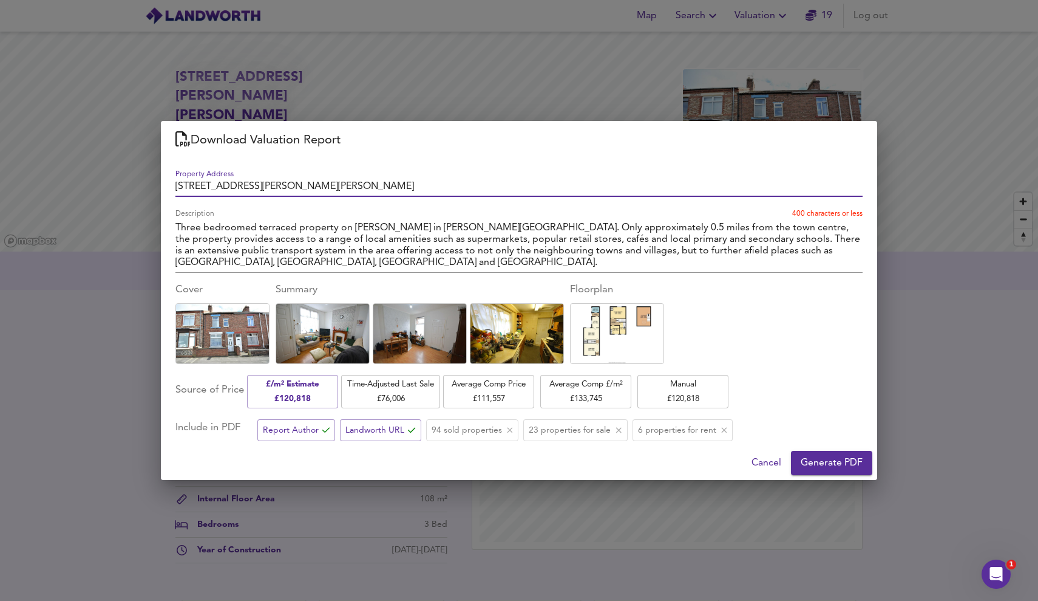
click at [449, 432] on span "94 sold properties" at bounding box center [473, 430] width 82 height 15
click at [850, 463] on span "Generate PDF" at bounding box center [832, 462] width 62 height 17
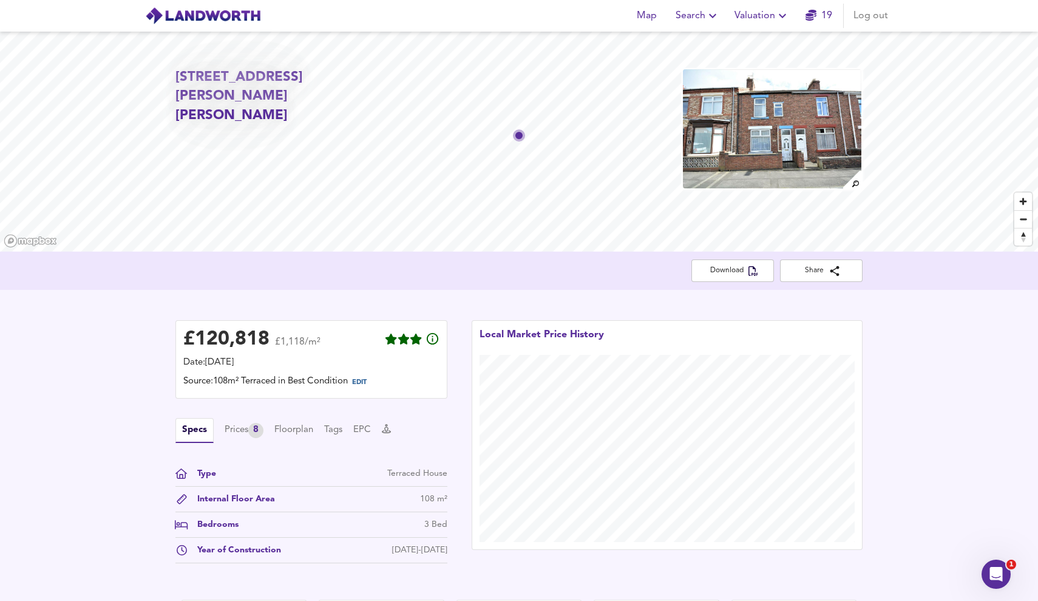
click at [452, 22] on div "Map Search Valuation 19 Log out" at bounding box center [519, 16] width 777 height 30
click at [773, 24] on button "Valuation" at bounding box center [762, 16] width 65 height 24
click at [760, 39] on li "New Valuation Report" at bounding box center [762, 44] width 145 height 22
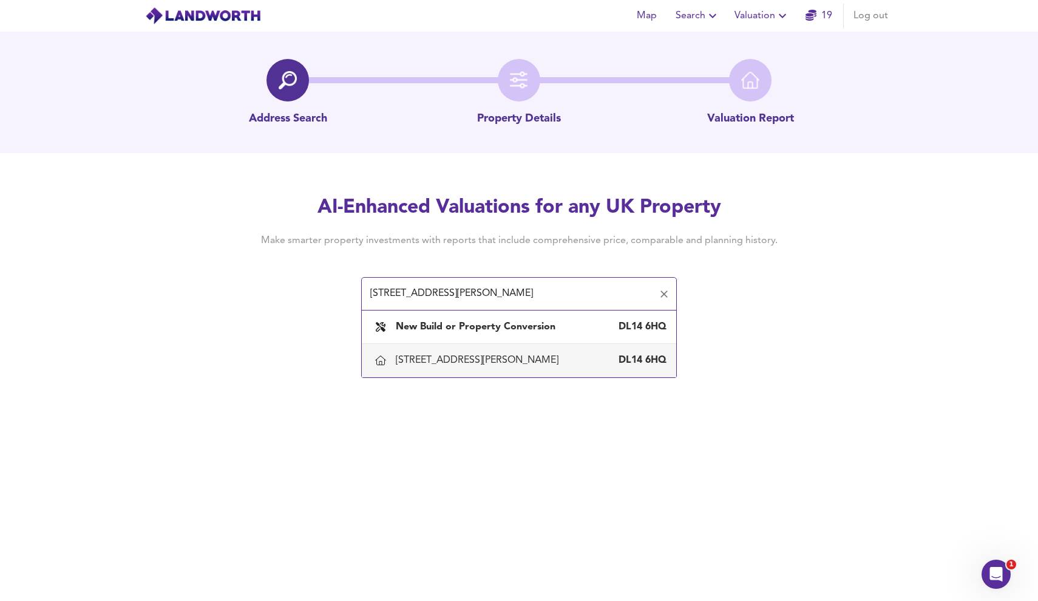
click at [490, 373] on div "8 Fleet Street, Bishop Auckland, Durham DL14 6HQ" at bounding box center [519, 360] width 295 height 26
type input "8 Fleet Street, Bishop Auckland, Durham"
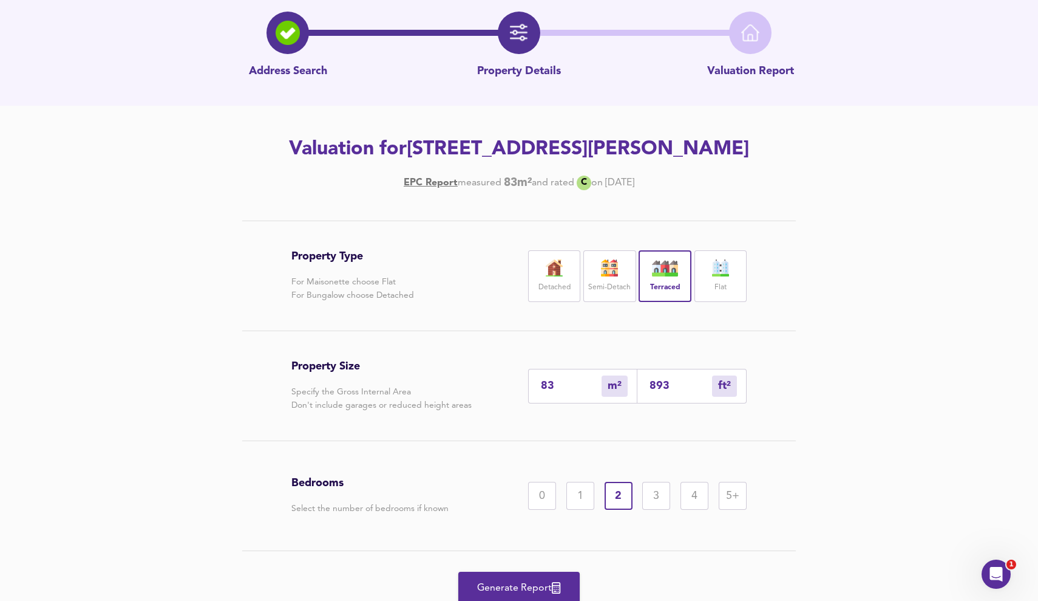
scroll to position [49, 0]
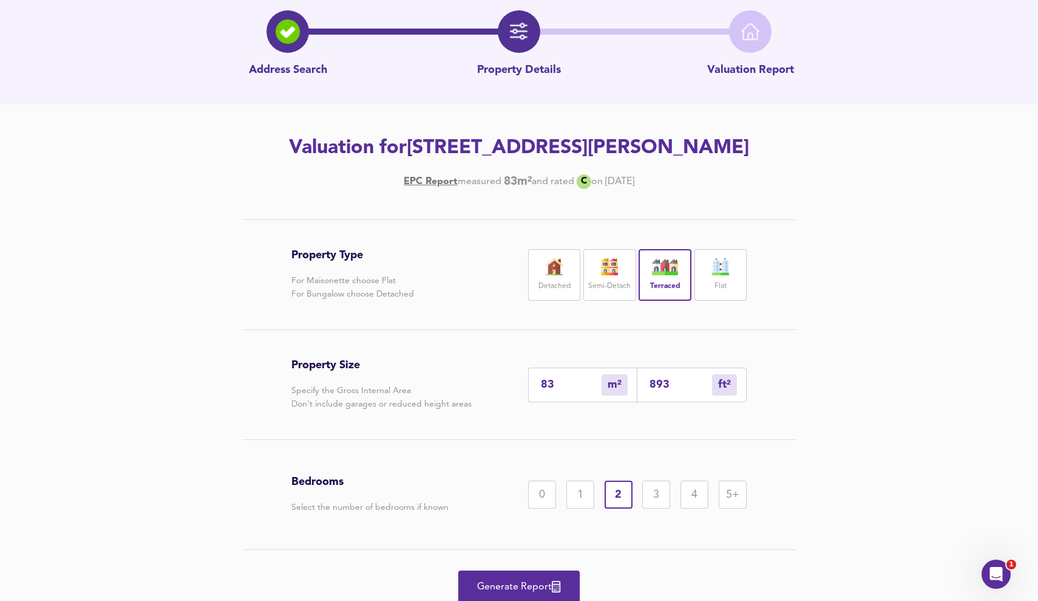
click at [561, 387] on input "83" at bounding box center [571, 384] width 61 height 13
type input "8"
type input "86"
type input "926"
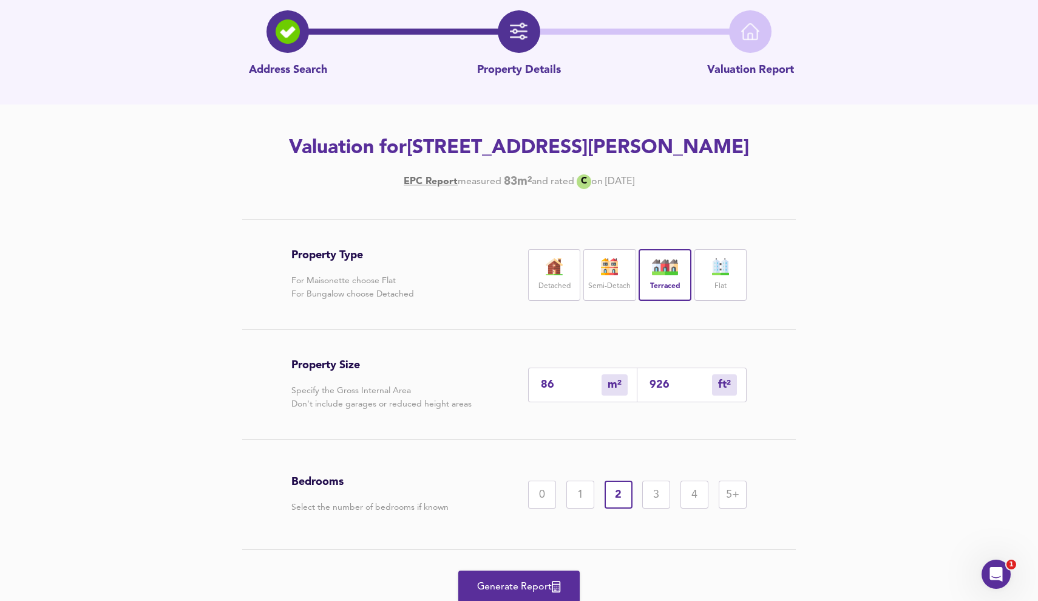
type input "86"
click at [527, 589] on span "Generate Report" at bounding box center [519, 586] width 97 height 17
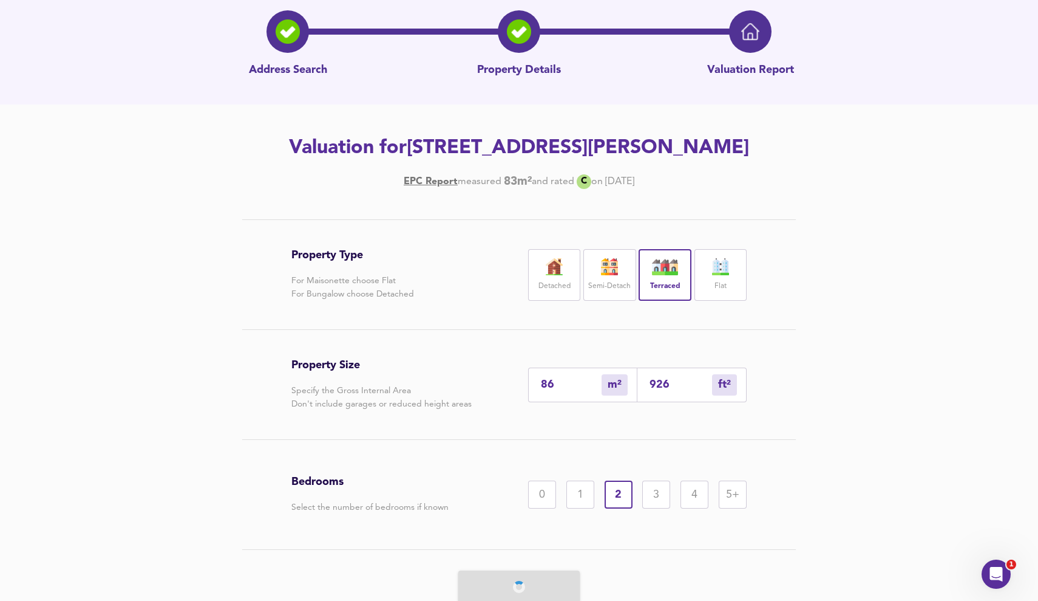
scroll to position [0, 0]
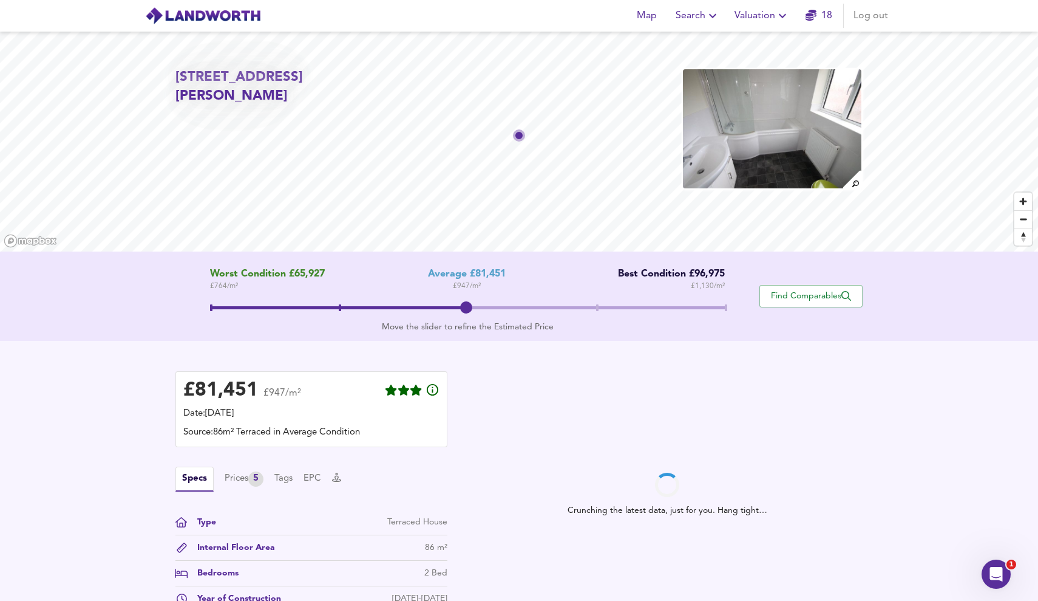
click at [725, 309] on span at bounding box center [468, 309] width 516 height 22
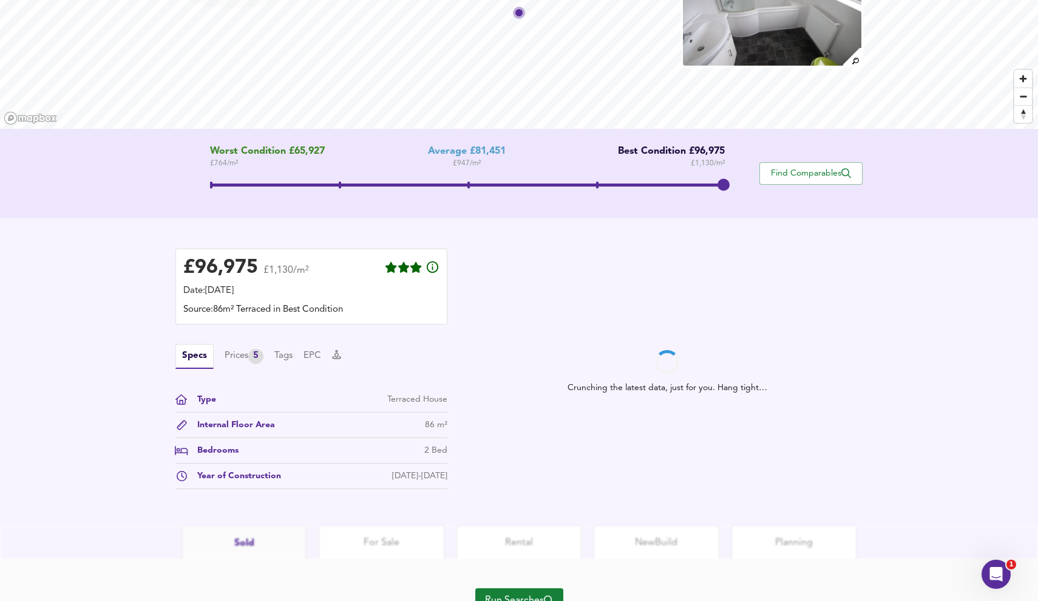
scroll to position [124, 0]
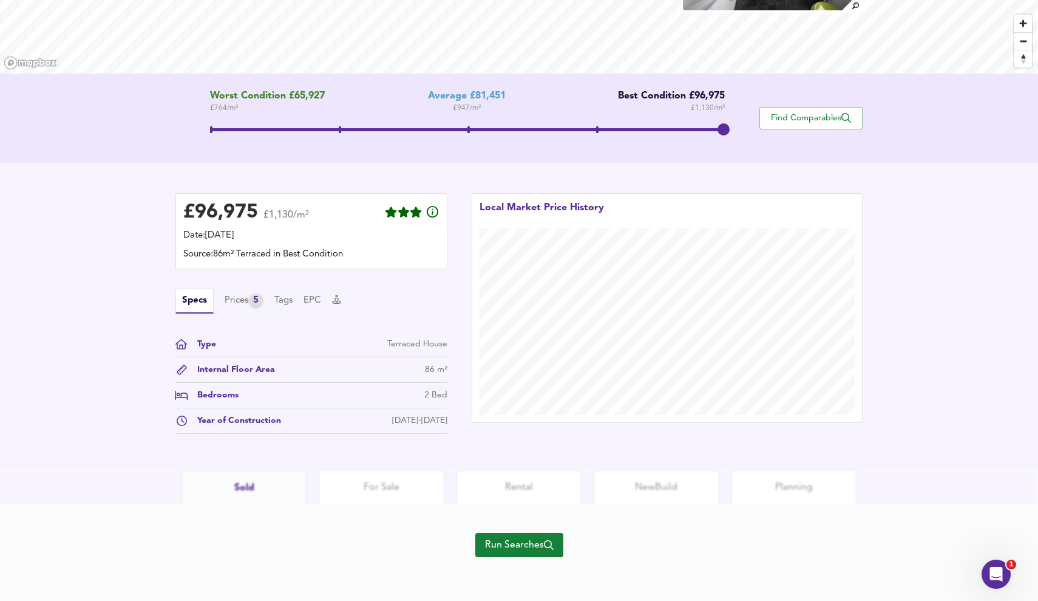
click at [541, 545] on span "Run Searches" at bounding box center [519, 544] width 69 height 17
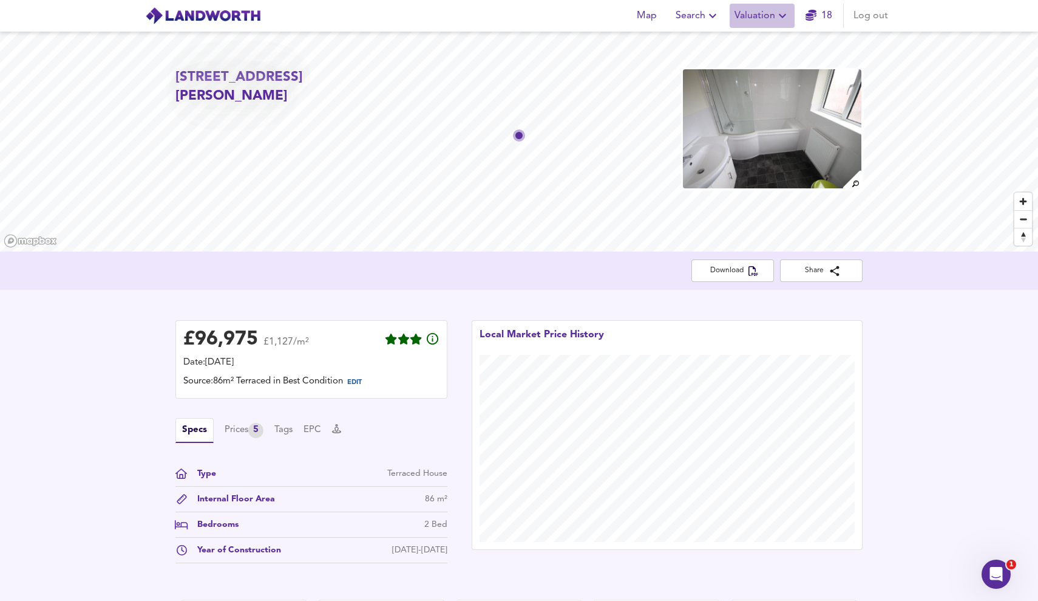
click at [775, 15] on span "Valuation" at bounding box center [762, 15] width 55 height 17
click at [760, 69] on li "Valuation Report History" at bounding box center [762, 66] width 145 height 22
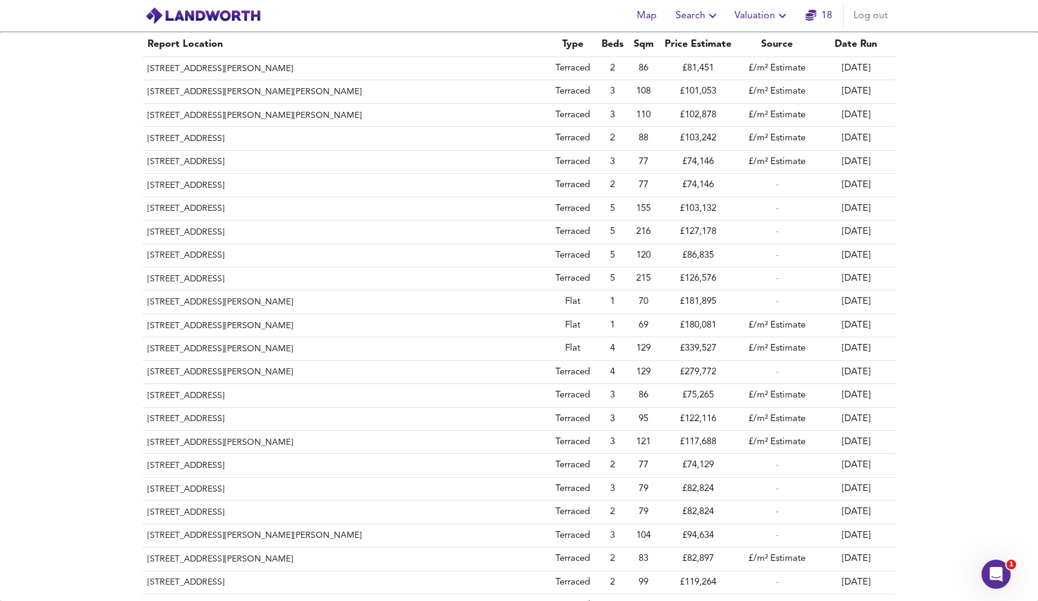
click at [715, 12] on icon "button" at bounding box center [713, 16] width 15 height 15
click at [717, 56] on li "Search History" at bounding box center [698, 66] width 120 height 22
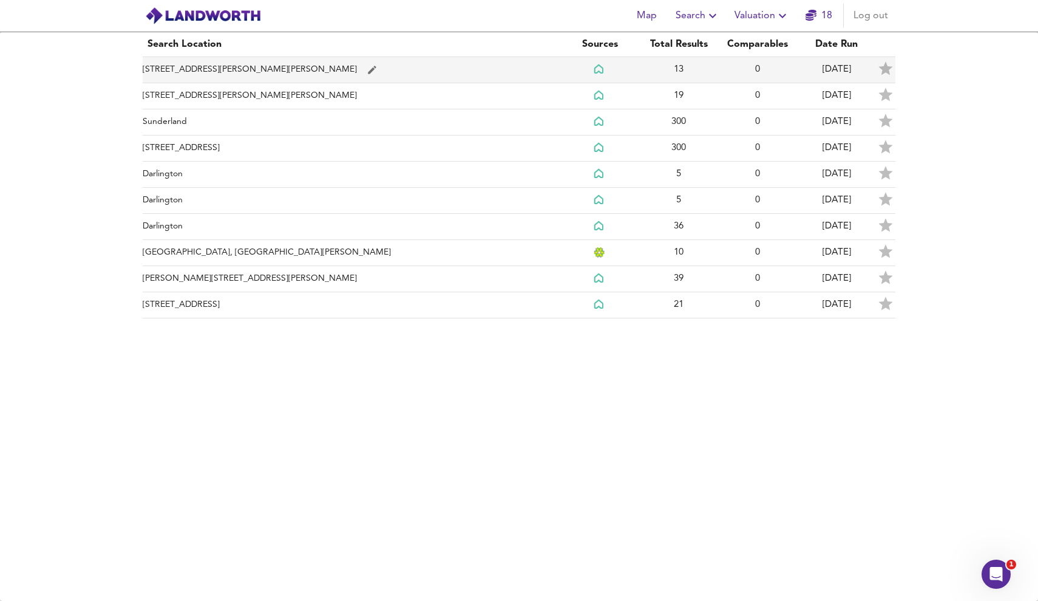
click at [437, 70] on td "[STREET_ADDRESS][PERSON_NAME][PERSON_NAME]" at bounding box center [352, 70] width 418 height 26
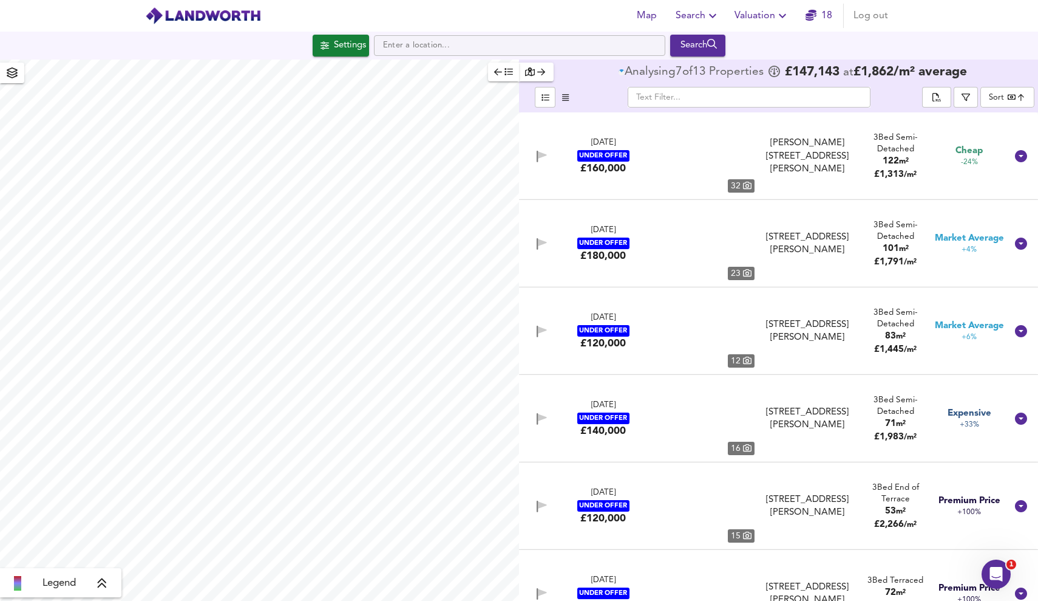
type input "bestdeal"
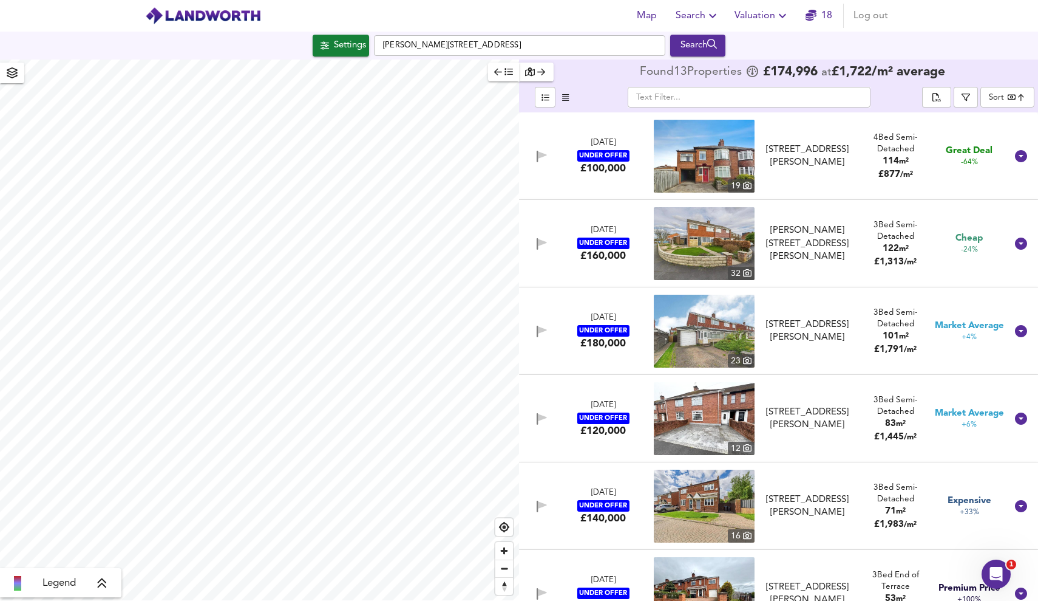
checkbox input "false"
checkbox input "true"
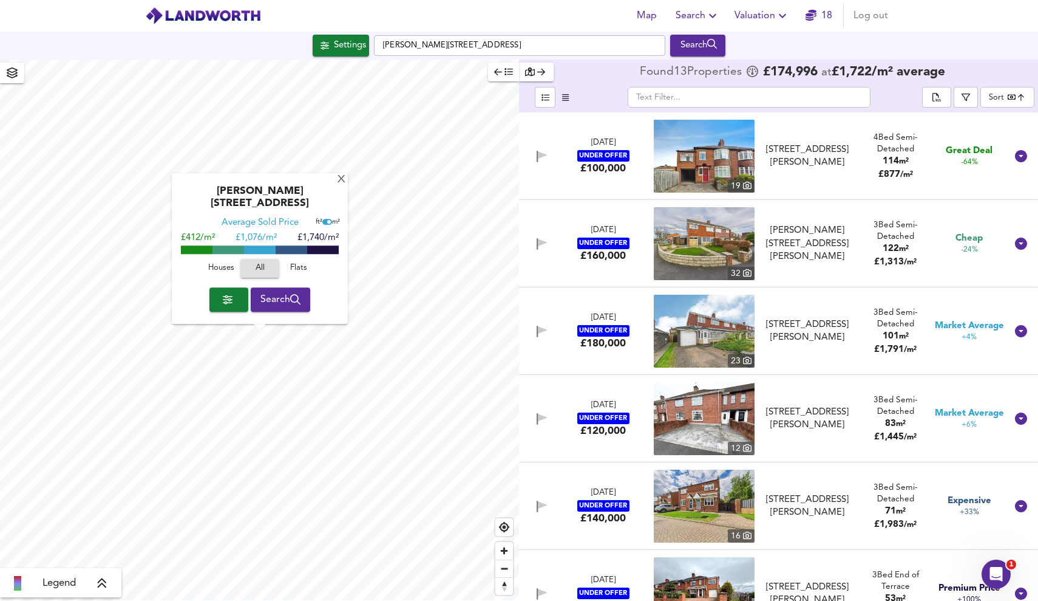
type input "488"
click at [896, 90] on div "​" at bounding box center [749, 97] width 346 height 21
click at [228, 268] on span "Houses" at bounding box center [221, 269] width 33 height 14
click at [233, 299] on span "button" at bounding box center [228, 299] width 19 height 17
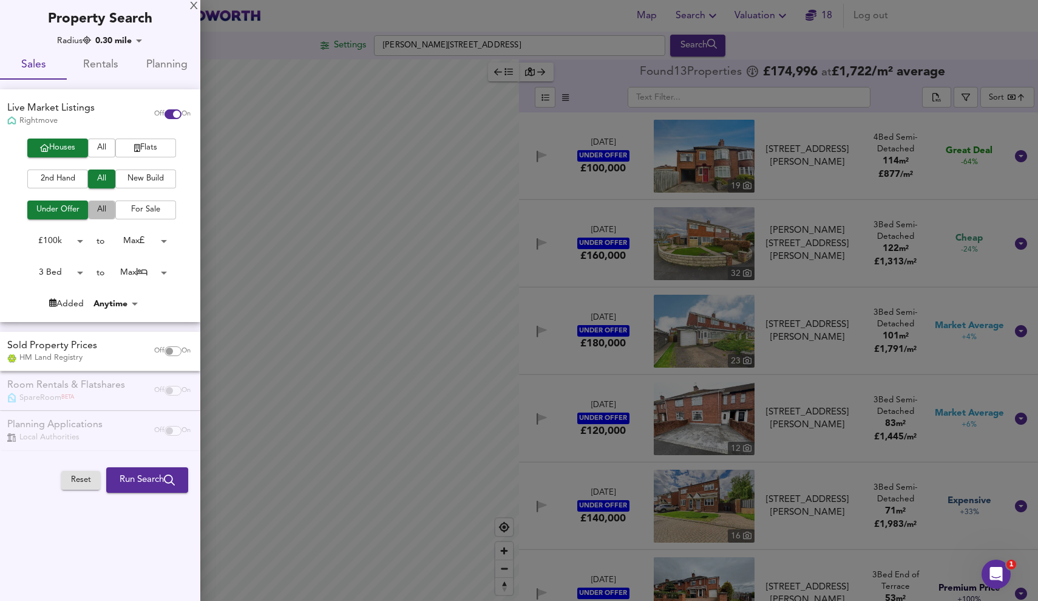
click at [105, 207] on span "All" at bounding box center [101, 210] width 15 height 14
click at [172, 349] on input "checkbox" at bounding box center [169, 351] width 29 height 10
checkbox input "true"
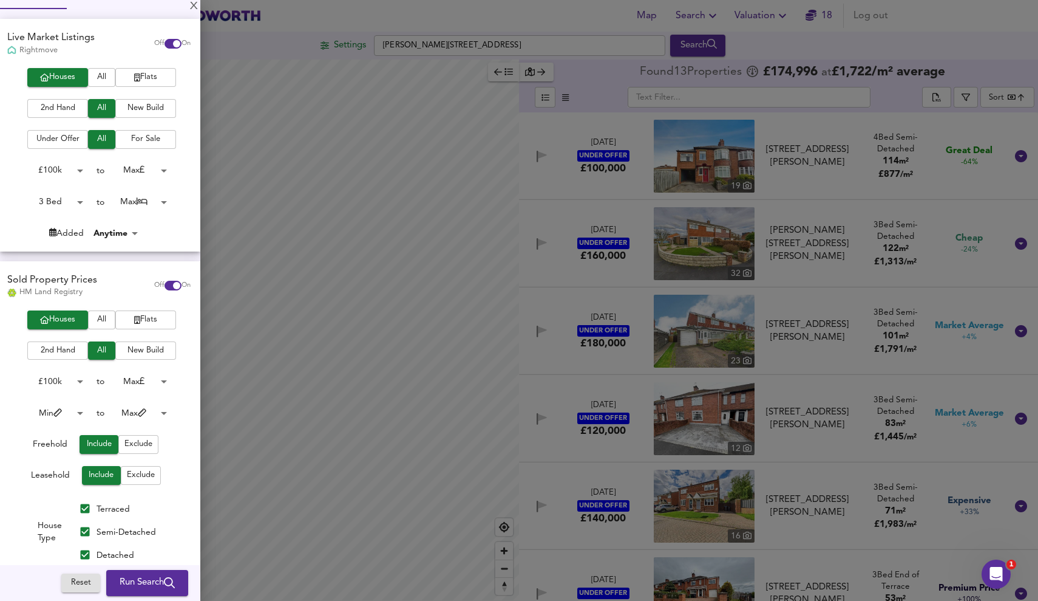
scroll to position [82, 0]
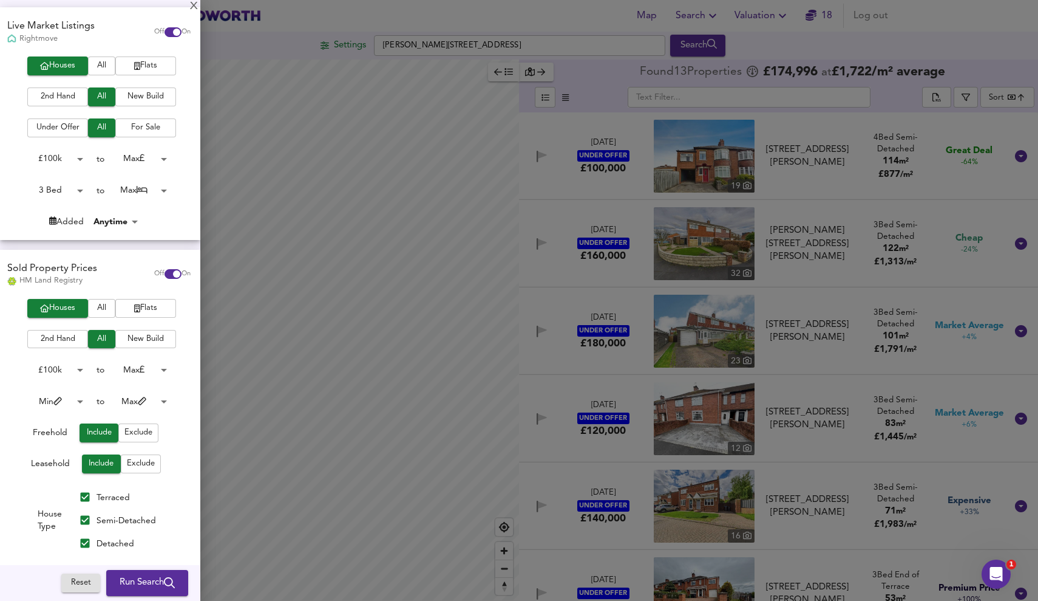
click at [66, 394] on body "Map Search Valuation 18 Log out Settings Arthur Terrace, DL14 6BL Search Legend…" at bounding box center [519, 300] width 1038 height 601
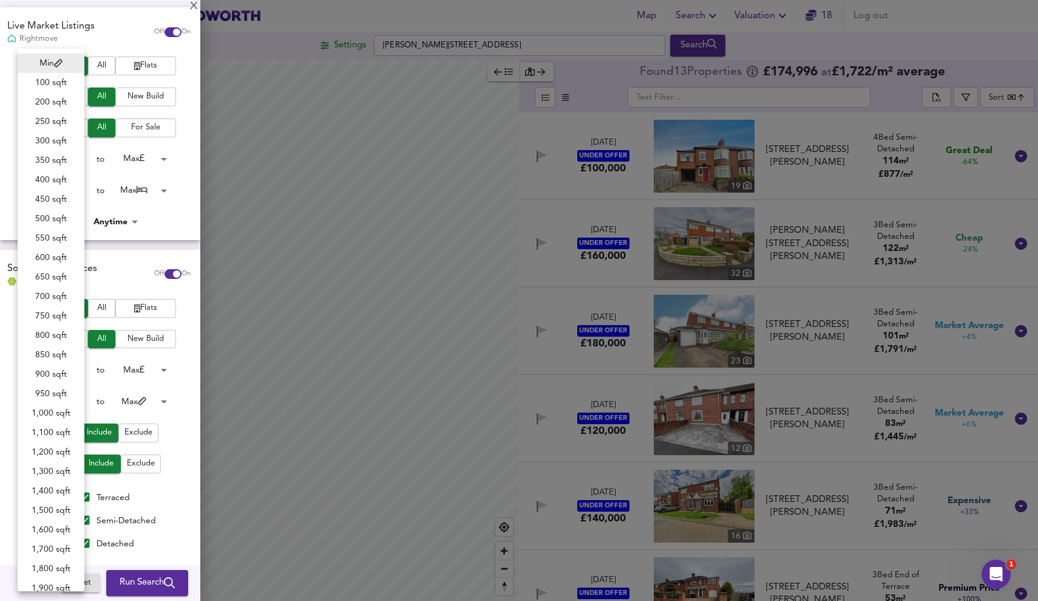
click at [175, 411] on div at bounding box center [519, 300] width 1038 height 601
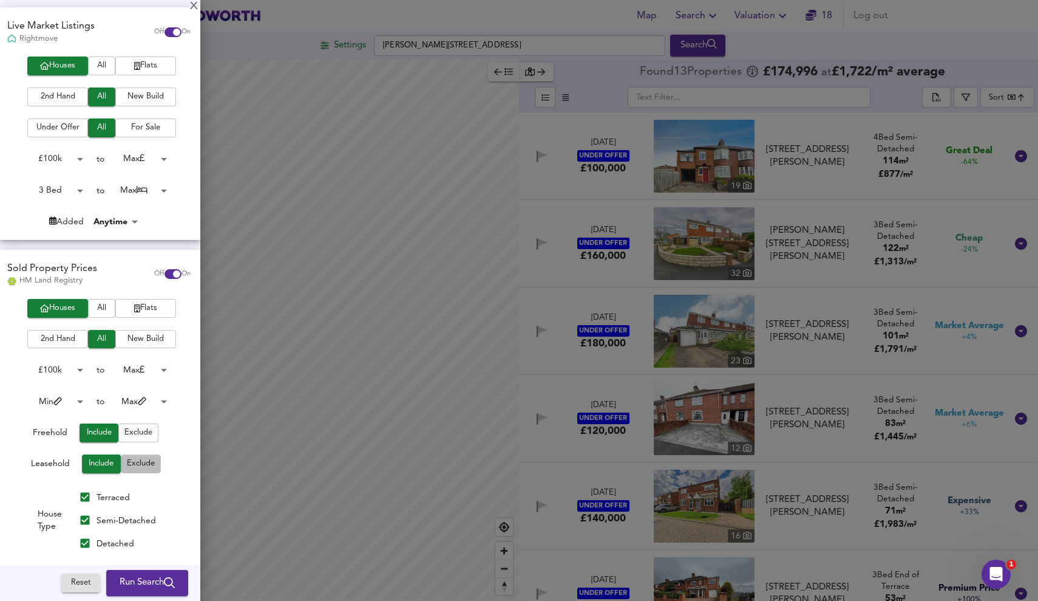
click at [122, 462] on button "Exclude" at bounding box center [141, 463] width 40 height 19
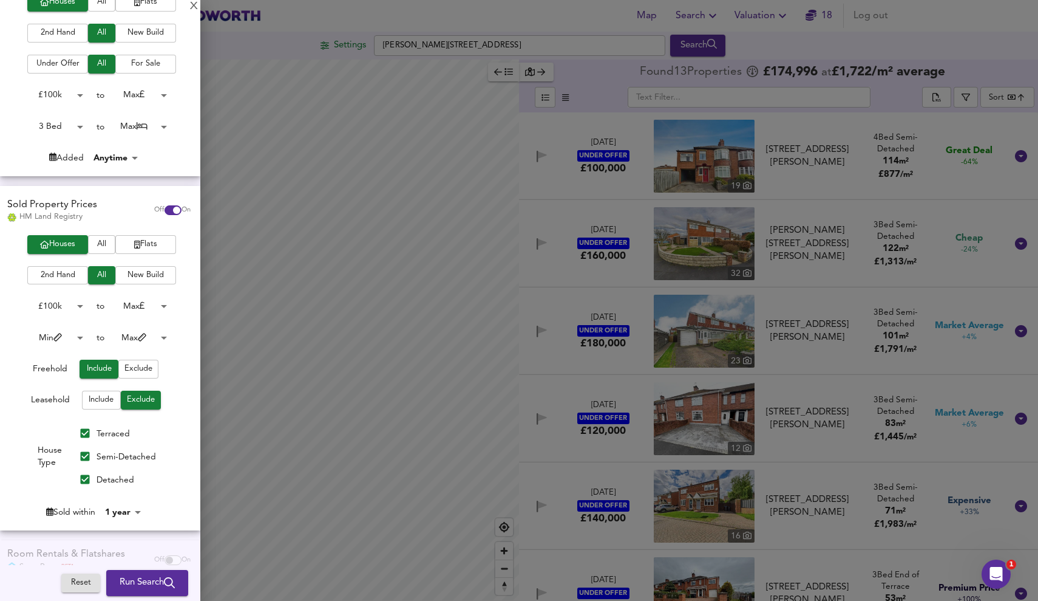
scroll to position [146, 0]
click at [83, 469] on input "Detached" at bounding box center [84, 478] width 23 height 23
checkbox input "false"
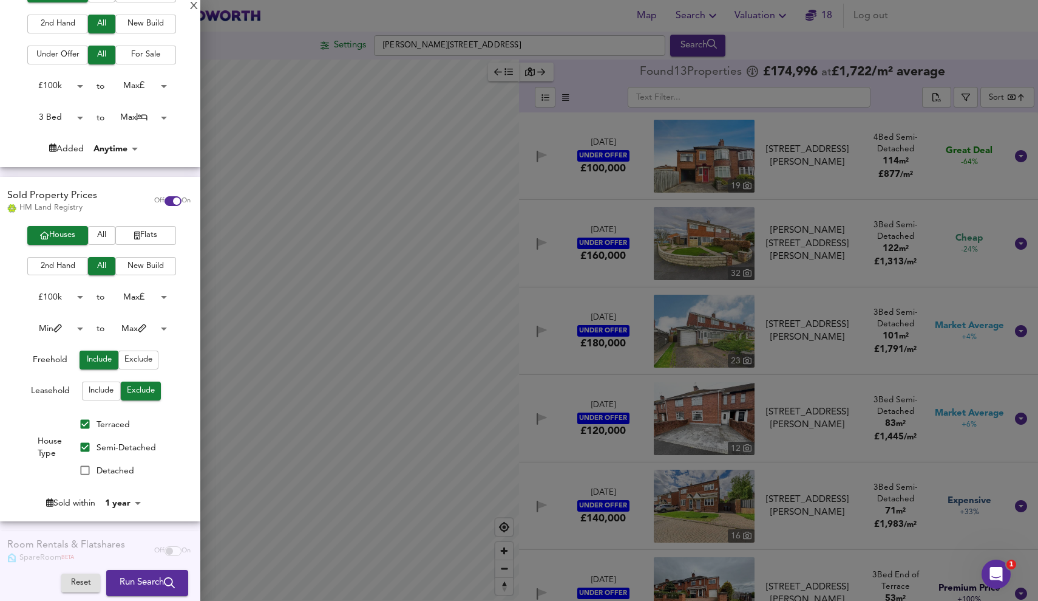
click at [125, 514] on div "Houses All Flats 2nd Hand All New Build £ 100k 100000 to Max 200000000 Min 0 to…" at bounding box center [100, 373] width 200 height 295
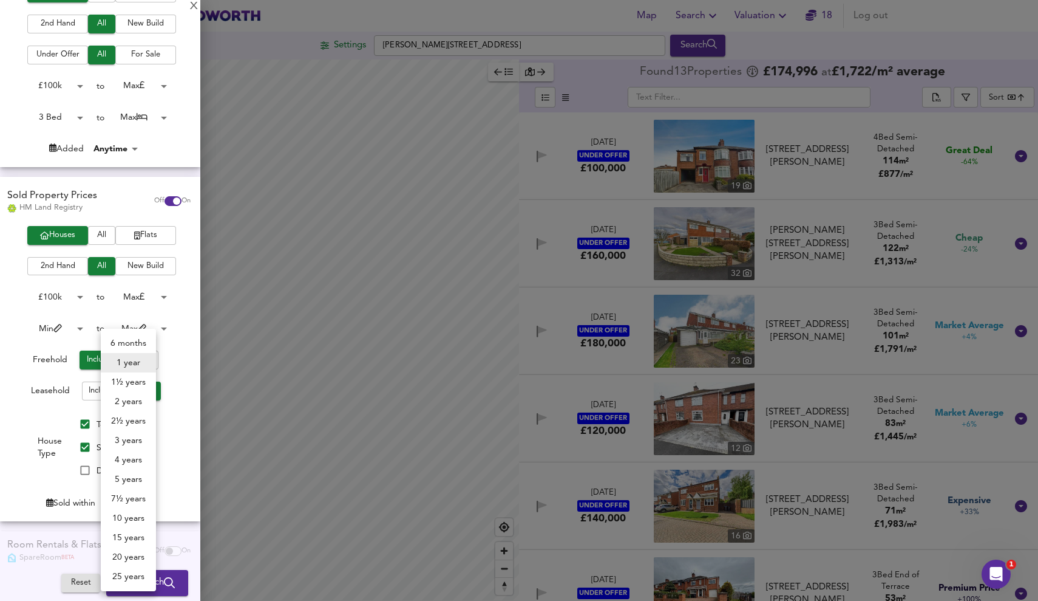
click at [126, 499] on body "Map Search Valuation 18 Log out Settings Arthur Terrace, DL14 6BL Search Legend…" at bounding box center [519, 300] width 1038 height 601
click at [128, 398] on li "2 years" at bounding box center [128, 401] width 55 height 19
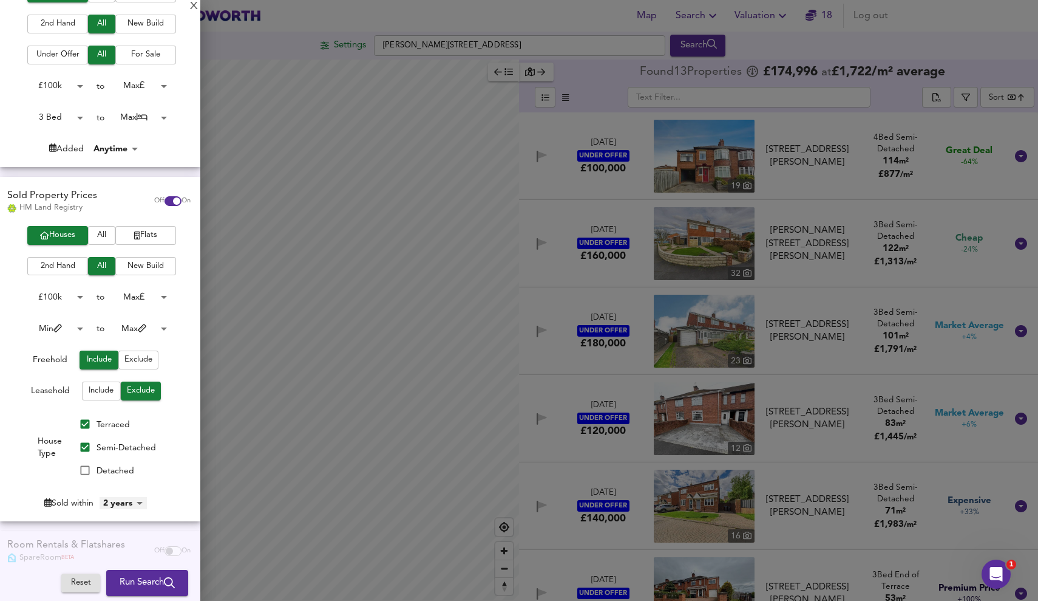
type input "24"
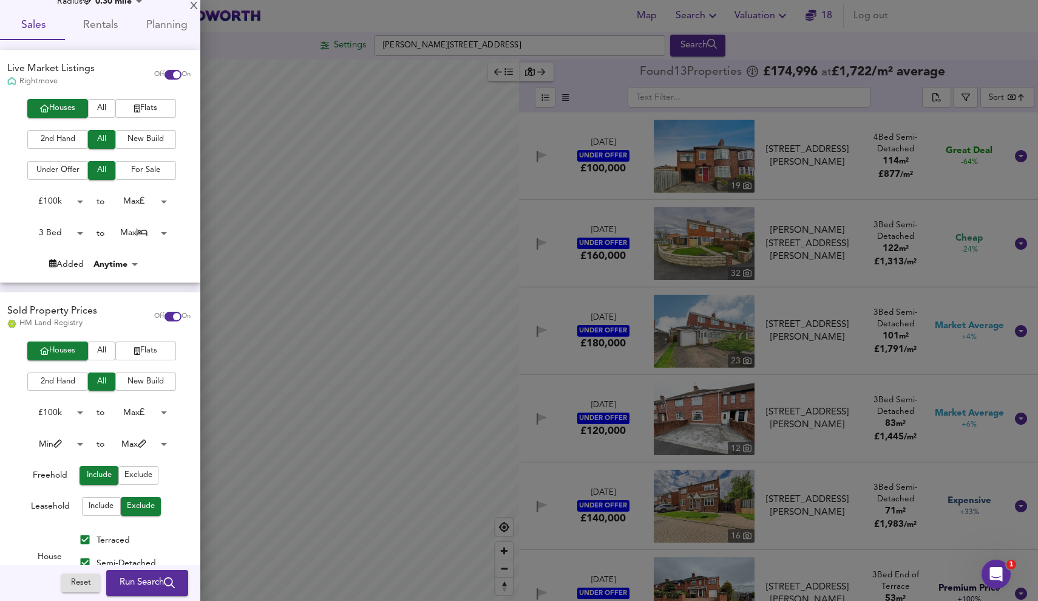
scroll to position [33, 0]
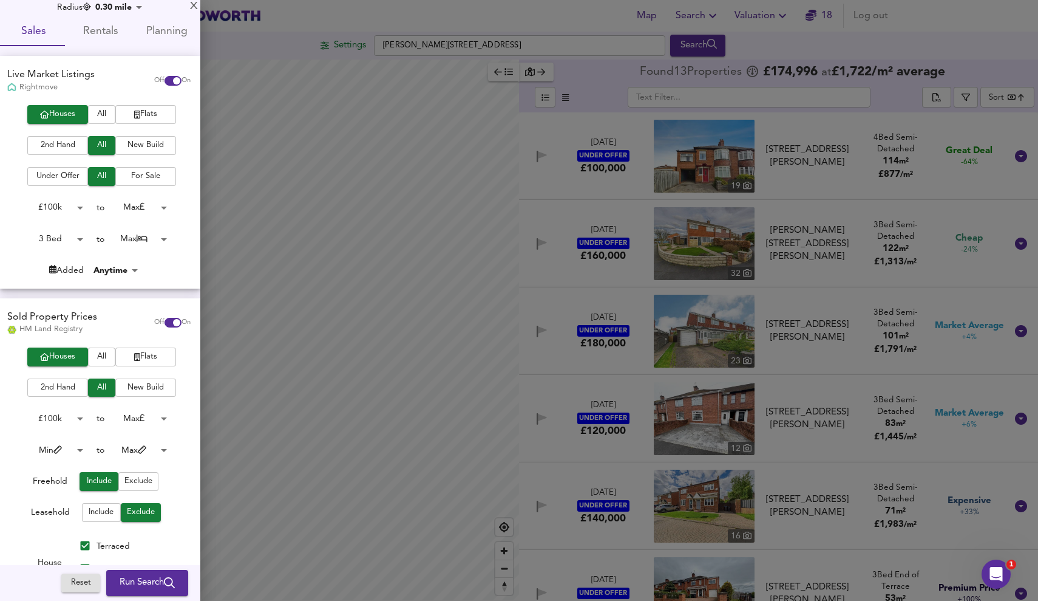
click at [60, 445] on body "Map Search Valuation 18 Log out Settings Arthur Terrace, DL14 6BL Search Legend…" at bounding box center [519, 300] width 1038 height 601
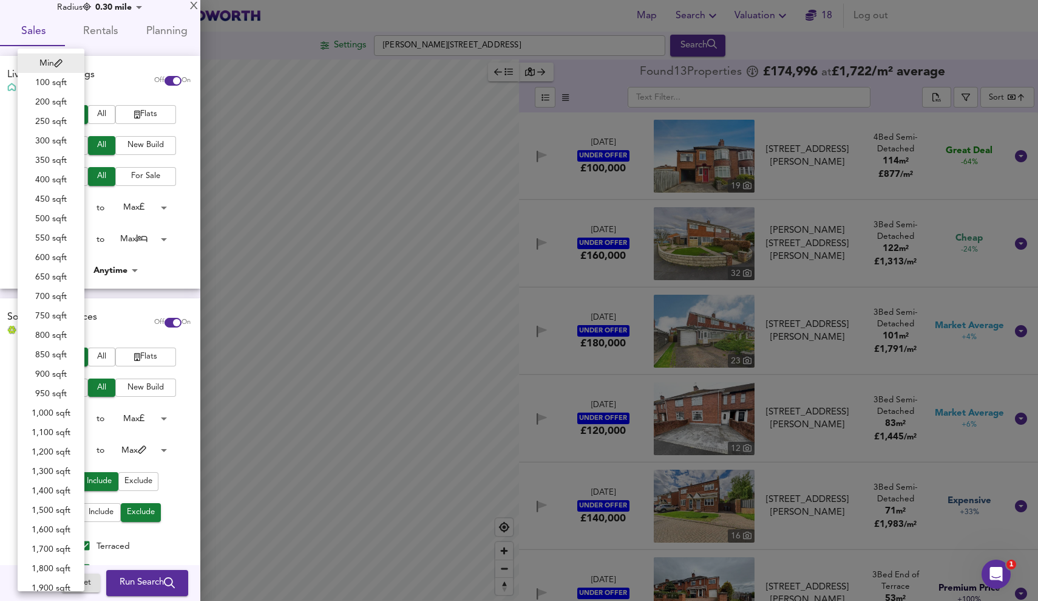
click at [169, 471] on div at bounding box center [519, 300] width 1038 height 601
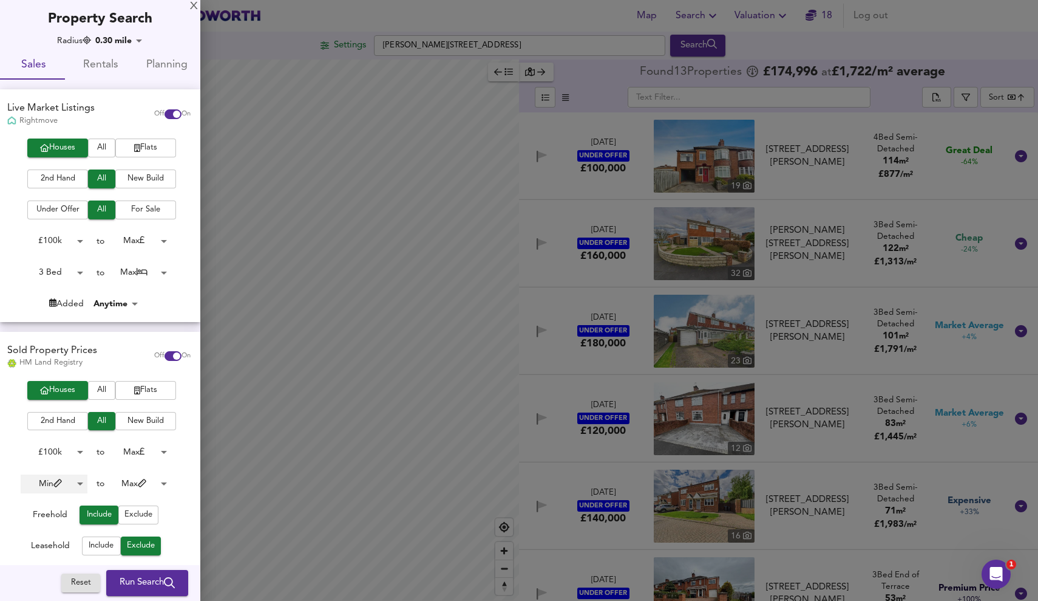
scroll to position [0, 0]
click at [79, 479] on body "Map Search Valuation 18 Log out Settings Arthur Terrace, DL14 6BL Search Legend…" at bounding box center [519, 300] width 1038 height 601
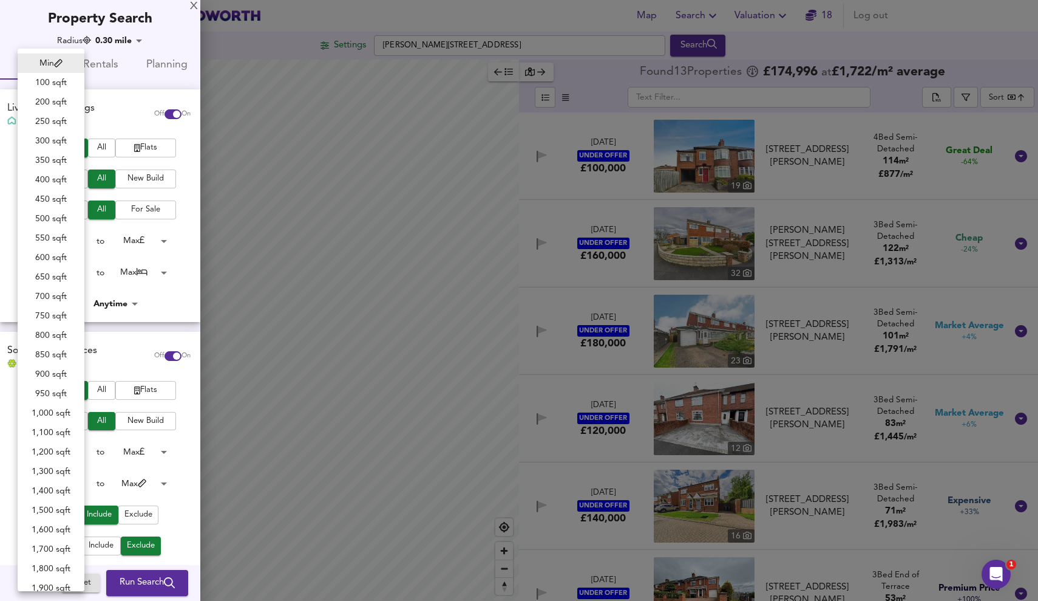
click at [145, 494] on div at bounding box center [519, 300] width 1038 height 601
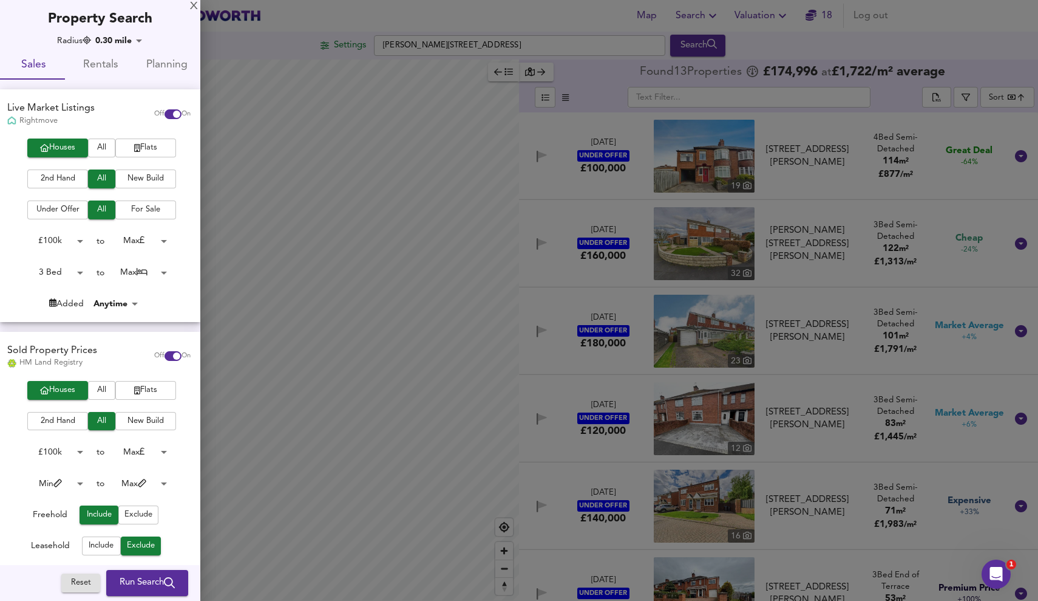
click at [152, 576] on span "Run Search" at bounding box center [147, 583] width 55 height 16
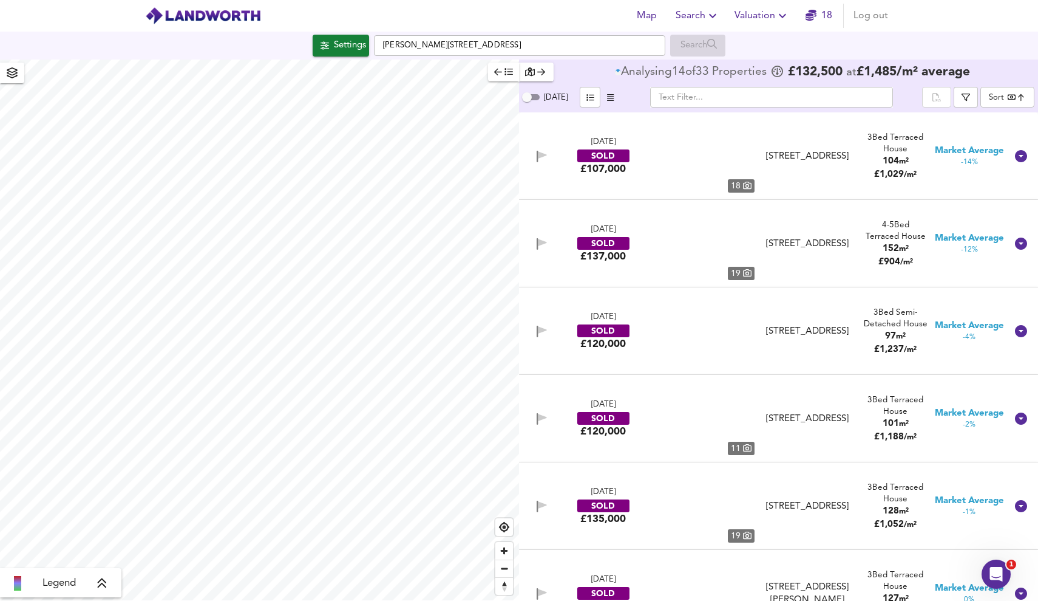
type input "bestdeal"
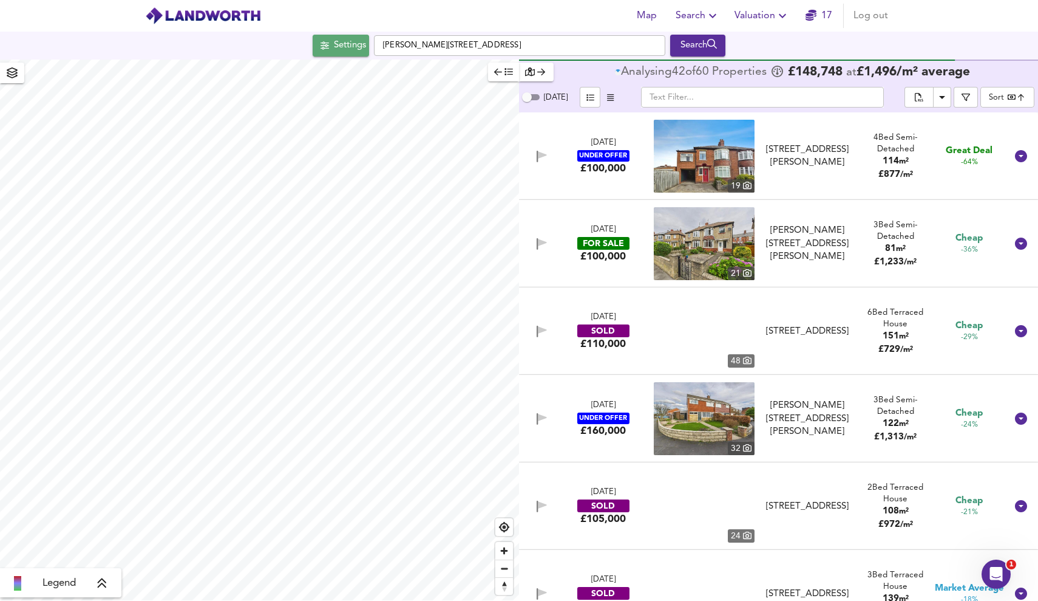
click at [322, 52] on span "Settings" at bounding box center [341, 46] width 50 height 16
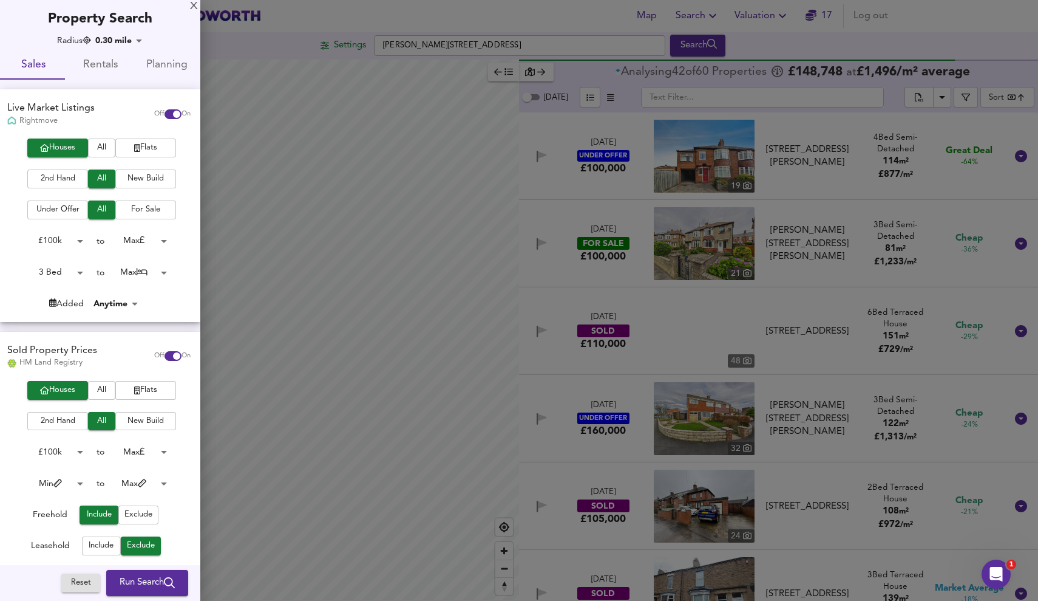
click at [347, 35] on div at bounding box center [519, 300] width 1038 height 601
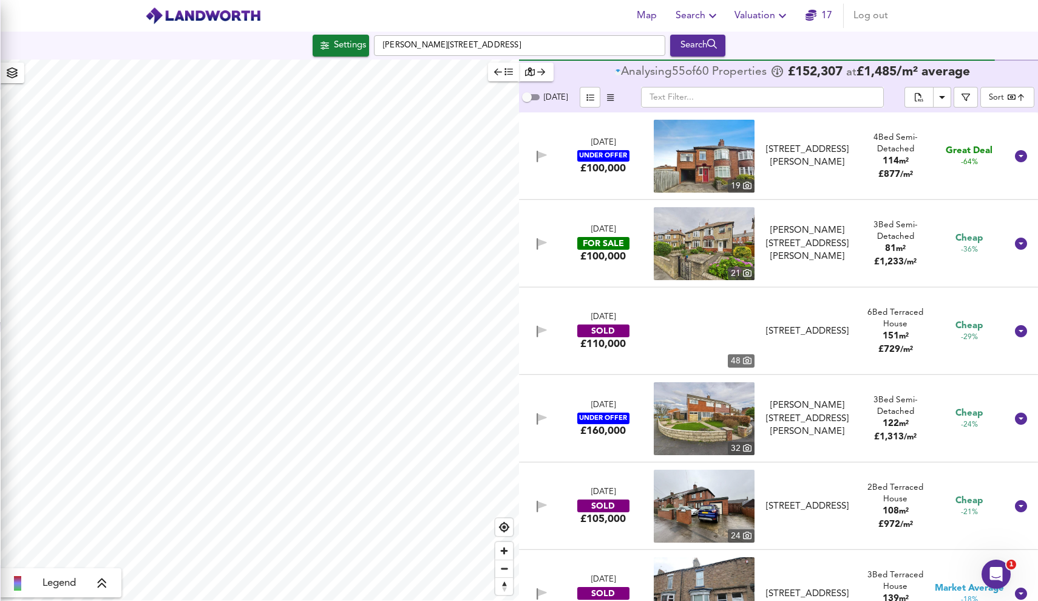
click at [347, 39] on body "Map Search Valuation 17 Log out Settings Arthur Terrace, DL14 6BL Search Legend…" at bounding box center [519, 300] width 1038 height 601
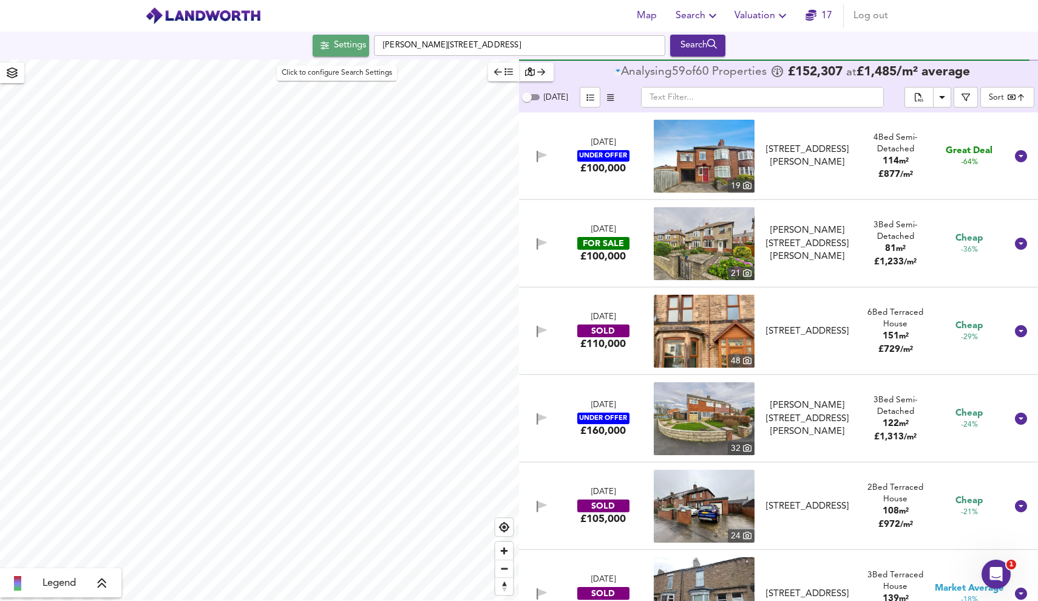
click at [321, 45] on icon "button" at bounding box center [325, 45] width 9 height 9
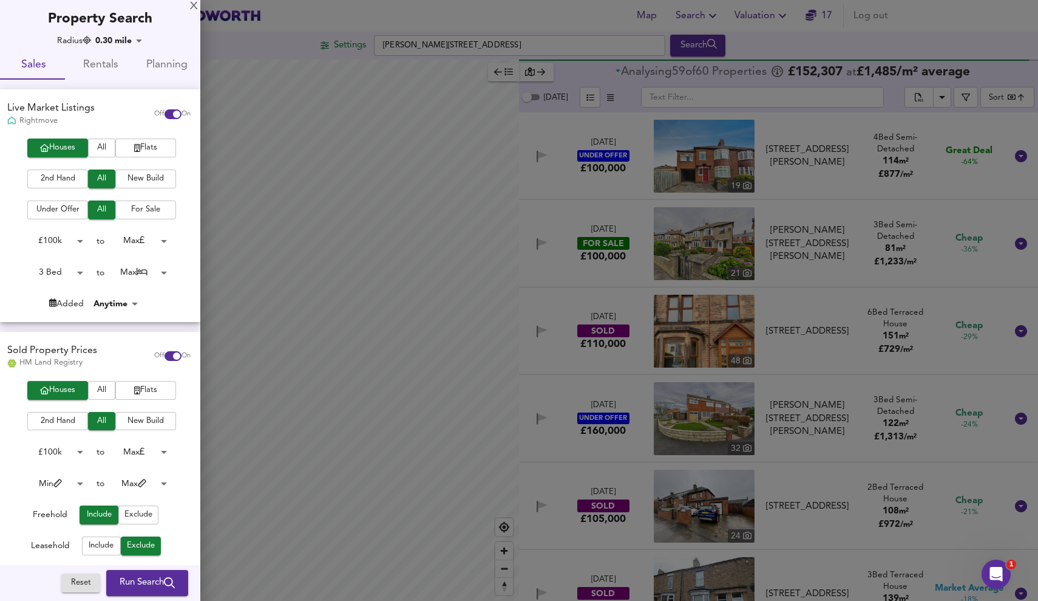
click at [107, 68] on span "Rentals" at bounding box center [100, 65] width 52 height 19
checkbox input "false"
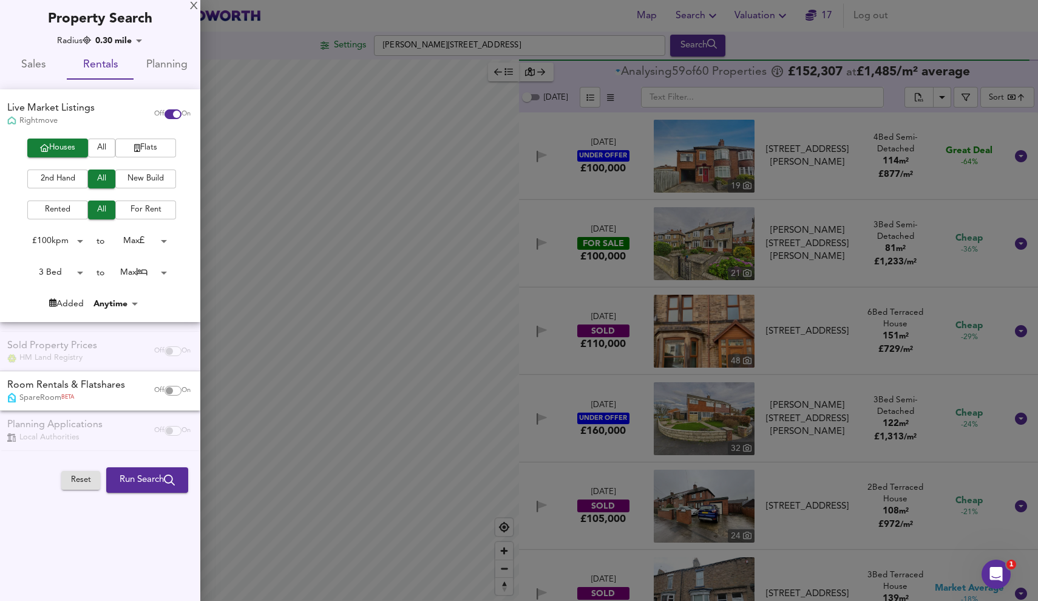
click at [131, 41] on body "Map Search Valuation 17 Log out Settings Arthur Terrace, DL14 6BL Search Legend…" at bounding box center [519, 300] width 1038 height 601
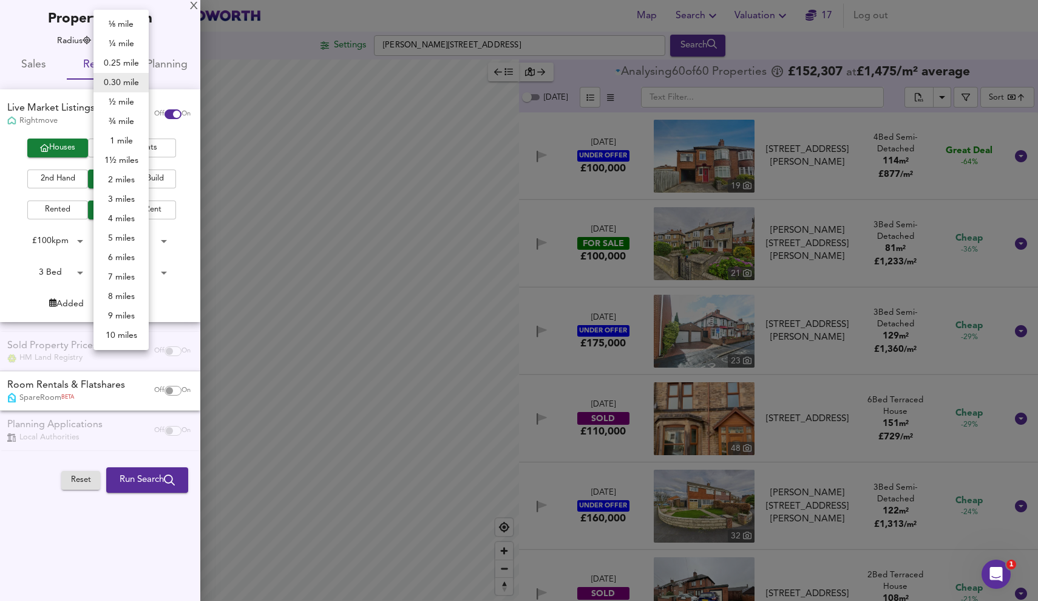
click at [134, 104] on li "½ mile" at bounding box center [121, 101] width 55 height 19
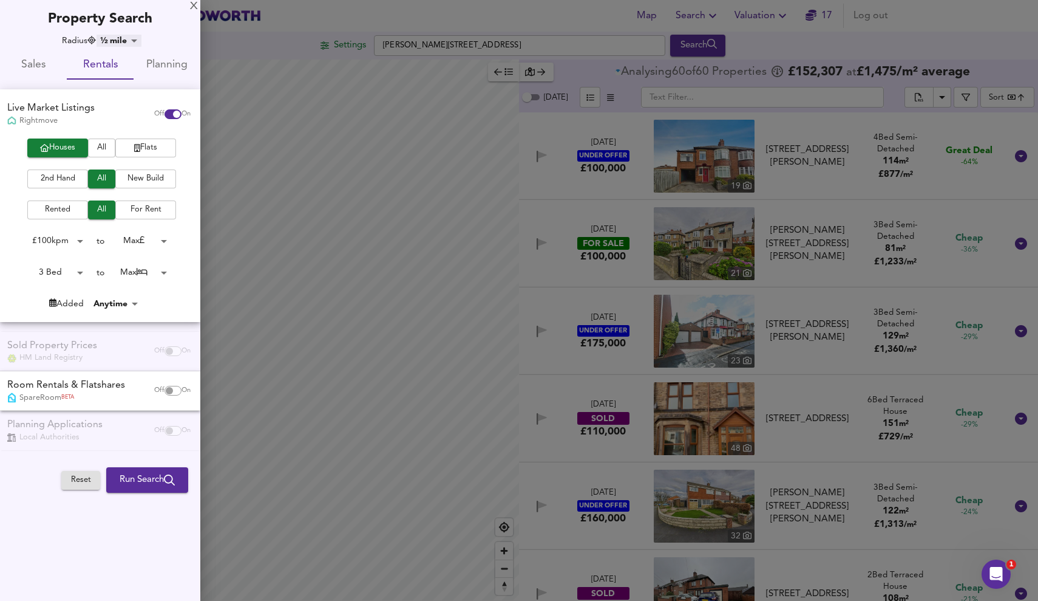
type input "805"
click at [172, 348] on div "Sold Property Prices HM Land Registry Off On" at bounding box center [100, 351] width 200 height 39
click at [76, 239] on body "Map Search Valuation 17 Log out Settings Arthur Terrace, DL14 6BL Search Legend…" at bounding box center [519, 300] width 1038 height 601
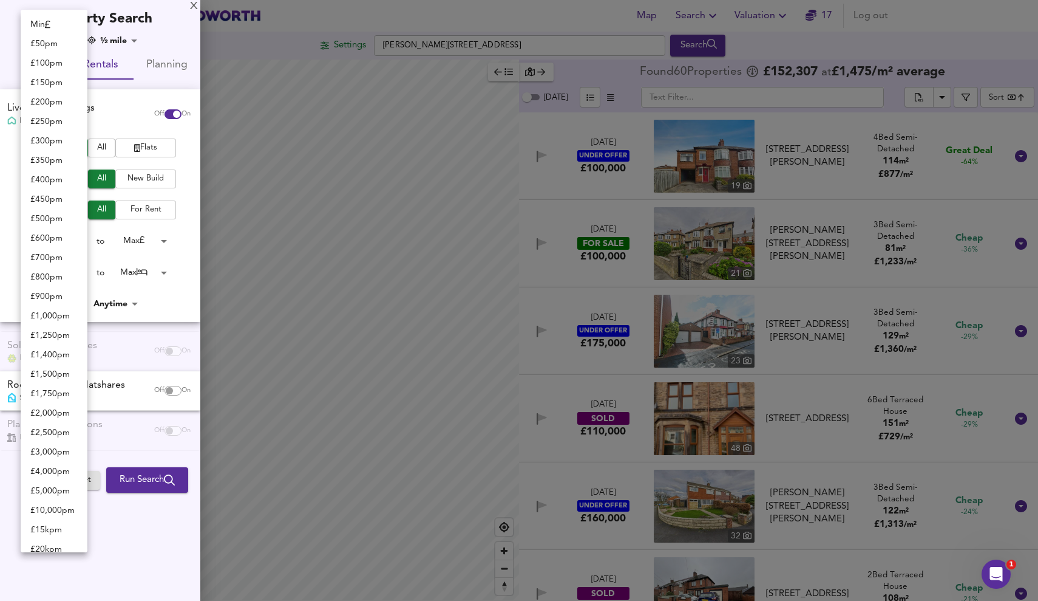
click at [39, 18] on li "Min" at bounding box center [54, 24] width 67 height 19
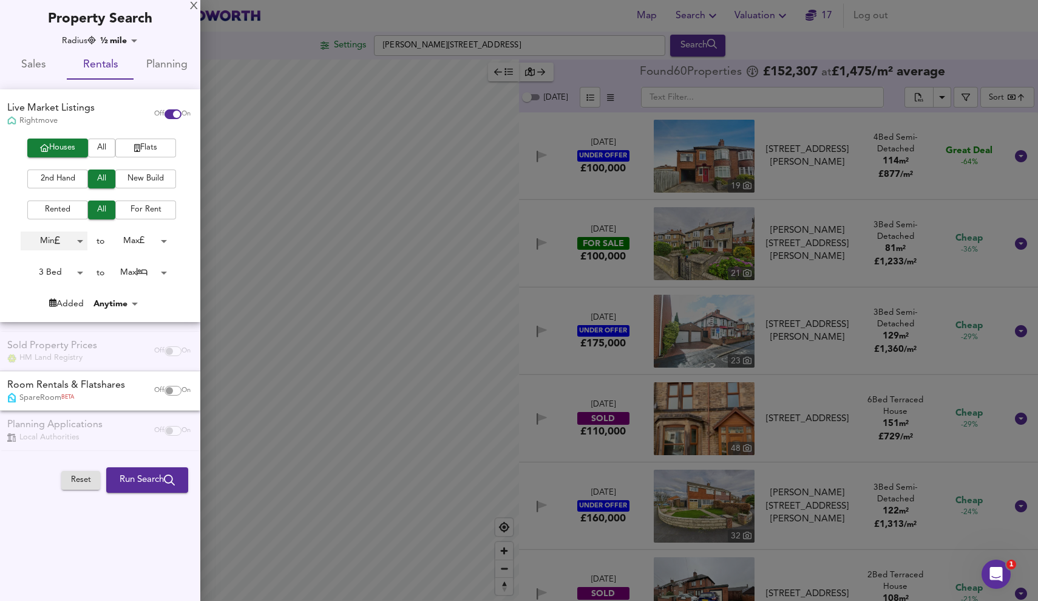
type input "0"
click at [146, 473] on span "Run Search" at bounding box center [147, 480] width 55 height 16
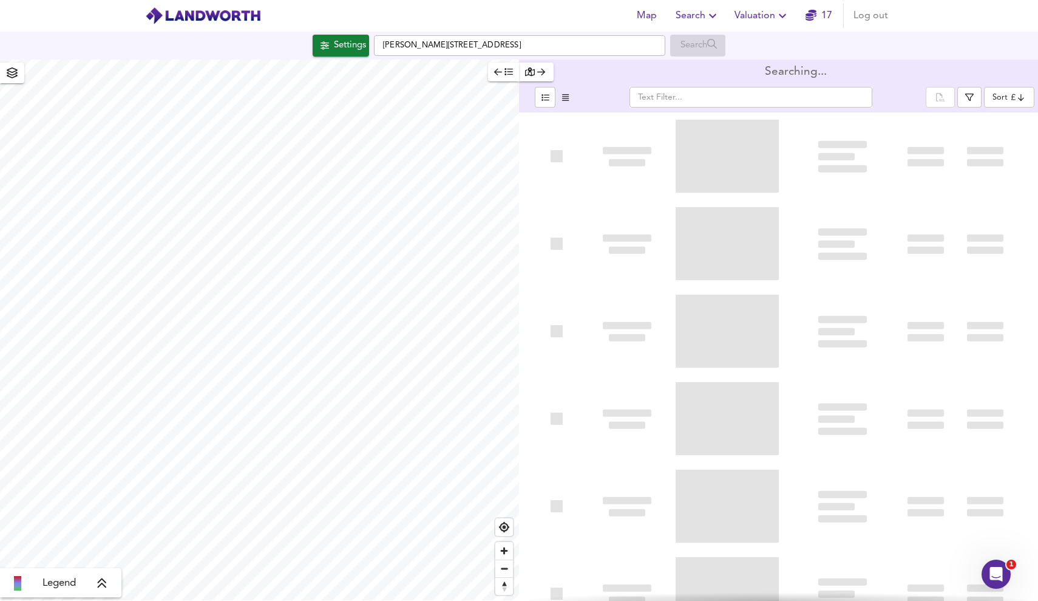
type input "cheapest"
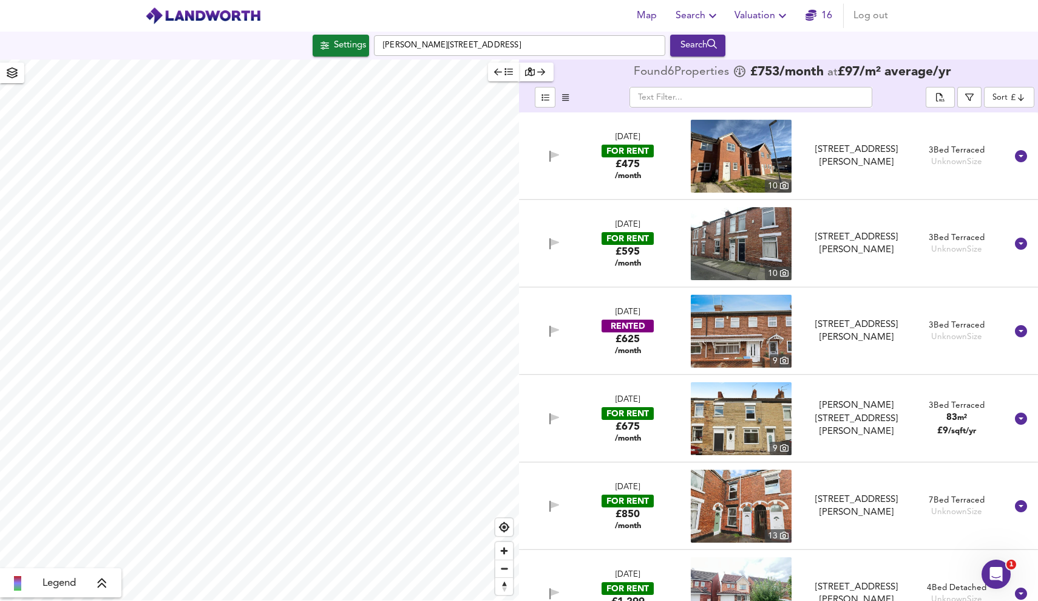
click at [355, 49] on div "Settings" at bounding box center [350, 46] width 32 height 16
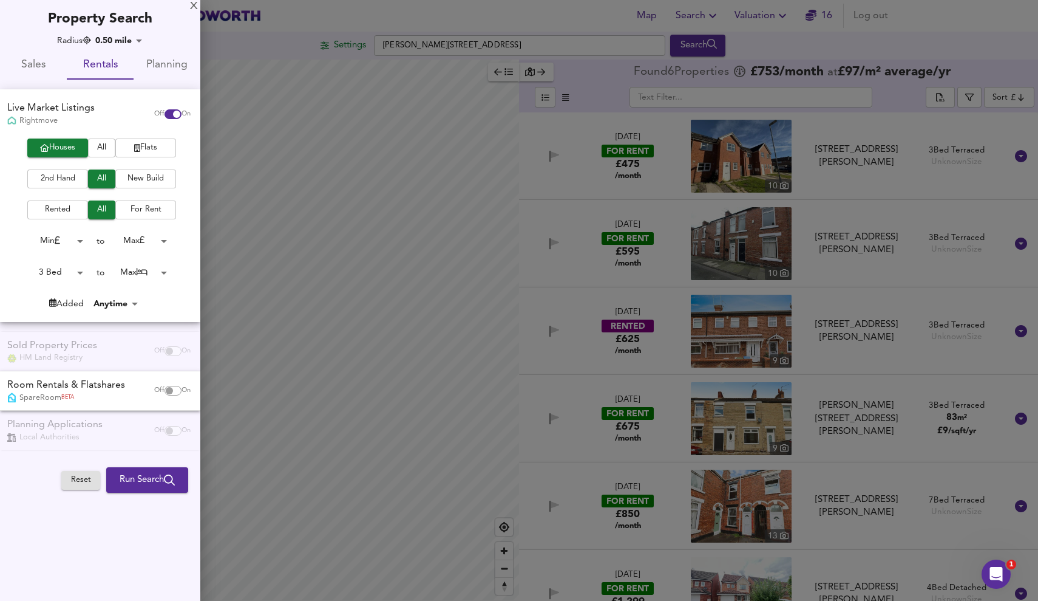
click at [165, 118] on div "Off On" at bounding box center [172, 114] width 51 height 24
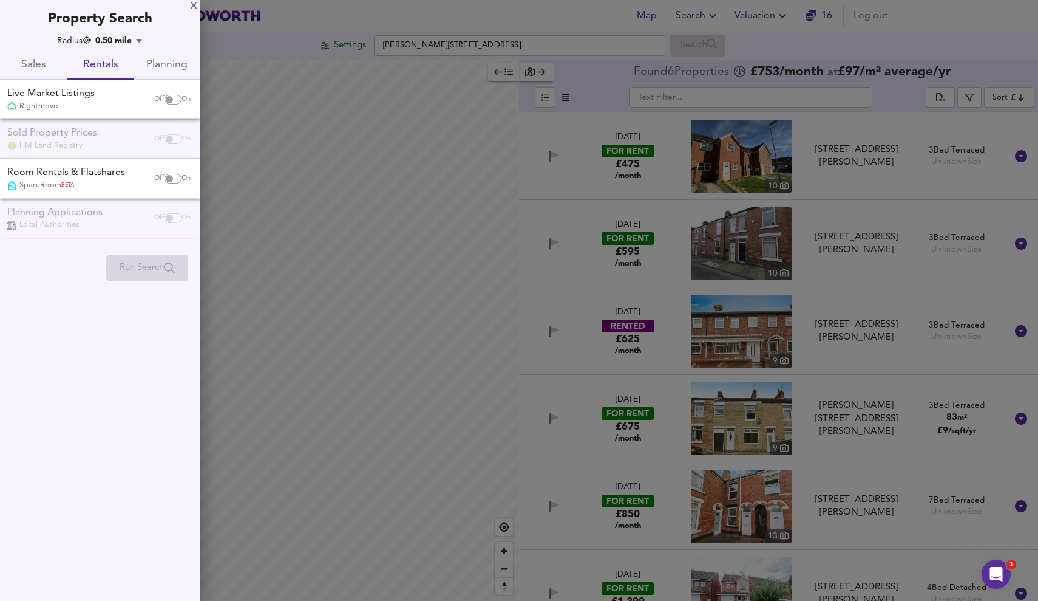
click at [172, 95] on input "checkbox" at bounding box center [169, 100] width 29 height 10
checkbox input "true"
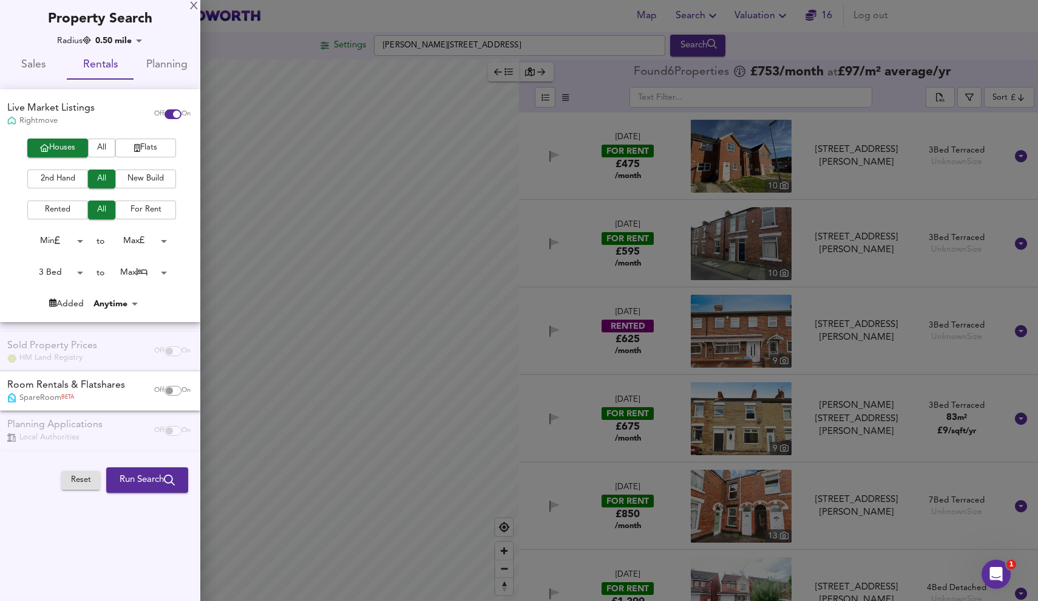
click at [171, 389] on input "checkbox" at bounding box center [169, 391] width 29 height 10
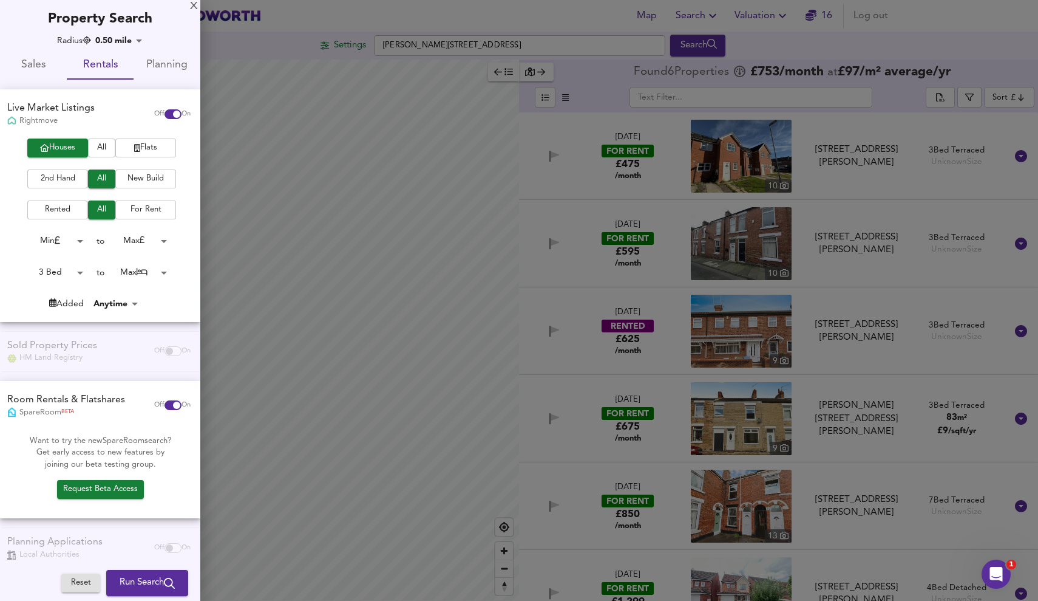
click at [168, 395] on div "Off On" at bounding box center [172, 405] width 51 height 24
checkbox input "false"
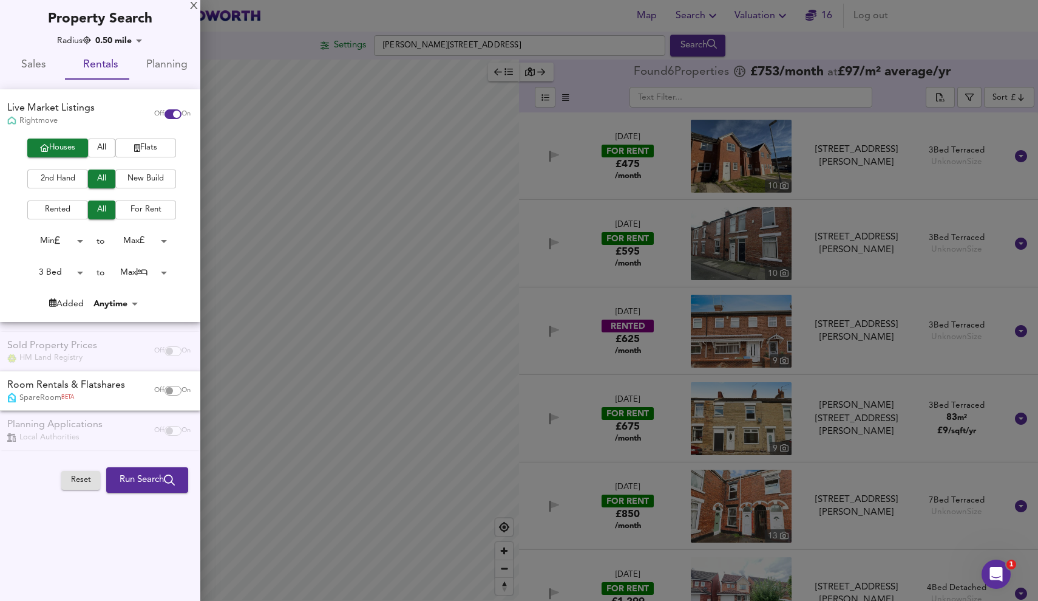
click at [78, 270] on body "Map Search Valuation 16 Log out Settings Arthur Terrace, DL14 6BL Search Legend…" at bounding box center [519, 300] width 1038 height 601
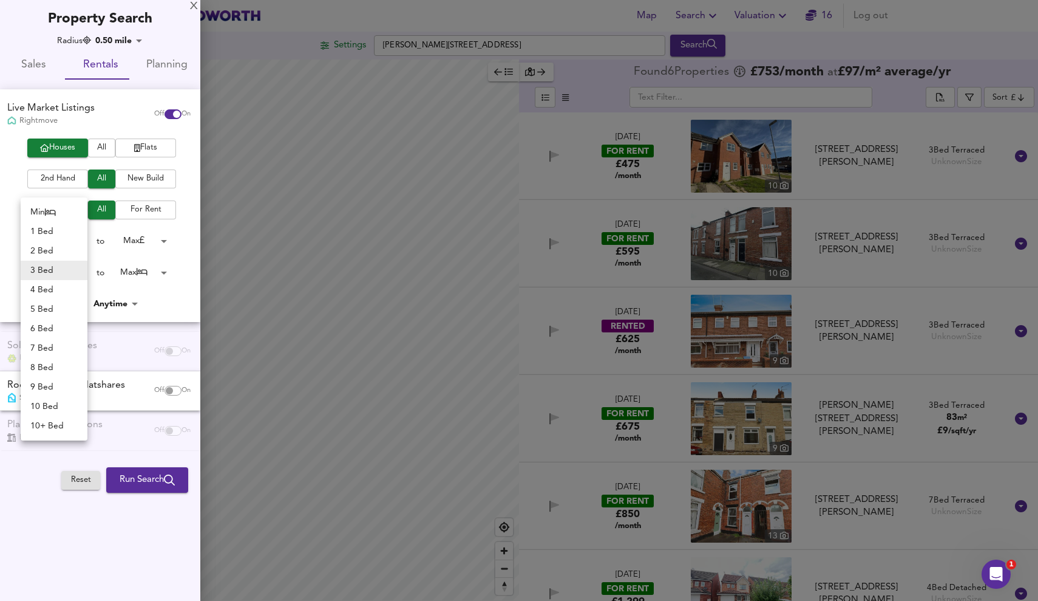
click at [70, 249] on li "2 Bed" at bounding box center [54, 250] width 67 height 19
type input "2"
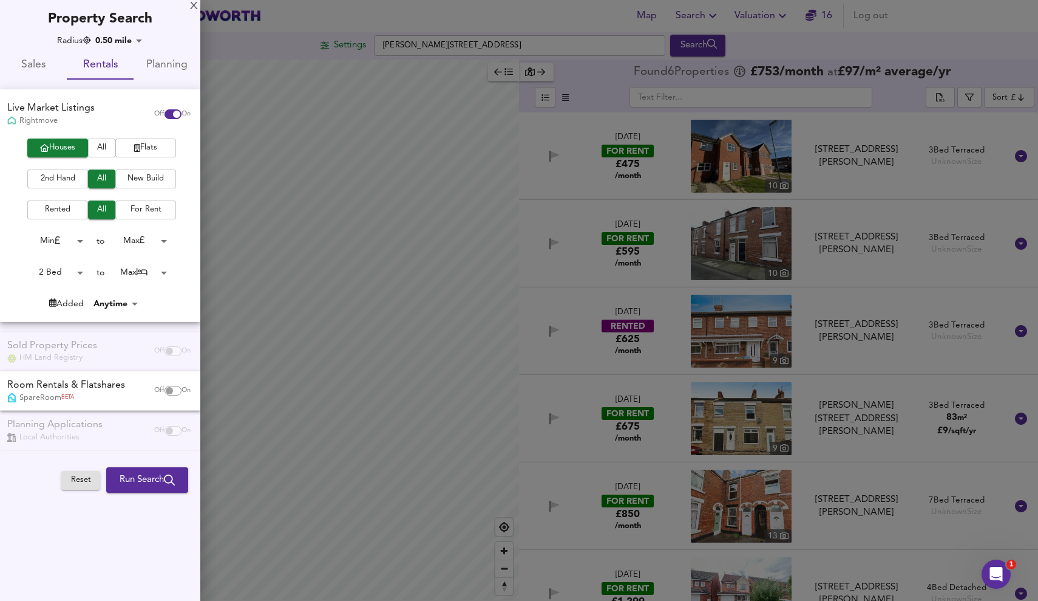
click at [81, 245] on body "Map Search Valuation 16 Log out Settings Arthur Terrace, DL14 6BL Search Legend…" at bounding box center [519, 300] width 1038 height 601
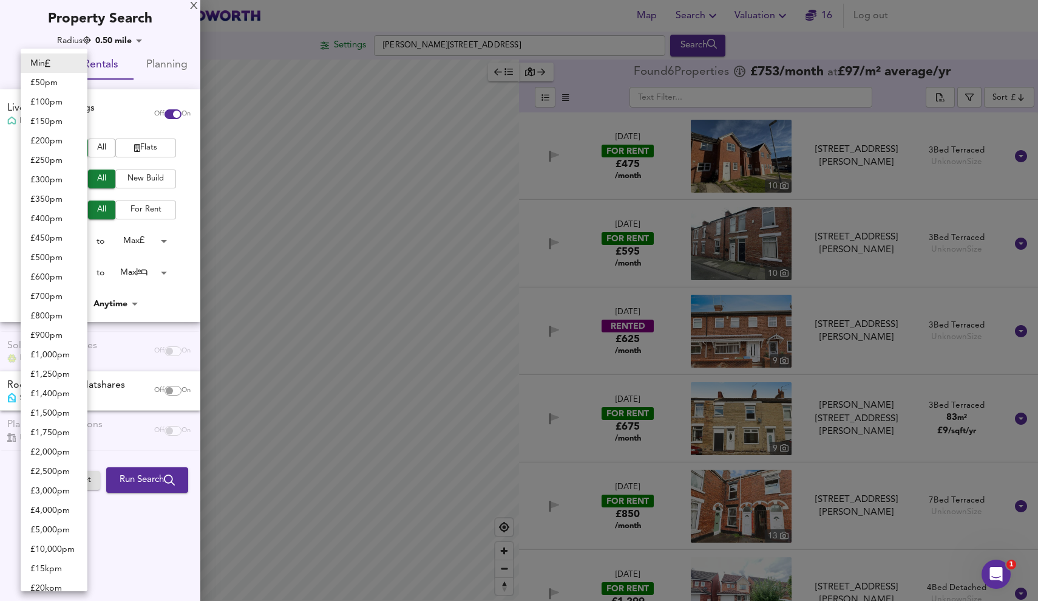
click at [56, 274] on li "£ 600 pm" at bounding box center [54, 276] width 67 height 19
type input "600"
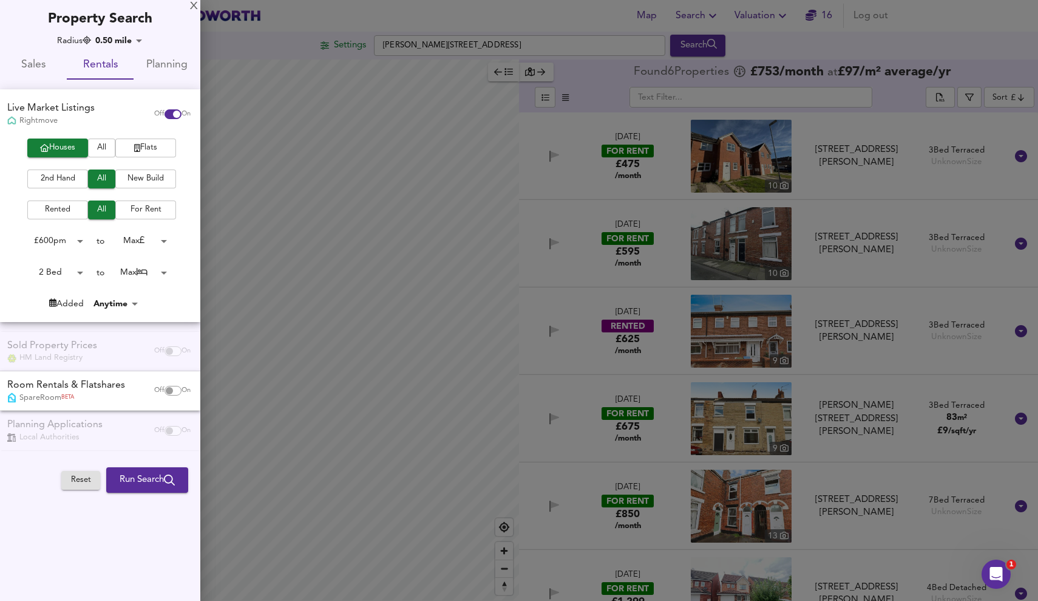
click at [148, 472] on span "Run Search" at bounding box center [147, 480] width 55 height 16
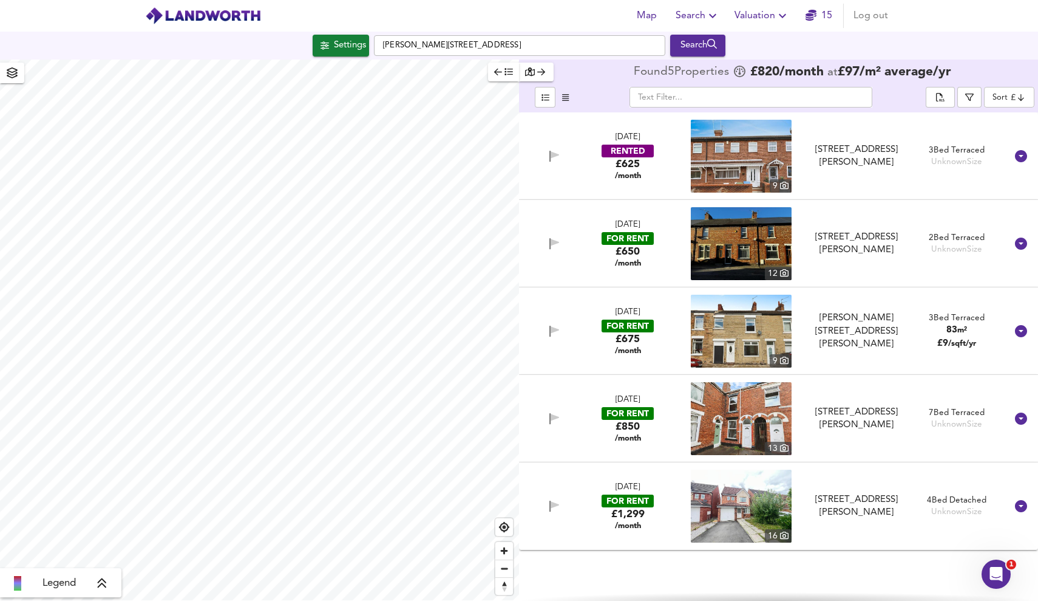
type input "983"
click at [683, 49] on div "Search" at bounding box center [697, 46] width 49 height 16
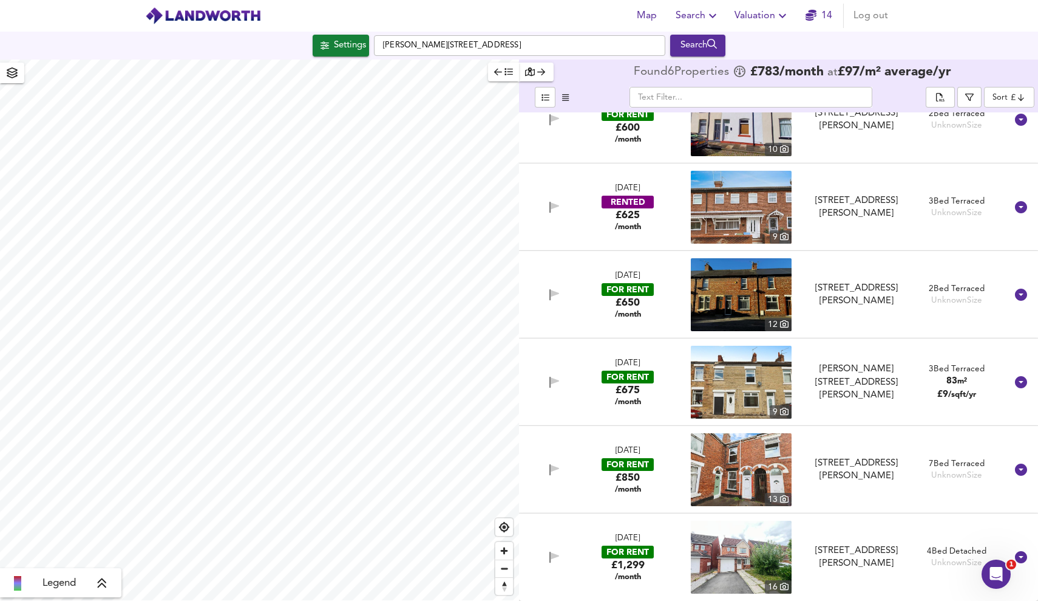
scroll to position [37, 0]
type input "1128"
click at [339, 55] on button "Settings" at bounding box center [341, 46] width 56 height 22
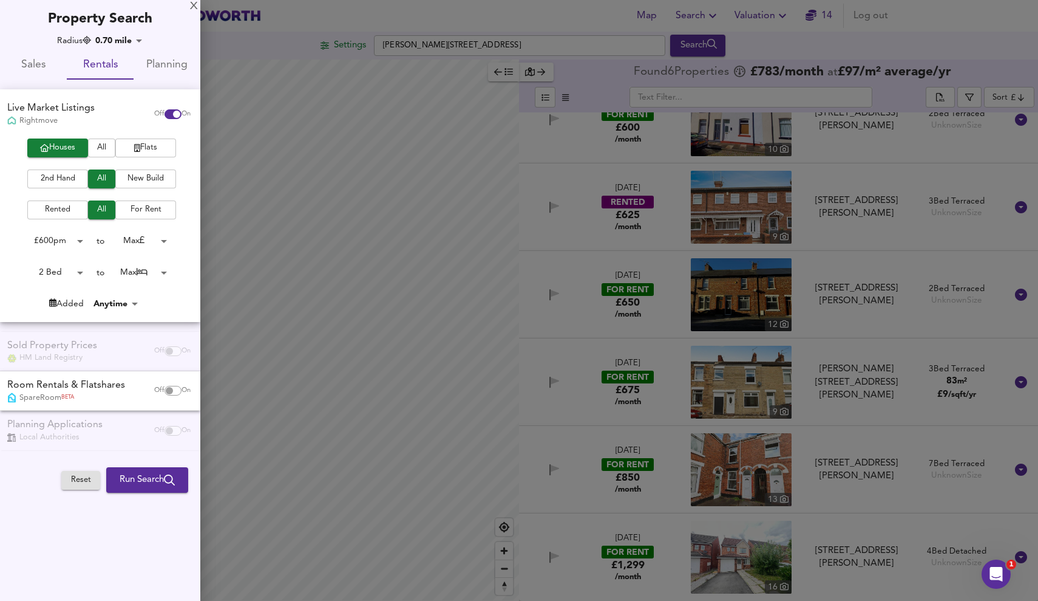
click at [71, 239] on body "Map Search Valuation 14 Log out Settings Arthur Terrace, DL14 6BL Search Legend…" at bounding box center [519, 300] width 1038 height 601
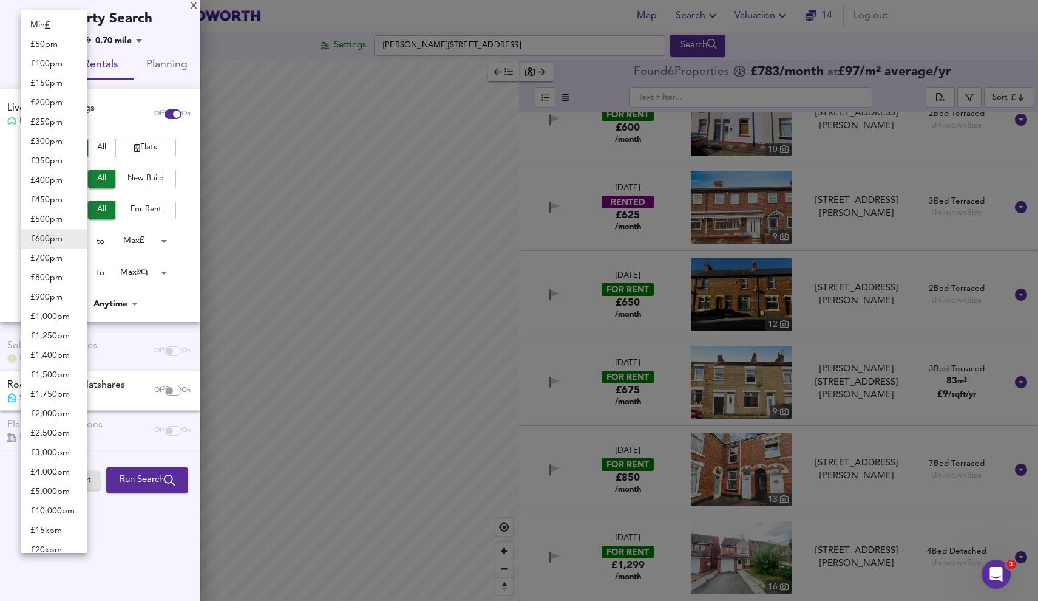
click at [154, 471] on div at bounding box center [519, 300] width 1038 height 601
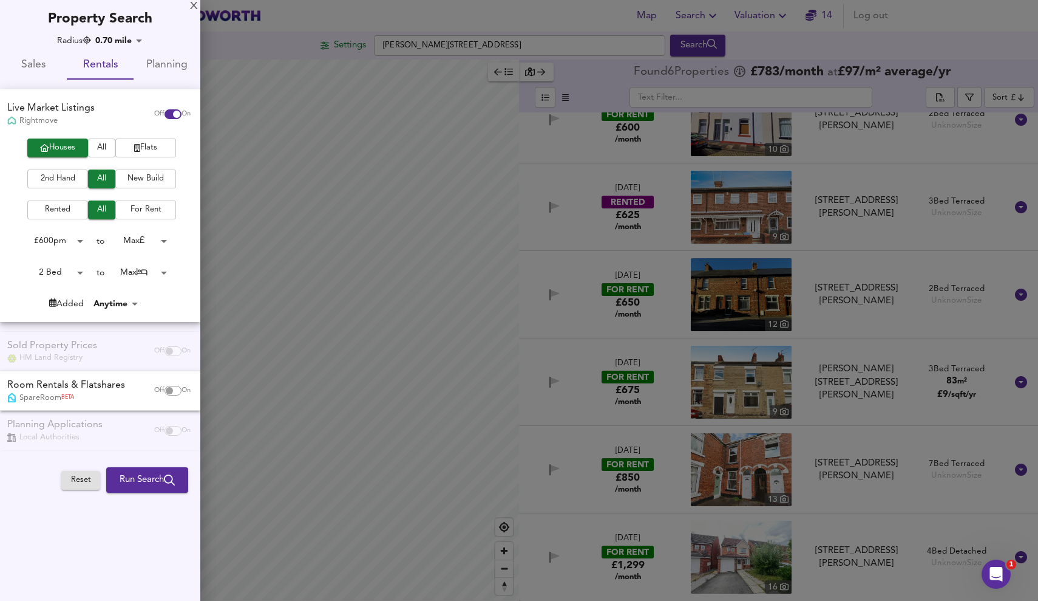
click at [148, 474] on span "Run Search" at bounding box center [147, 480] width 55 height 16
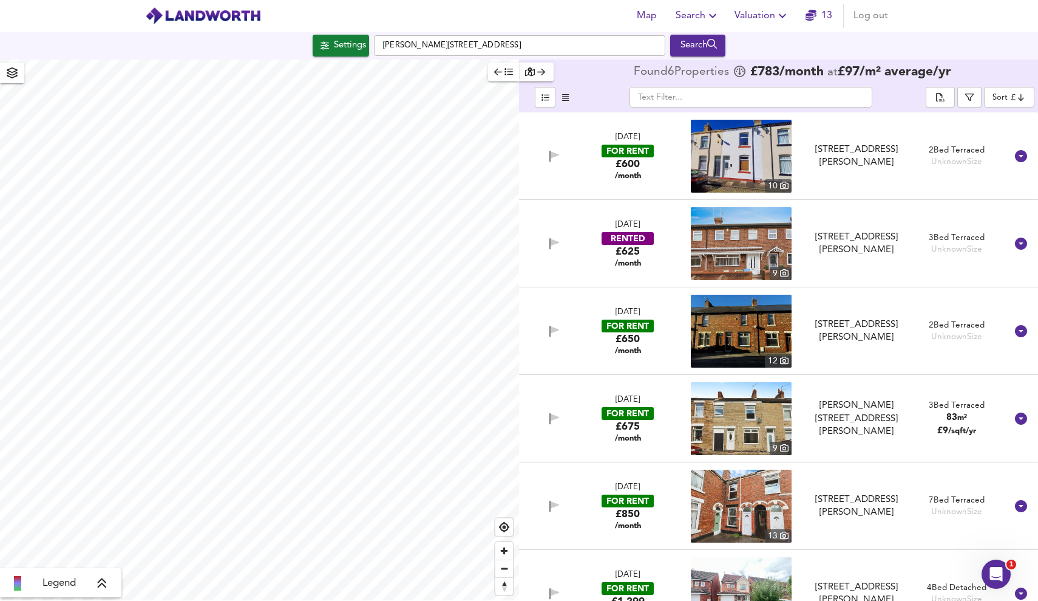
click at [1014, 110] on div "​ Sort cheapest ​" at bounding box center [778, 99] width 519 height 27
click at [1014, 101] on body "Map Search Valuation 13 Log out Settings Arthur Terrace, DL14 6BL Search Legend…" at bounding box center [519, 300] width 1038 height 601
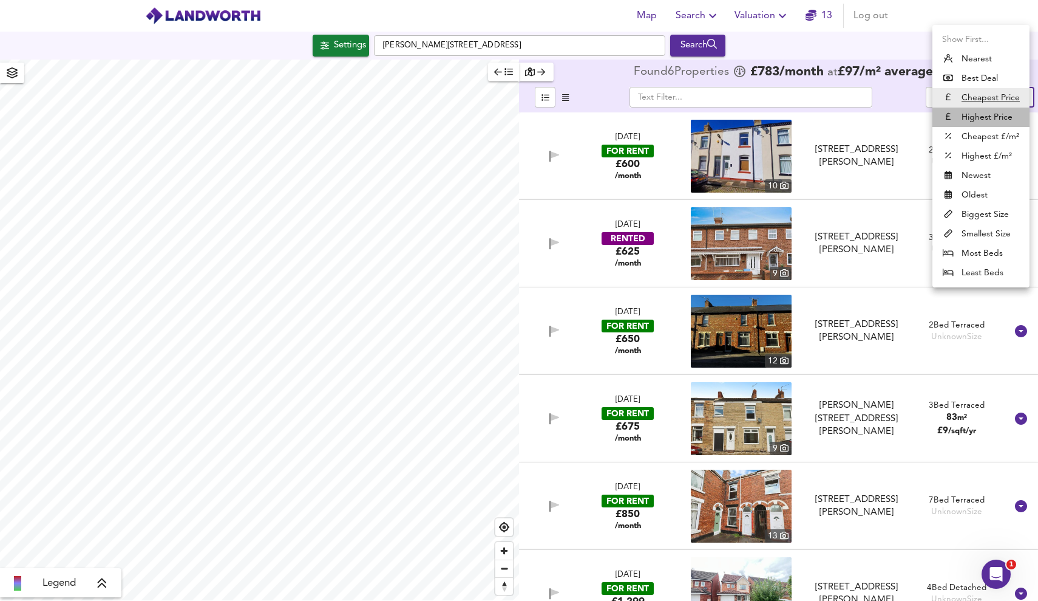
click at [1004, 112] on li "Highest Price" at bounding box center [981, 116] width 97 height 19
type input "expensive"
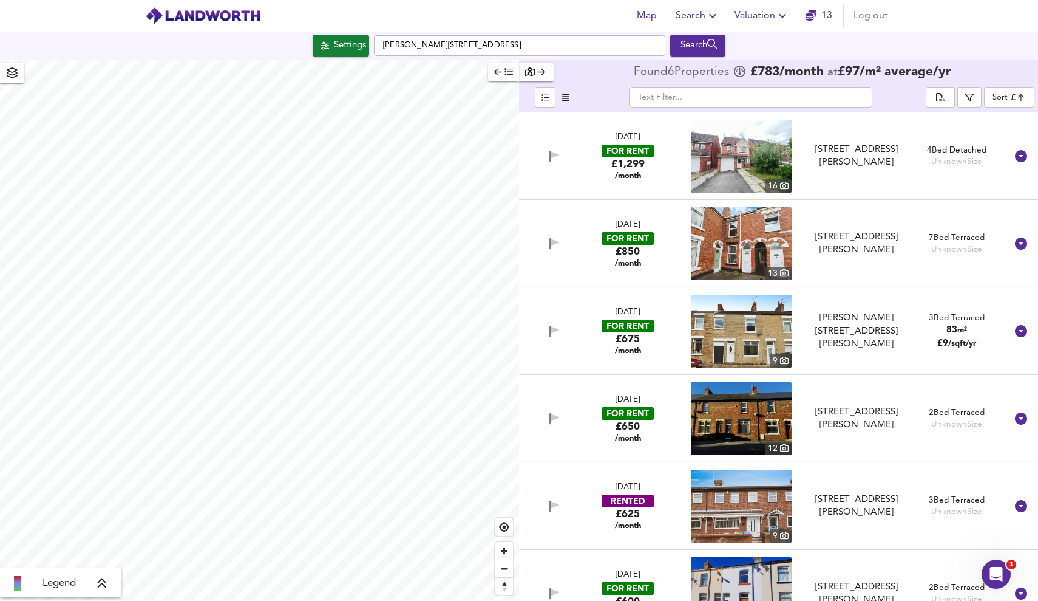
type input "1362"
click at [717, 50] on div "Search" at bounding box center [697, 46] width 49 height 16
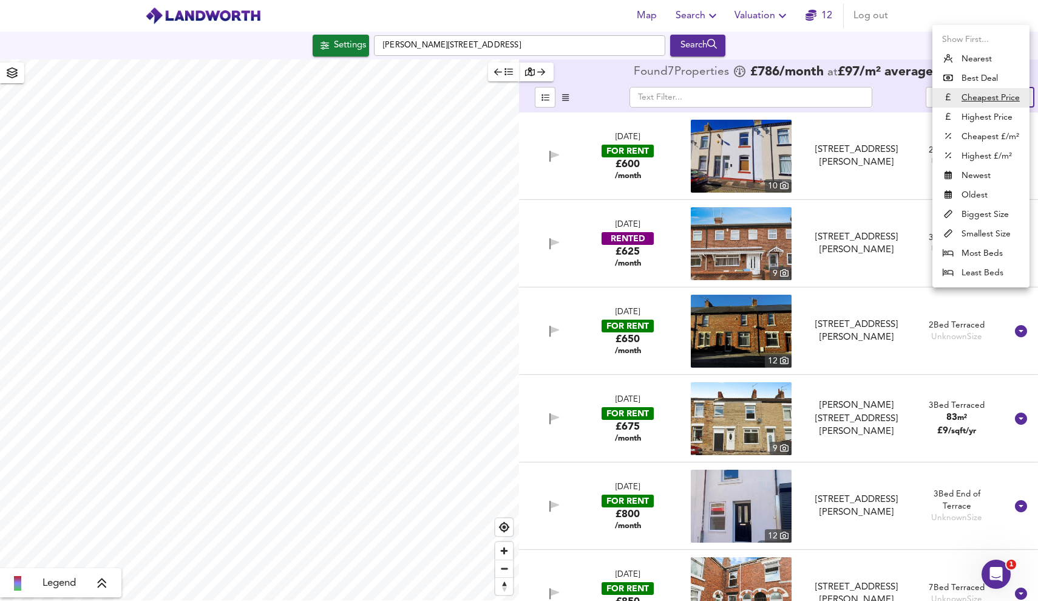
click at [1015, 94] on body "Map Search Valuation 12 Log out Settings Arthur Terrace, DL14 6BL Search Legend…" at bounding box center [519, 300] width 1038 height 601
click at [997, 112] on li "Highest Price" at bounding box center [981, 116] width 97 height 19
type input "expensive"
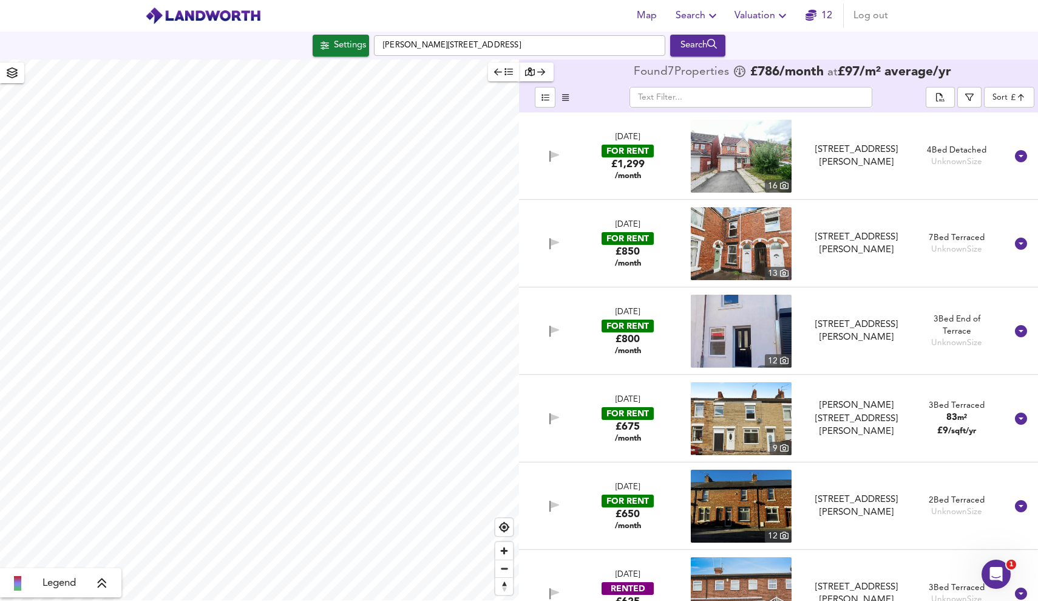
type input "1484"
click at [709, 41] on div "Search" at bounding box center [697, 46] width 49 height 16
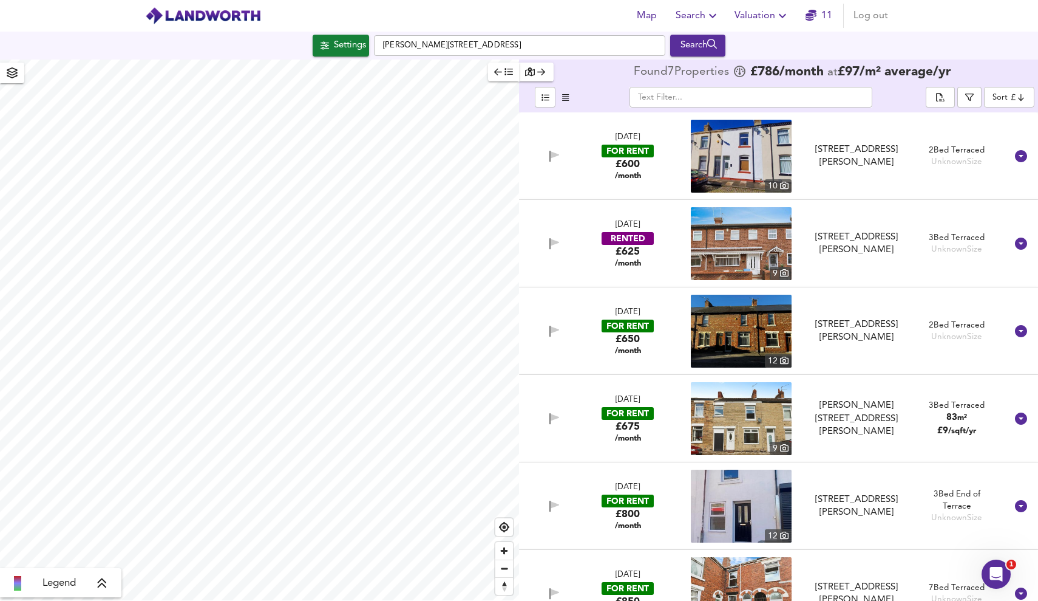
click at [568, 98] on icon "button" at bounding box center [565, 98] width 7 height 8
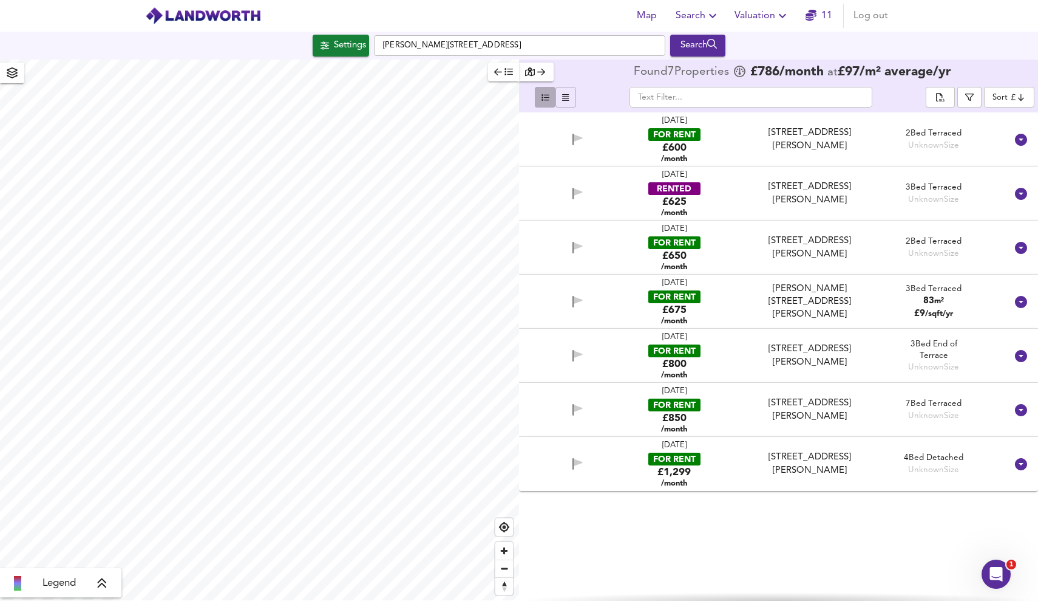
click at [545, 97] on icon "button" at bounding box center [546, 98] width 8 height 8
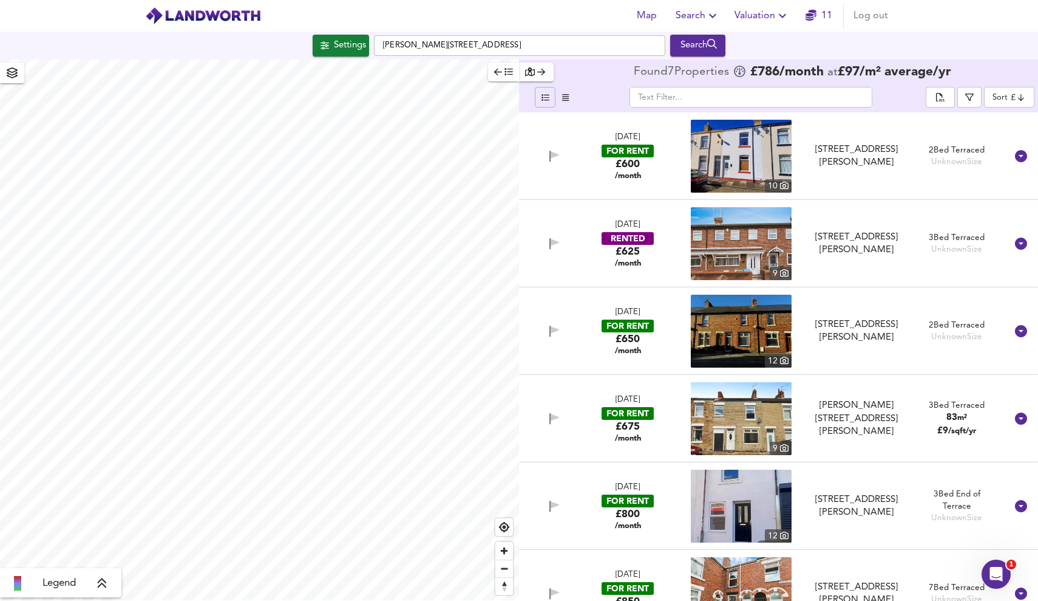
click at [1018, 96] on body "Map Search Valuation 11 Log out Settings Arthur Terrace, DL14 6BL Search Legend…" at bounding box center [519, 300] width 1038 height 601
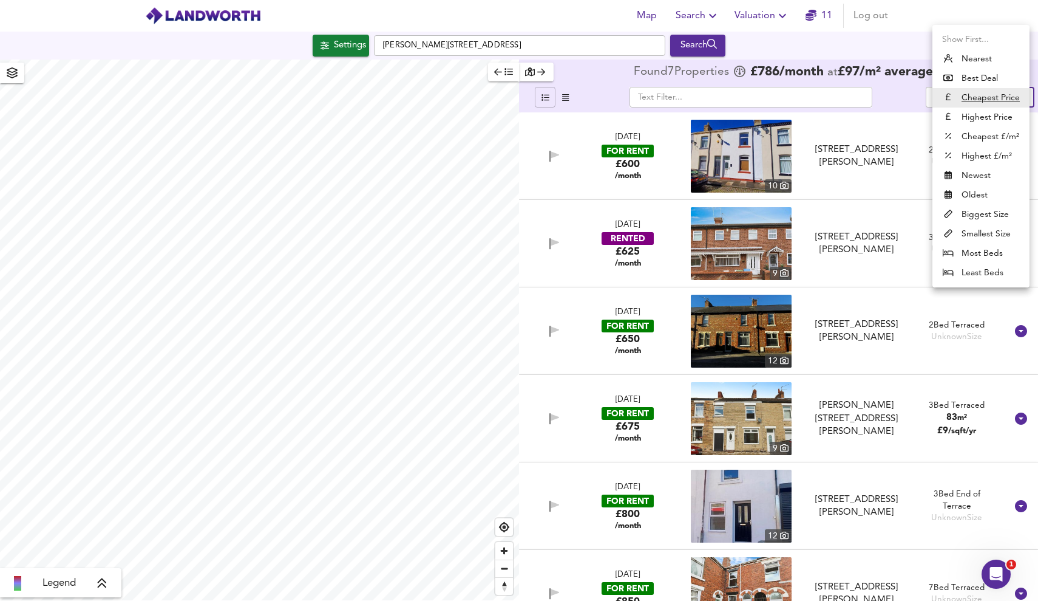
click at [994, 111] on li "Highest Price" at bounding box center [981, 116] width 97 height 19
type input "expensive"
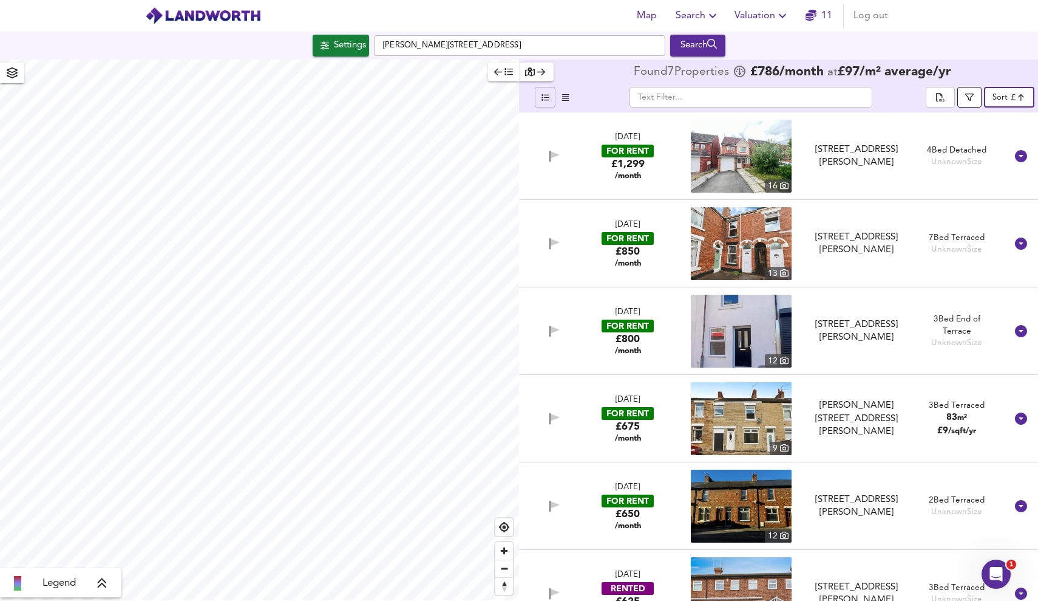
click at [966, 100] on icon "button" at bounding box center [970, 97] width 9 height 9
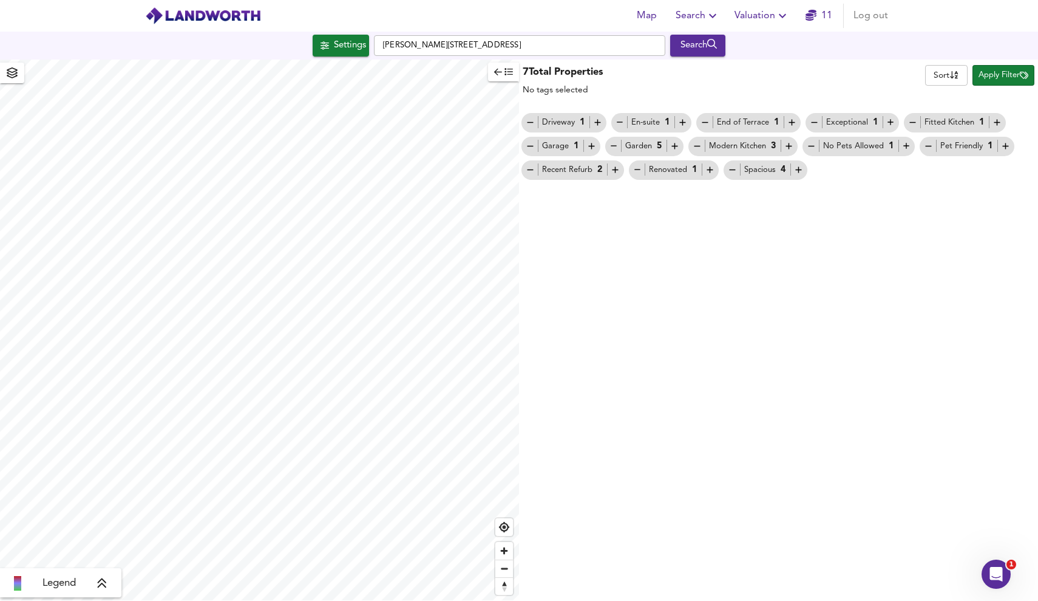
click at [1006, 70] on span "Apply Filter" at bounding box center [1004, 76] width 50 height 14
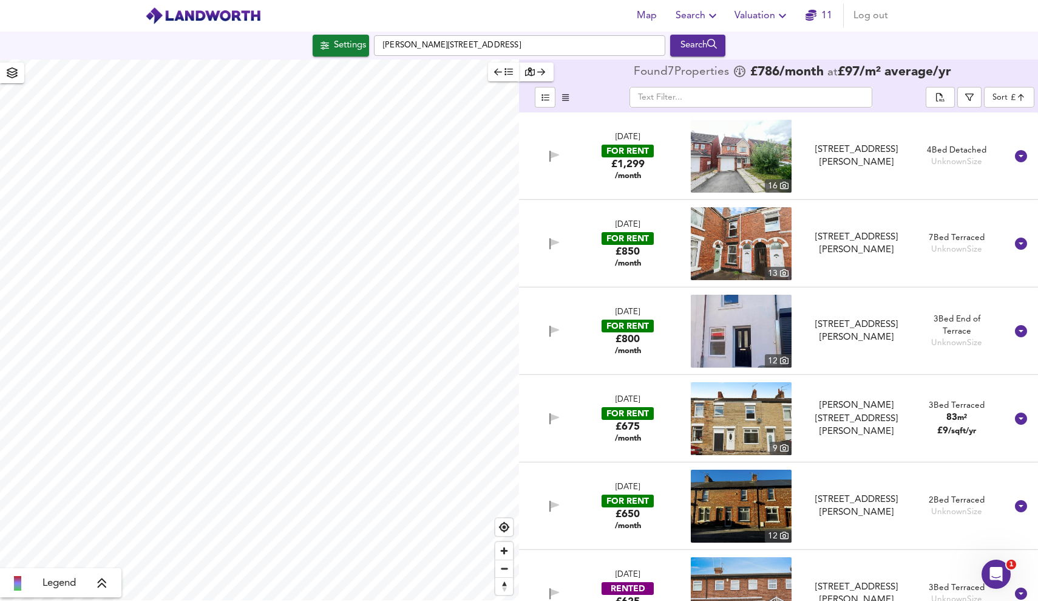
click at [826, 16] on link "11" at bounding box center [819, 15] width 27 height 17
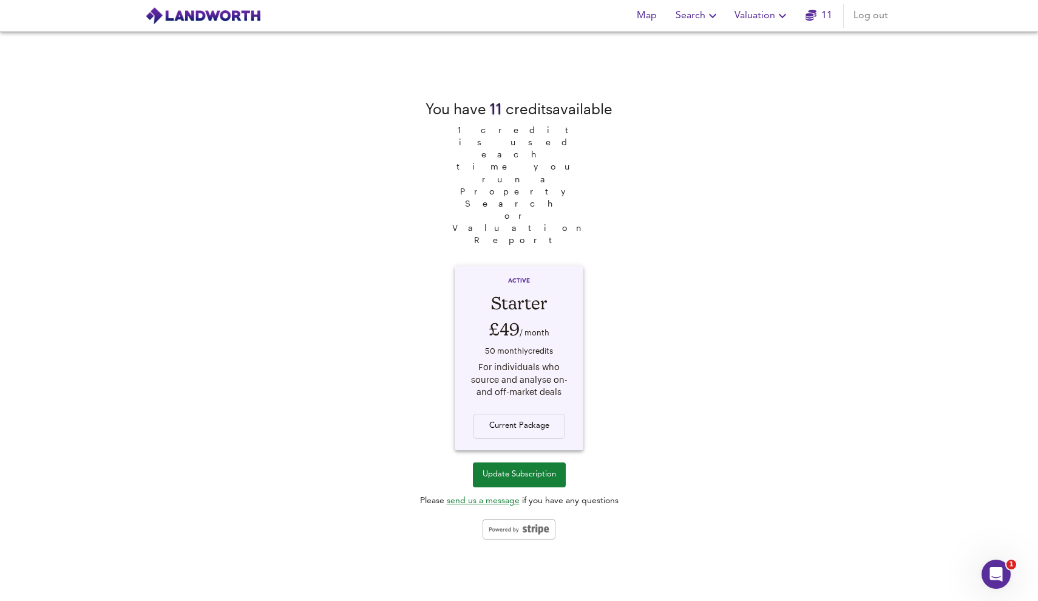
click at [830, 16] on link "11" at bounding box center [819, 15] width 27 height 17
click at [721, 12] on button "Search" at bounding box center [698, 16] width 54 height 24
click at [692, 69] on li "Search History" at bounding box center [698, 66] width 120 height 22
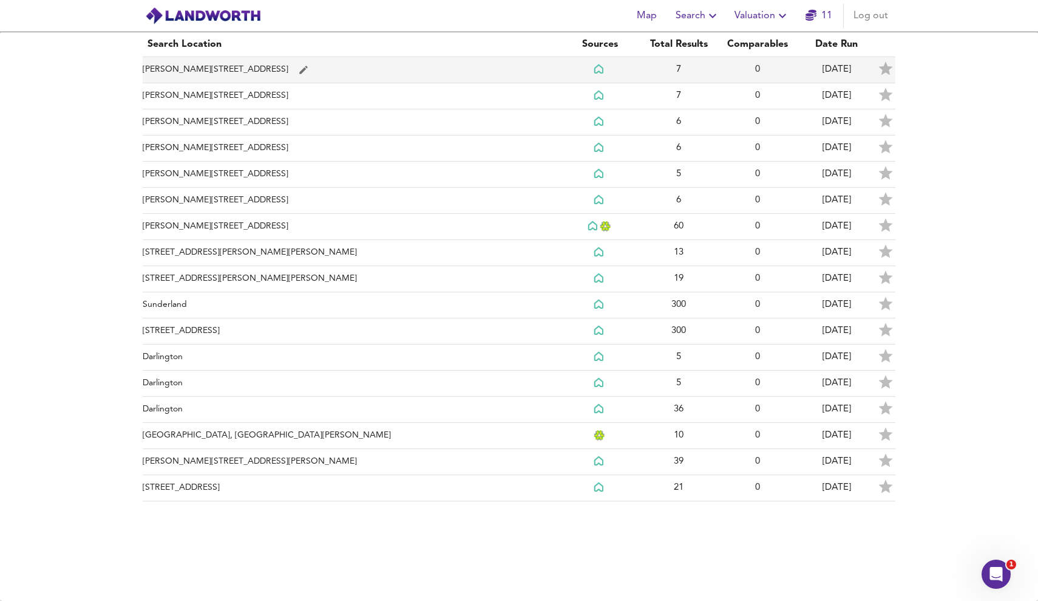
click at [641, 71] on td "7" at bounding box center [678, 70] width 79 height 26
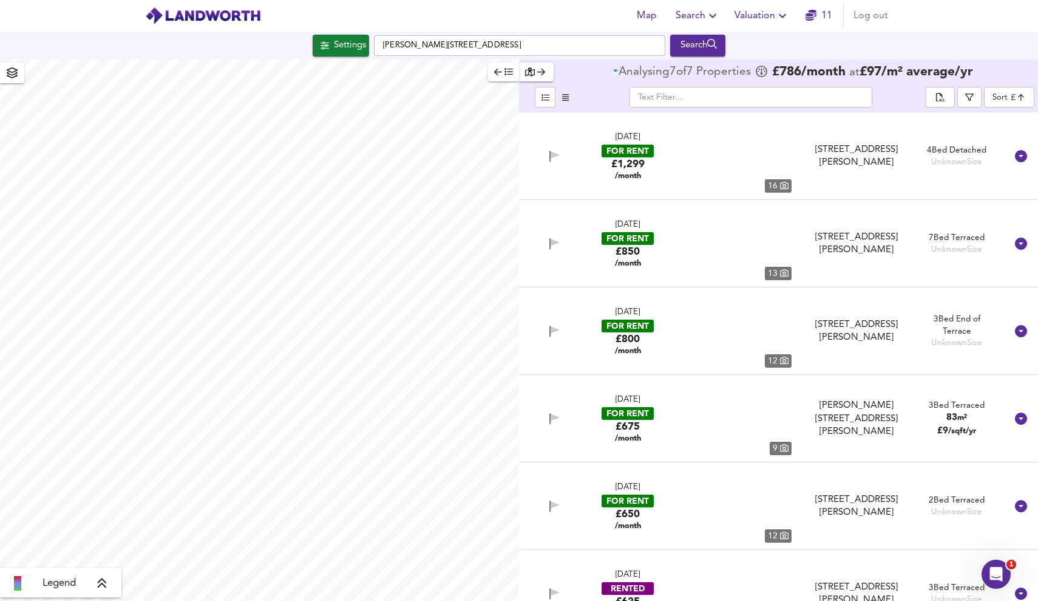
click at [637, 71] on div "Analysing 7 of 7 Propert ies" at bounding box center [683, 72] width 141 height 12
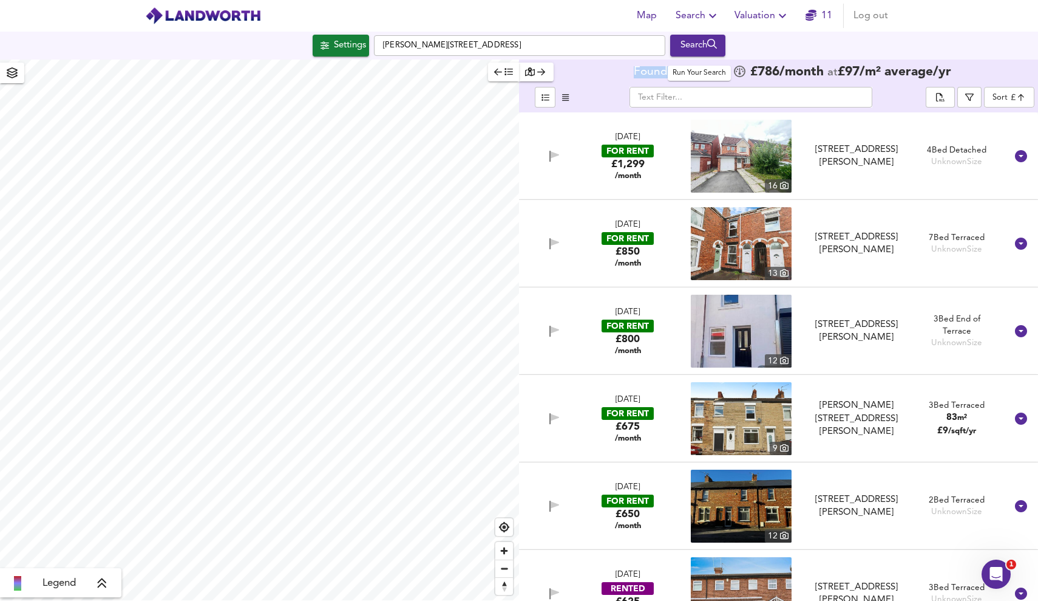
checkbox input "false"
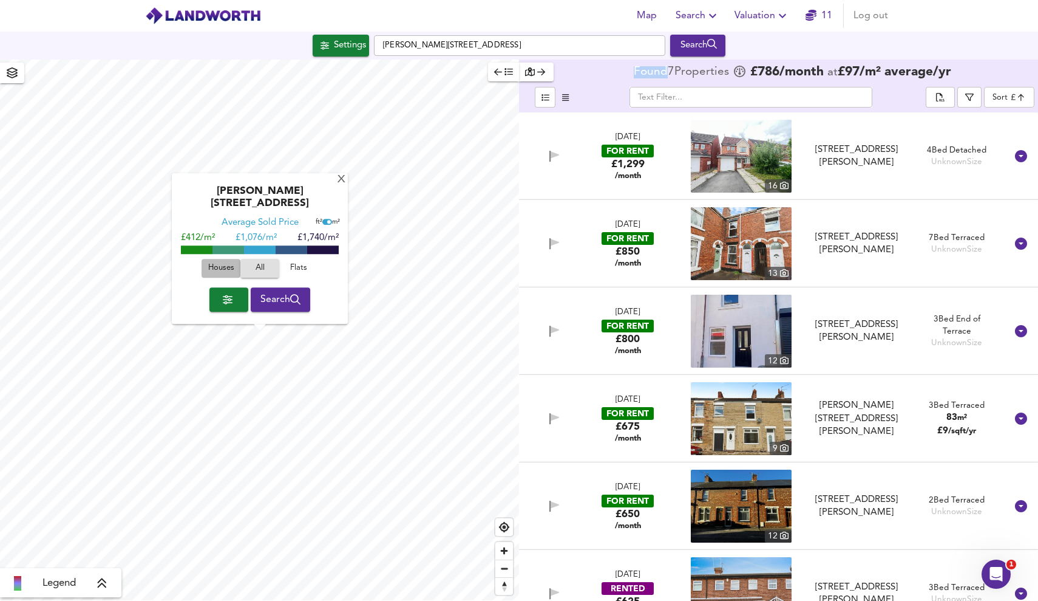
click at [229, 273] on span "Houses" at bounding box center [221, 269] width 33 height 14
click at [818, 18] on link "11" at bounding box center [819, 15] width 27 height 17
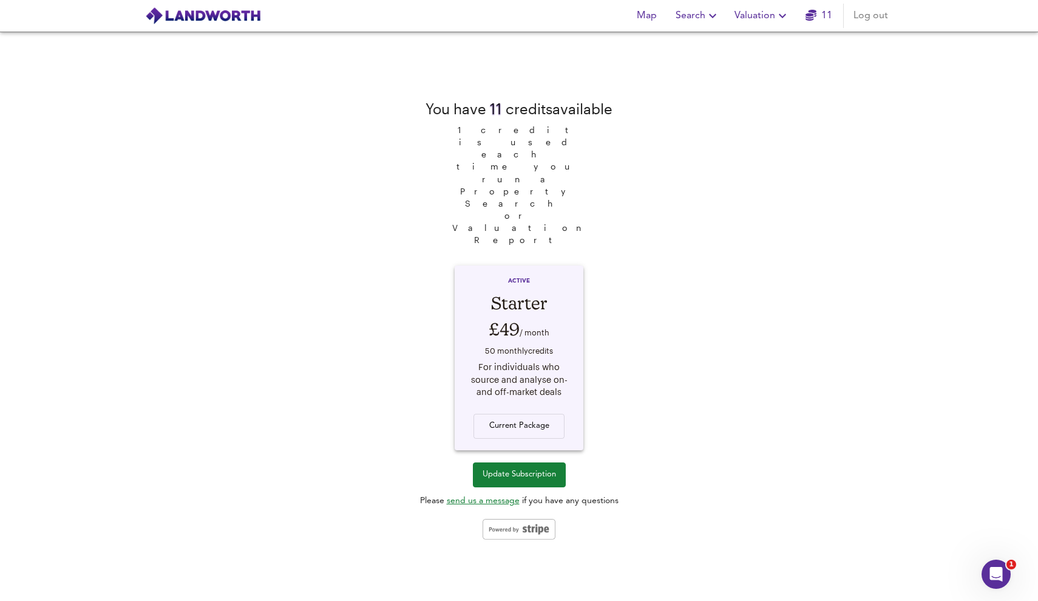
click at [502, 468] on span "Update Subscription" at bounding box center [519, 475] width 73 height 14
click at [704, 9] on span "Search" at bounding box center [698, 15] width 44 height 17
click at [704, 65] on li "Search History" at bounding box center [698, 66] width 120 height 22
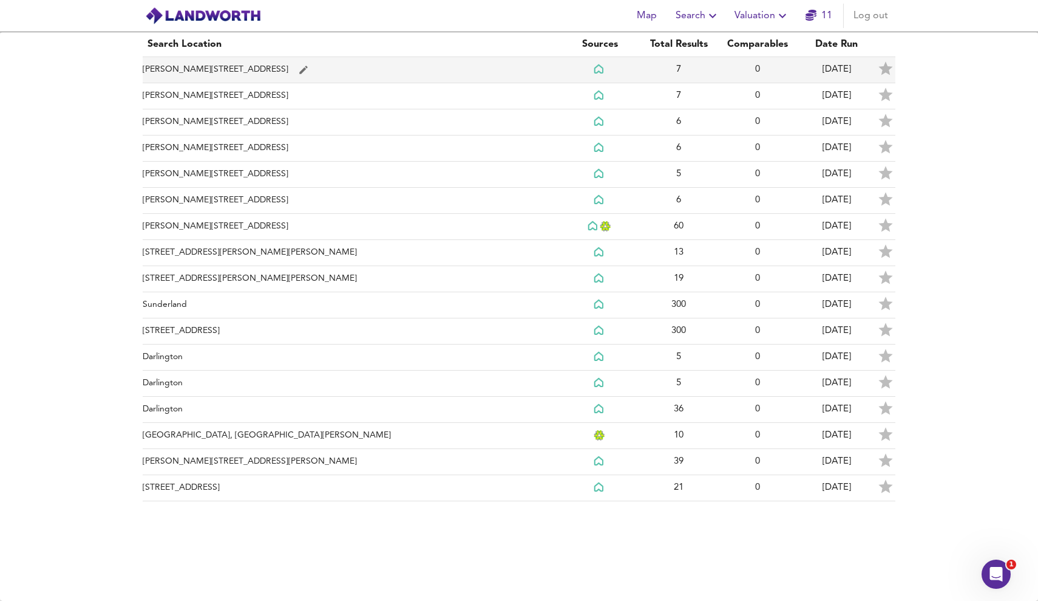
click at [501, 61] on td "[PERSON_NAME][STREET_ADDRESS]" at bounding box center [352, 70] width 418 height 26
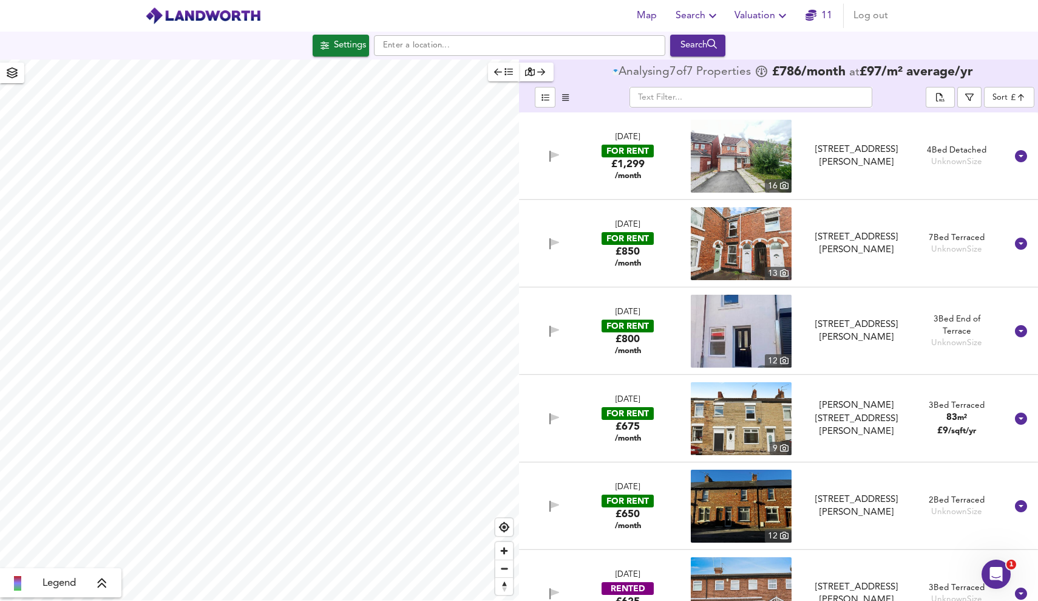
click at [1001, 100] on body "Map Search Valuation 11 Log out Settings Search Legend Analysing 7 of 7 Propert…" at bounding box center [519, 300] width 1038 height 601
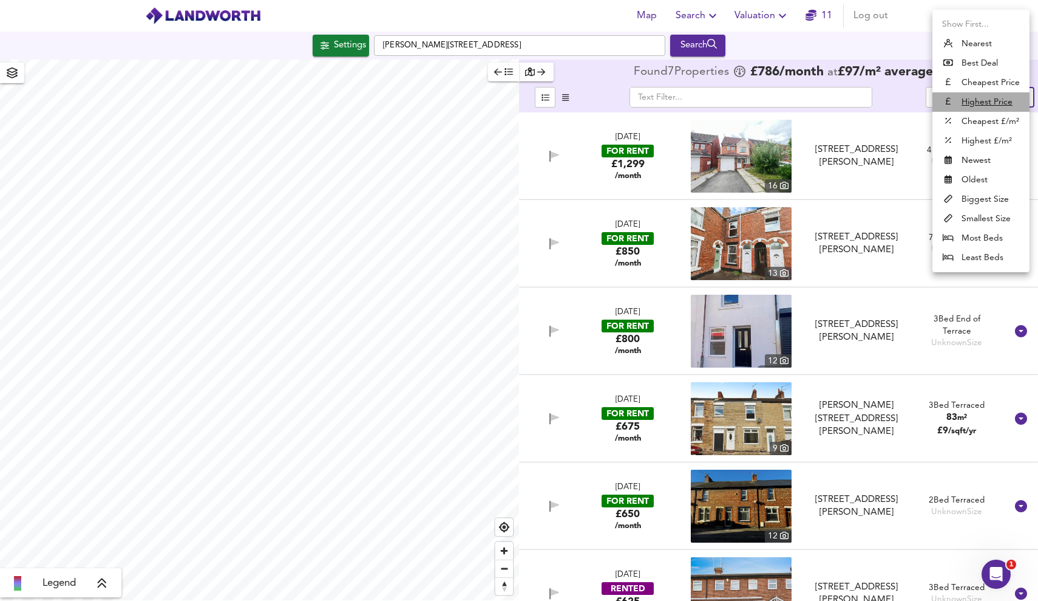
click at [997, 98] on u "Highest Price" at bounding box center [987, 102] width 51 height 12
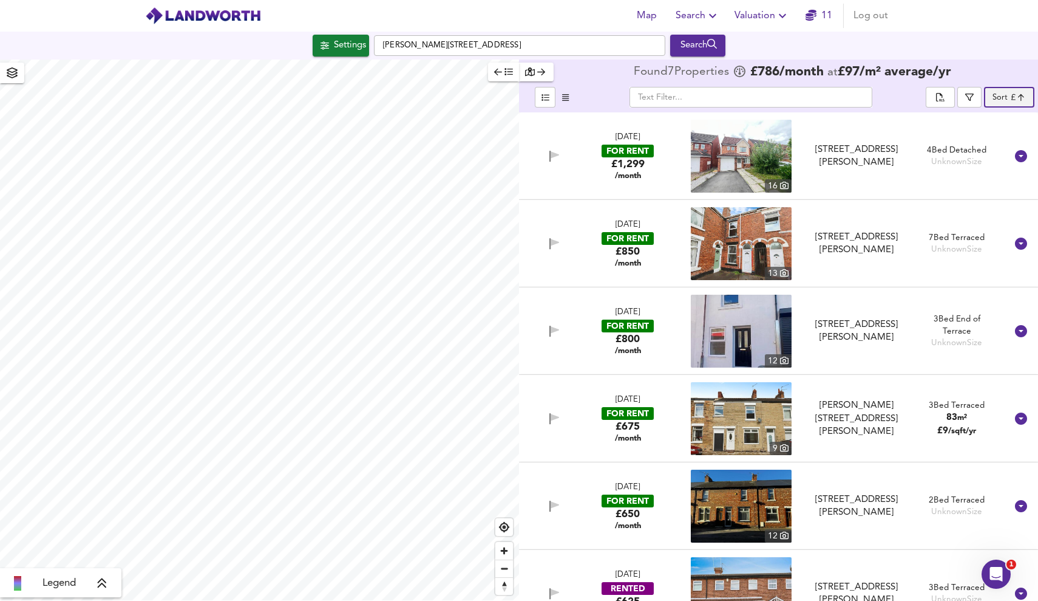
checkbox input "false"
checkbox input "true"
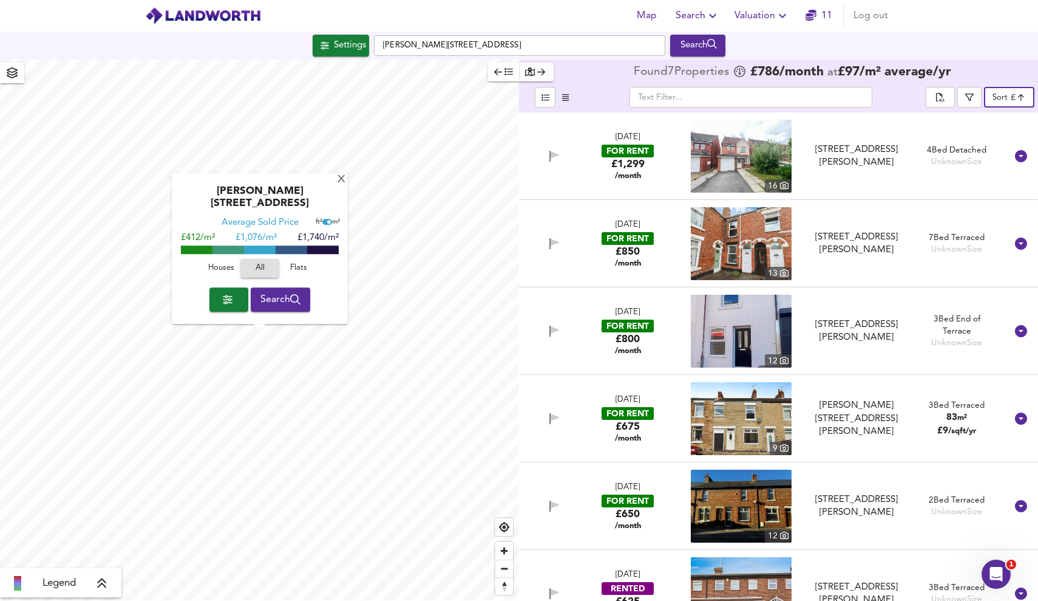
click at [225, 268] on span "Houses" at bounding box center [221, 269] width 33 height 14
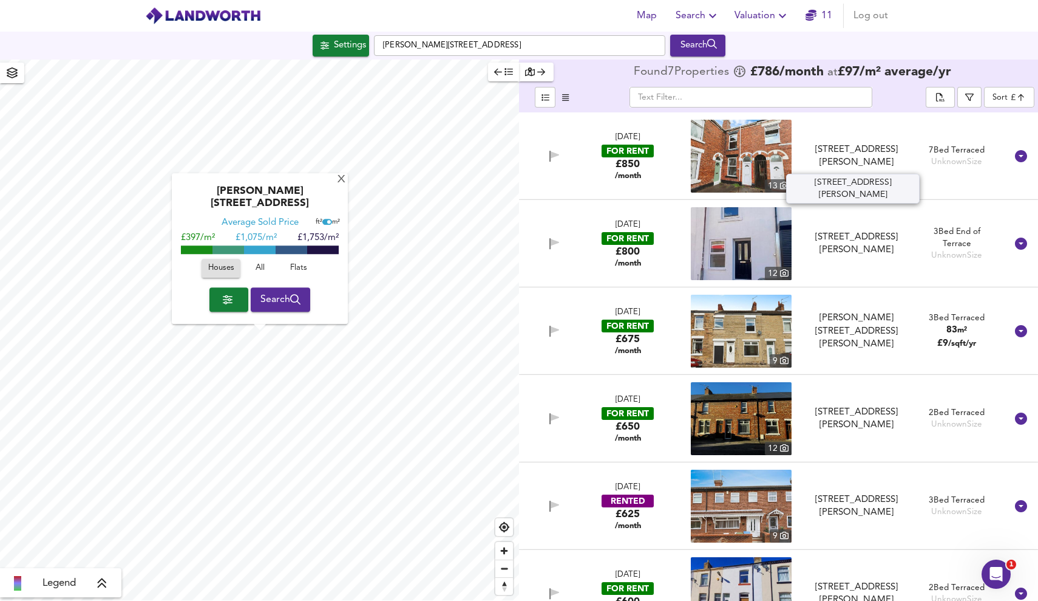
scroll to position [86, 0]
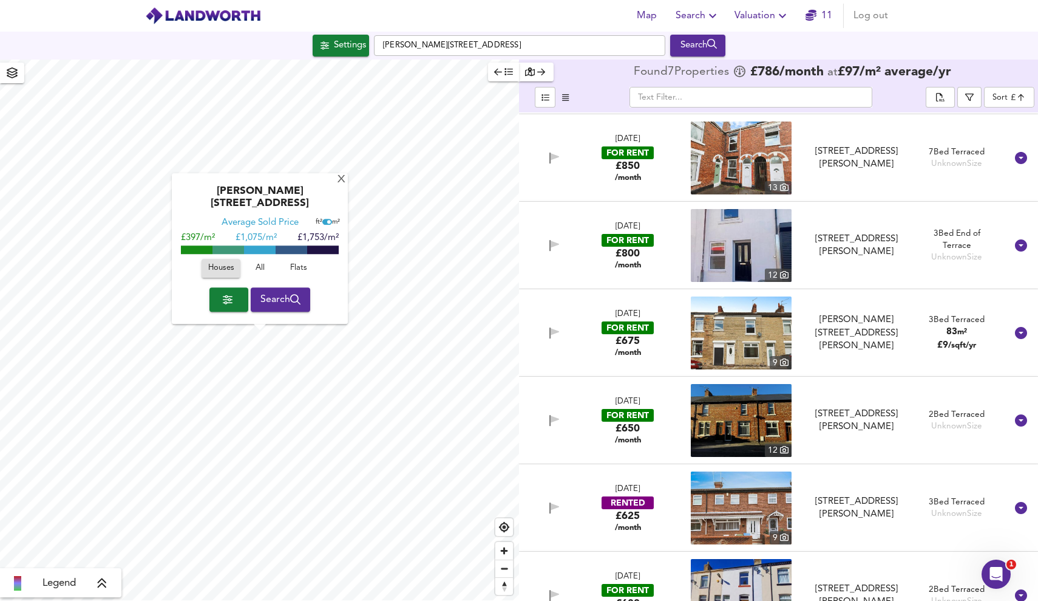
click at [569, 99] on span "button" at bounding box center [566, 97] width 15 height 14
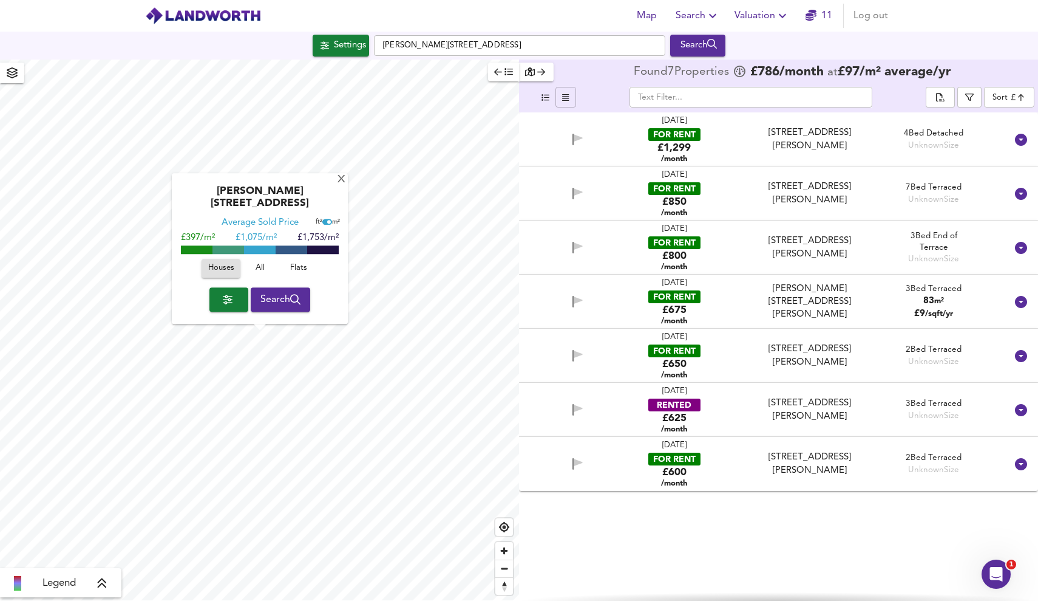
scroll to position [0, 0]
click at [554, 94] on button "button" at bounding box center [545, 97] width 21 height 21
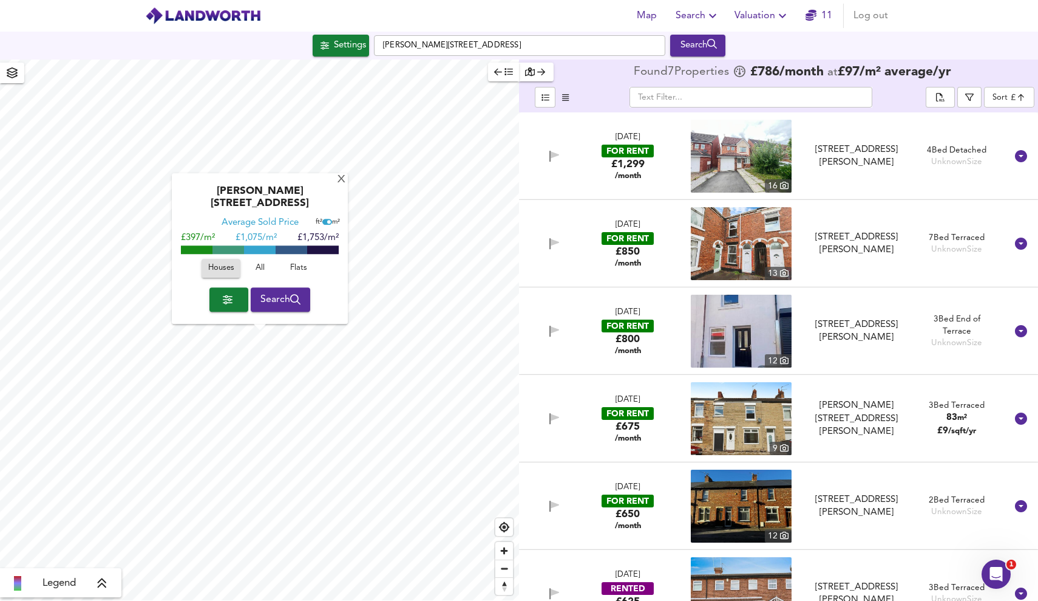
click at [339, 47] on div "Settings" at bounding box center [350, 46] width 32 height 16
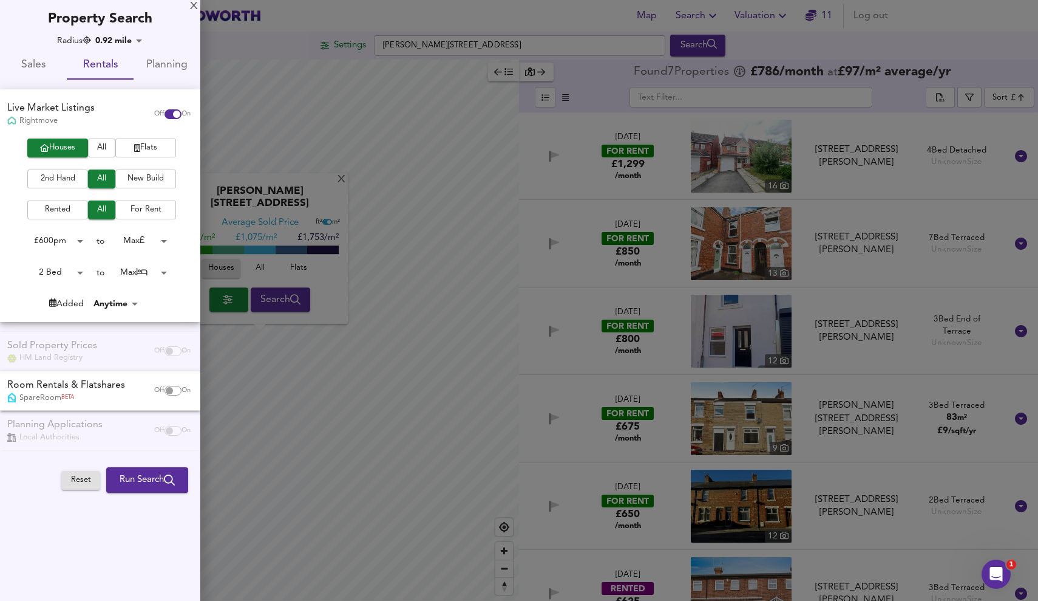
click at [2, 60] on button "Sales" at bounding box center [33, 64] width 67 height 29
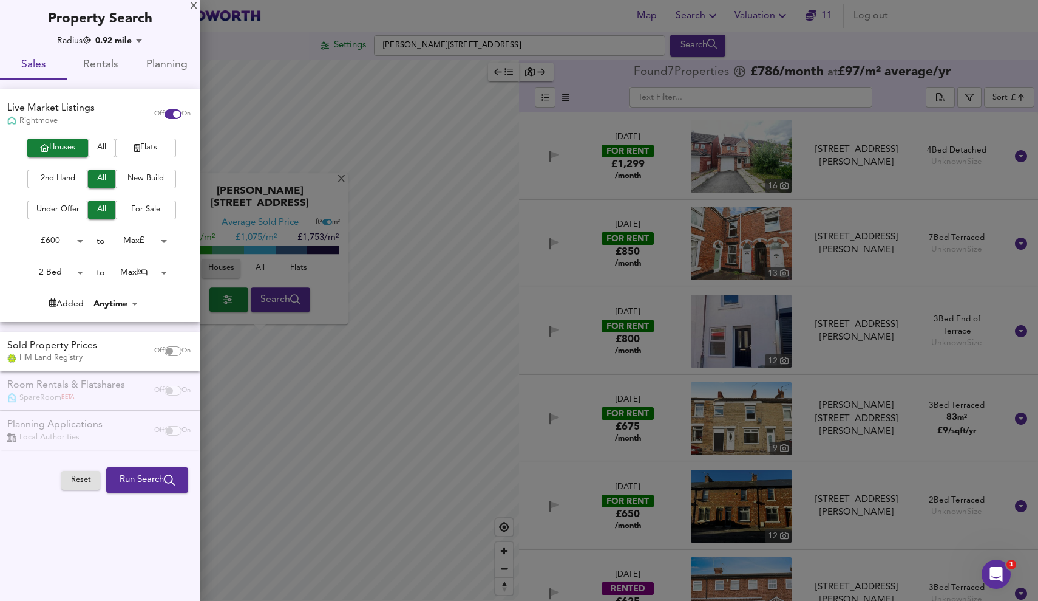
click at [169, 347] on input "checkbox" at bounding box center [169, 351] width 29 height 10
checkbox input "true"
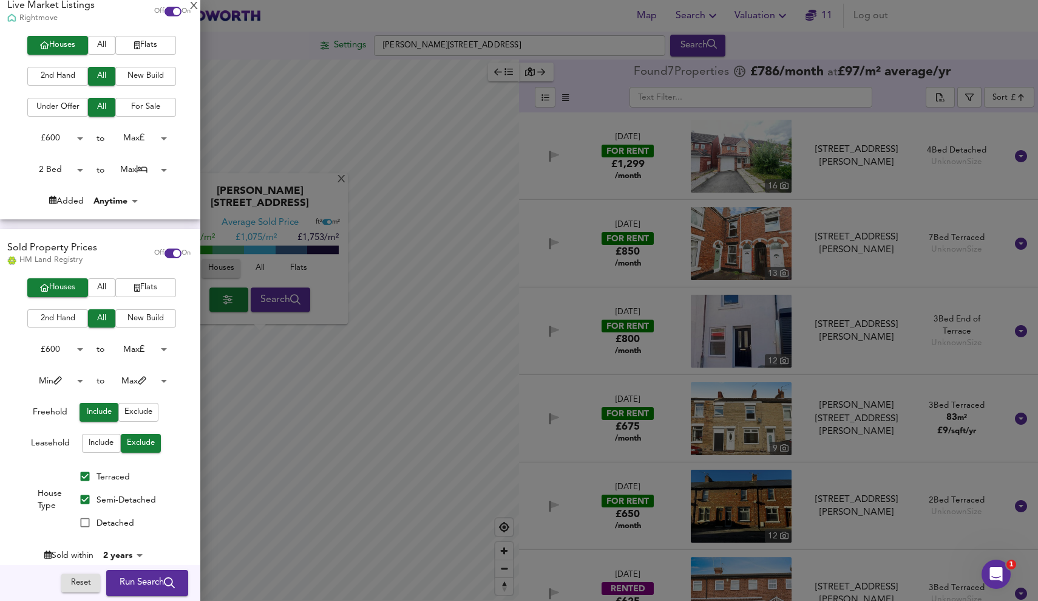
scroll to position [105, 0]
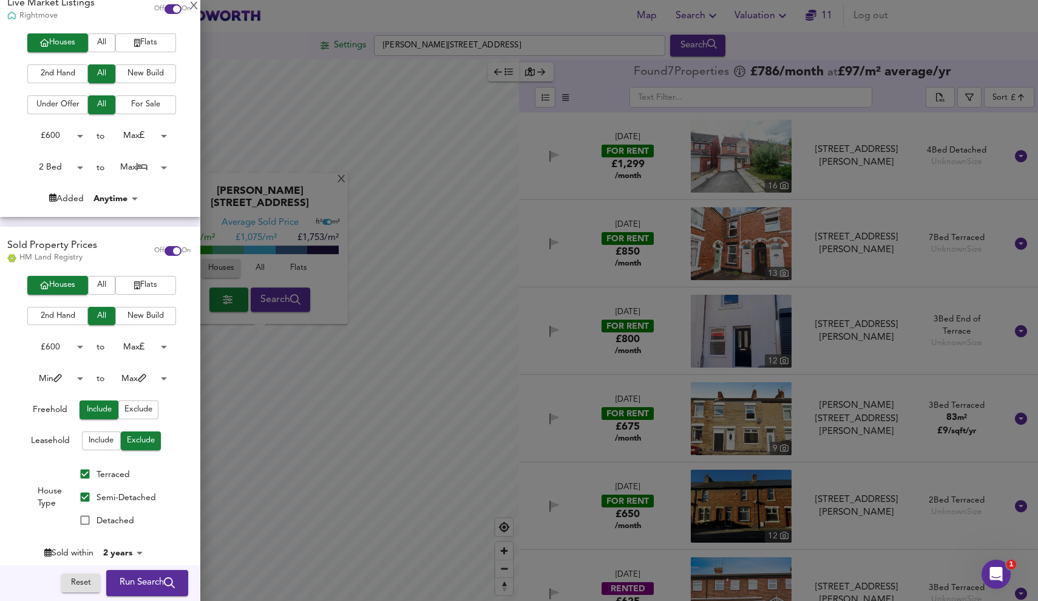
click at [67, 341] on body "Map Search Valuation 11 Log out Settings [PERSON_NAME][GEOGRAPHIC_DATA] 6BL Sea…" at bounding box center [519, 300] width 1038 height 601
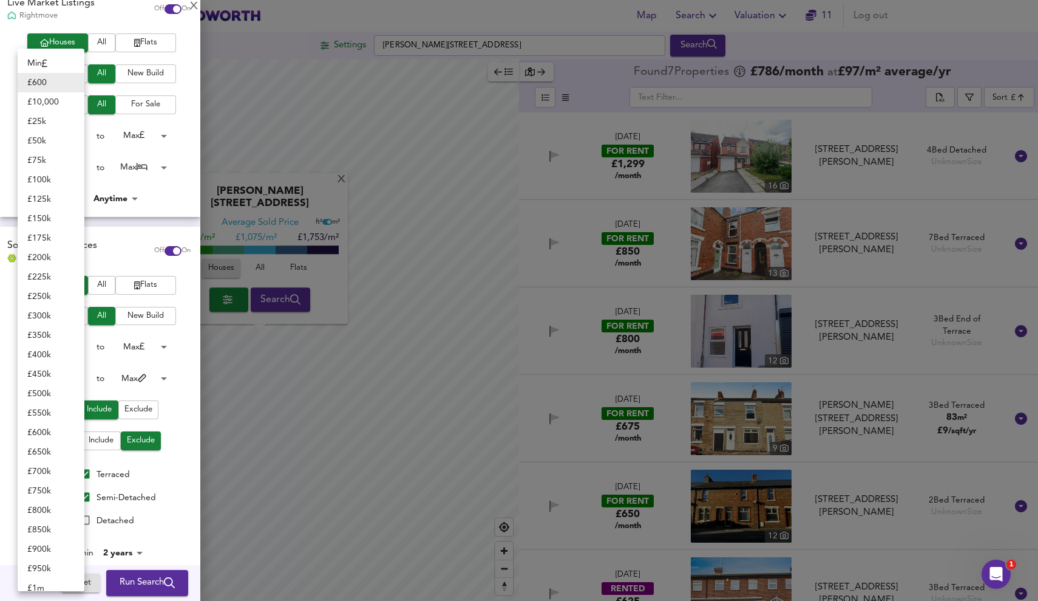
click at [63, 184] on li "£ 100k" at bounding box center [51, 179] width 67 height 19
type input "100000"
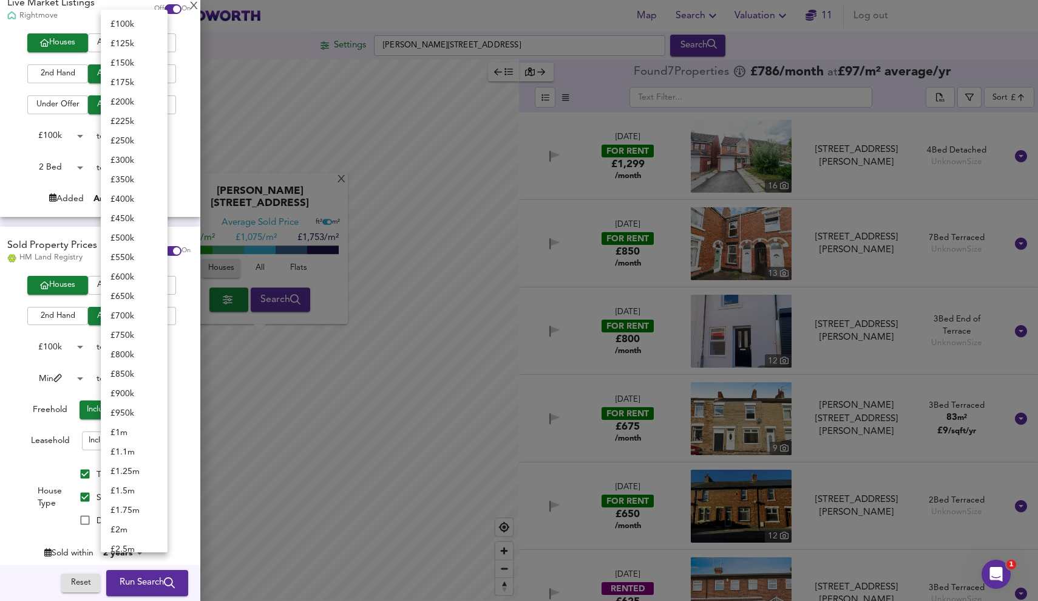
click at [147, 344] on body "Map Search Valuation 11 Log out Settings [PERSON_NAME][GEOGRAPHIC_DATA] 6BL Sea…" at bounding box center [519, 300] width 1038 height 601
click at [139, 85] on li "£ 175k" at bounding box center [134, 82] width 67 height 19
type input "175000"
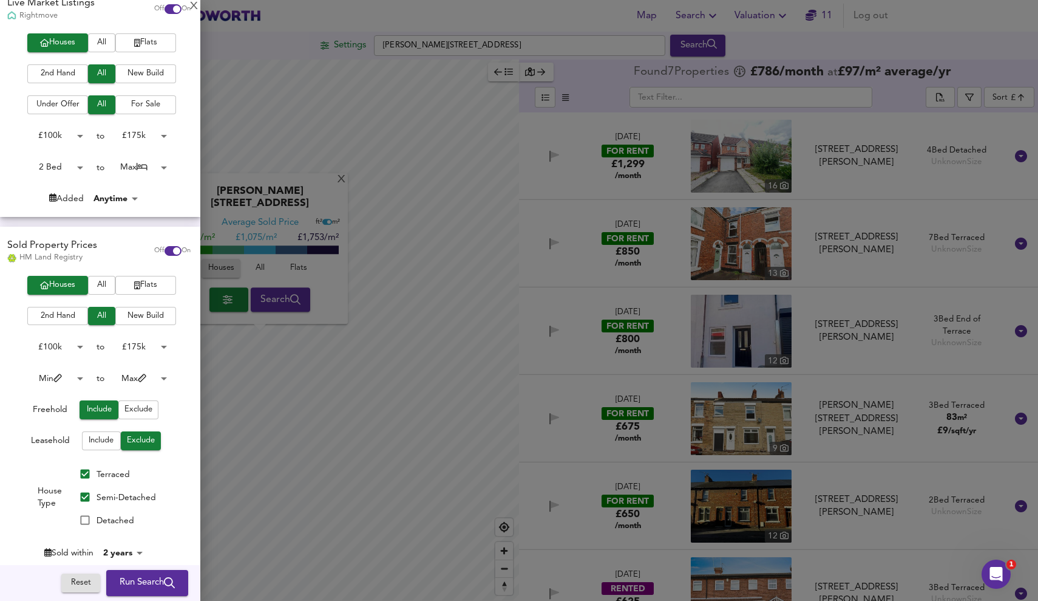
click at [145, 135] on body "Map Search Valuation 11 Log out Settings [PERSON_NAME][GEOGRAPHIC_DATA] 6BL Sea…" at bounding box center [519, 300] width 1038 height 601
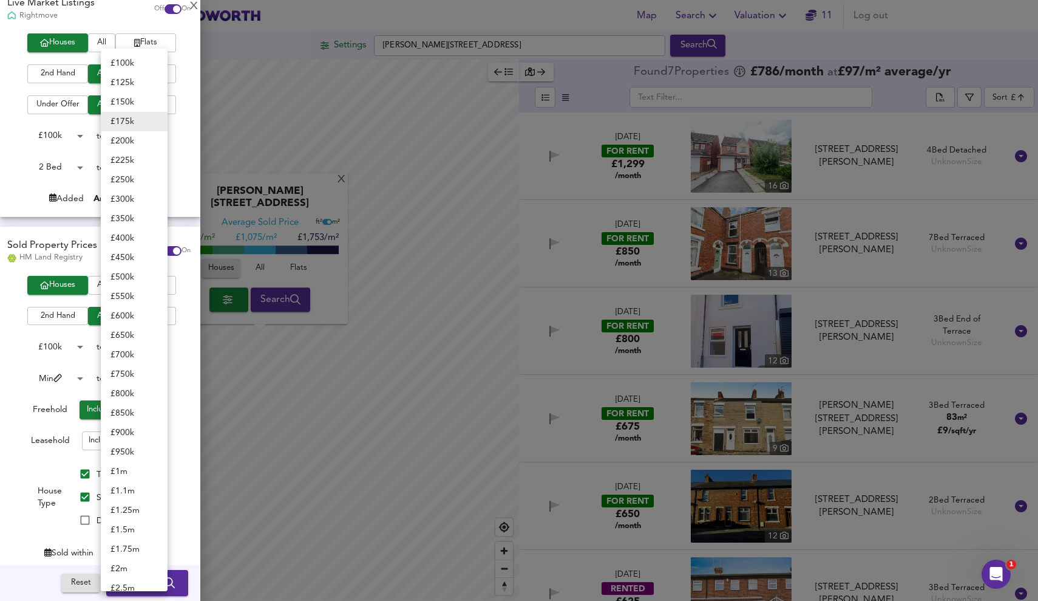
click at [183, 143] on div at bounding box center [519, 300] width 1038 height 601
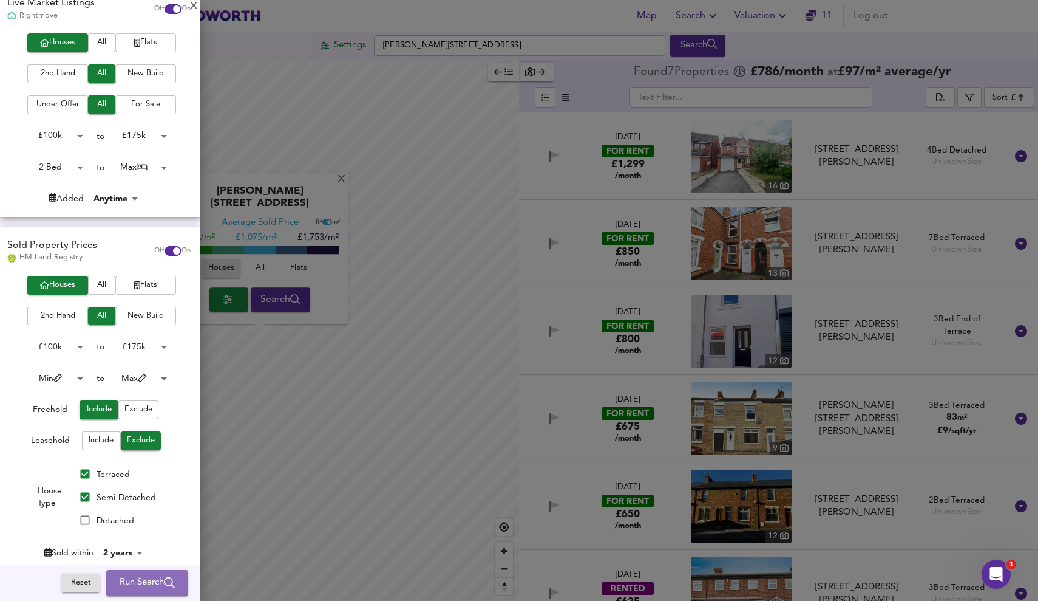
click at [141, 580] on span "Run Search" at bounding box center [147, 583] width 55 height 16
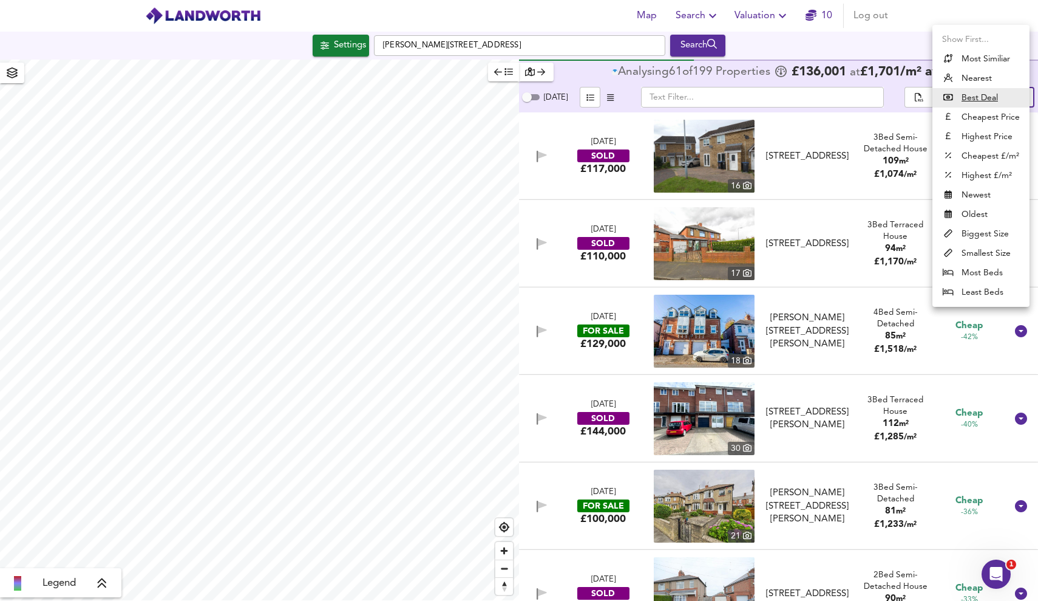
click at [994, 89] on body "Map Search Valuation 10 Log out Settings [PERSON_NAME][GEOGRAPHIC_DATA] 6BL Sea…" at bounding box center [519, 300] width 1038 height 601
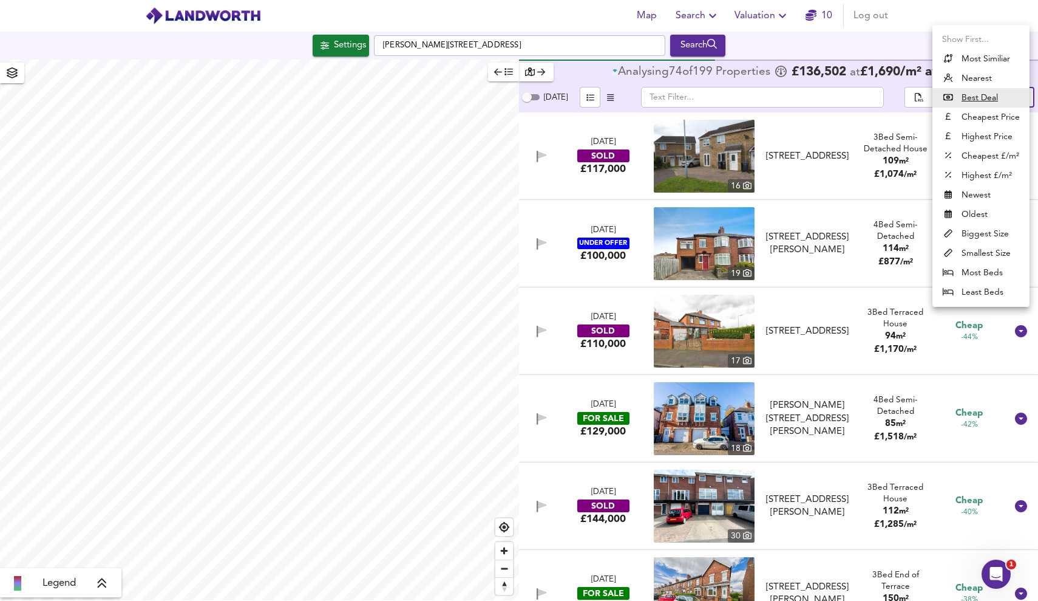
click at [989, 176] on li "Highest £/m²" at bounding box center [981, 175] width 97 height 19
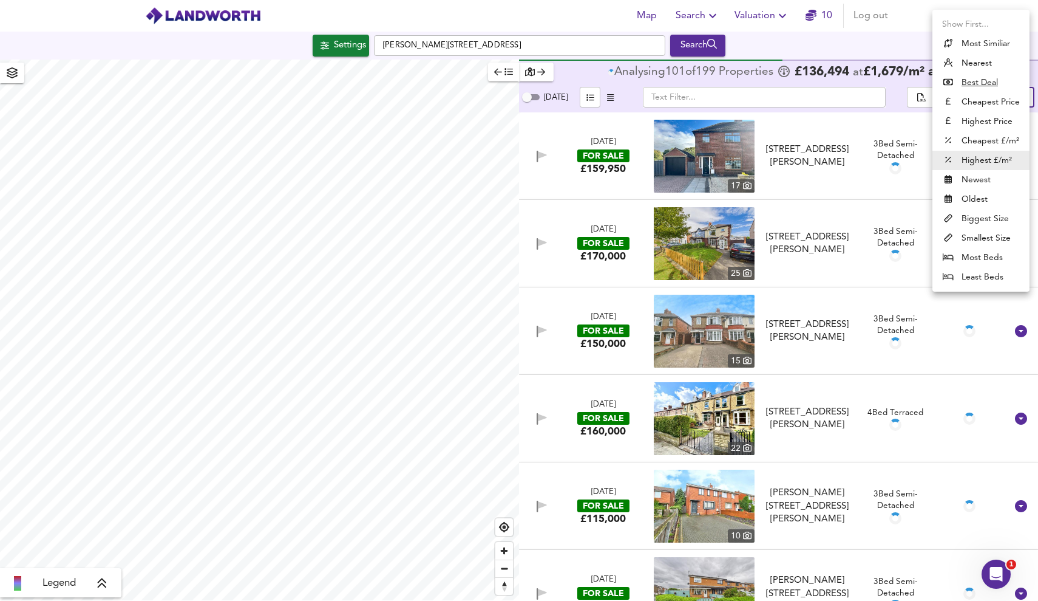
click at [1004, 100] on body "Map Search Valuation 10 Log out Settings [PERSON_NAME][GEOGRAPHIC_DATA] 6BL Sea…" at bounding box center [519, 300] width 1038 height 601
click at [984, 115] on li "Highest Price" at bounding box center [981, 121] width 97 height 19
type input "expensive"
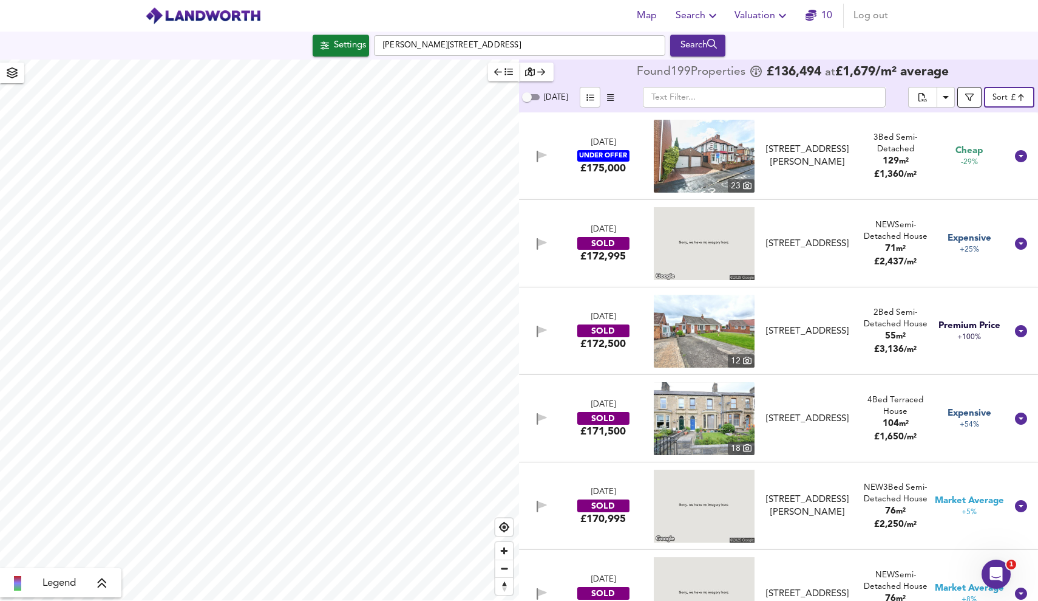
click at [965, 95] on span "button" at bounding box center [970, 97] width 12 height 9
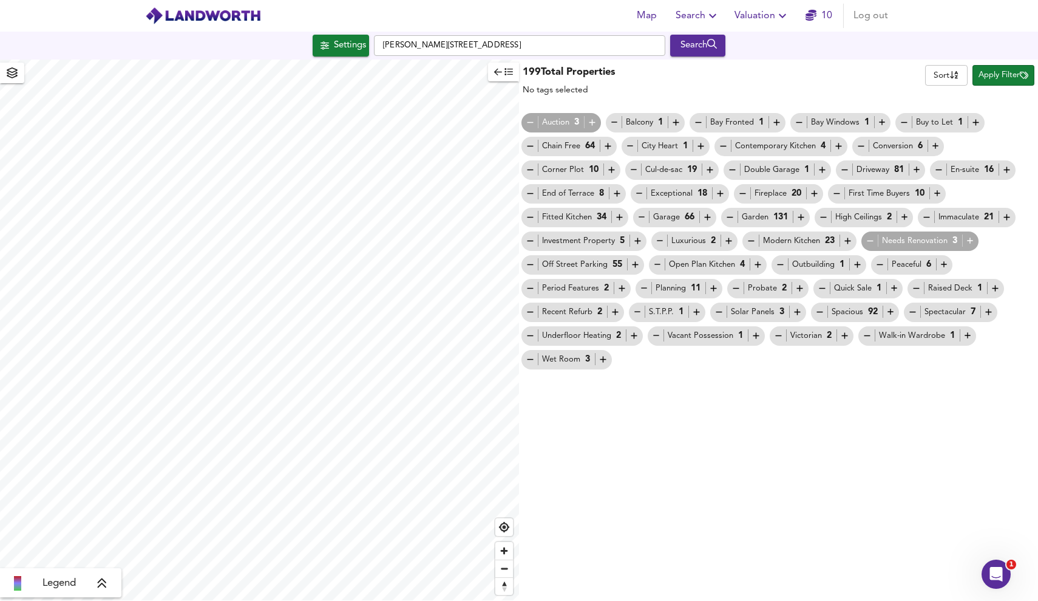
click at [718, 189] on icon "button" at bounding box center [720, 193] width 10 height 10
click at [999, 75] on span "Apply Filter" at bounding box center [1004, 76] width 50 height 14
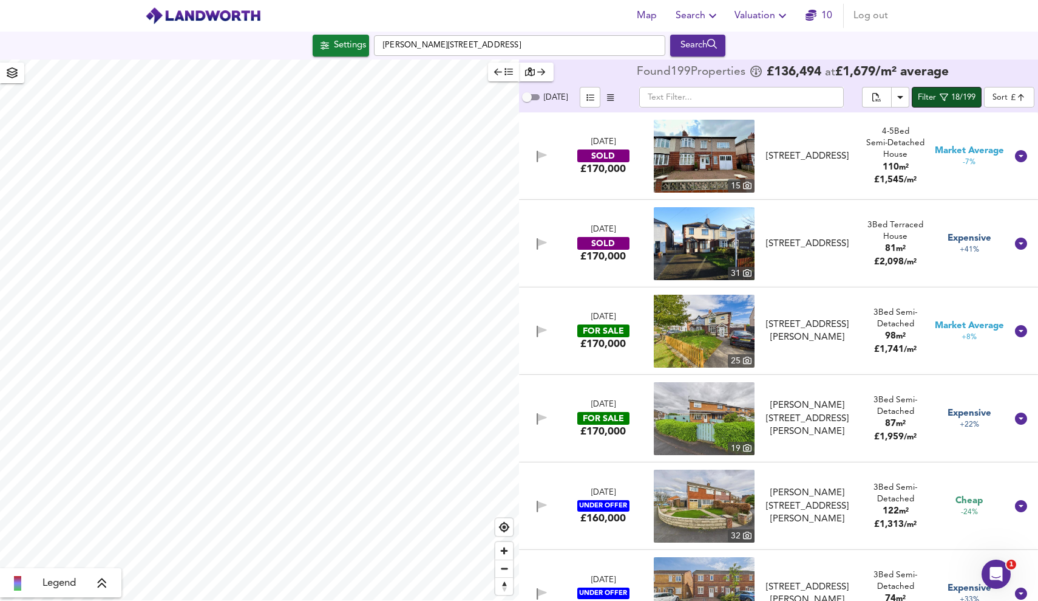
click at [978, 90] on button "Filter 18/199" at bounding box center [947, 97] width 70 height 21
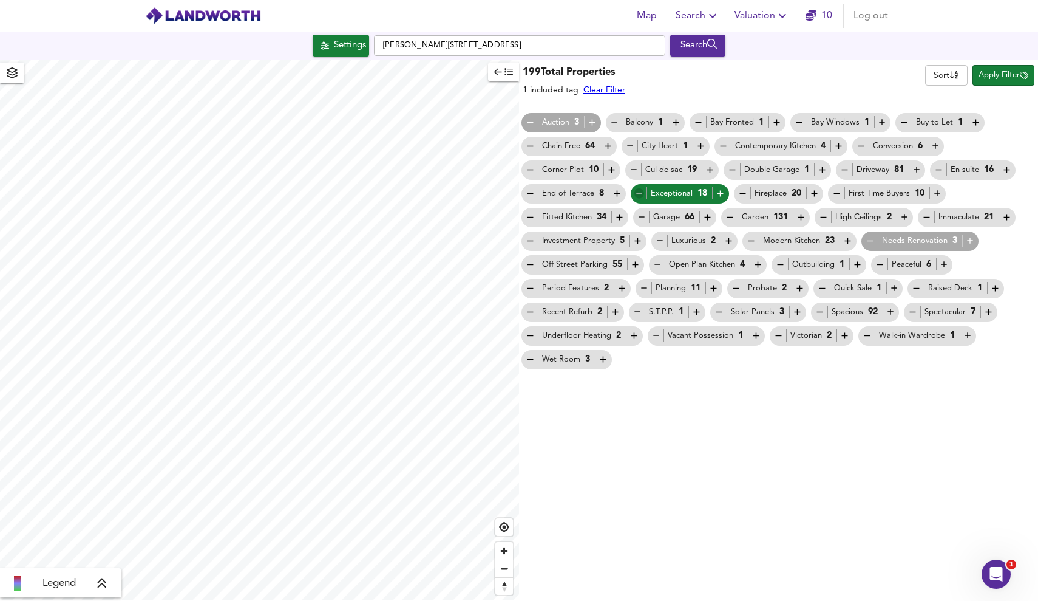
click at [638, 193] on icon "button" at bounding box center [640, 193] width 10 height 10
click at [716, 195] on icon "button" at bounding box center [720, 193] width 10 height 10
click at [980, 73] on span "Apply Filter" at bounding box center [1004, 76] width 50 height 14
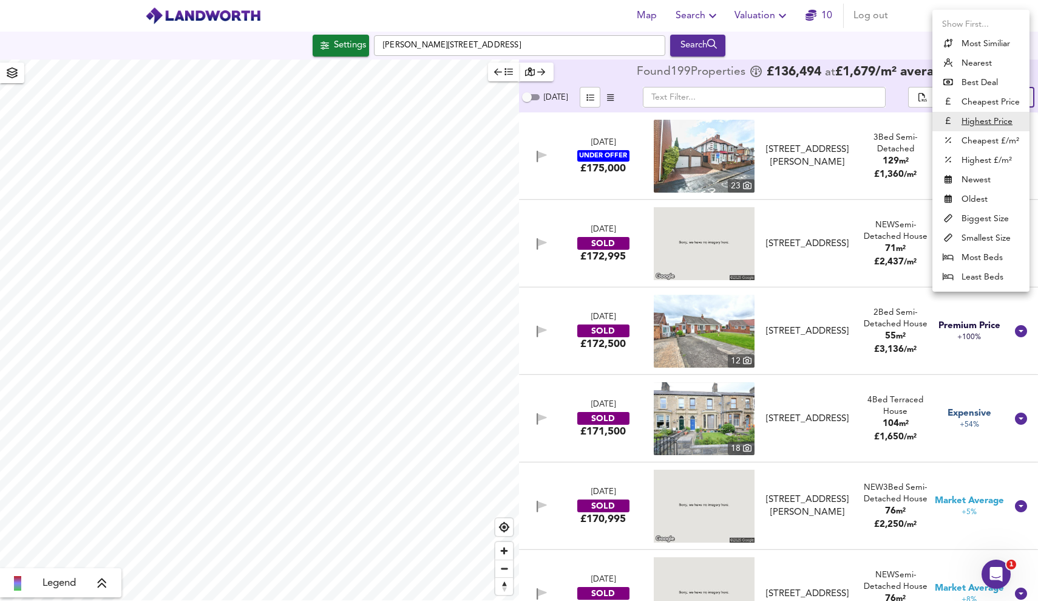
click at [1011, 95] on body "Map Search Valuation 10 Log out Settings [PERSON_NAME][GEOGRAPHIC_DATA] 6BL Sea…" at bounding box center [519, 300] width 1038 height 601
click at [616, 91] on div at bounding box center [519, 300] width 1038 height 601
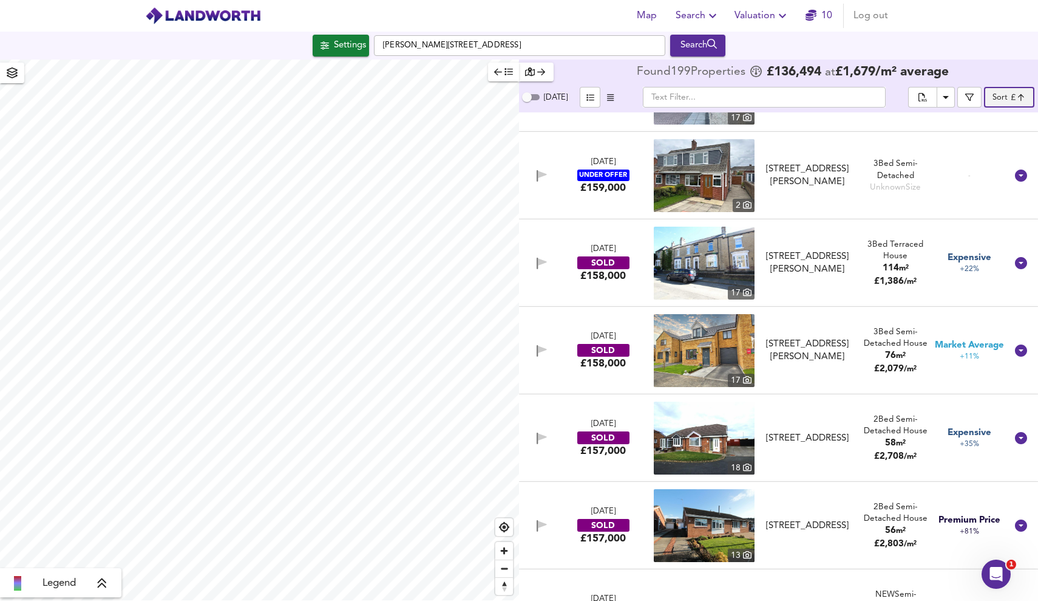
scroll to position [3859, 0]
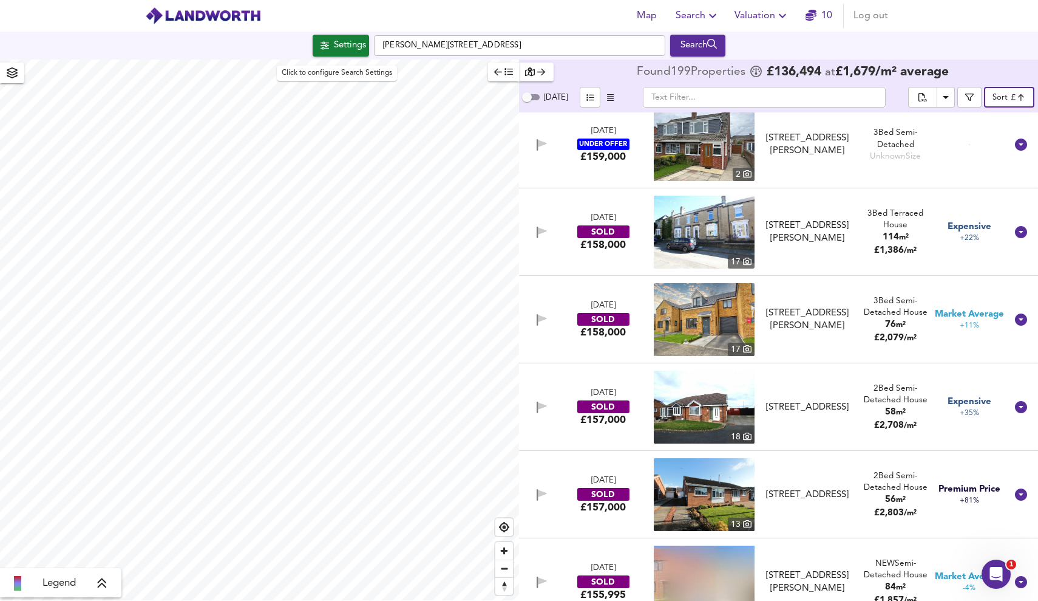
click at [346, 37] on button "Settings" at bounding box center [341, 46] width 56 height 22
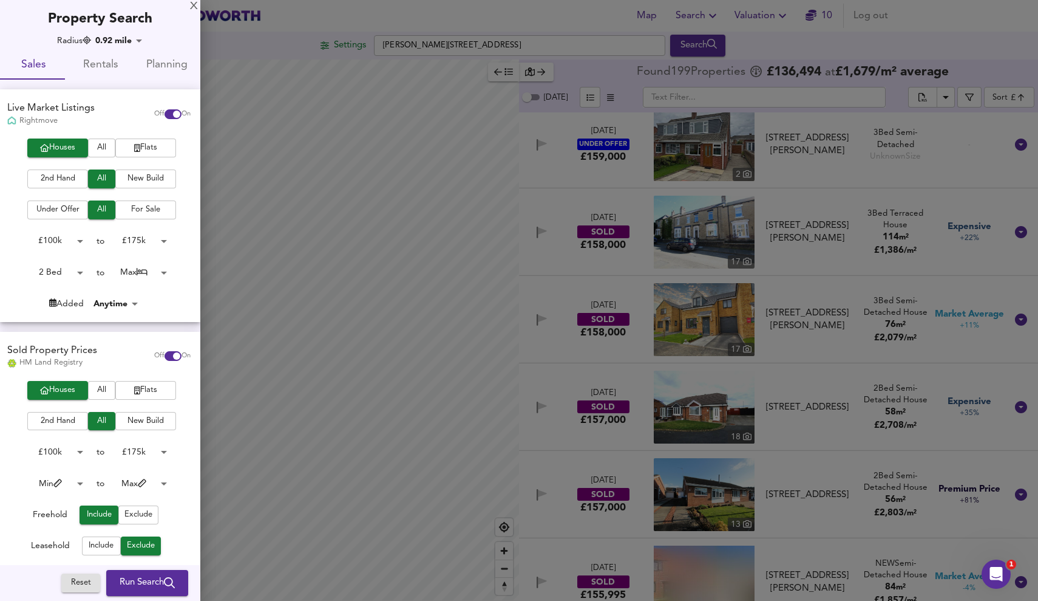
click at [63, 173] on span "2nd Hand" at bounding box center [57, 179] width 49 height 14
click at [151, 578] on span "Run Search" at bounding box center [147, 583] width 55 height 16
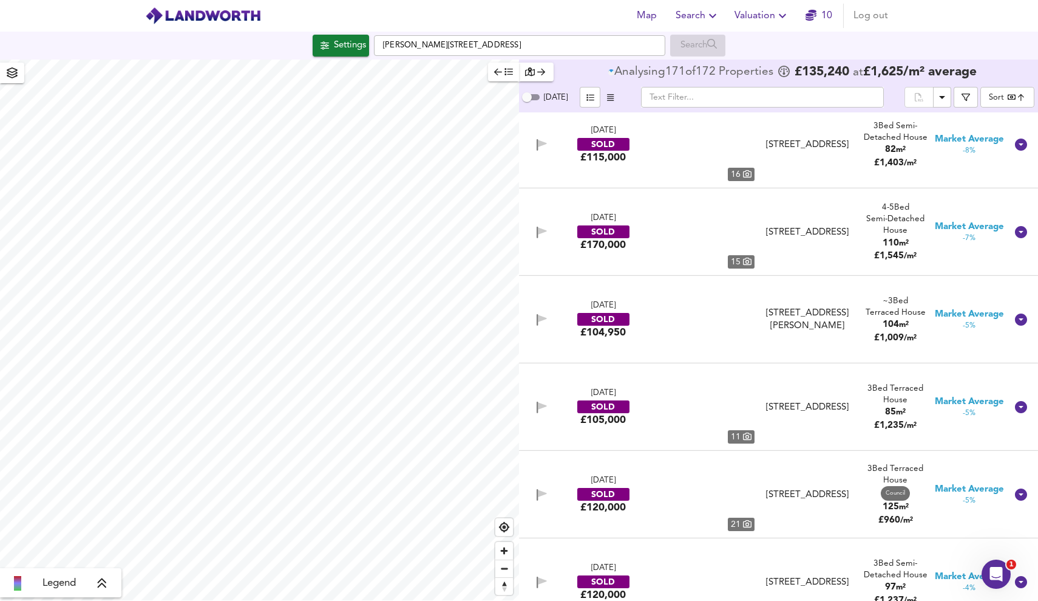
type input "bestdeal"
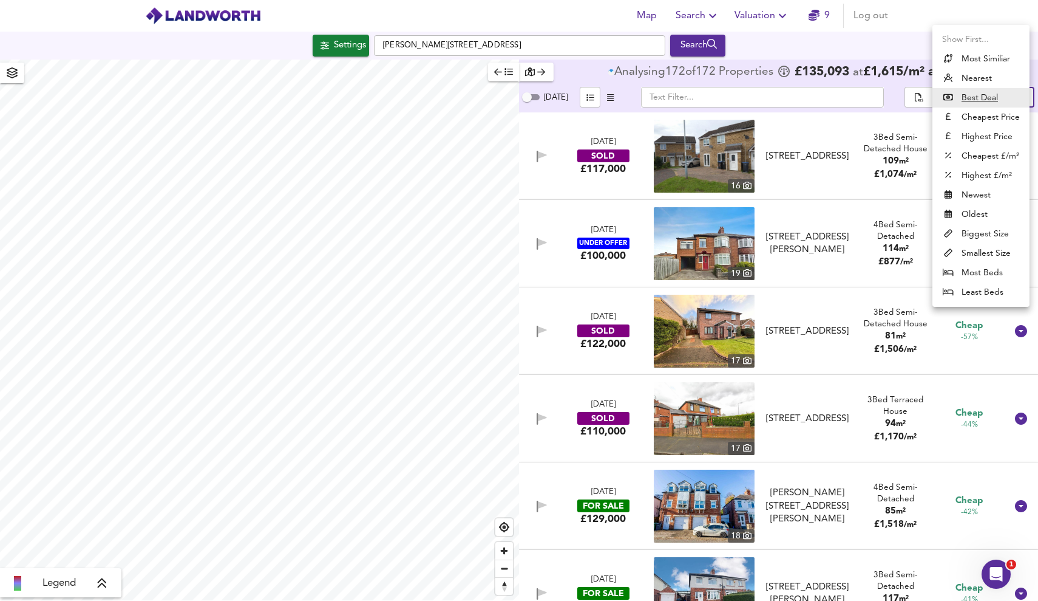
click at [1001, 105] on body "Map Search Valuation 9 Log out Settings [PERSON_NAME][GEOGRAPHIC_DATA] 6BL Sear…" at bounding box center [519, 300] width 1038 height 601
click at [1015, 14] on div at bounding box center [519, 300] width 1038 height 601
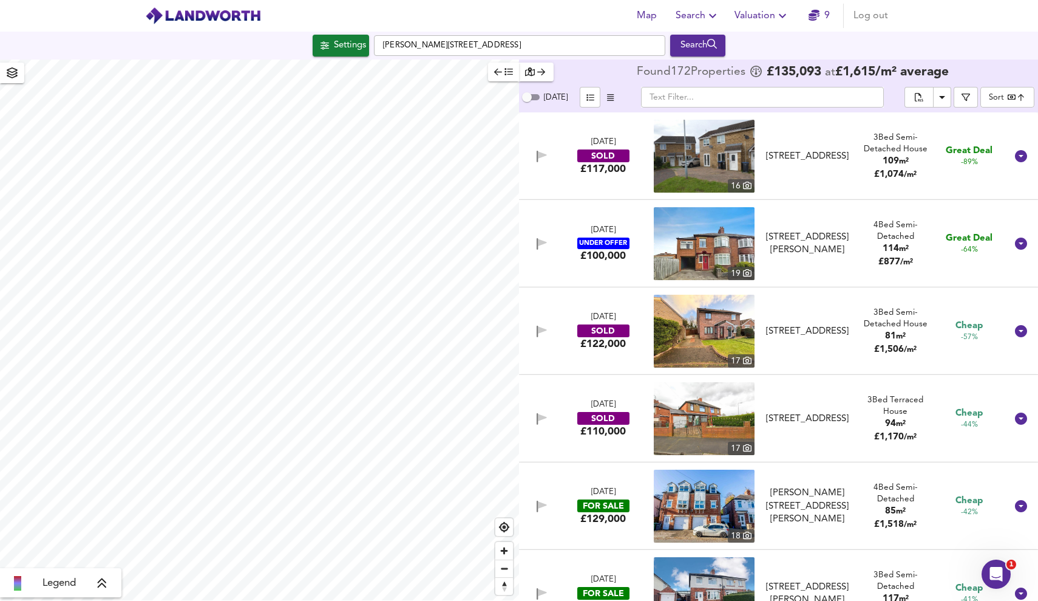
type input "936"
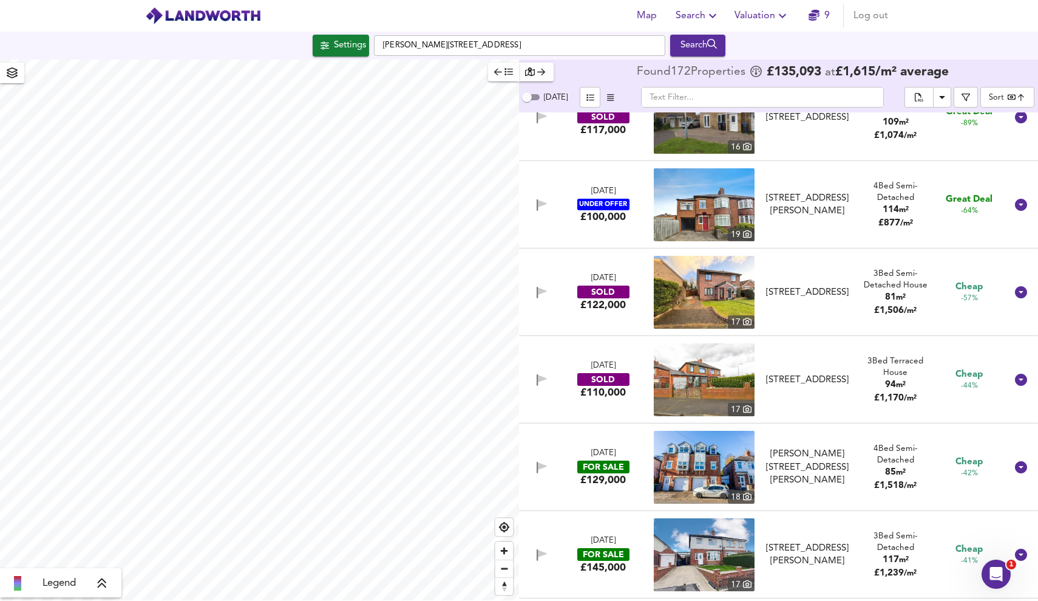
scroll to position [53, 0]
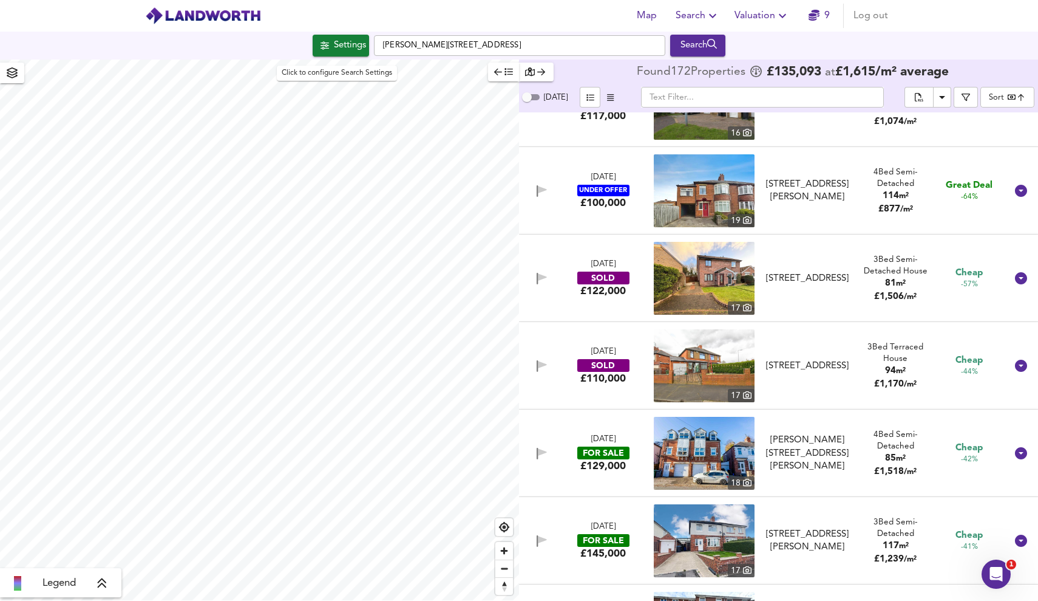
click at [343, 49] on div "Settings" at bounding box center [350, 46] width 32 height 16
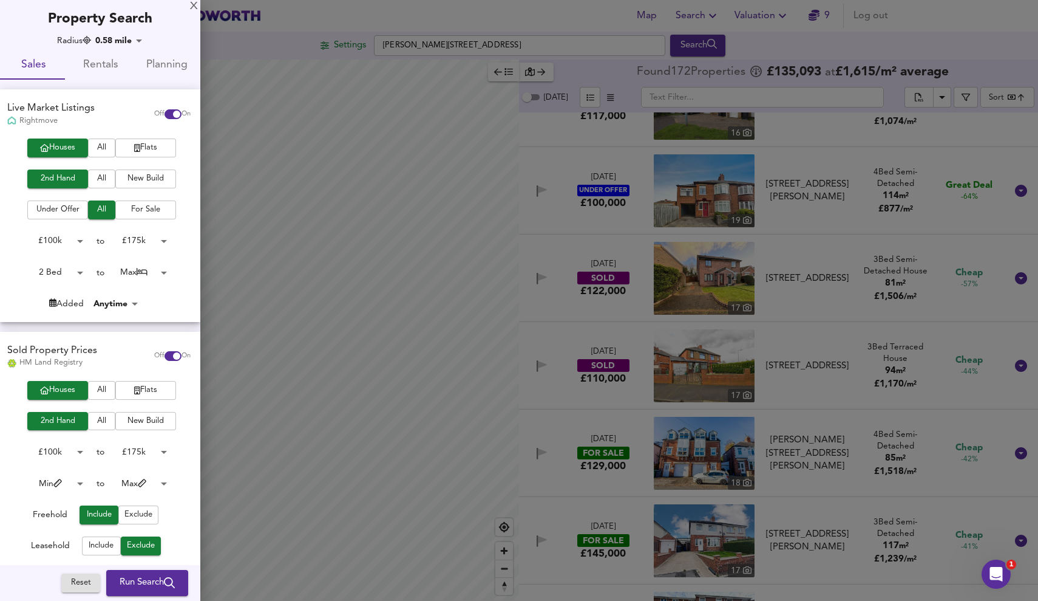
click at [139, 274] on body "Map Search Valuation 9 Log out Settings [PERSON_NAME][GEOGRAPHIC_DATA] 6BL Sear…" at bounding box center [519, 300] width 1038 height 601
click at [133, 115] on li "3 Bed" at bounding box center [134, 114] width 67 height 19
type input "3"
click at [137, 575] on span "Run Search" at bounding box center [147, 583] width 55 height 16
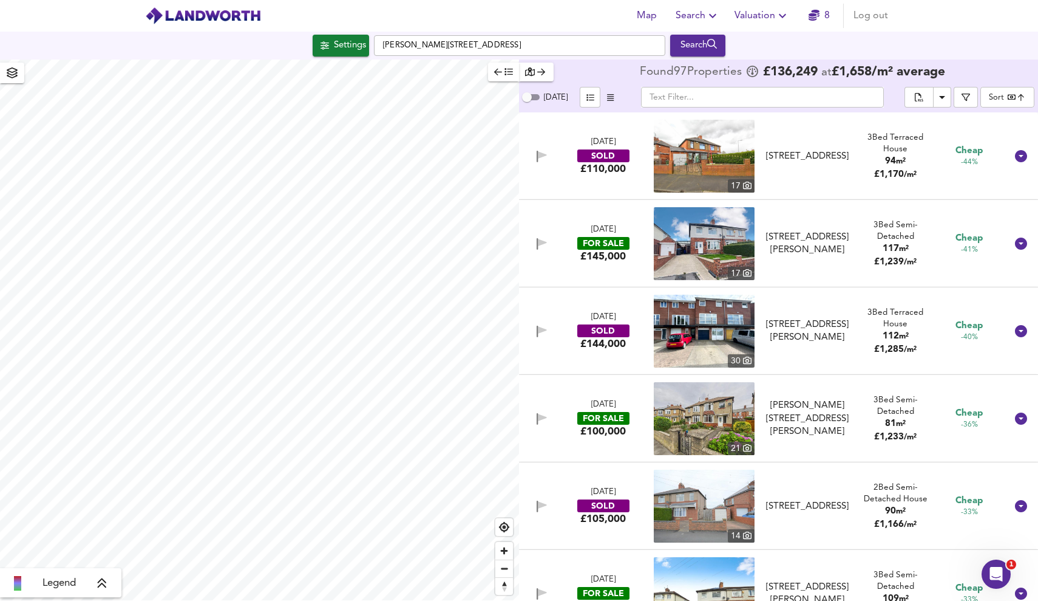
click at [993, 98] on body "Map Search Valuation 8 Log out Settings [PERSON_NAME][GEOGRAPHIC_DATA] 6BL Sear…" at bounding box center [519, 300] width 1038 height 601
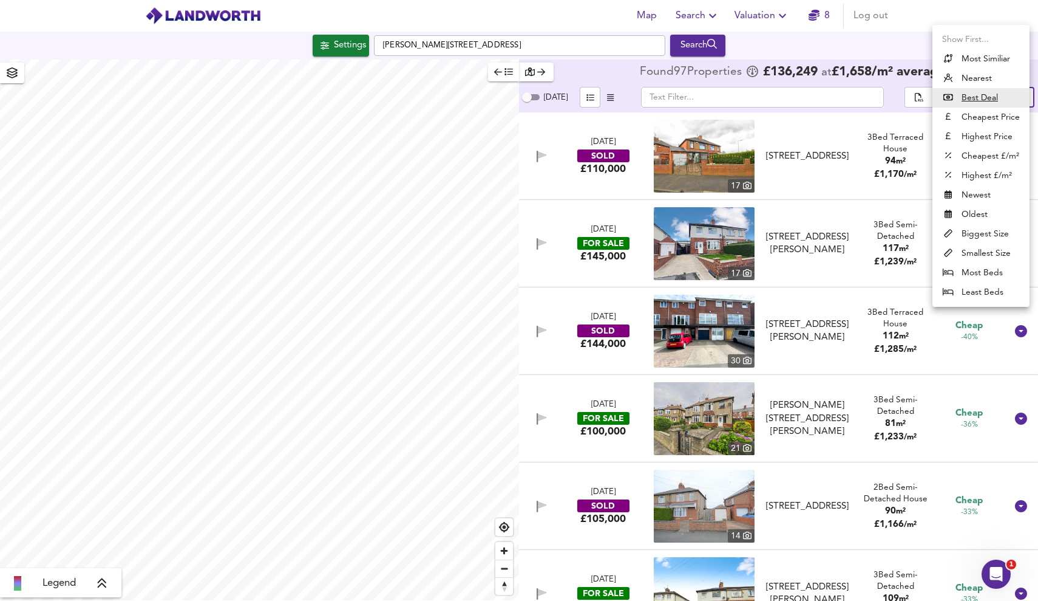
click at [986, 136] on li "Highest Price" at bounding box center [981, 136] width 97 height 19
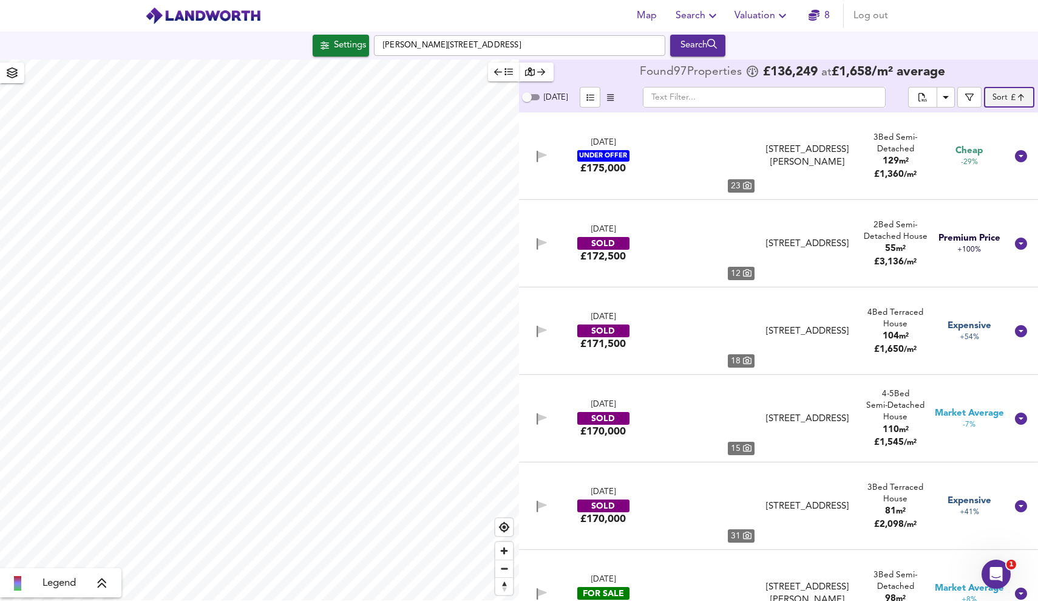
type input "expensive"
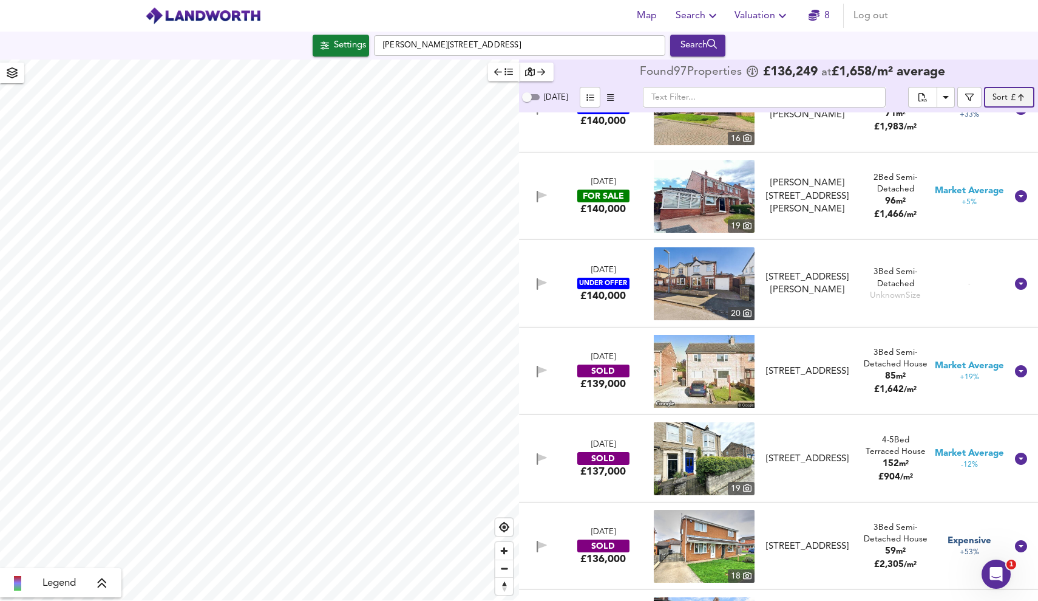
scroll to position [3898, 0]
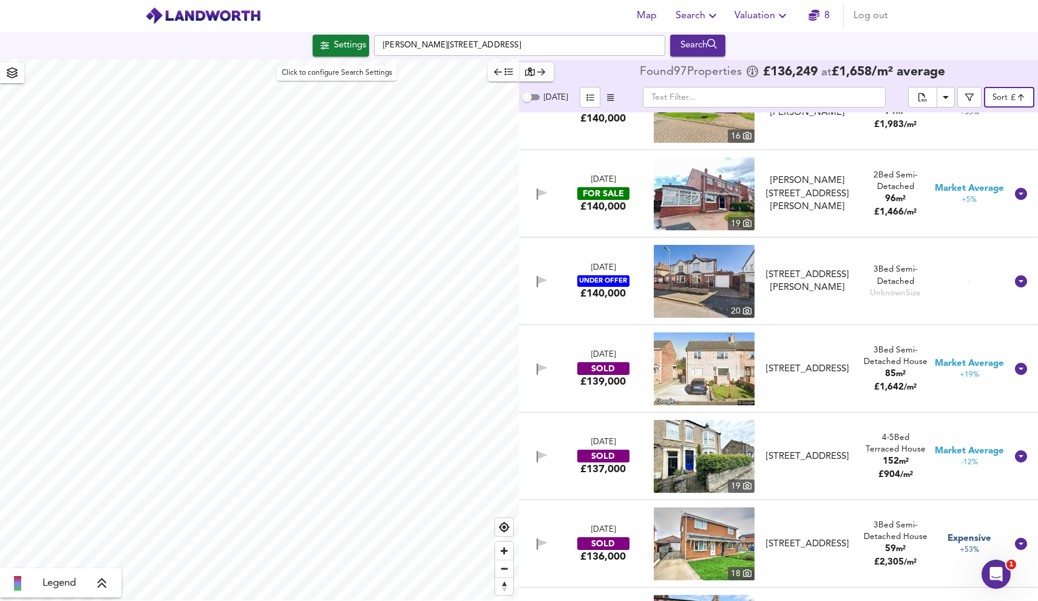
click at [345, 55] on button "Settings" at bounding box center [341, 46] width 56 height 22
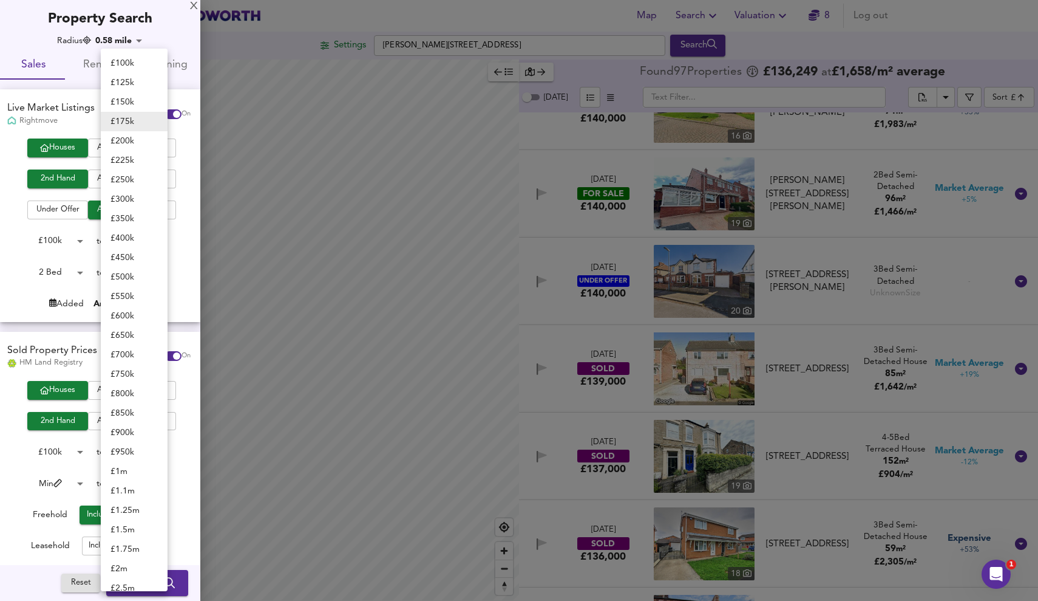
click at [135, 233] on body "Map Search Valuation 8 Log out Settings [PERSON_NAME][GEOGRAPHIC_DATA] 6BL Sear…" at bounding box center [519, 300] width 1038 height 601
click at [189, 242] on div at bounding box center [519, 300] width 1038 height 601
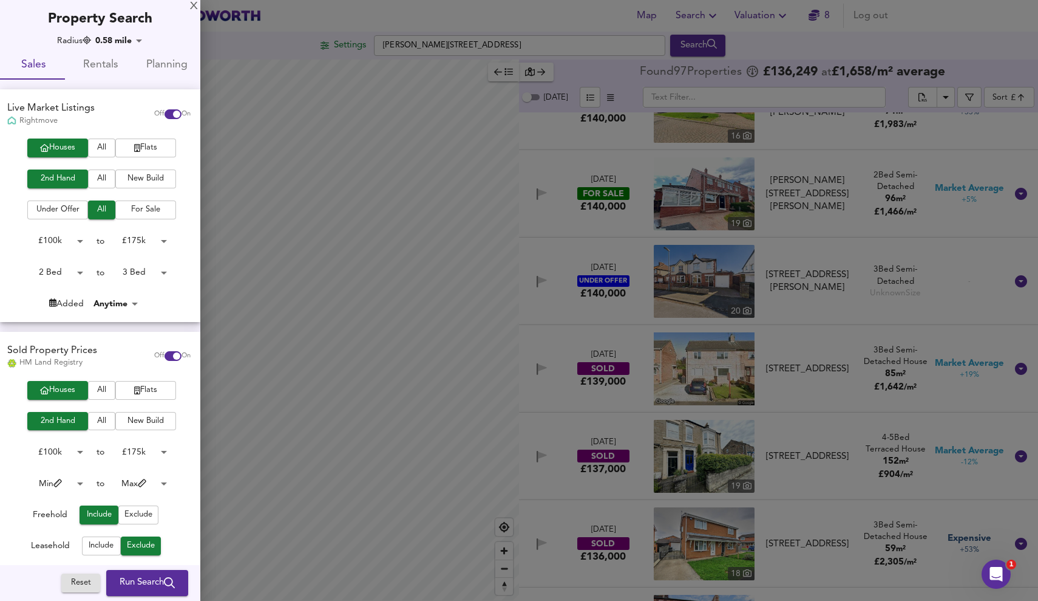
click at [486, 237] on div at bounding box center [519, 300] width 1038 height 601
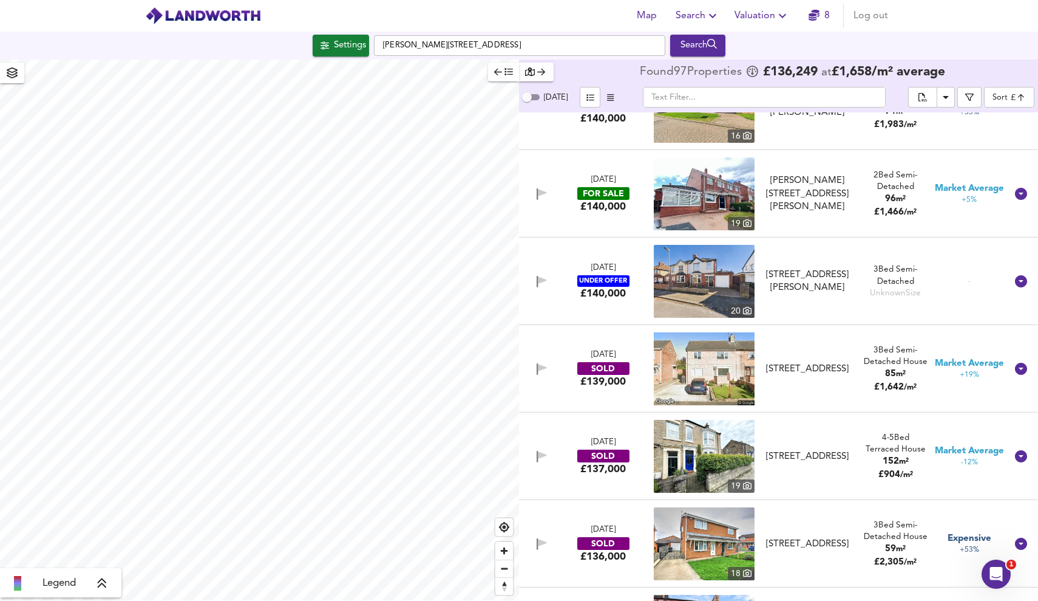
click at [1015, 96] on body "Map Search Valuation 8 Log out Settings [PERSON_NAME][GEOGRAPHIC_DATA] 6BL Sear…" at bounding box center [519, 300] width 1038 height 601
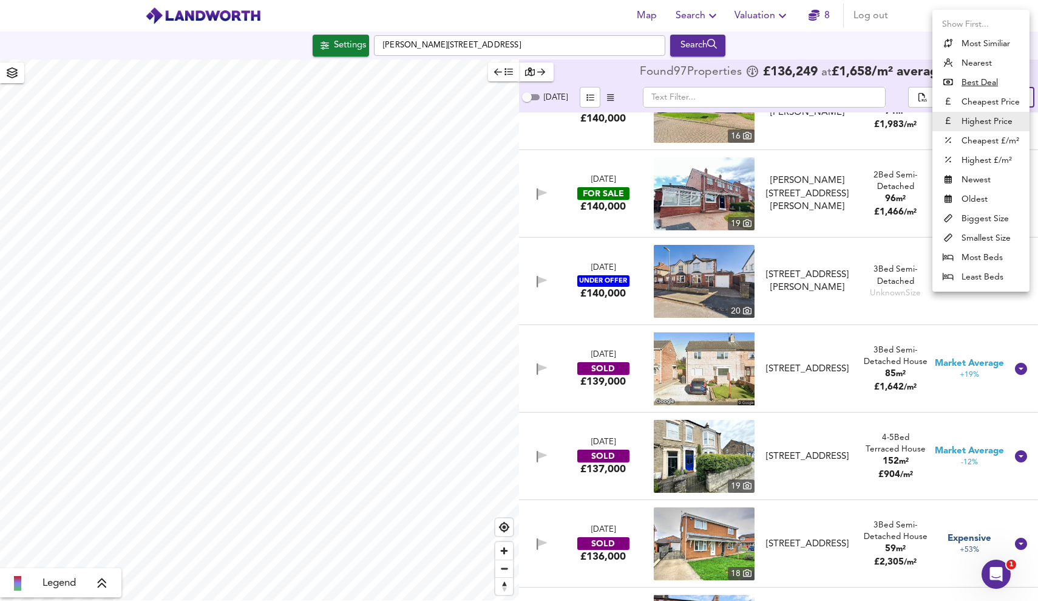
click at [886, 66] on div at bounding box center [519, 300] width 1038 height 601
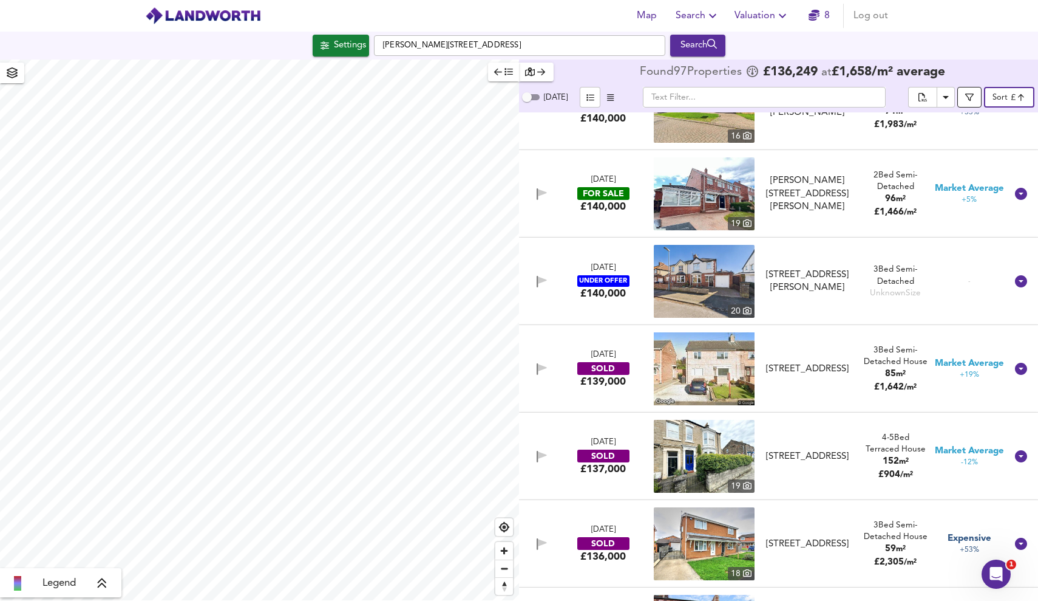
click at [966, 91] on button "button" at bounding box center [970, 97] width 24 height 21
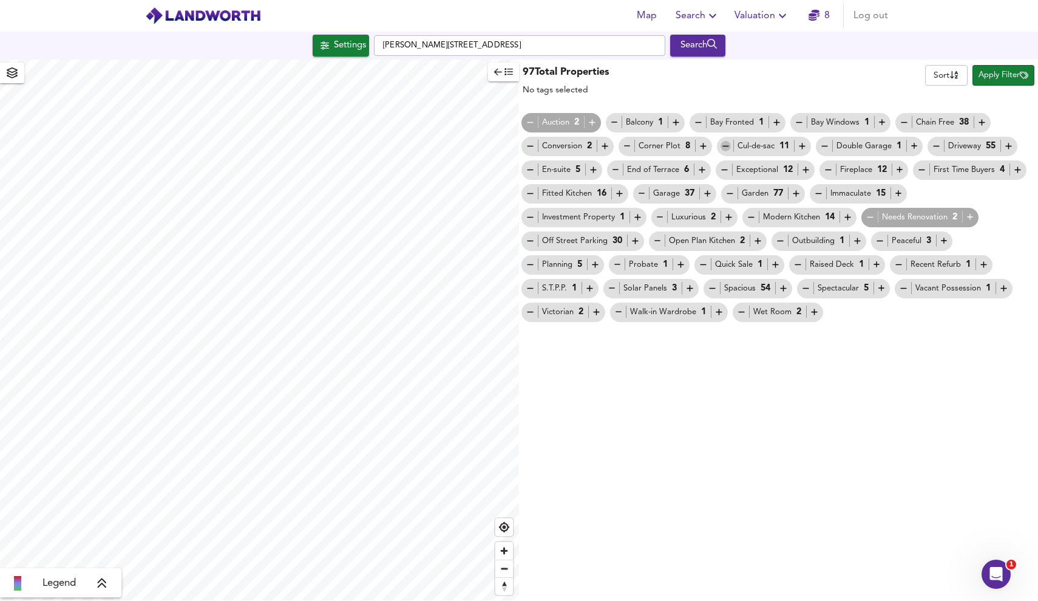
click at [724, 140] on button "button" at bounding box center [726, 145] width 10 height 11
click at [839, 217] on div "Modern Kitchen 14" at bounding box center [799, 217] width 107 height 13
click at [989, 75] on span "Apply Filter" at bounding box center [1004, 76] width 50 height 14
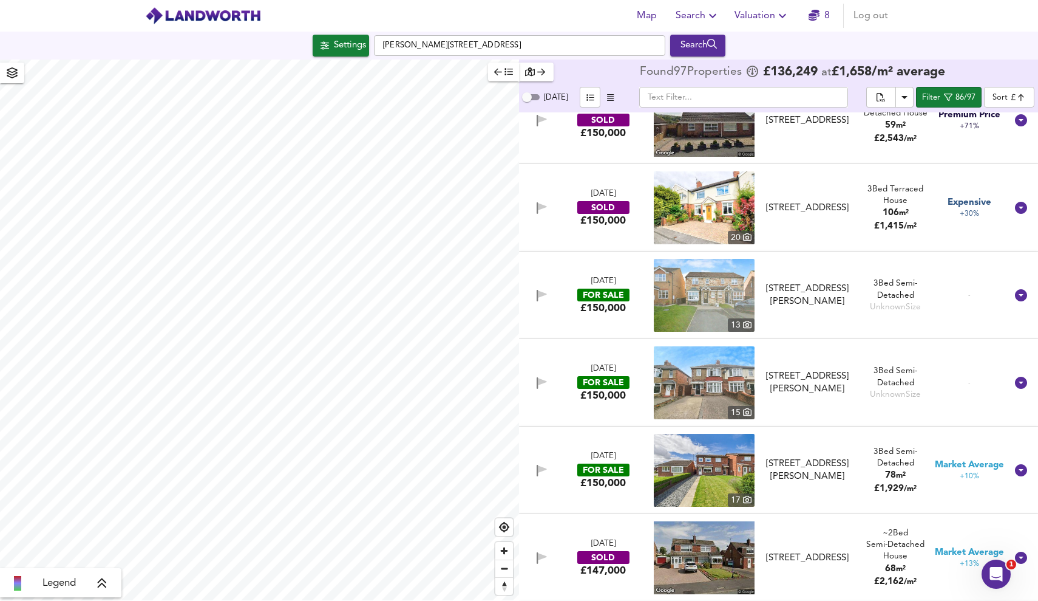
scroll to position [2415, 0]
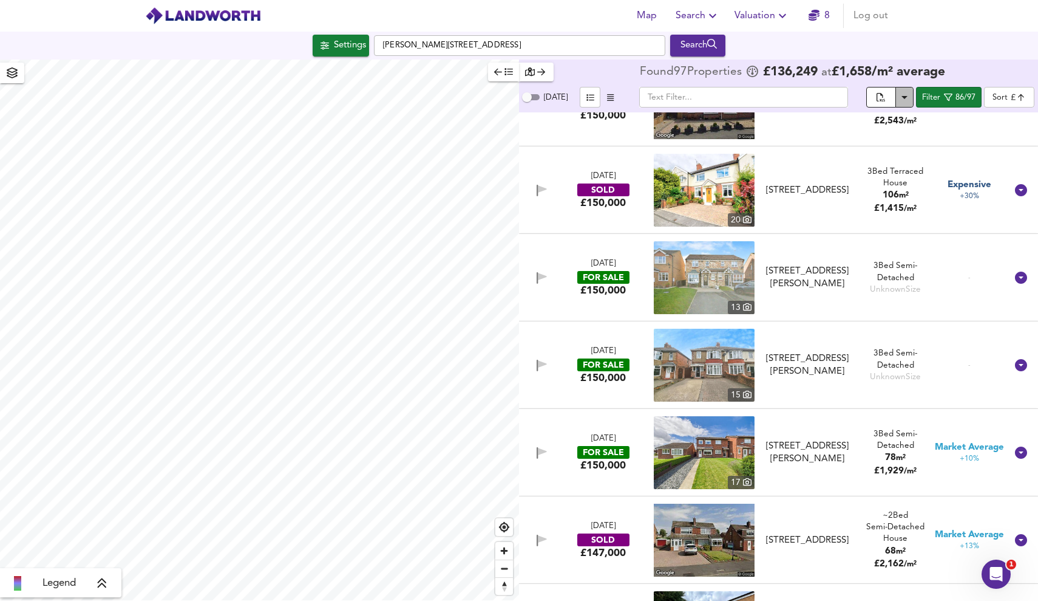
click at [905, 97] on icon "Download Results" at bounding box center [905, 97] width 6 height 3
click at [906, 96] on icon "Download Results" at bounding box center [905, 97] width 15 height 15
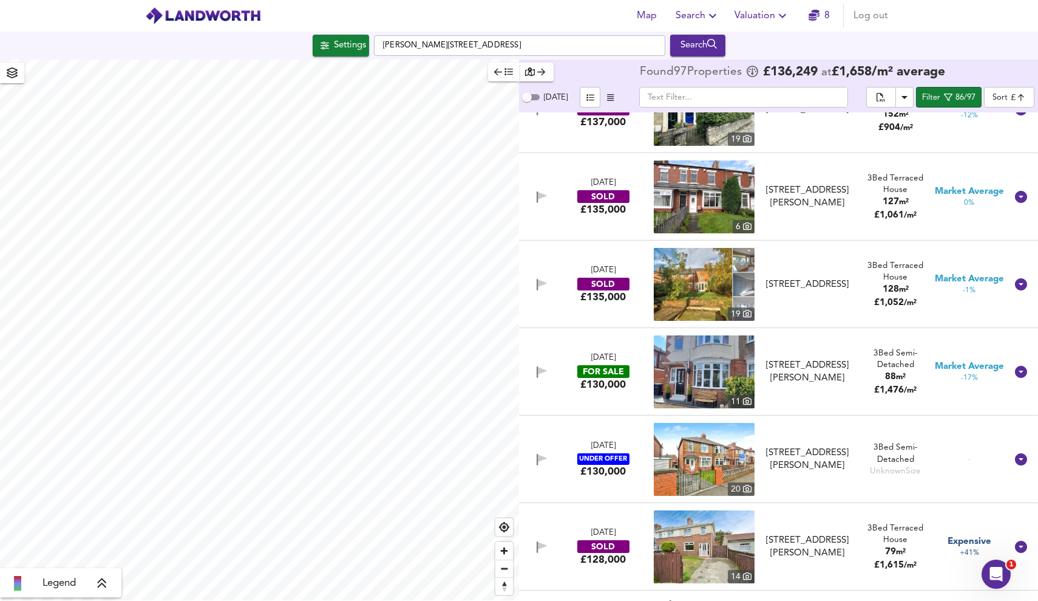
scroll to position [3801, 0]
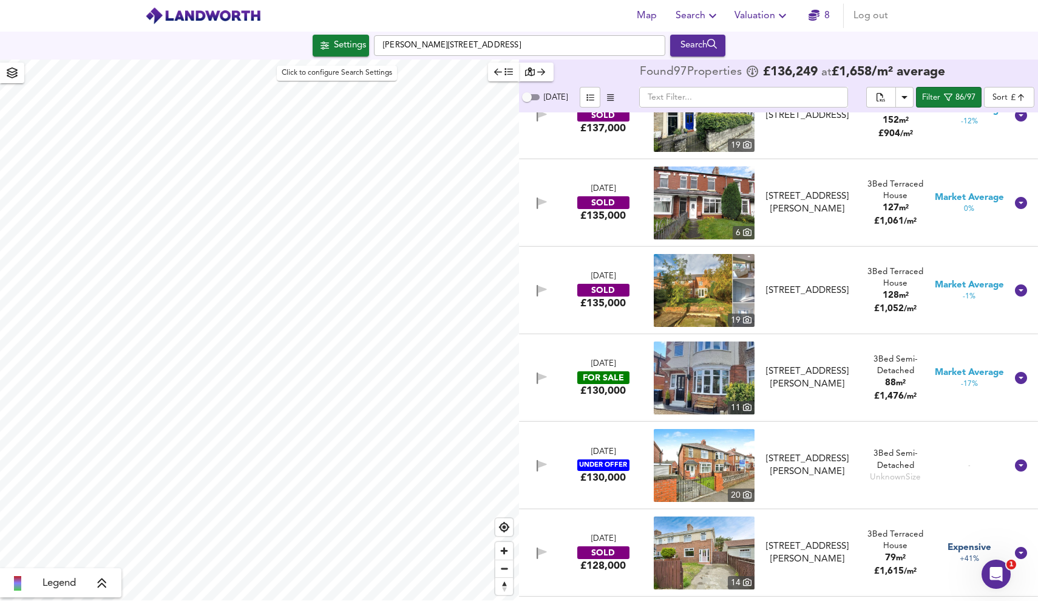
click at [350, 46] on div "Settings" at bounding box center [350, 46] width 32 height 16
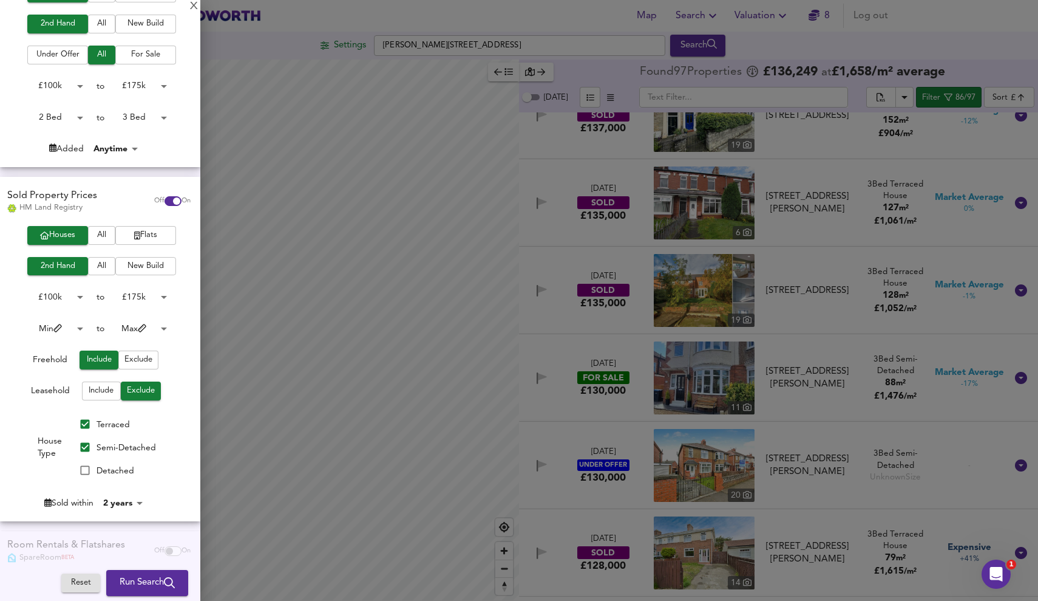
scroll to position [179, 0]
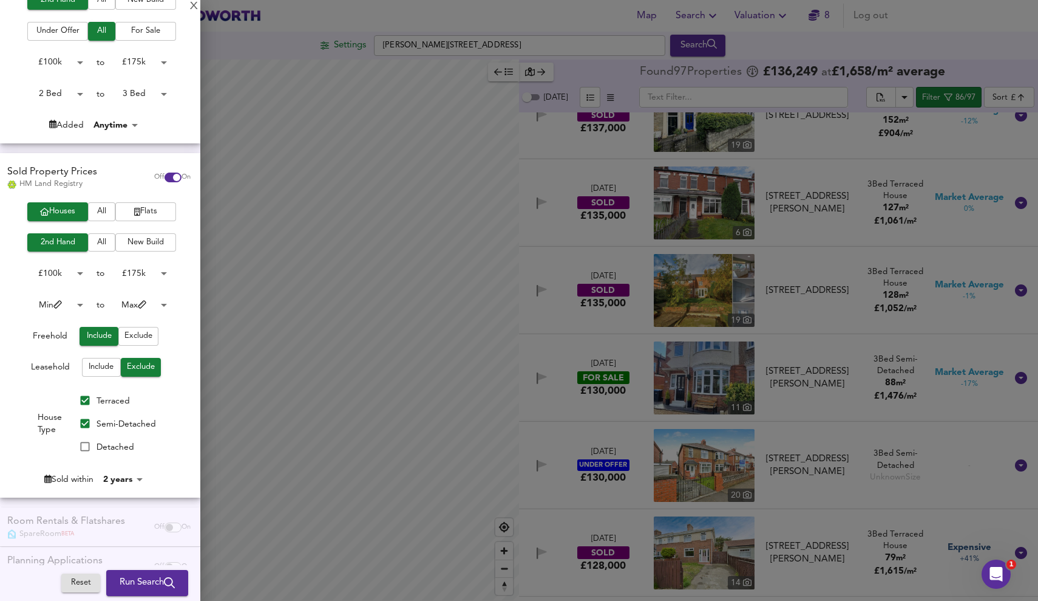
click at [87, 418] on input "Semi-Detached" at bounding box center [84, 423] width 23 height 23
checkbox input "false"
click at [154, 575] on span "Run Search" at bounding box center [147, 583] width 55 height 16
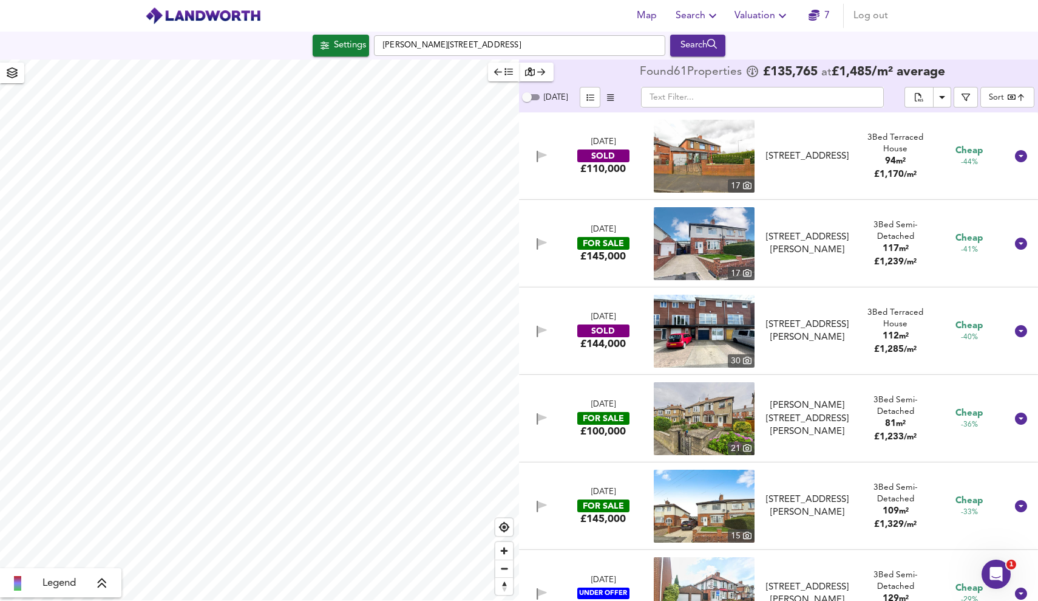
click at [1006, 98] on body "Map Search Valuation 7 Log out Settings [PERSON_NAME][GEOGRAPHIC_DATA] 6BL Sear…" at bounding box center [519, 300] width 1038 height 601
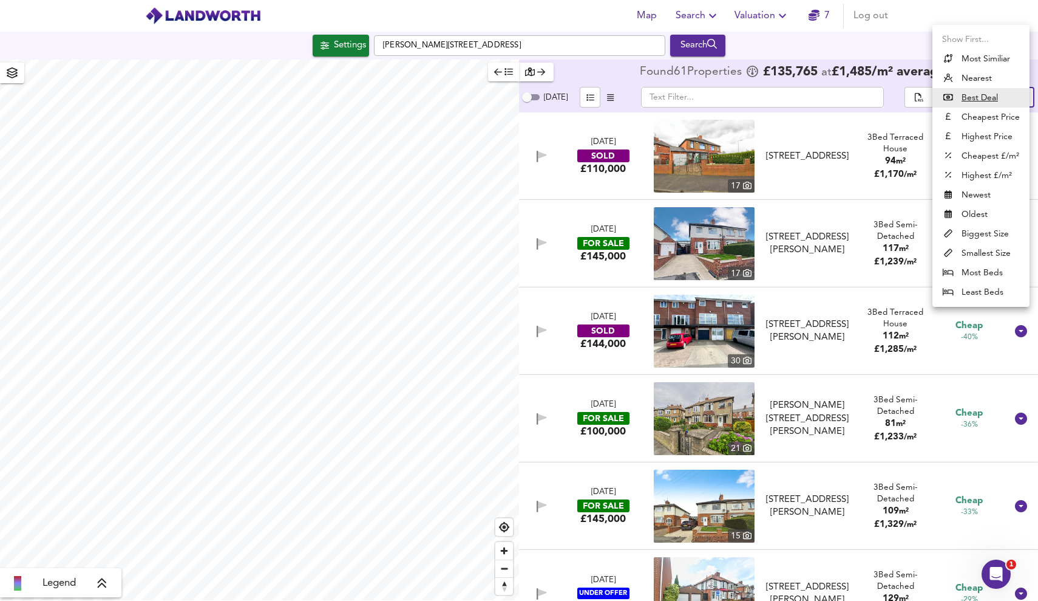
click at [995, 136] on li "Highest Price" at bounding box center [981, 136] width 97 height 19
type input "expensive"
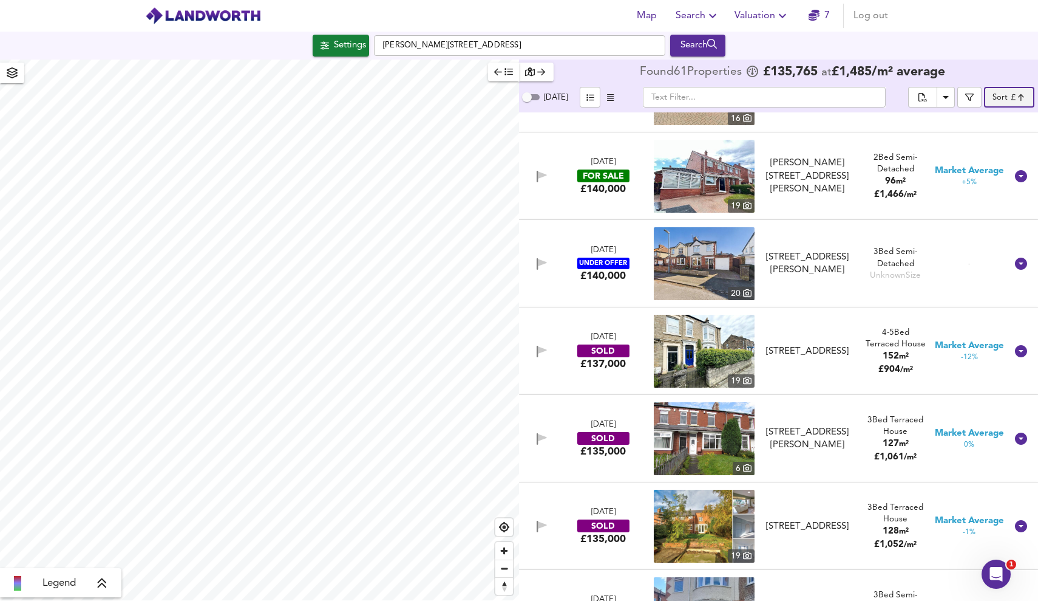
scroll to position [2334, 0]
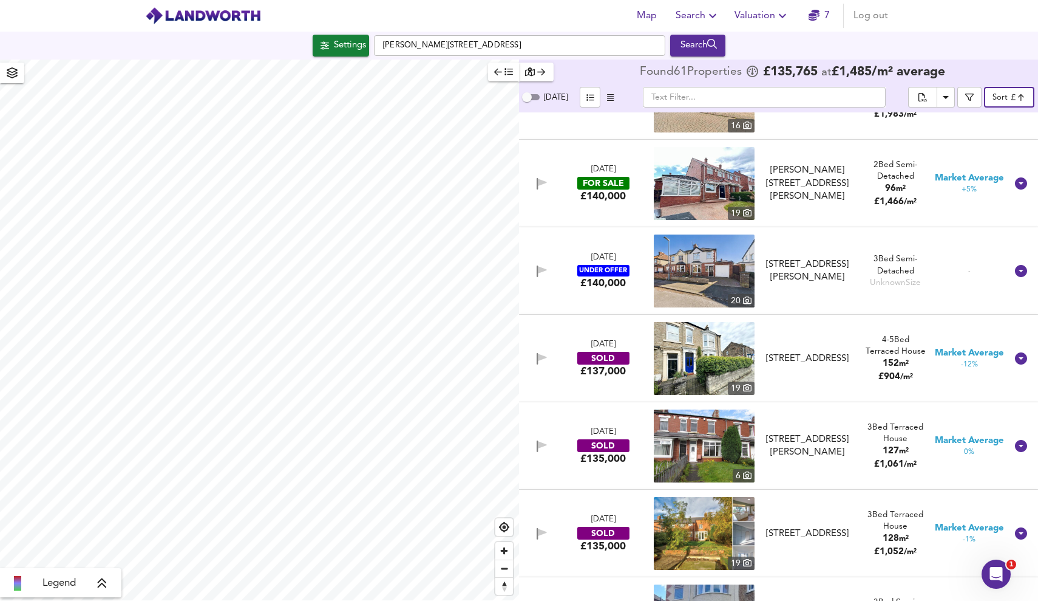
click at [608, 101] on icon "button" at bounding box center [610, 97] width 7 height 7
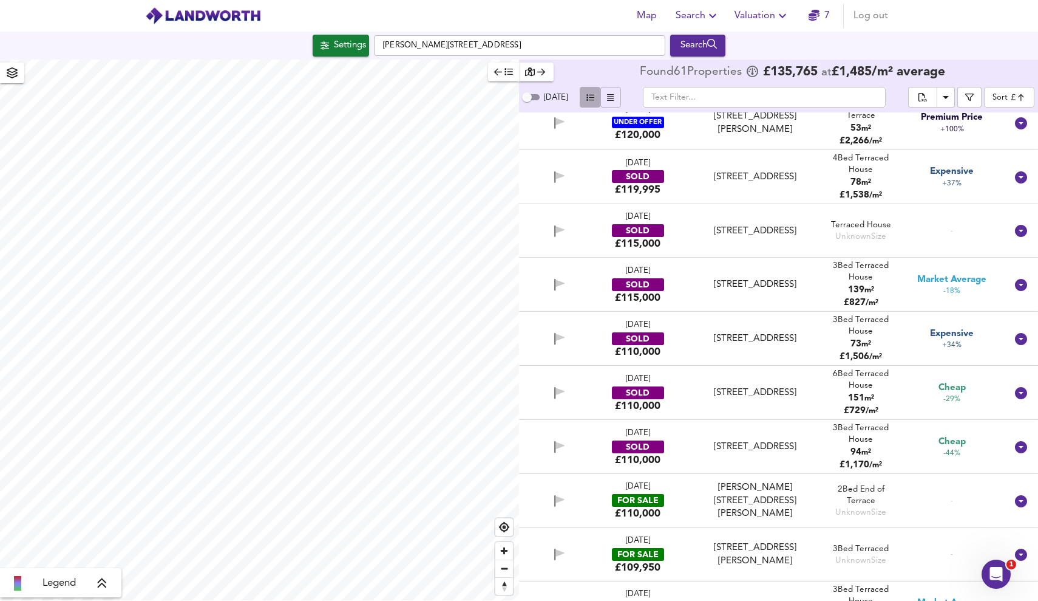
click at [590, 97] on icon "button" at bounding box center [591, 98] width 8 height 8
